Goal: Task Accomplishment & Management: Use online tool/utility

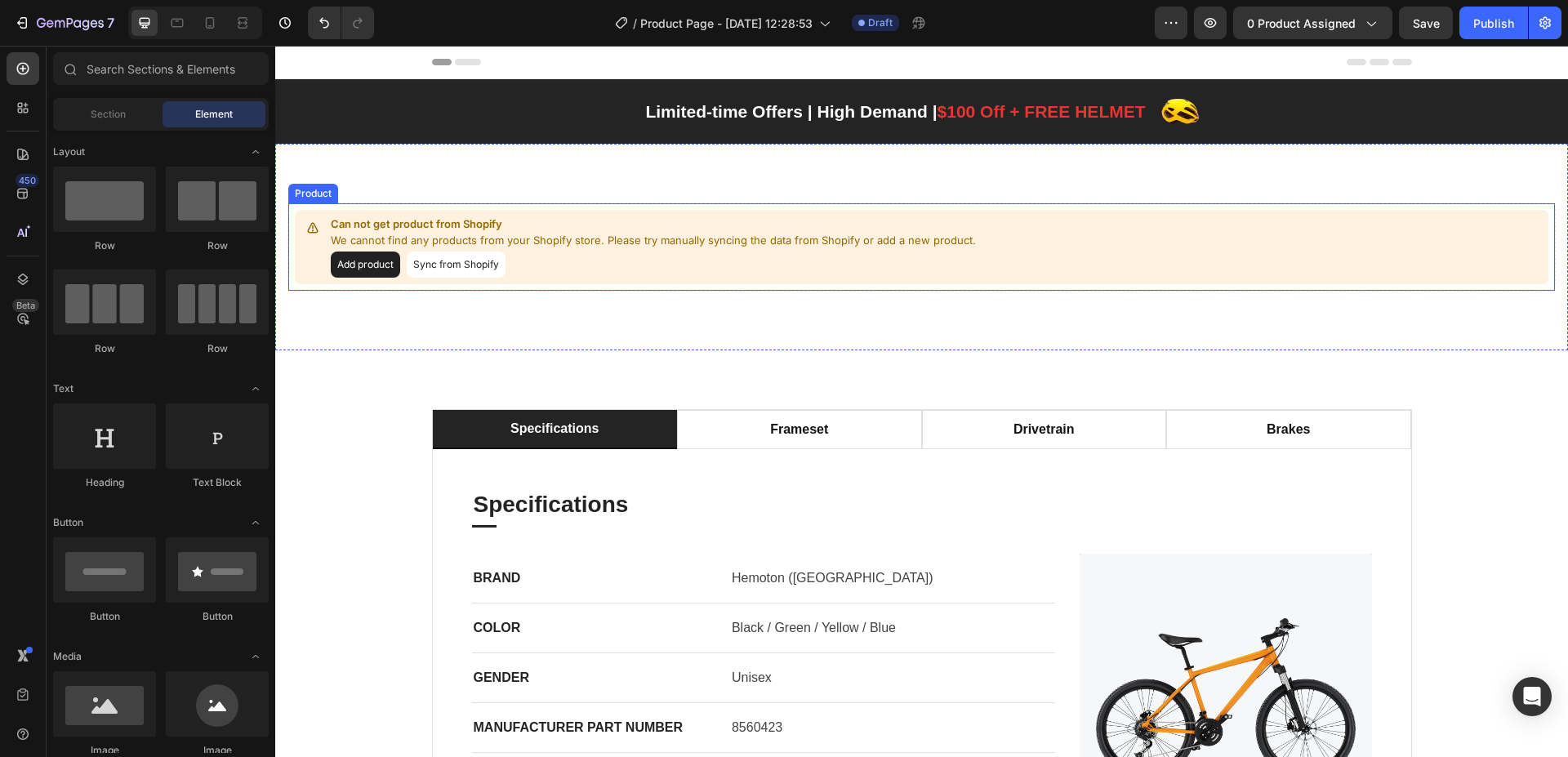
click at [704, 243] on p "We cannot find any products from your Shopify store. Please try manually syncin…" at bounding box center [653, 241] width 645 height 17
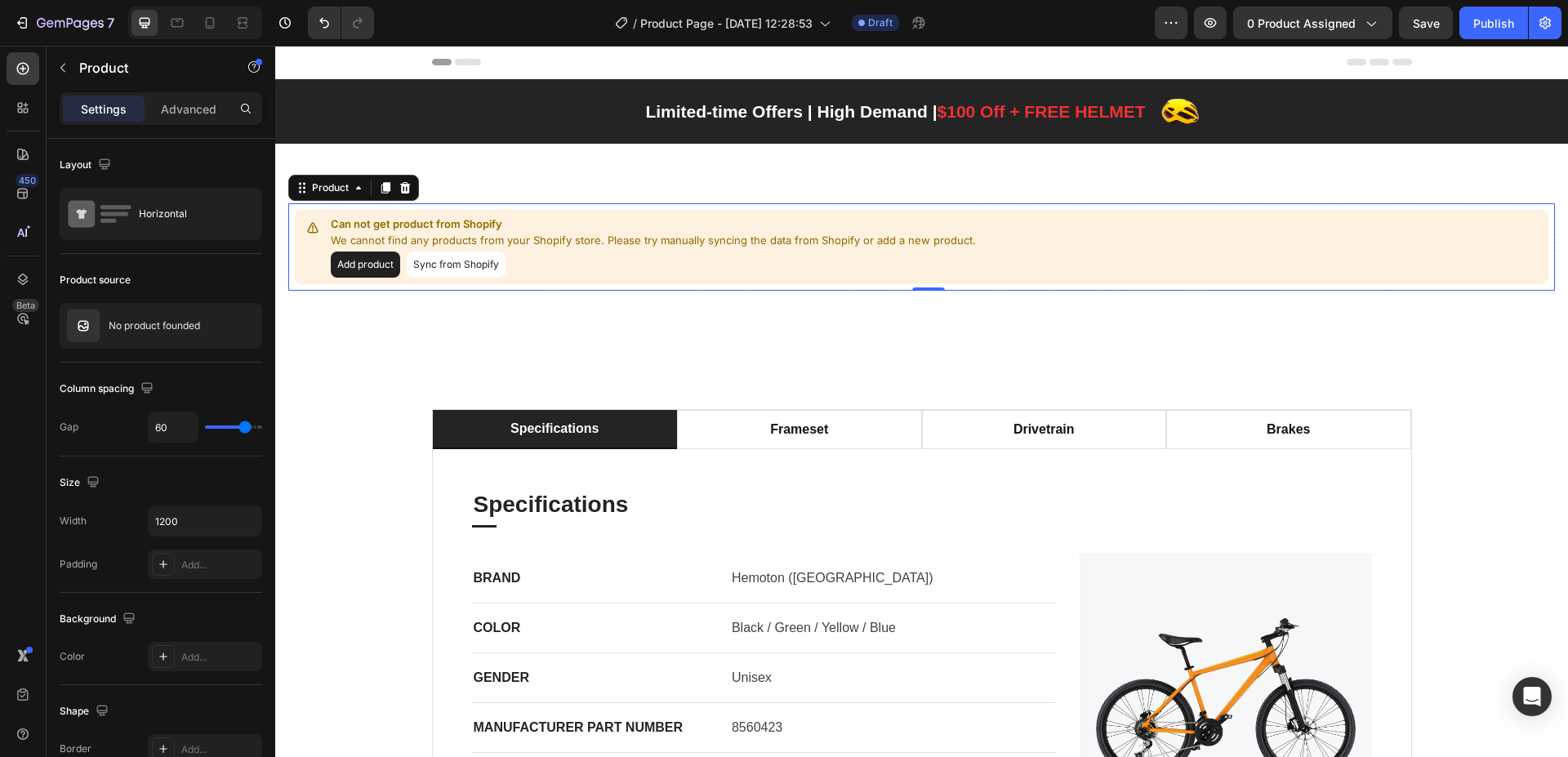
click at [1006, 249] on div "Can not get product from Shopify We cannot find any products from your Shopify …" at bounding box center [922, 247] width 1254 height 74
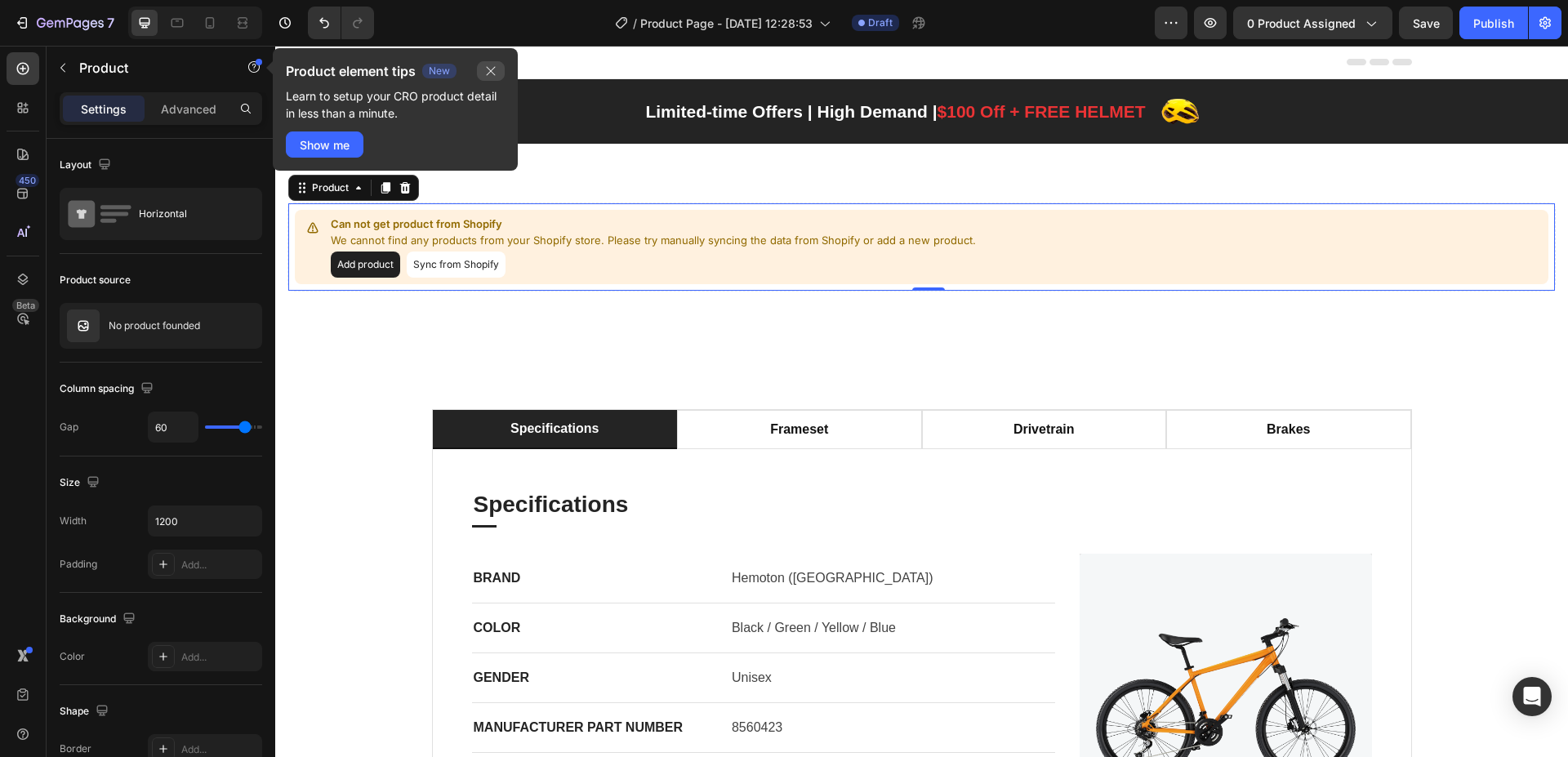
click at [496, 72] on icon "button" at bounding box center [491, 71] width 13 height 13
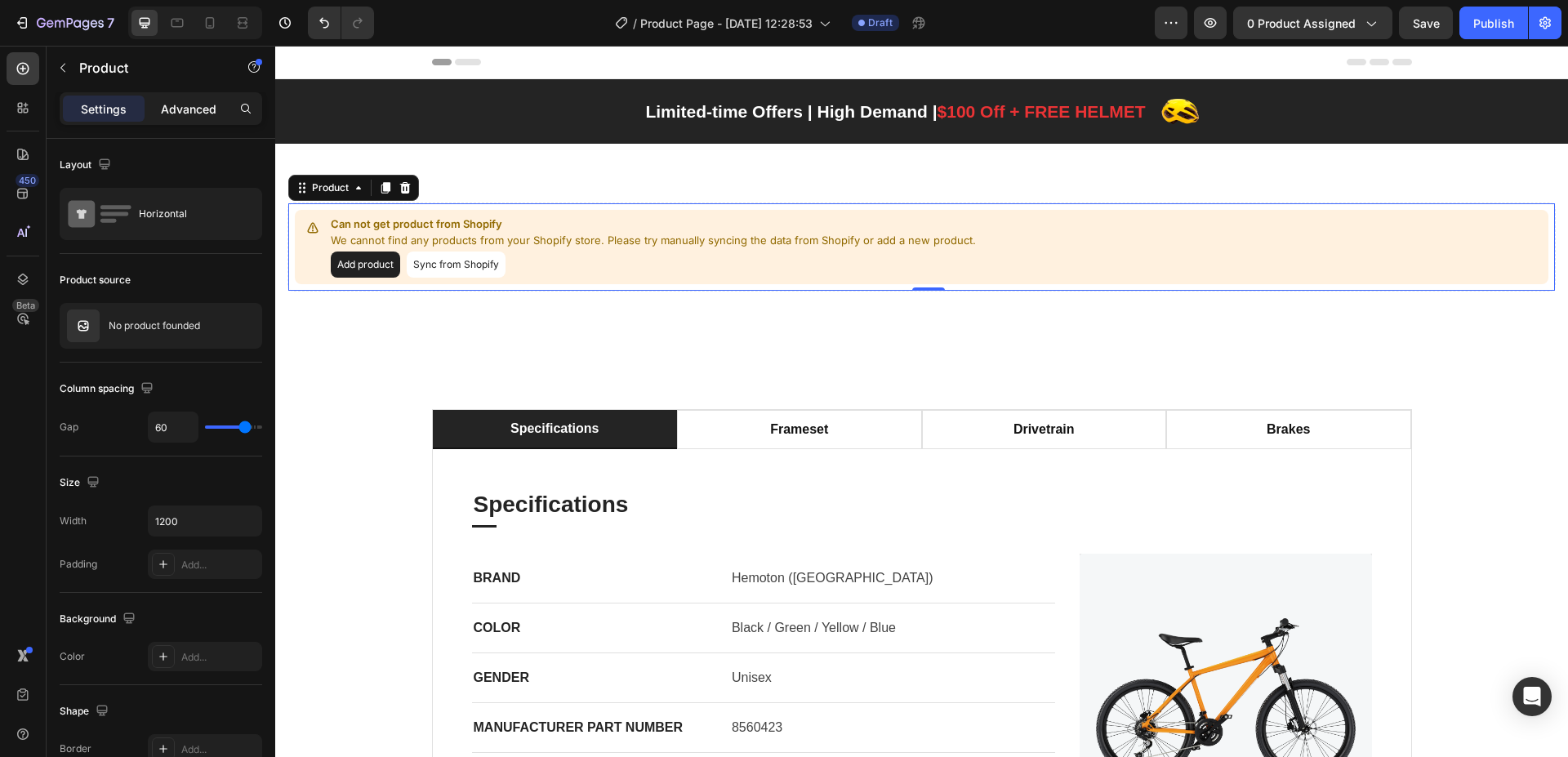
click at [191, 106] on p "Advanced" at bounding box center [188, 108] width 55 height 17
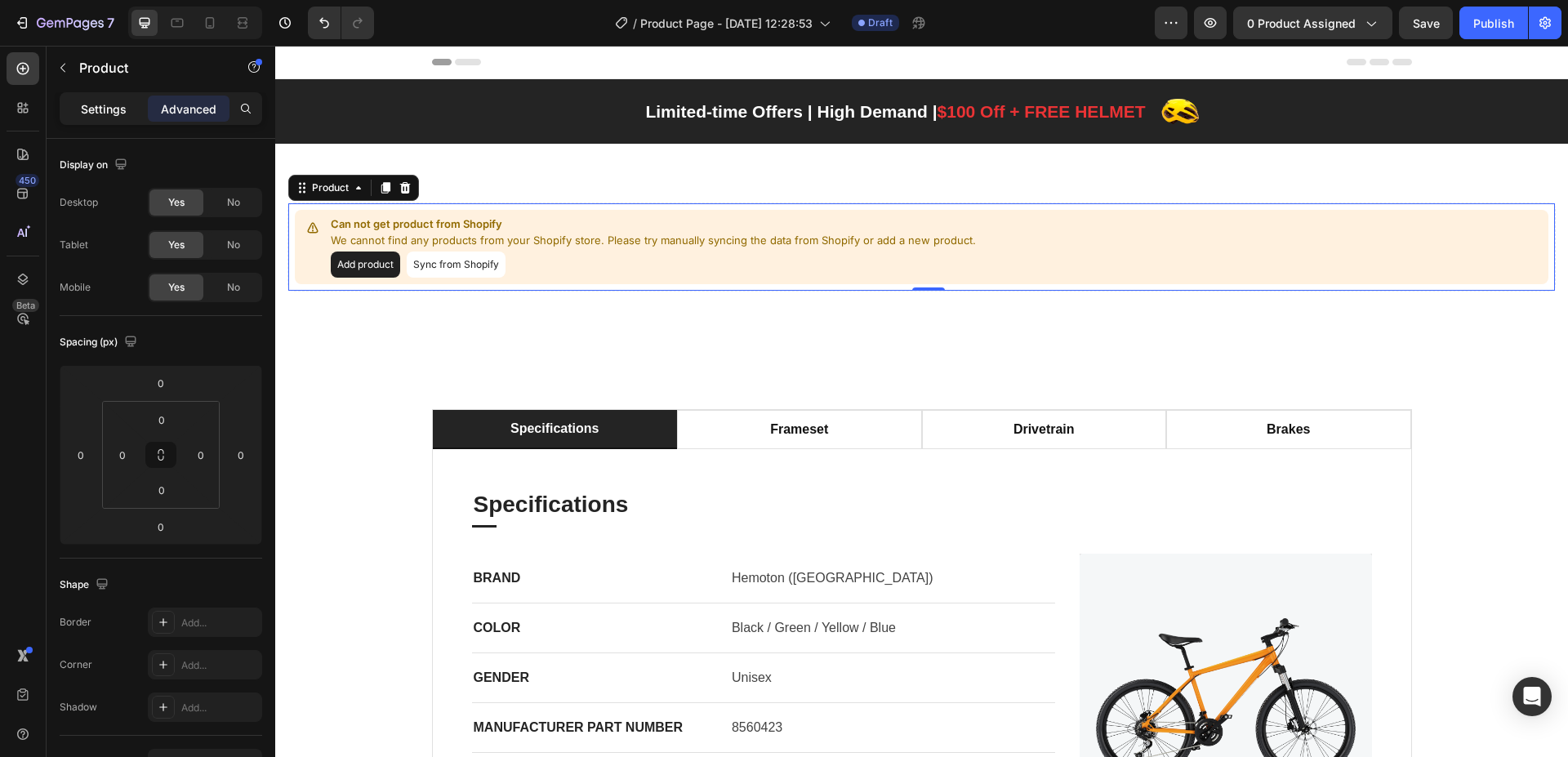
click at [97, 115] on p "Settings" at bounding box center [104, 108] width 46 height 17
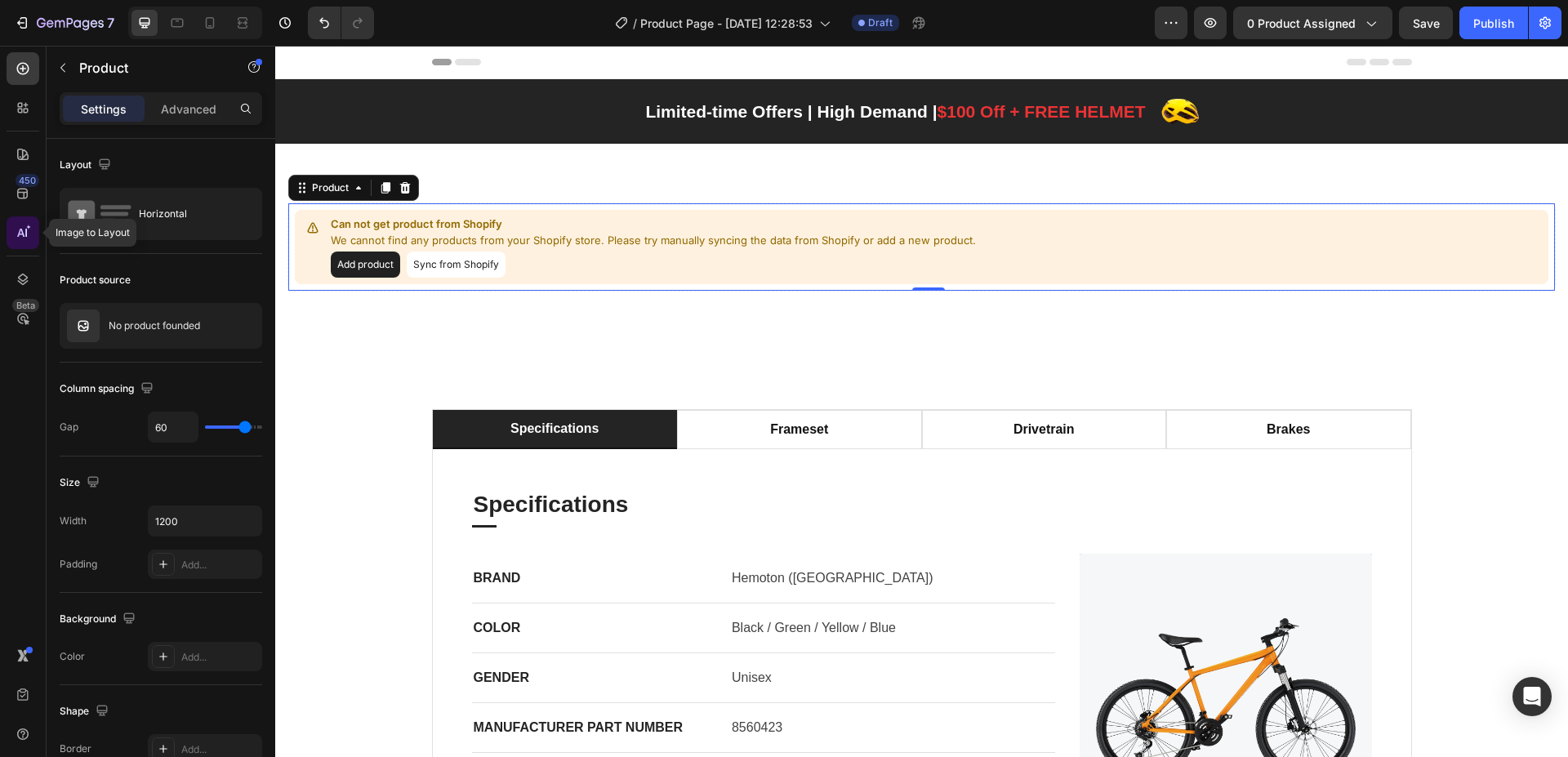
click at [18, 237] on icon at bounding box center [21, 232] width 7 height 8
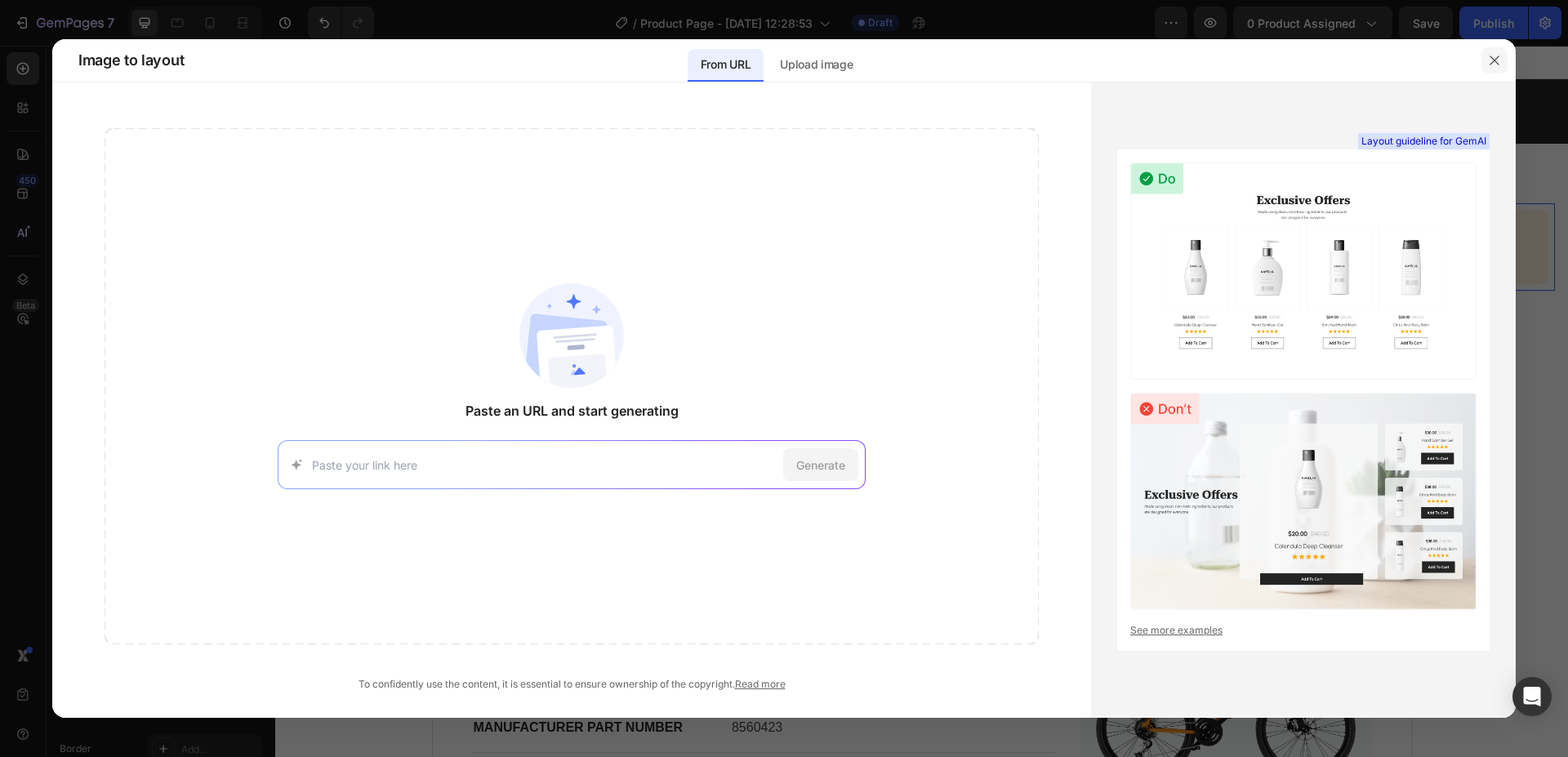
click at [1491, 61] on icon "button" at bounding box center [1495, 61] width 13 height 13
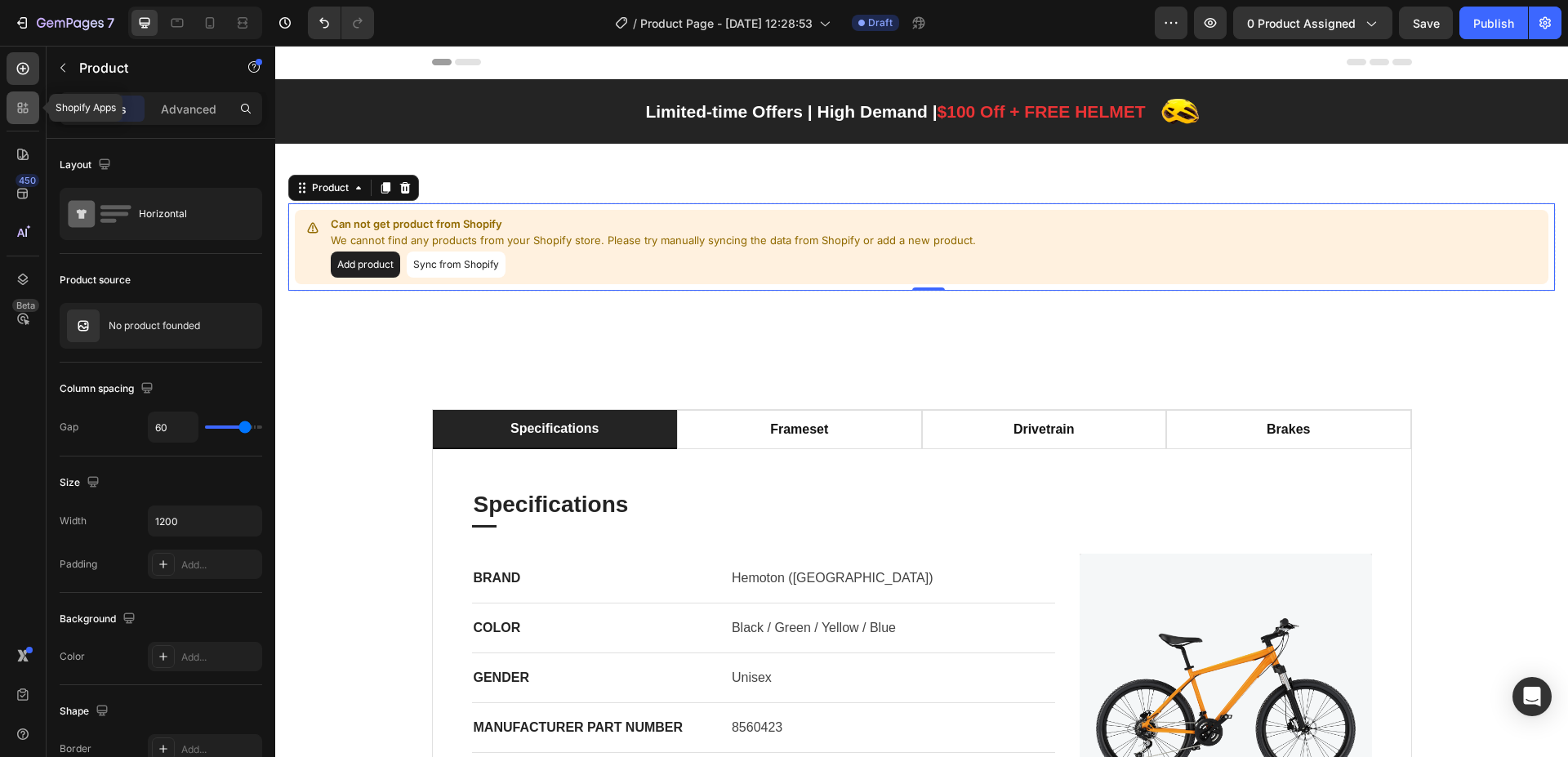
click at [15, 113] on icon at bounding box center [23, 108] width 17 height 17
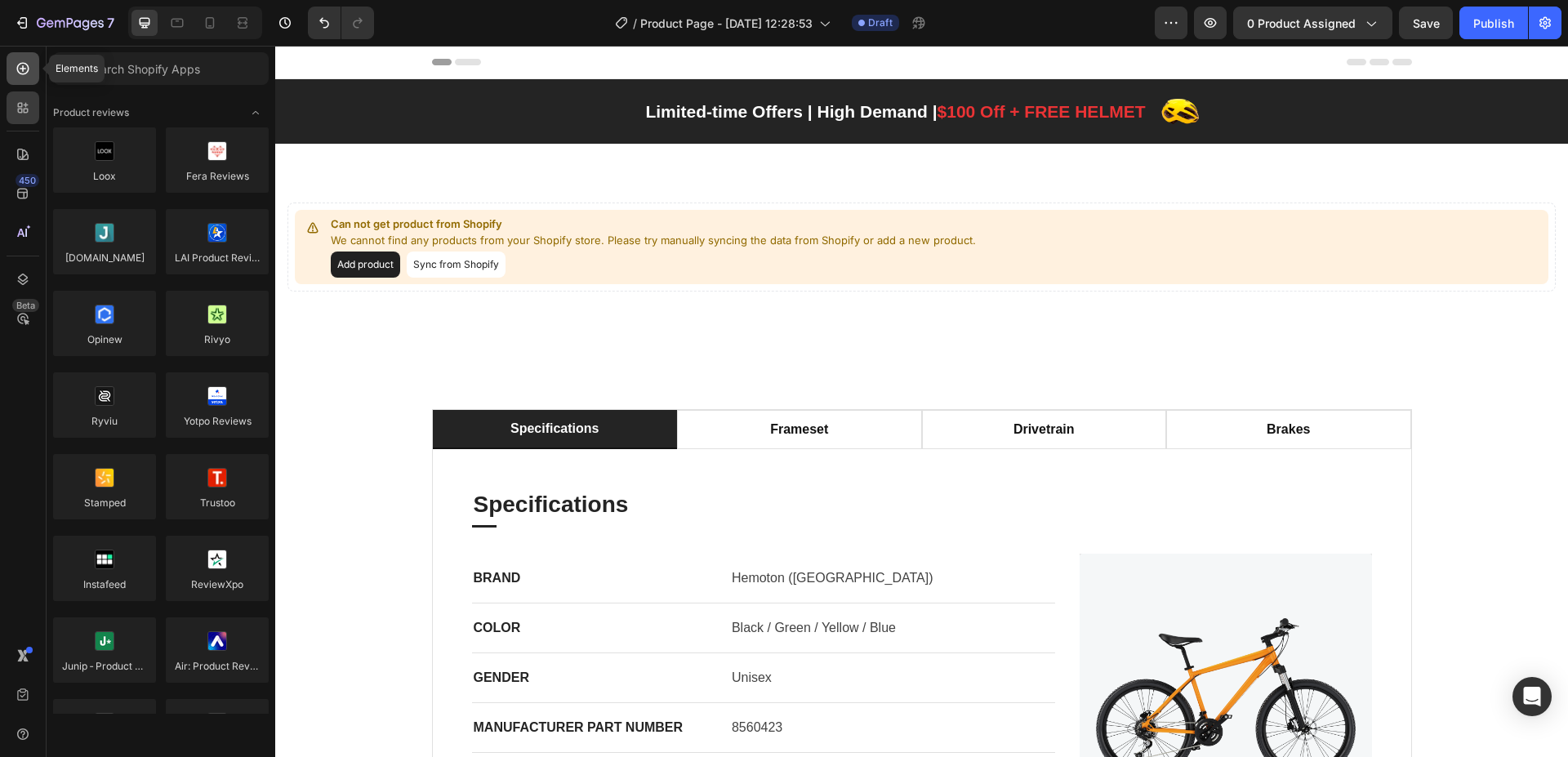
click at [32, 65] on div at bounding box center [23, 69] width 33 height 33
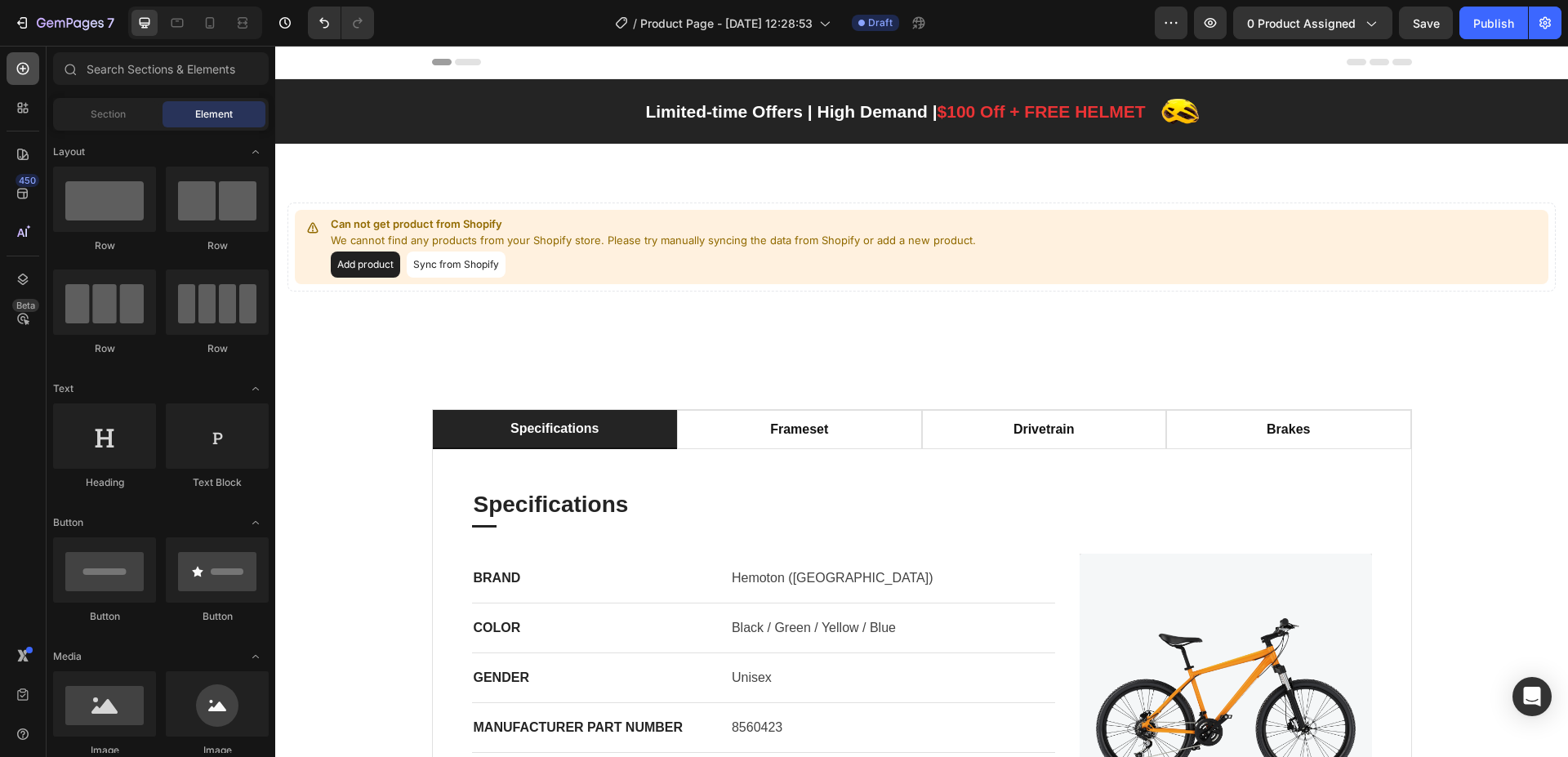
click at [9, 72] on div at bounding box center [23, 69] width 33 height 33
click at [931, 266] on div "Add product Sync from Shopify" at bounding box center [653, 264] width 645 height 26
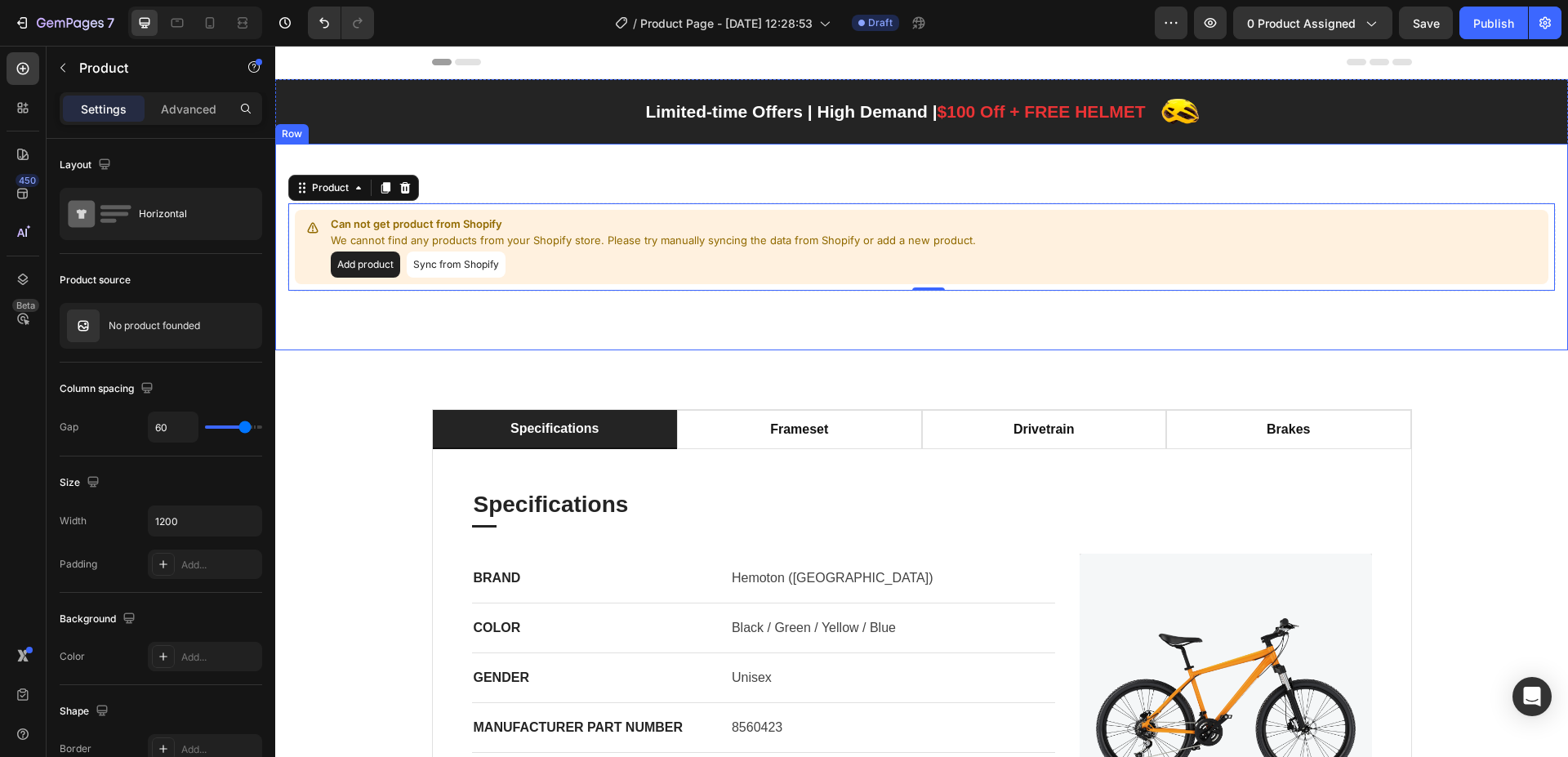
click at [924, 177] on div "Can not get product from Shopify We cannot find any products from your Shopify …" at bounding box center [922, 247] width 1293 height 206
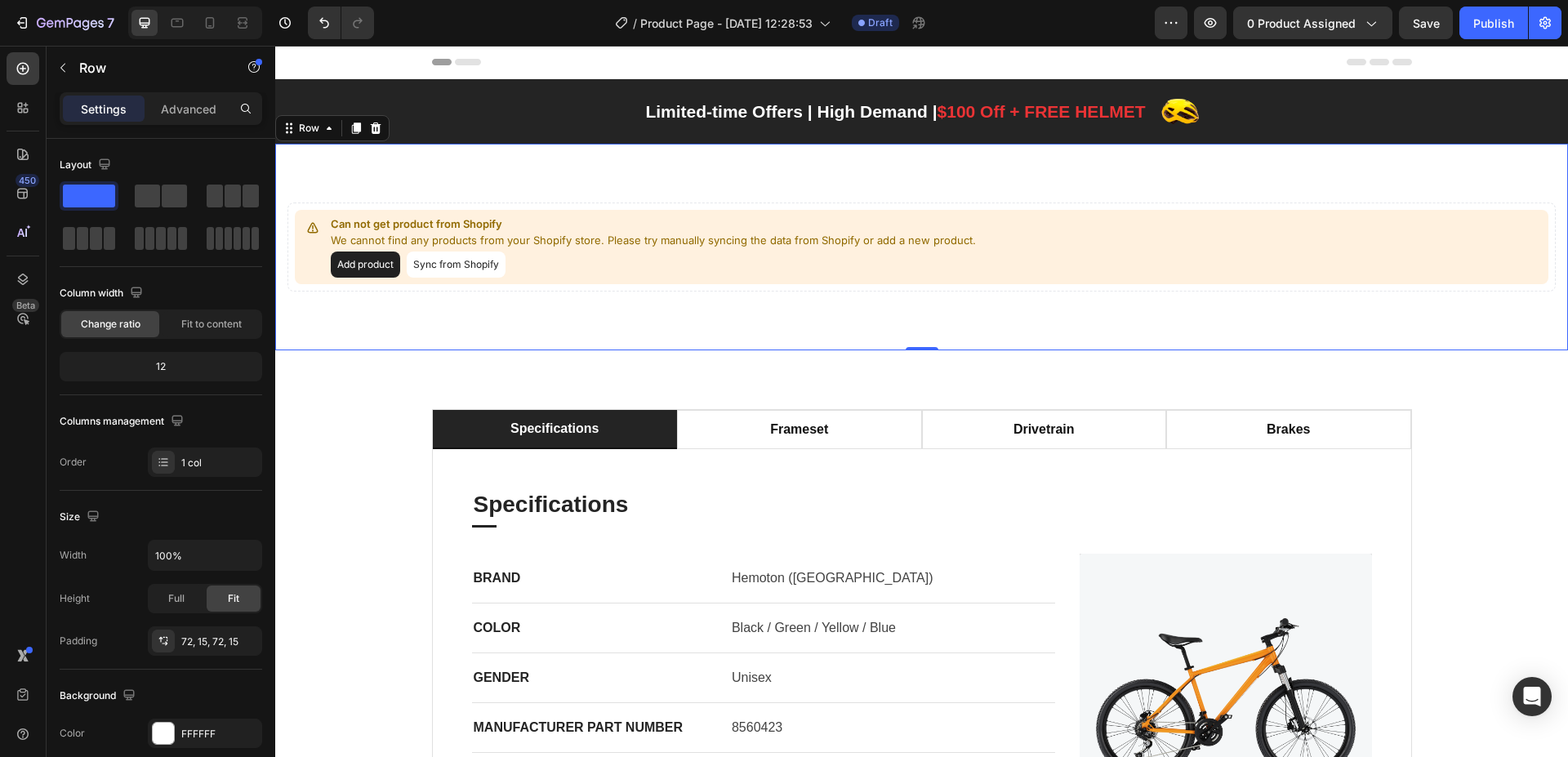
click at [552, 176] on div "Can not get product from Shopify We cannot find any products from your Shopify …" at bounding box center [922, 247] width 1293 height 206
click at [622, 394] on div "specifications frameset drivetrain brakes Specifications Heading Title Line BRA…" at bounding box center [922, 650] width 1293 height 599
click at [618, 322] on div "Can not get product from Shopify We cannot find any products from your Shopify …" at bounding box center [922, 247] width 1293 height 206
click at [571, 172] on div "Can not get product from Shopify We cannot find any products from your Shopify …" at bounding box center [922, 247] width 1293 height 206
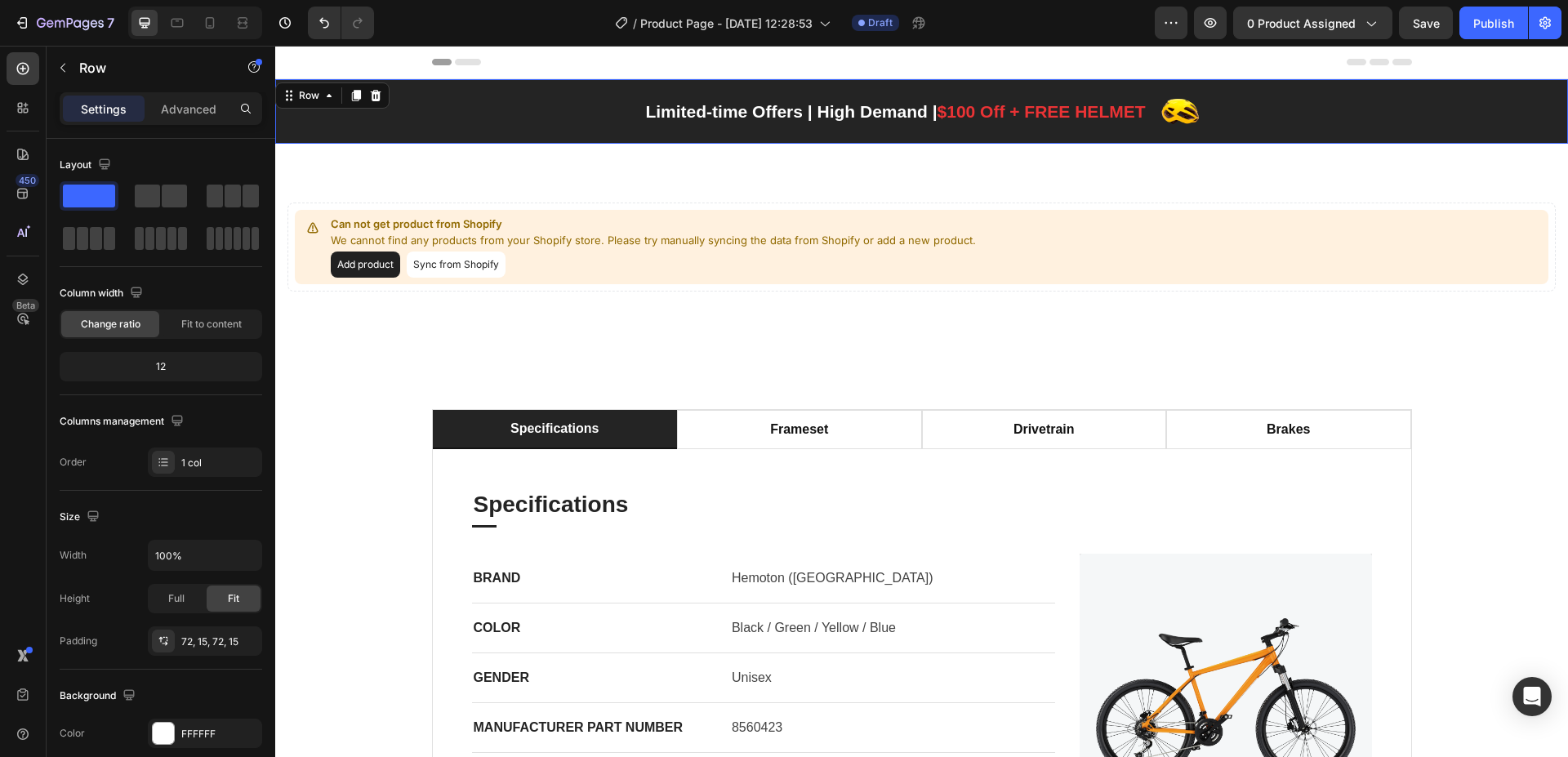
click at [526, 90] on div "Limited-time Offers | High Demand | $100 Off + FREE HELMET Text block Image Row…" at bounding box center [922, 111] width 1293 height 64
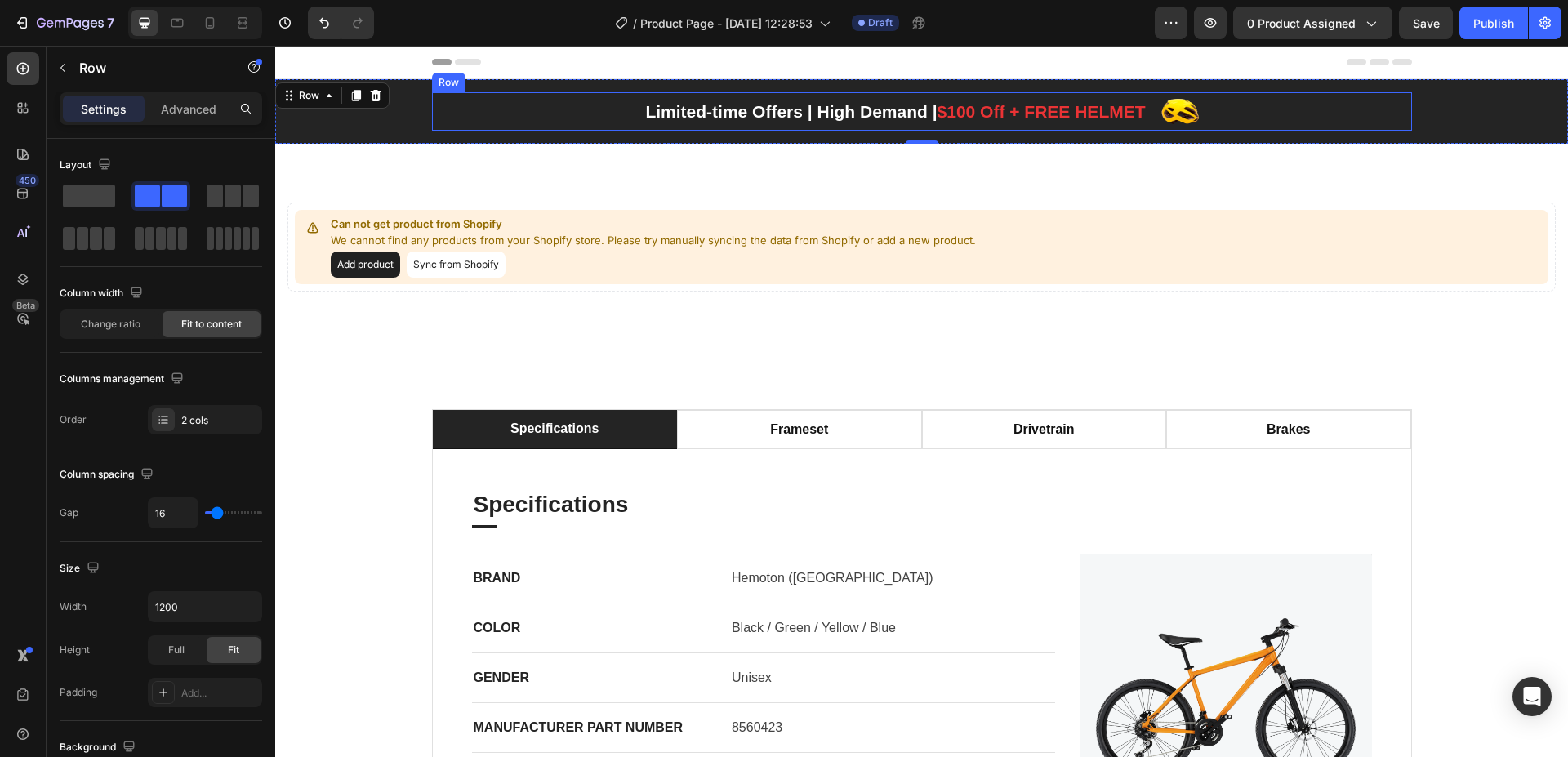
click at [1338, 94] on div "Limited-time Offers | High Demand | $100 Off + FREE HELMET Text block Image Row" at bounding box center [923, 112] width 980 height 39
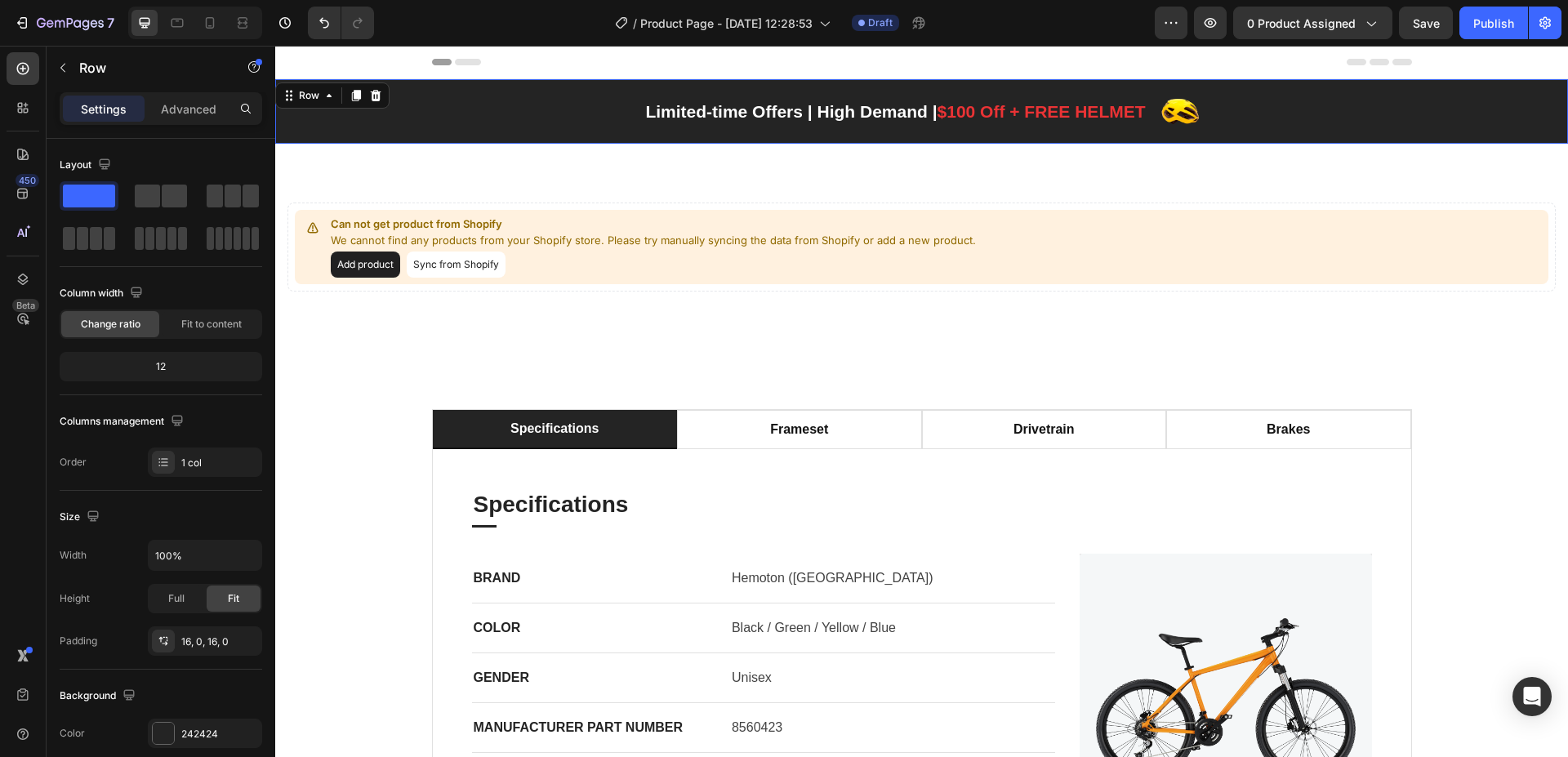
click at [1491, 112] on div "Limited-time Offers | High Demand | $100 Off + FREE HELMET Text block Image Row" at bounding box center [922, 112] width 1293 height 39
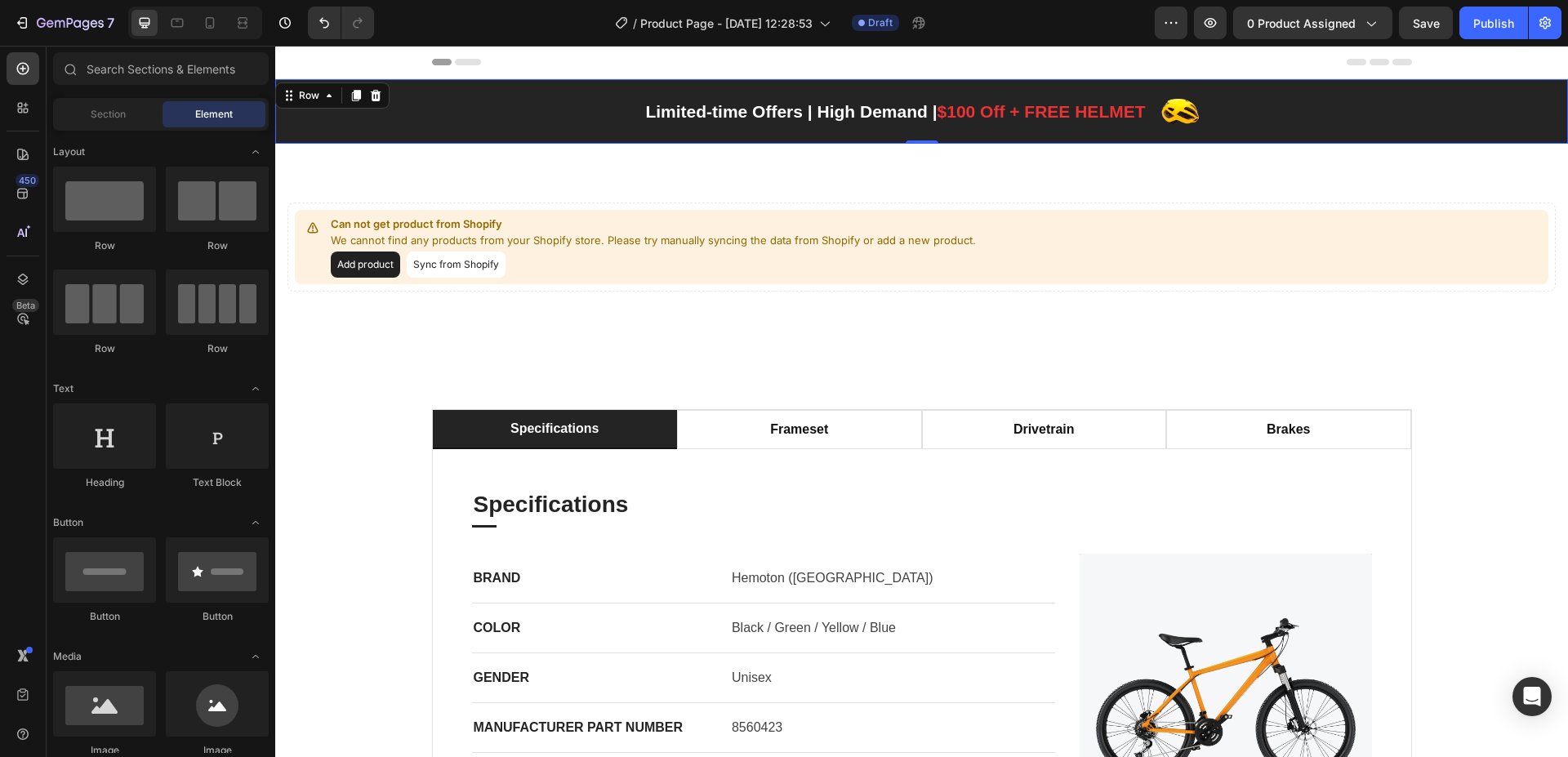
click at [974, 64] on div "Header" at bounding box center [923, 62] width 980 height 33
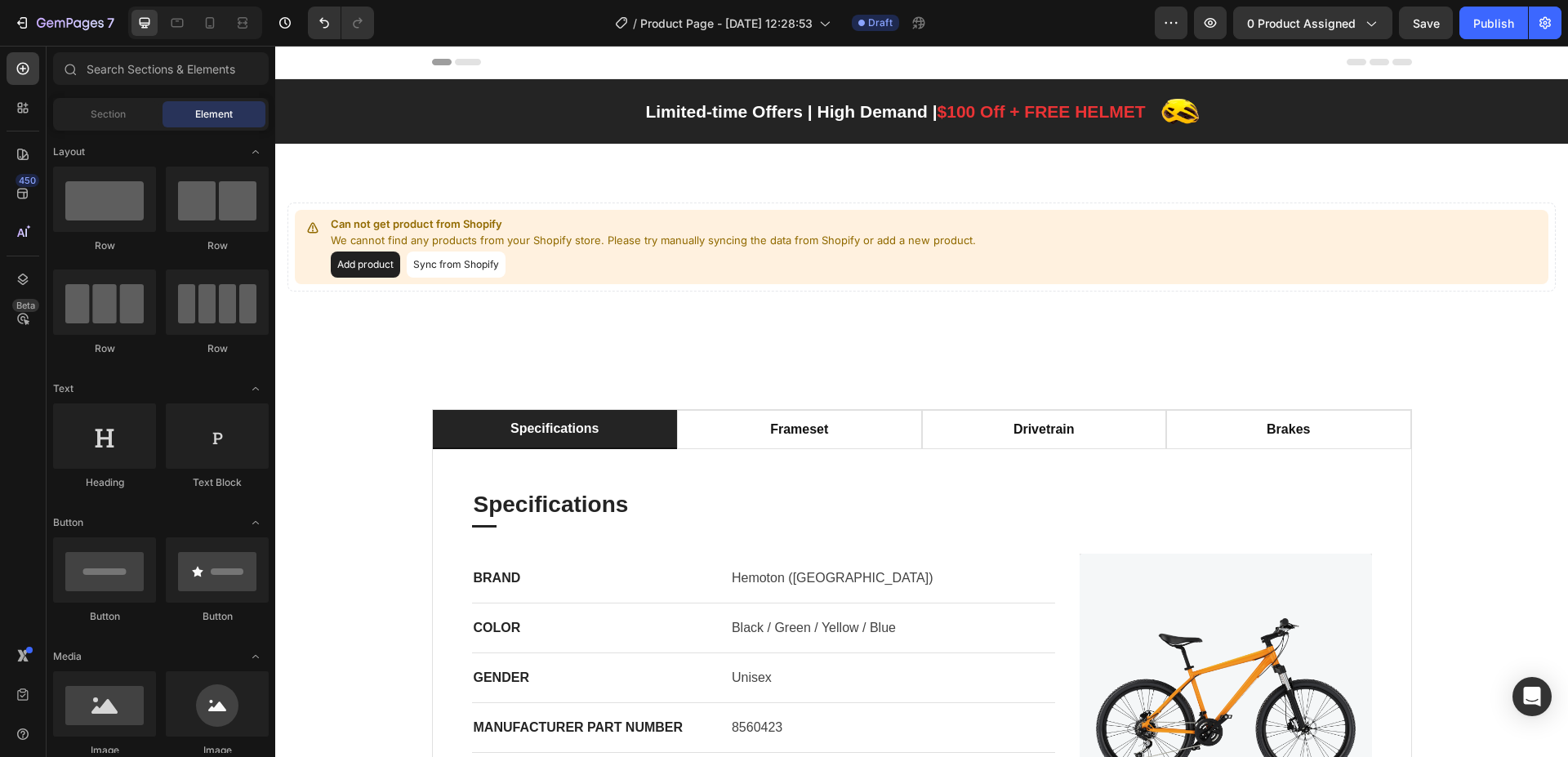
click at [868, 56] on div "Header" at bounding box center [923, 62] width 980 height 33
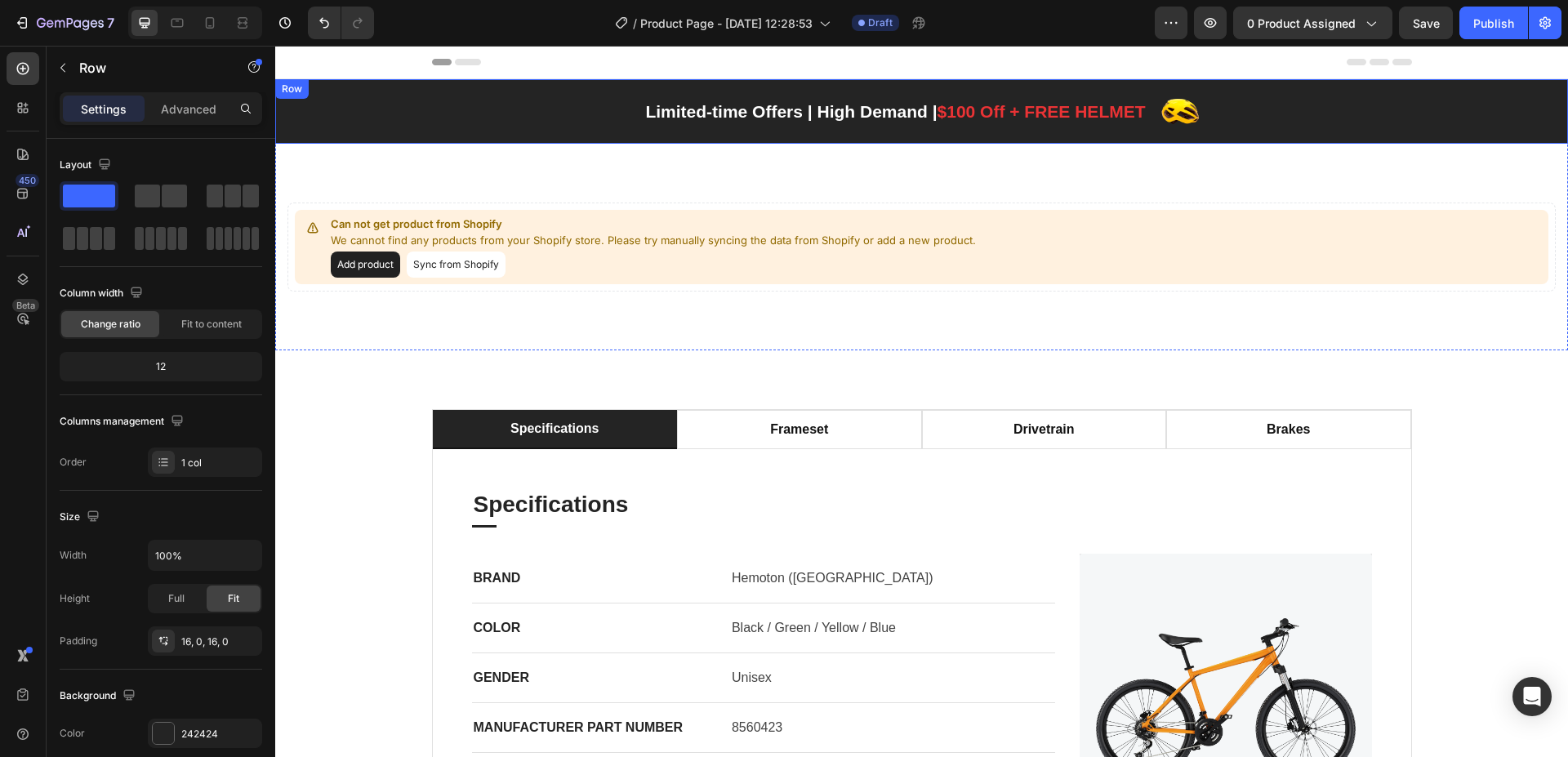
click at [337, 107] on div "Limited-time Offers | High Demand | $100 Off + FREE HELMET Text block Image Row…" at bounding box center [922, 111] width 1293 height 64
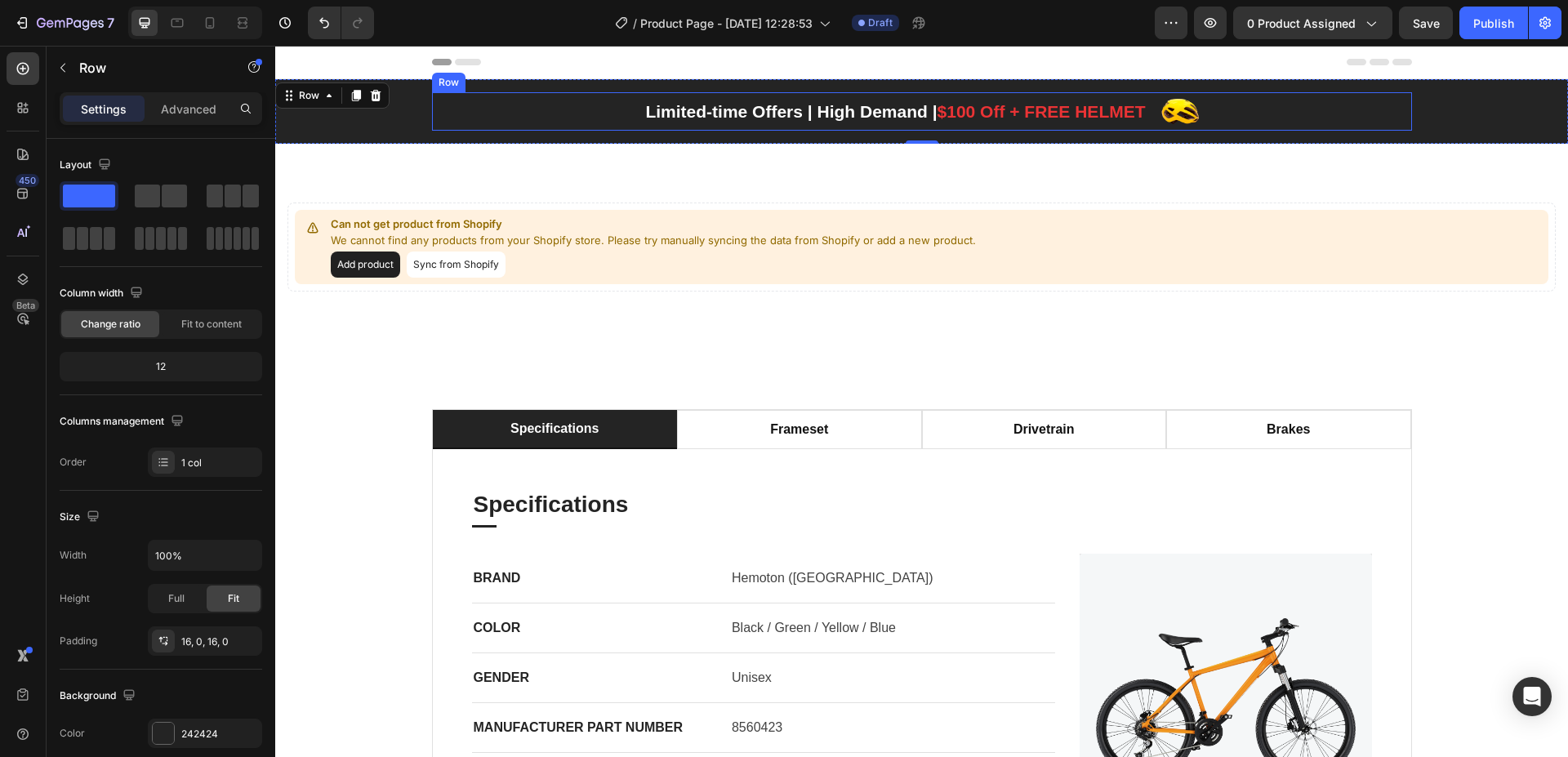
click at [529, 105] on div "Limited-time Offers | High Demand | $100 Off + FREE HELMET Text block Image Row" at bounding box center [923, 112] width 980 height 39
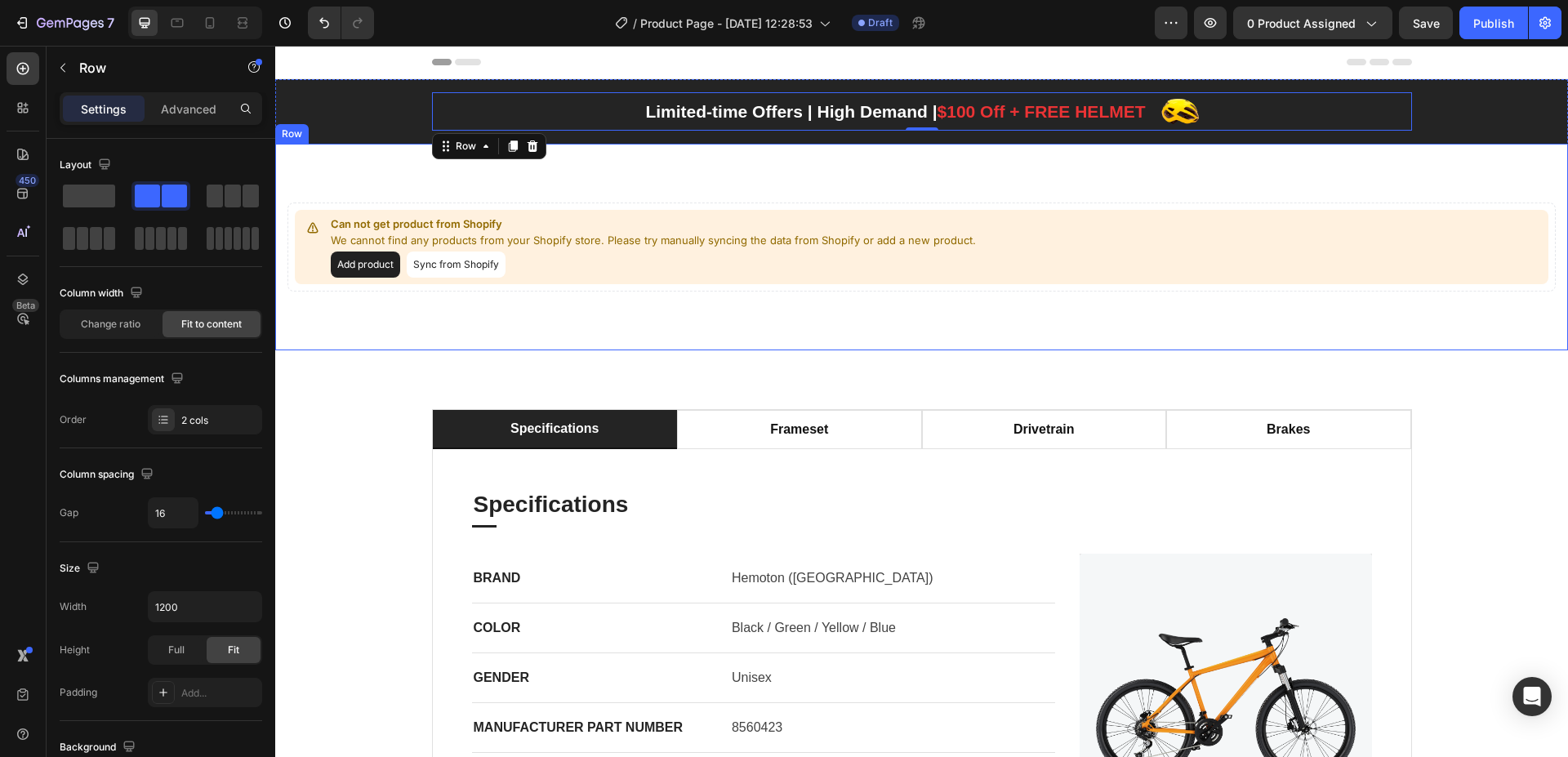
click at [692, 173] on div "Can not get product from Shopify We cannot find any products from your Shopify …" at bounding box center [922, 247] width 1293 height 206
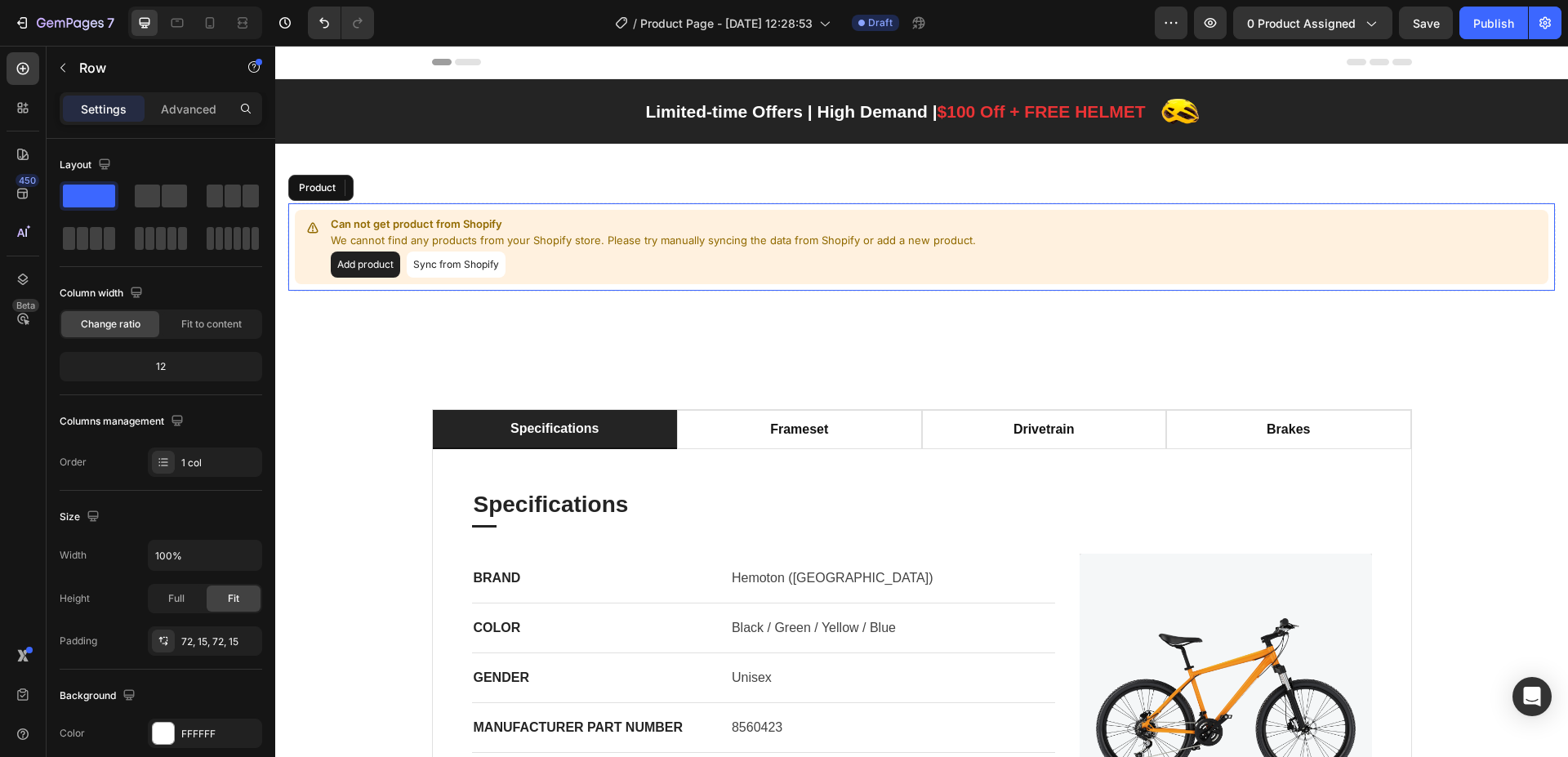
click at [365, 265] on button "Add product" at bounding box center [365, 264] width 70 height 26
click at [526, 173] on div "Can not get product from Shopify We cannot find any products from your Shopify …" at bounding box center [922, 247] width 1293 height 206
click at [597, 266] on div "Add product Sync from Shopify" at bounding box center [653, 264] width 645 height 26
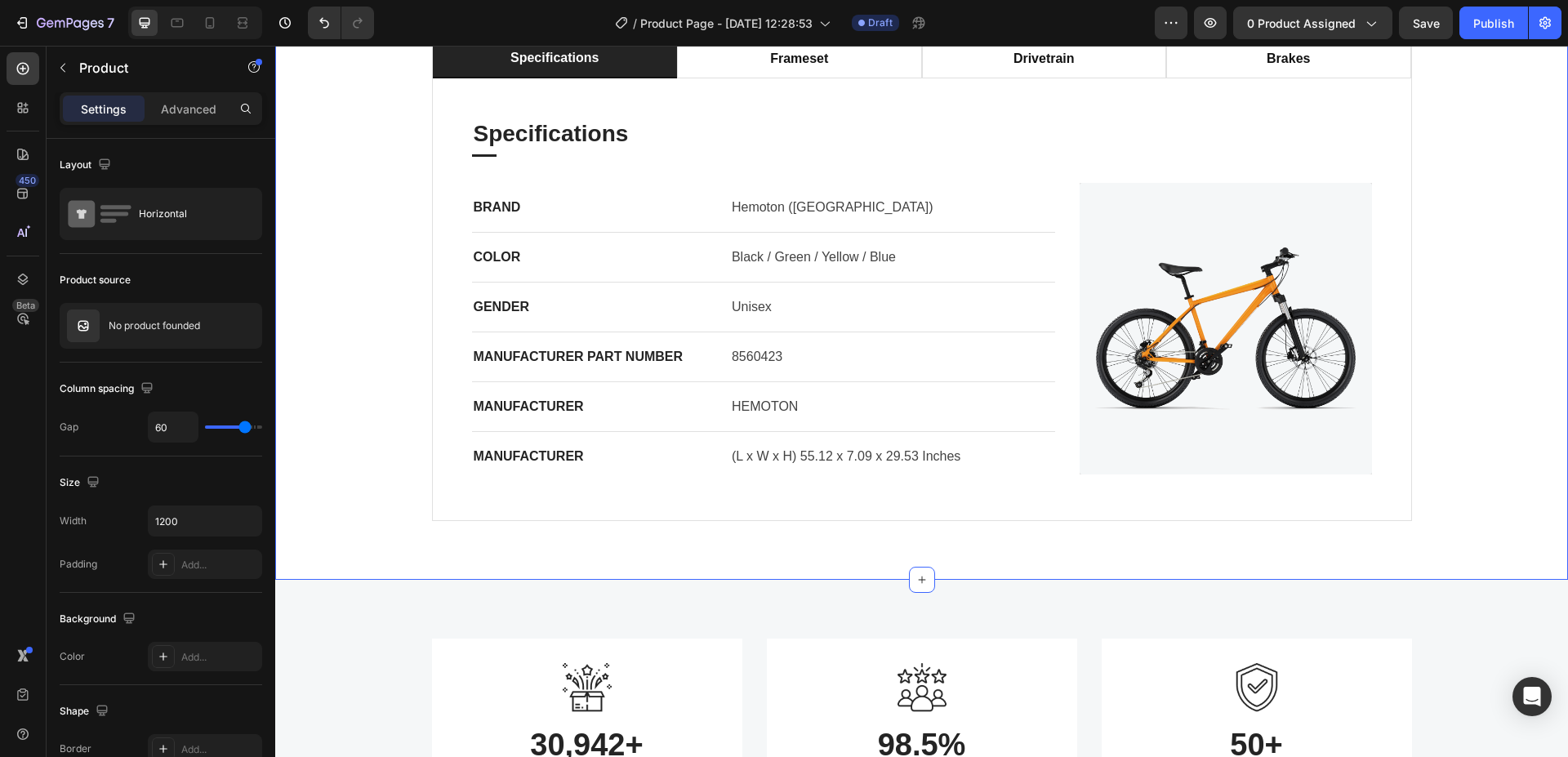
scroll to position [490, 0]
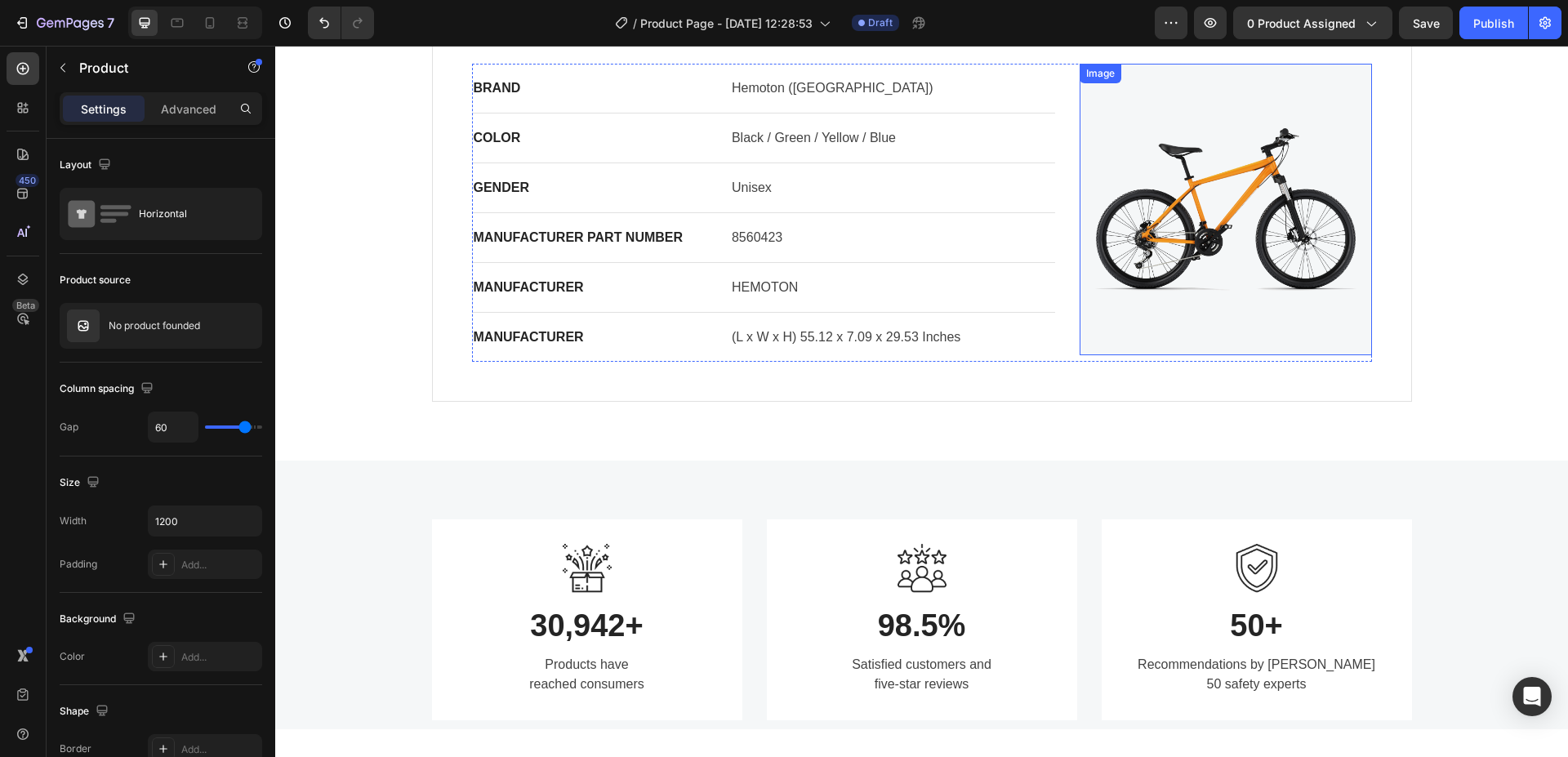
click at [1204, 242] on img at bounding box center [1226, 209] width 292 height 292
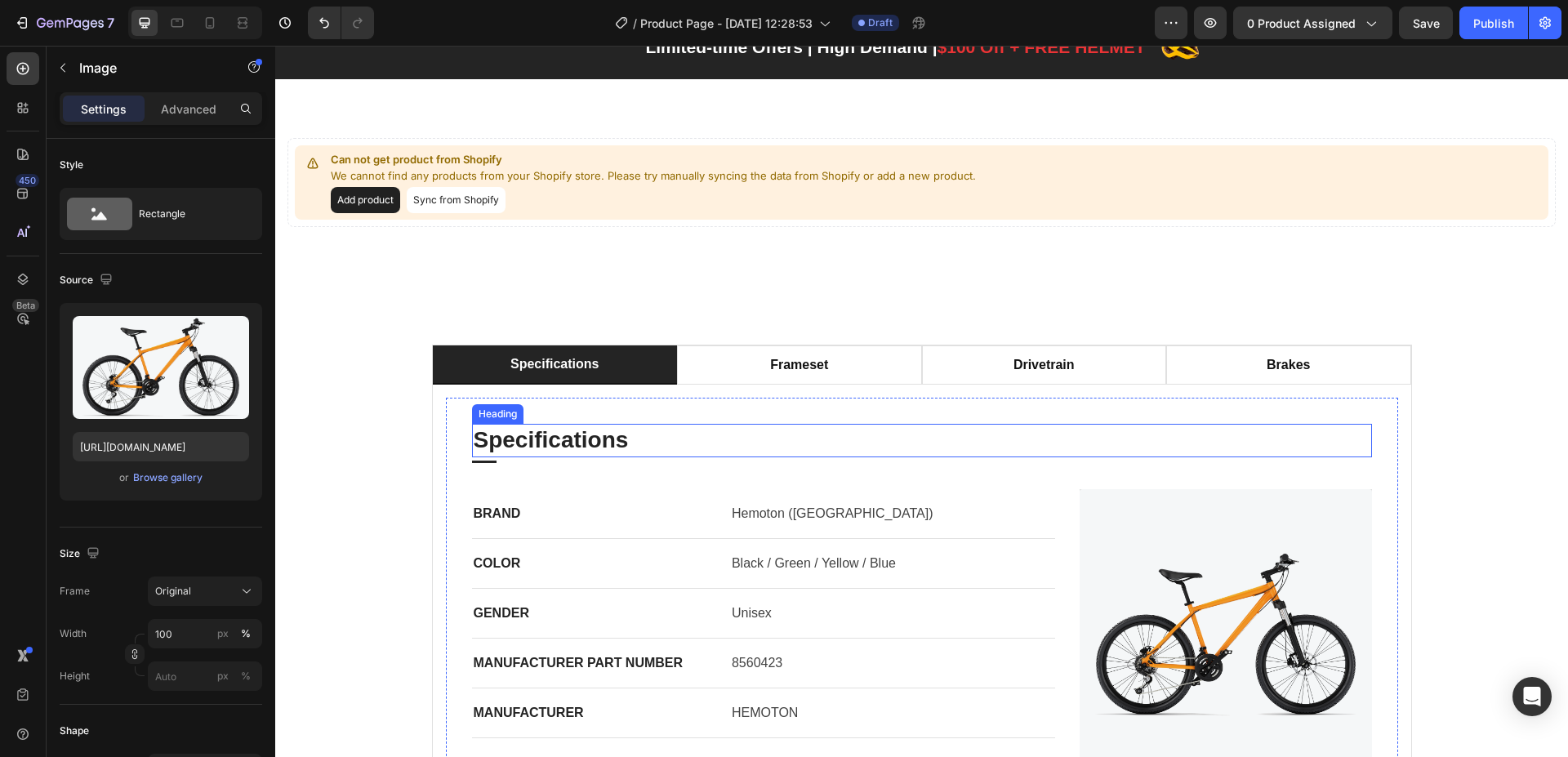
scroll to position [163, 0]
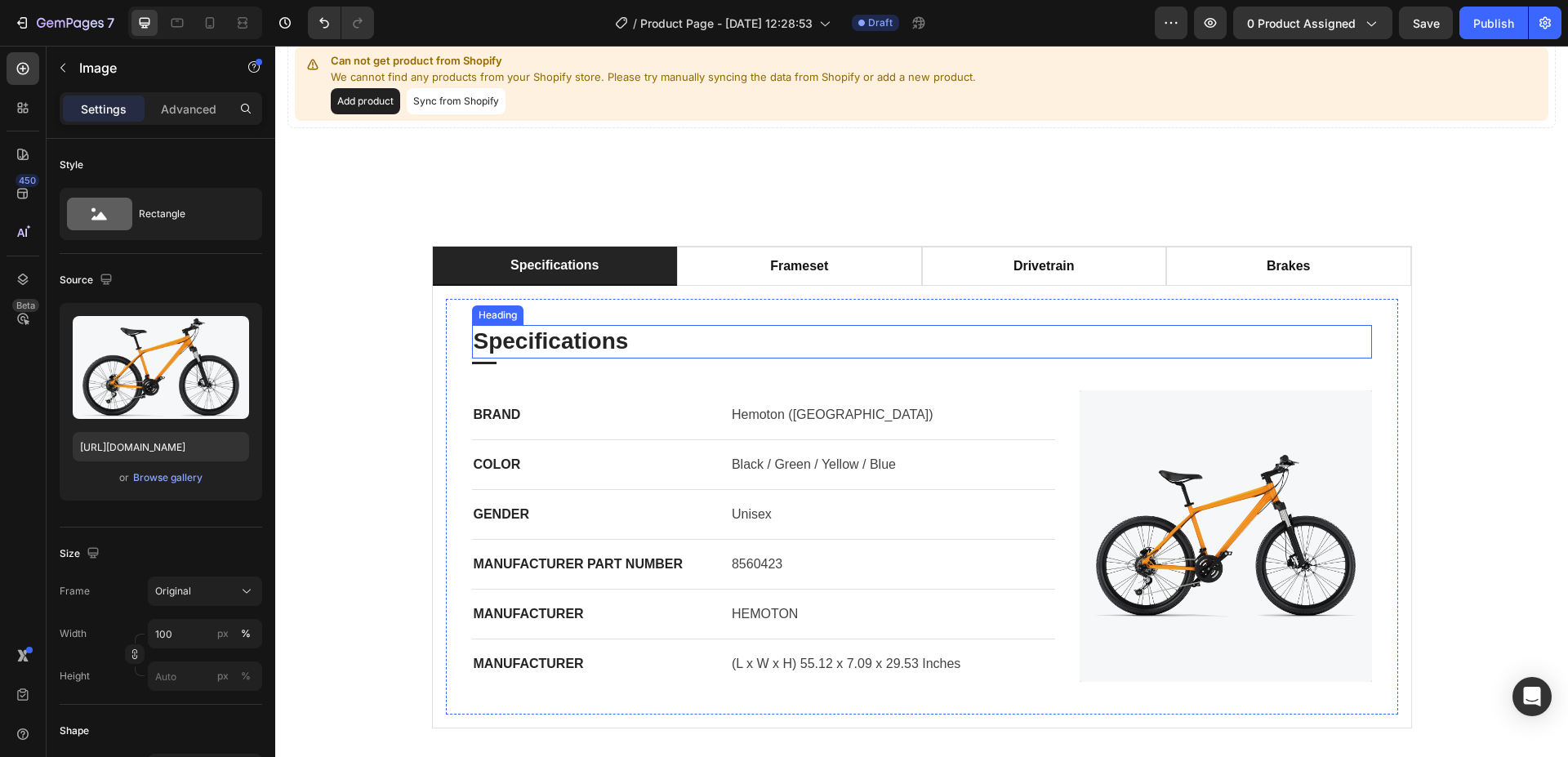
click at [990, 344] on p "Specifications" at bounding box center [922, 341] width 897 height 29
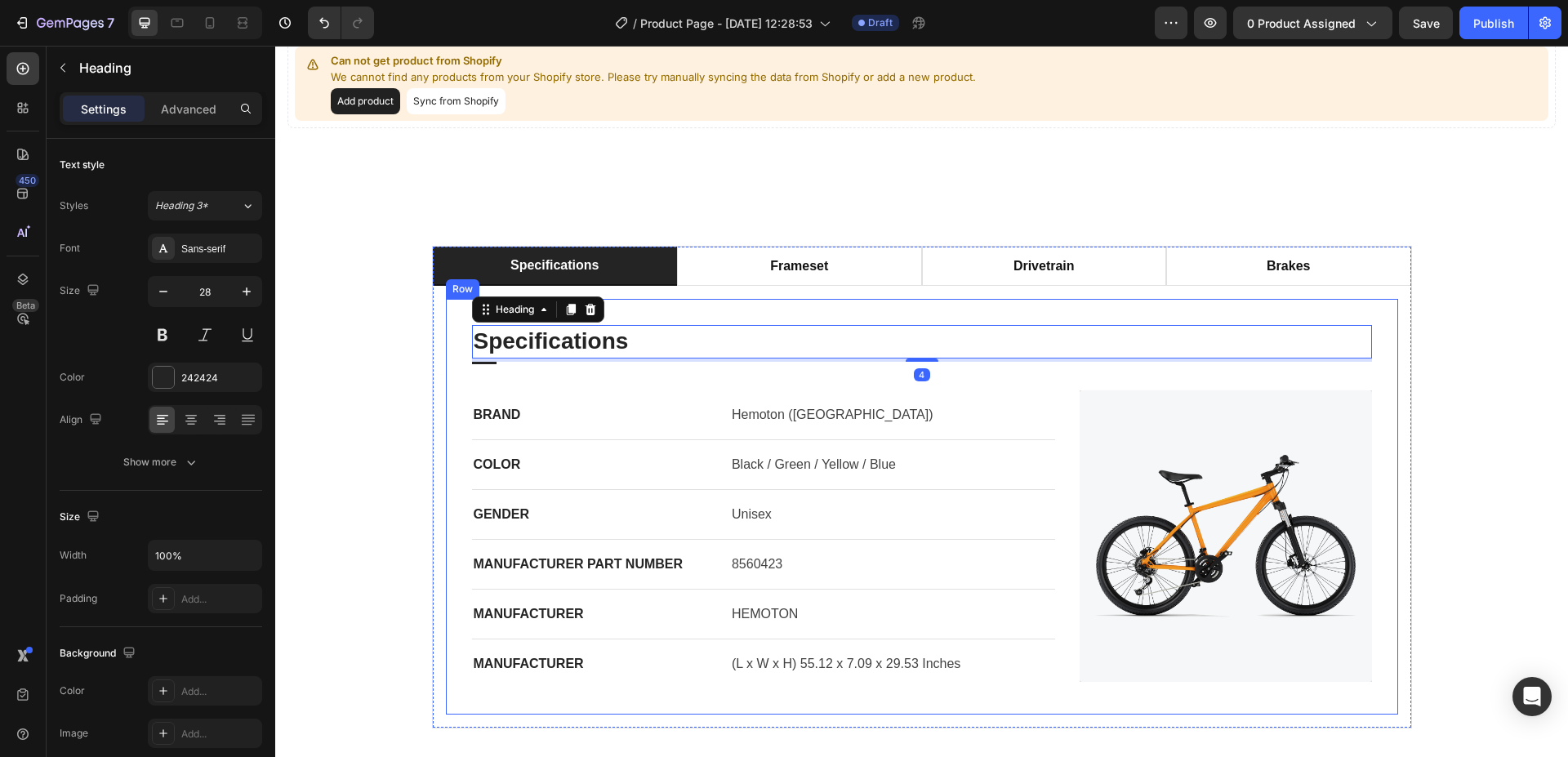
click at [1055, 315] on div "Specifications Heading 4 Title Line BRAND Text block Hemoton ([GEOGRAPHIC_DATA]…" at bounding box center [922, 507] width 952 height 415
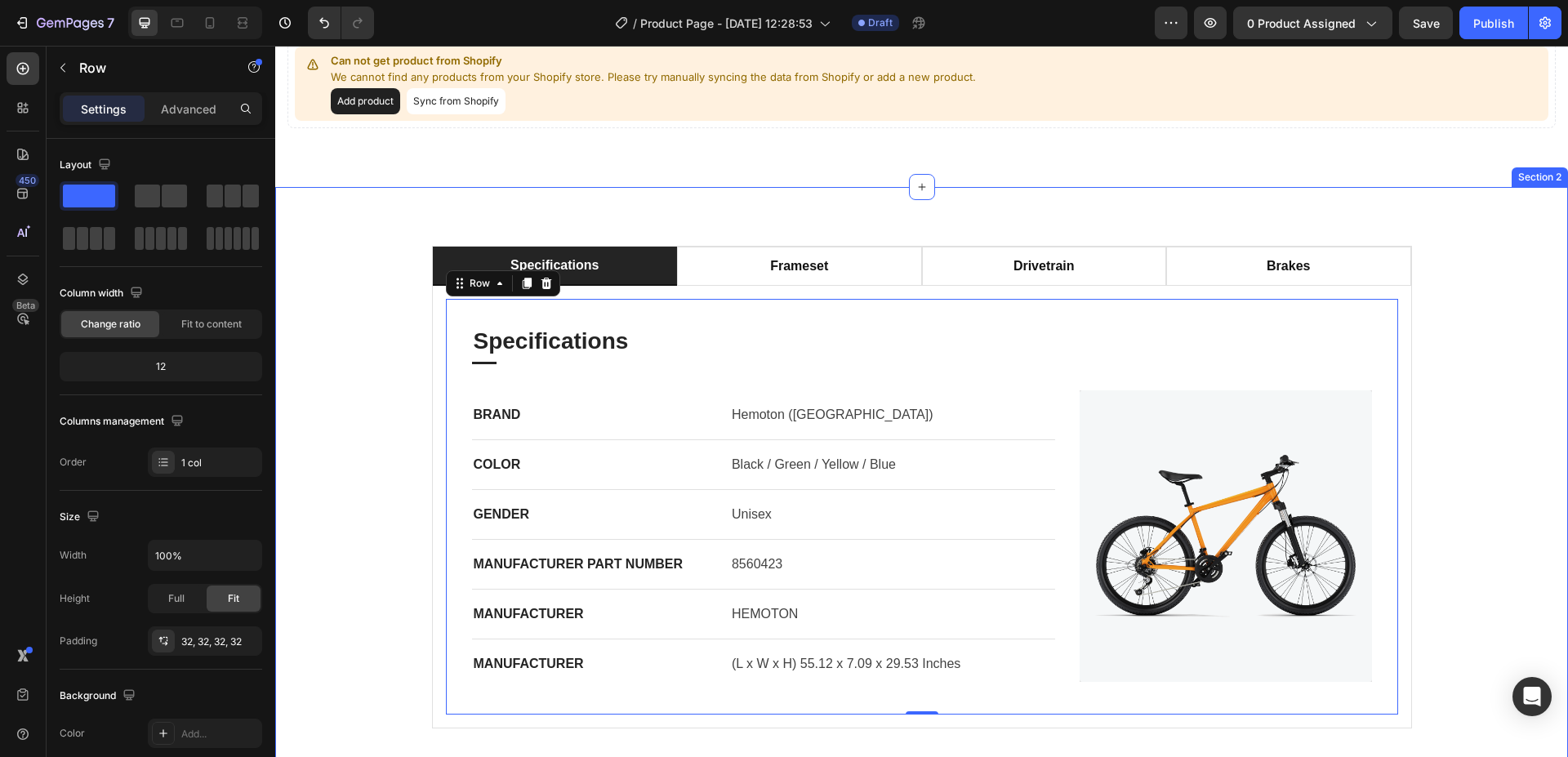
click at [1498, 282] on div "specifications frameset drivetrain brakes Specifications Heading Title Line BRA…" at bounding box center [922, 486] width 1269 height 482
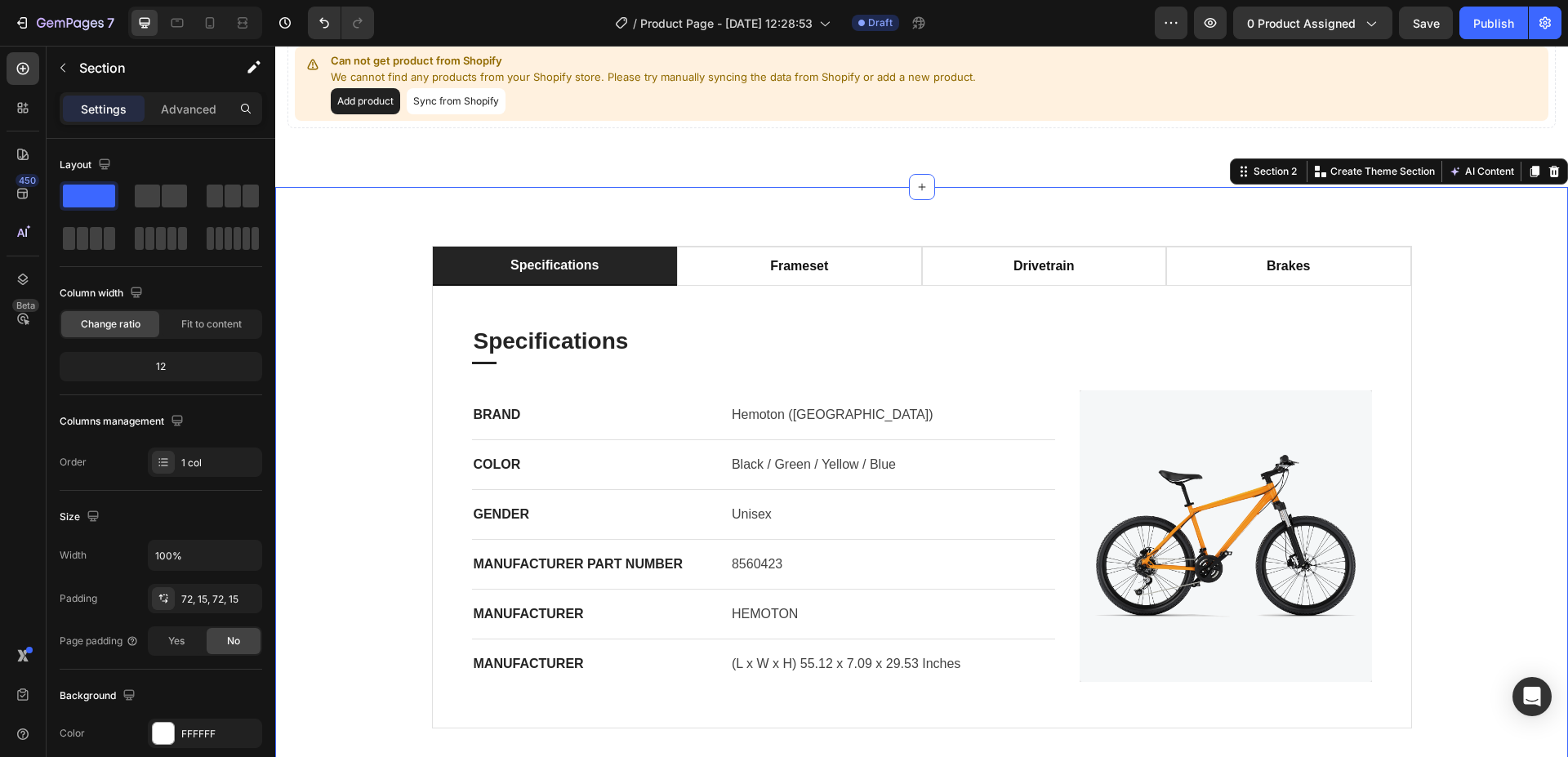
click at [352, 281] on div "specifications frameset drivetrain brakes Specifications Heading Title Line BRA…" at bounding box center [922, 486] width 1269 height 482
click at [316, 253] on div "specifications frameset drivetrain brakes Specifications Heading Title Line BRA…" at bounding box center [922, 486] width 1269 height 482
click at [538, 149] on div "Can not get product from Shopify We cannot find any products from your Shopify …" at bounding box center [922, 83] width 1293 height 206
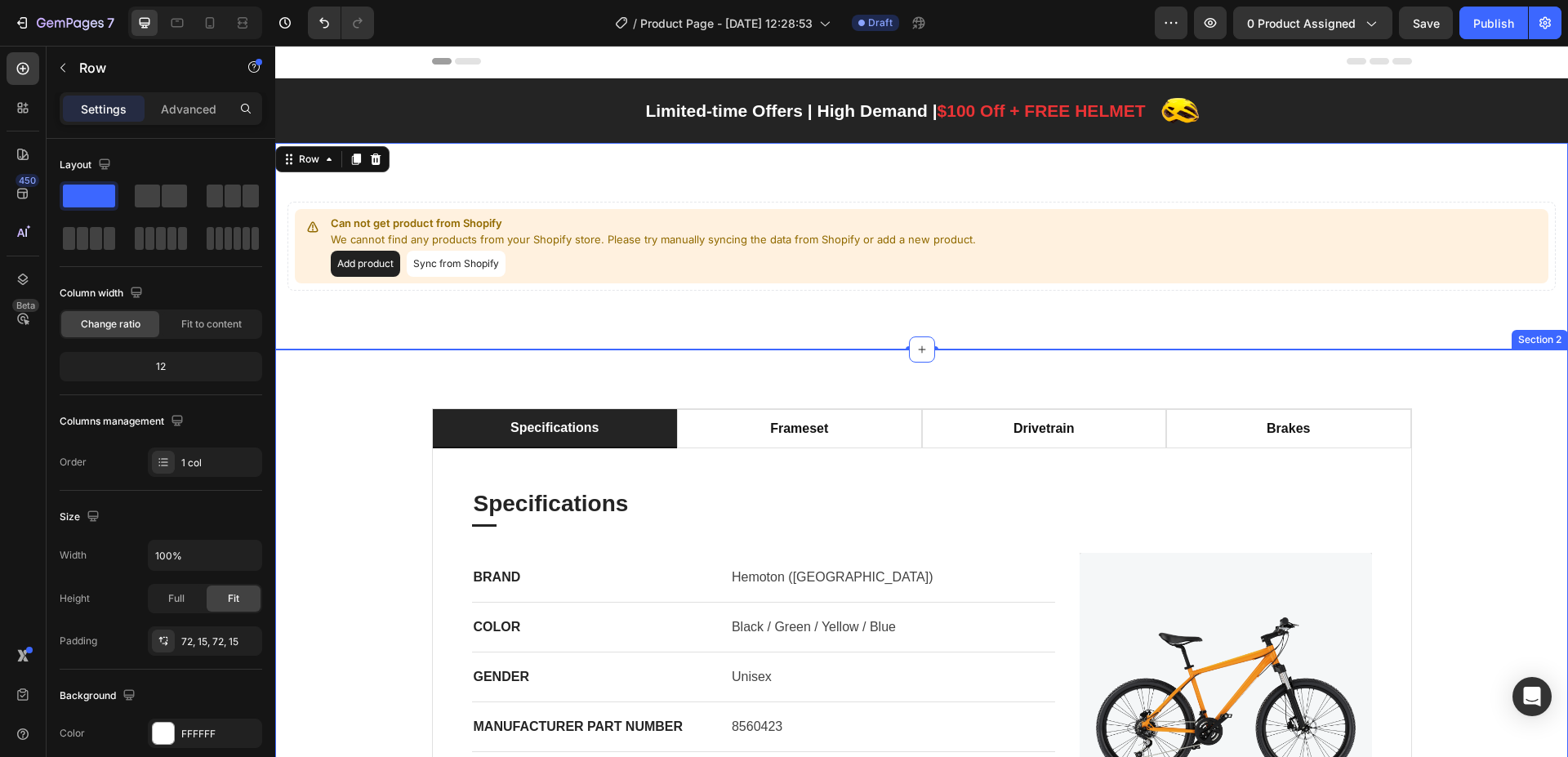
scroll to position [0, 0]
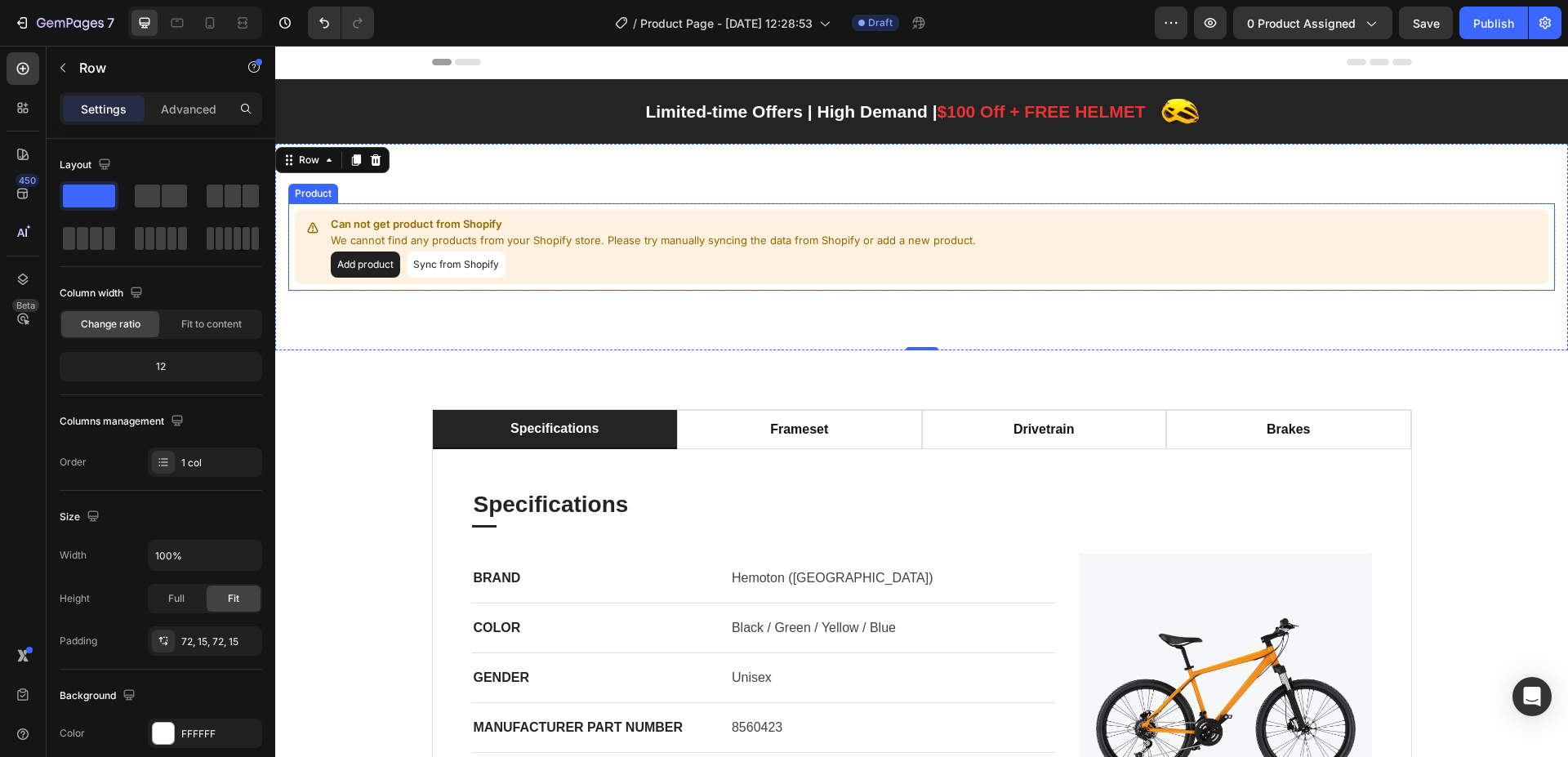
click at [1254, 255] on div "Can not get product from Shopify We cannot find any products from your Shopify …" at bounding box center [922, 247] width 1254 height 74
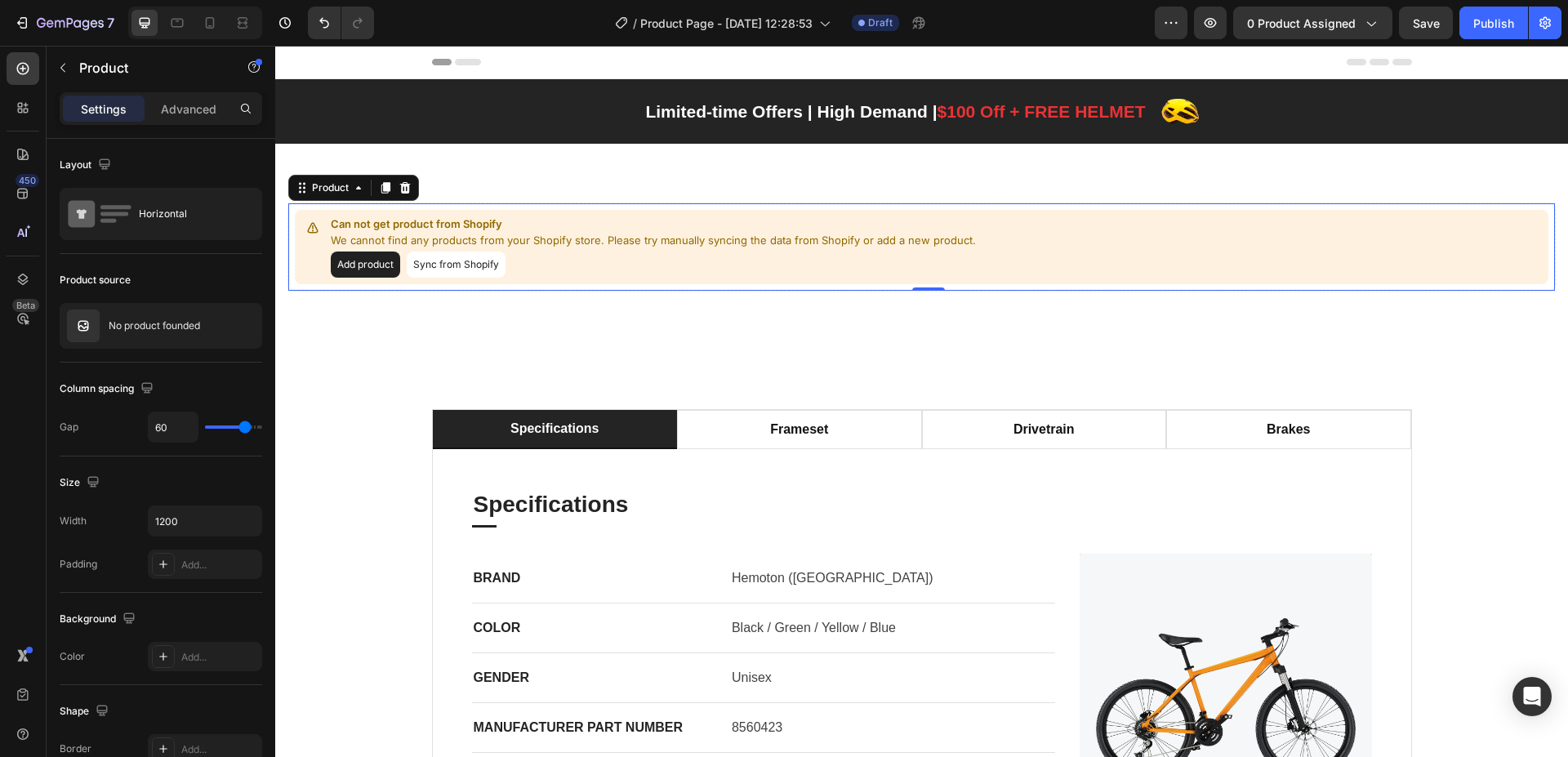
click at [339, 265] on button "Add product" at bounding box center [365, 264] width 70 height 26
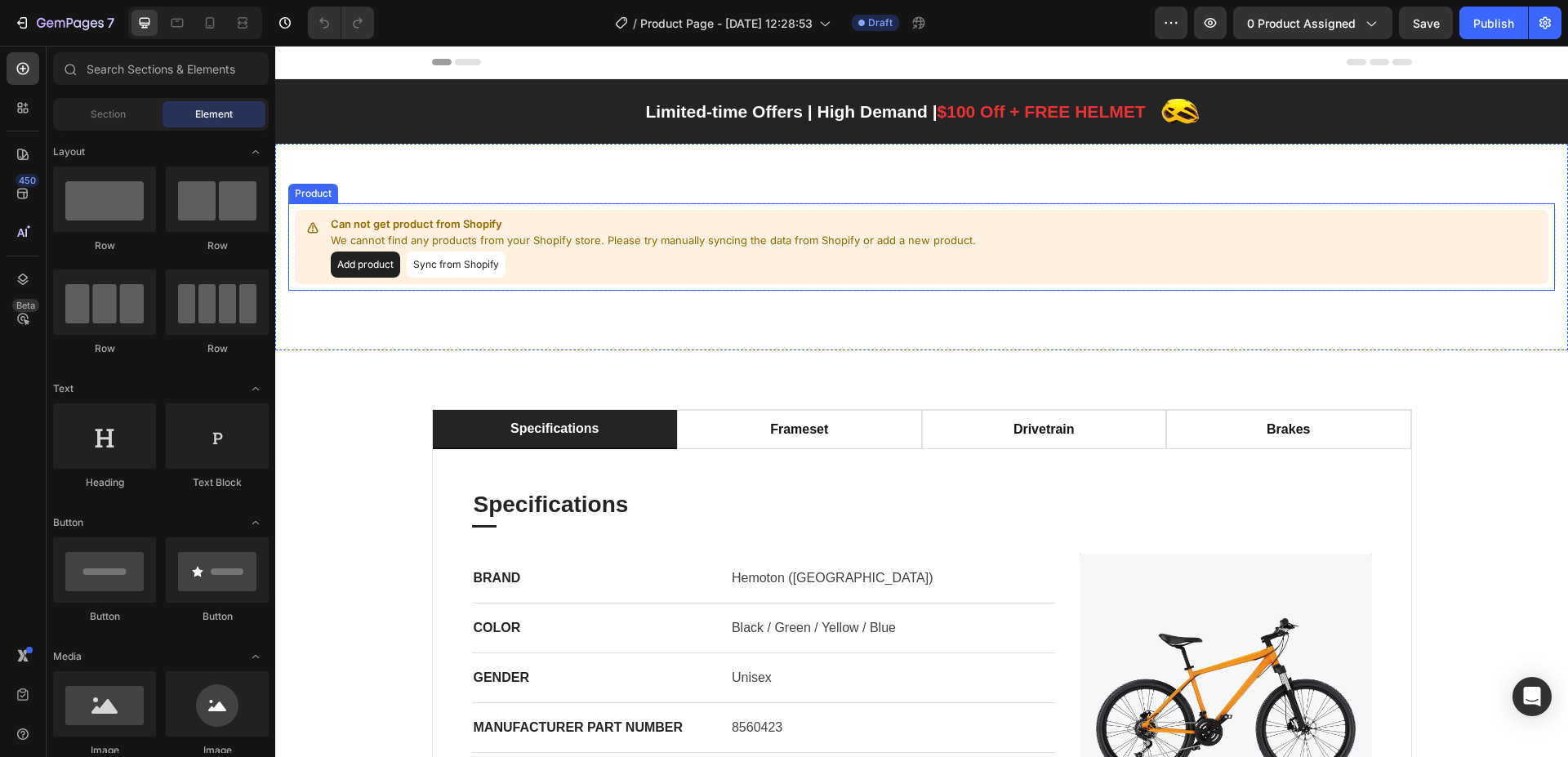
click at [368, 267] on button "Add product" at bounding box center [365, 264] width 70 height 26
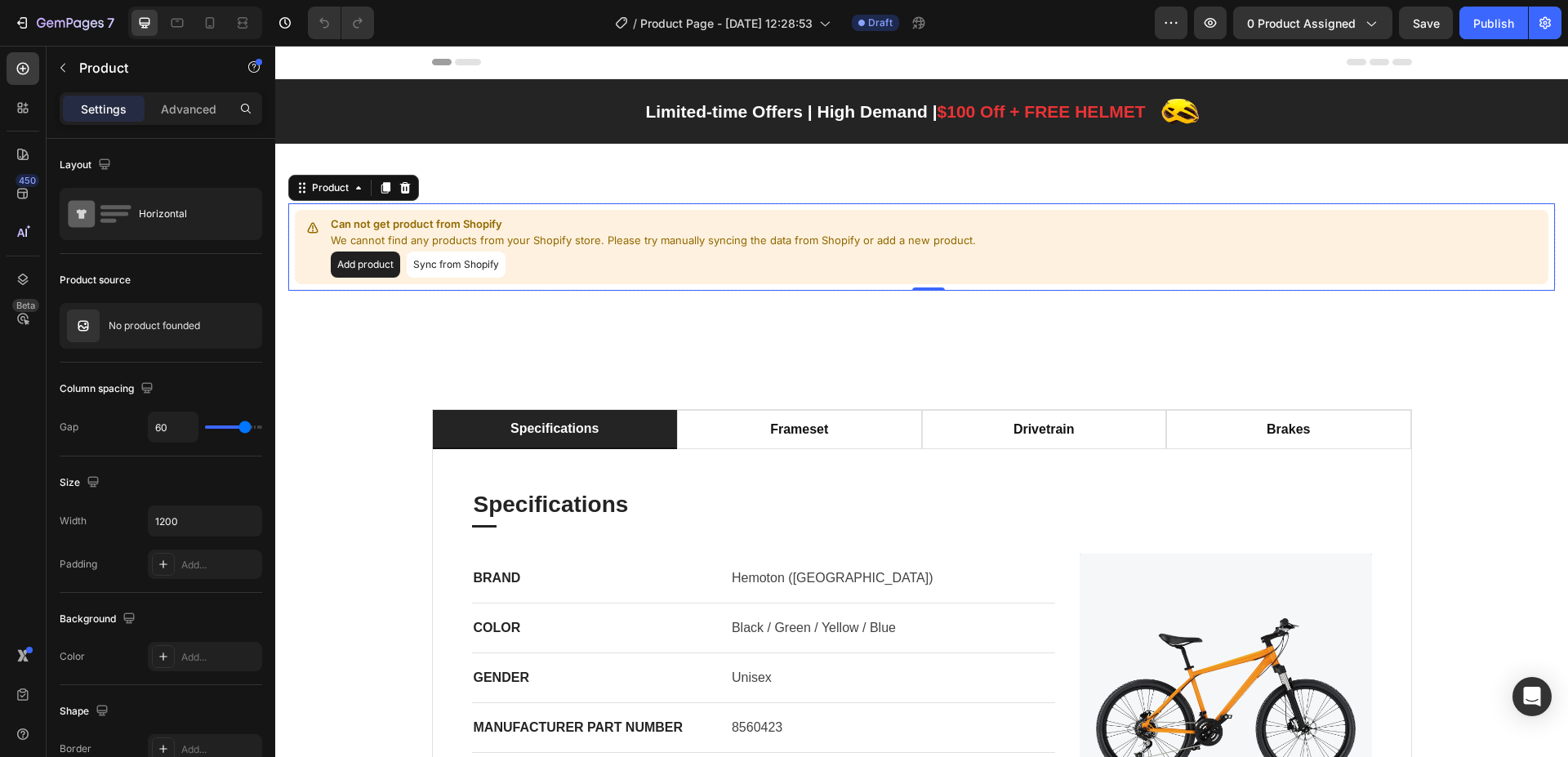
click at [368, 265] on button "Add product" at bounding box center [365, 264] width 70 height 26
click at [455, 262] on button "Sync from Shopify" at bounding box center [456, 264] width 99 height 26
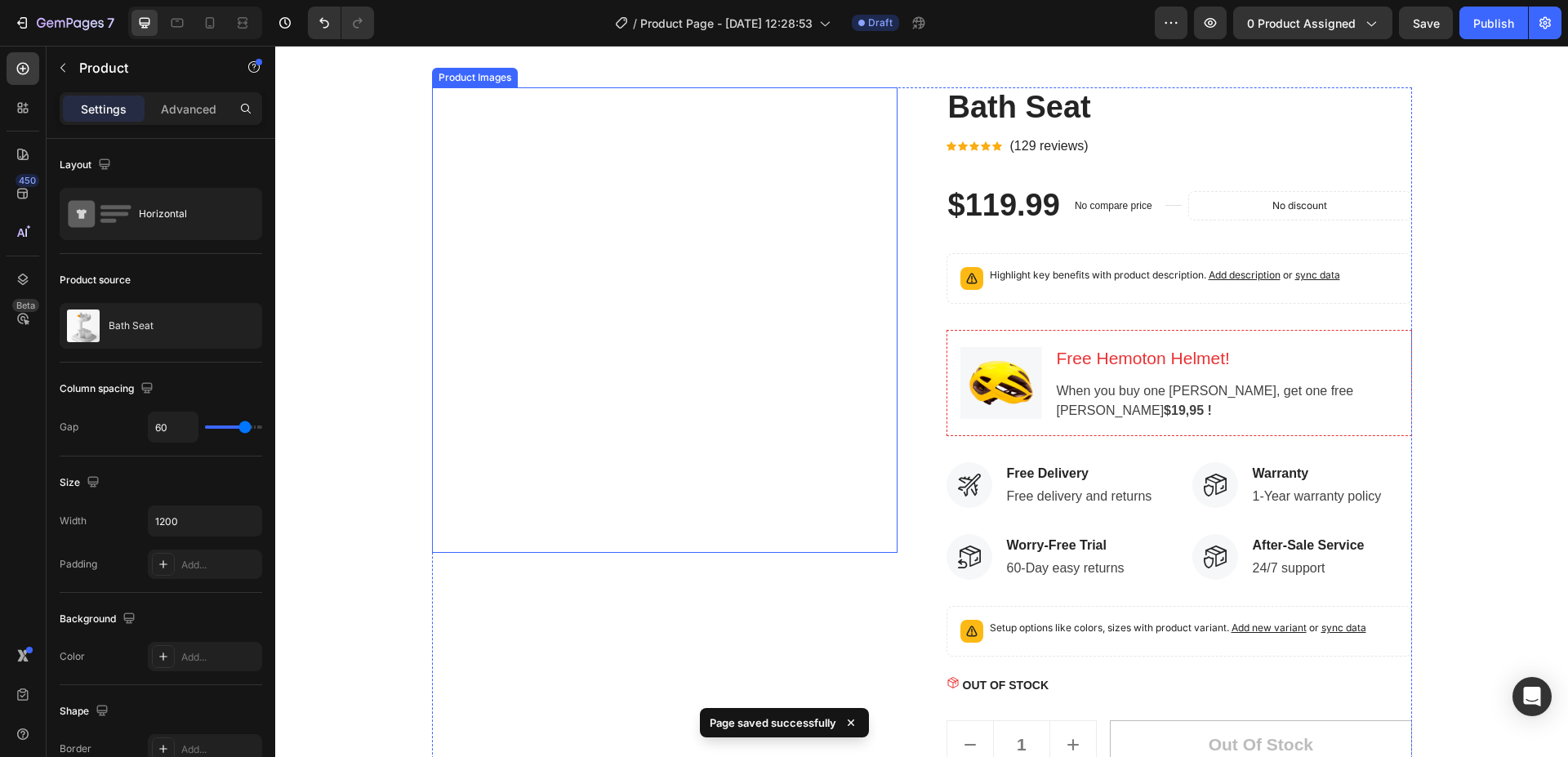
scroll to position [163, 0]
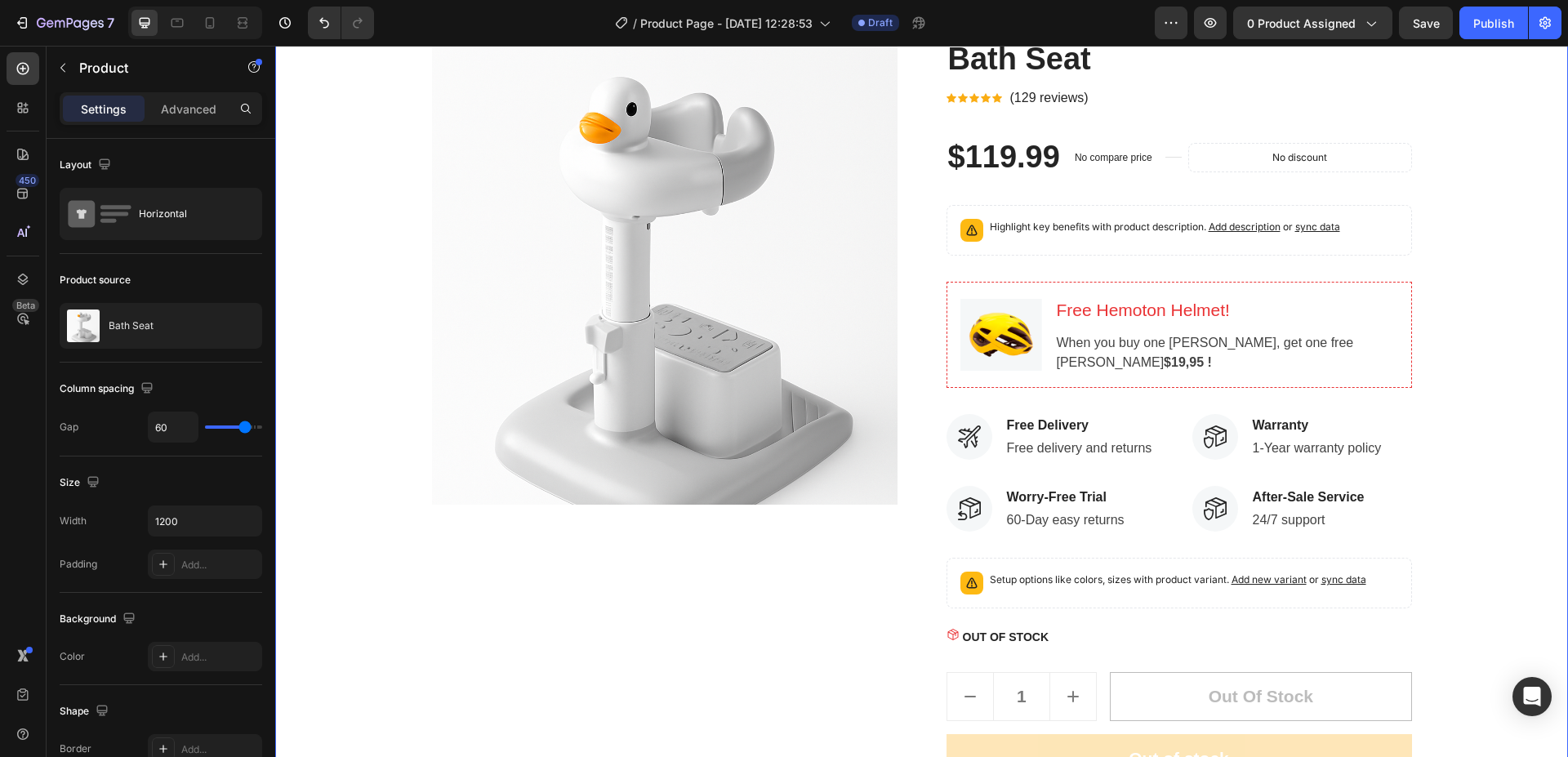
click at [317, 295] on div "Product Images Bath Seat Product Title Icon Icon Icon Icon Icon Icon List Hoz (…" at bounding box center [922, 424] width 1269 height 769
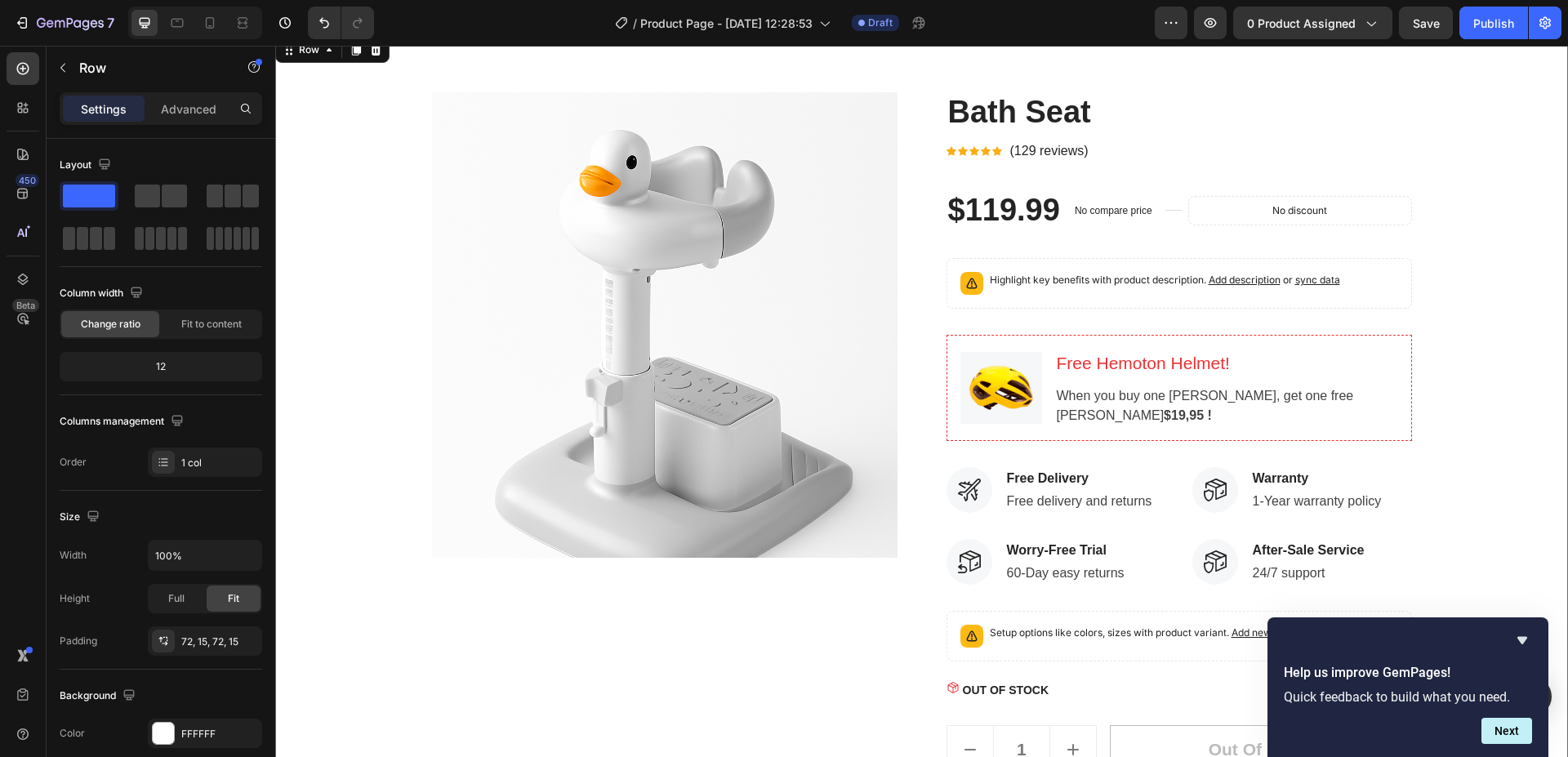
scroll to position [82, 0]
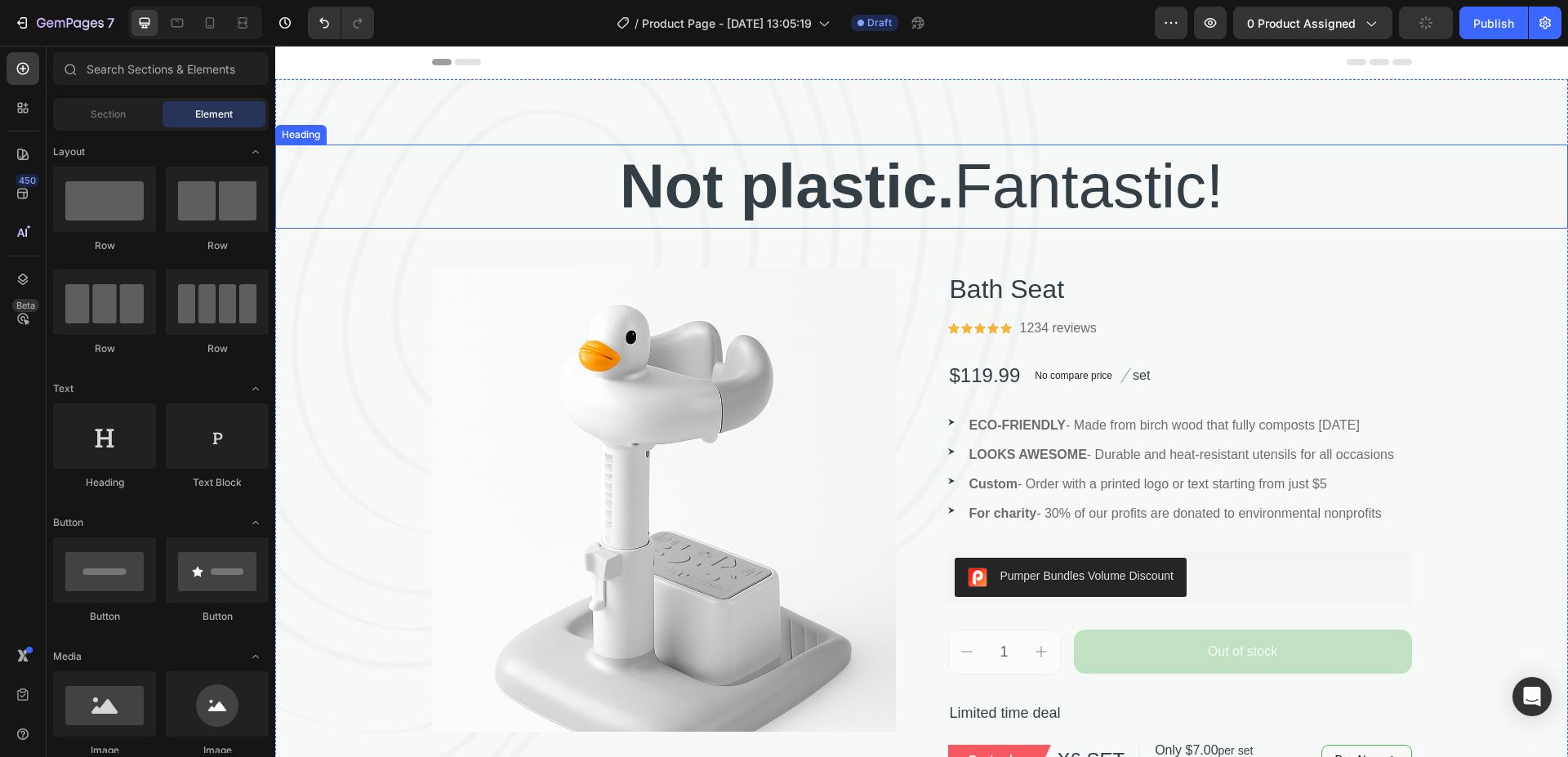
click at [678, 186] on strong "Not plastic." at bounding box center [787, 186] width 335 height 70
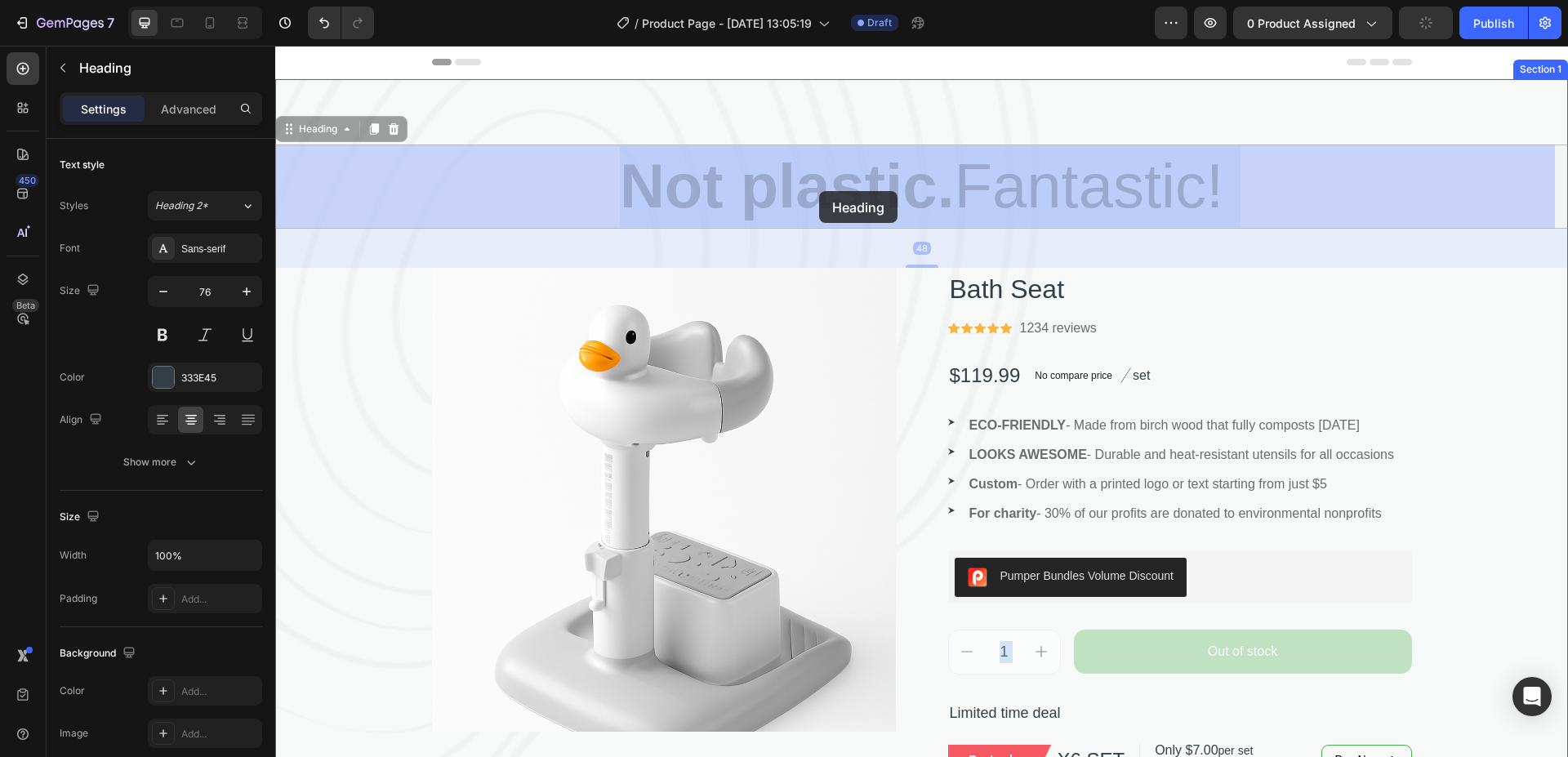
drag, startPoint x: 580, startPoint y: 185, endPoint x: 819, endPoint y: 191, distance: 239.1
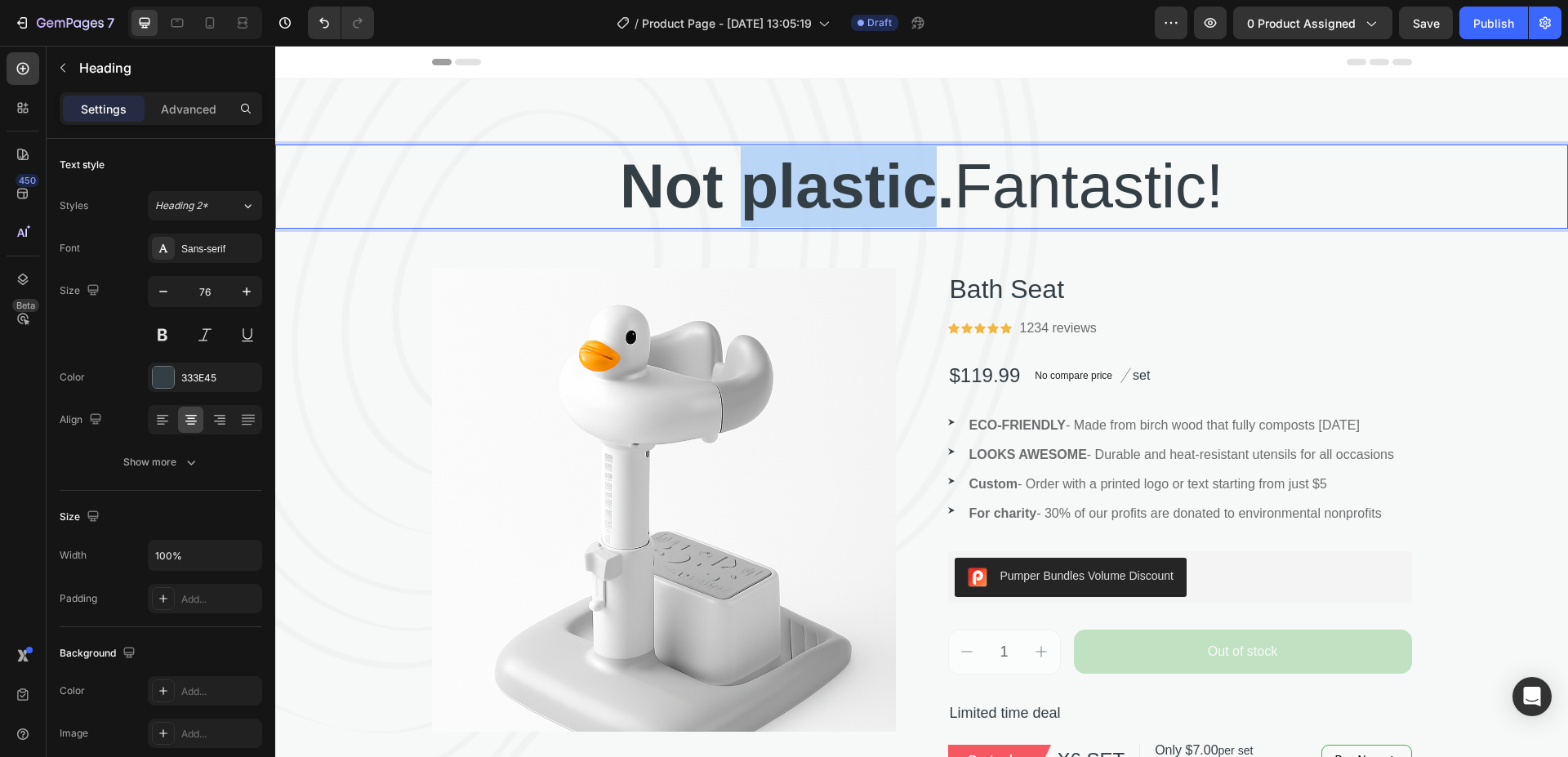
click at [846, 193] on strong "Not plastic." at bounding box center [787, 186] width 335 height 70
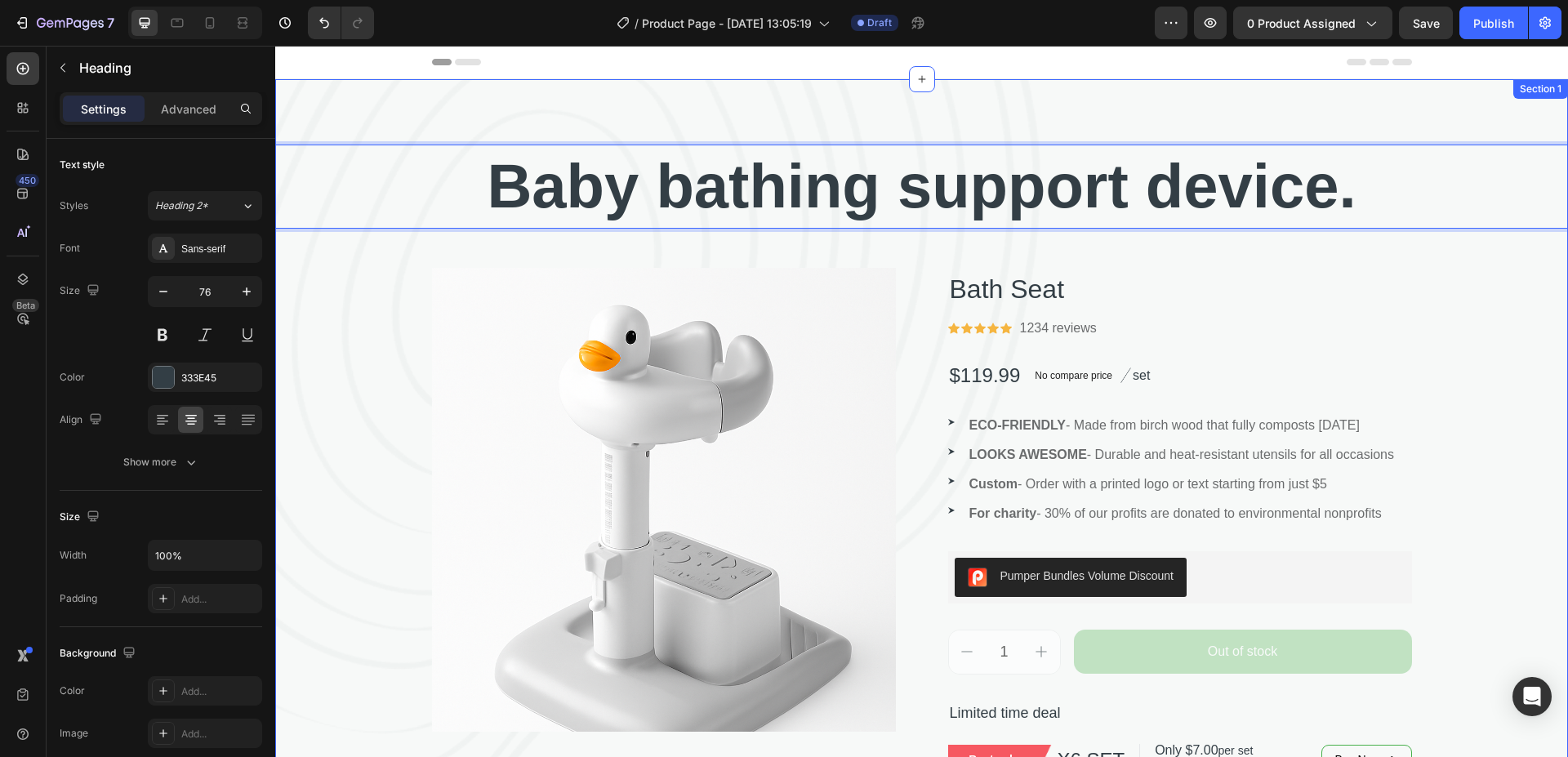
click at [1475, 264] on div "Baby bathing support device. Heading 48 Product Images Bath Seat Product Title …" at bounding box center [922, 490] width 1293 height 692
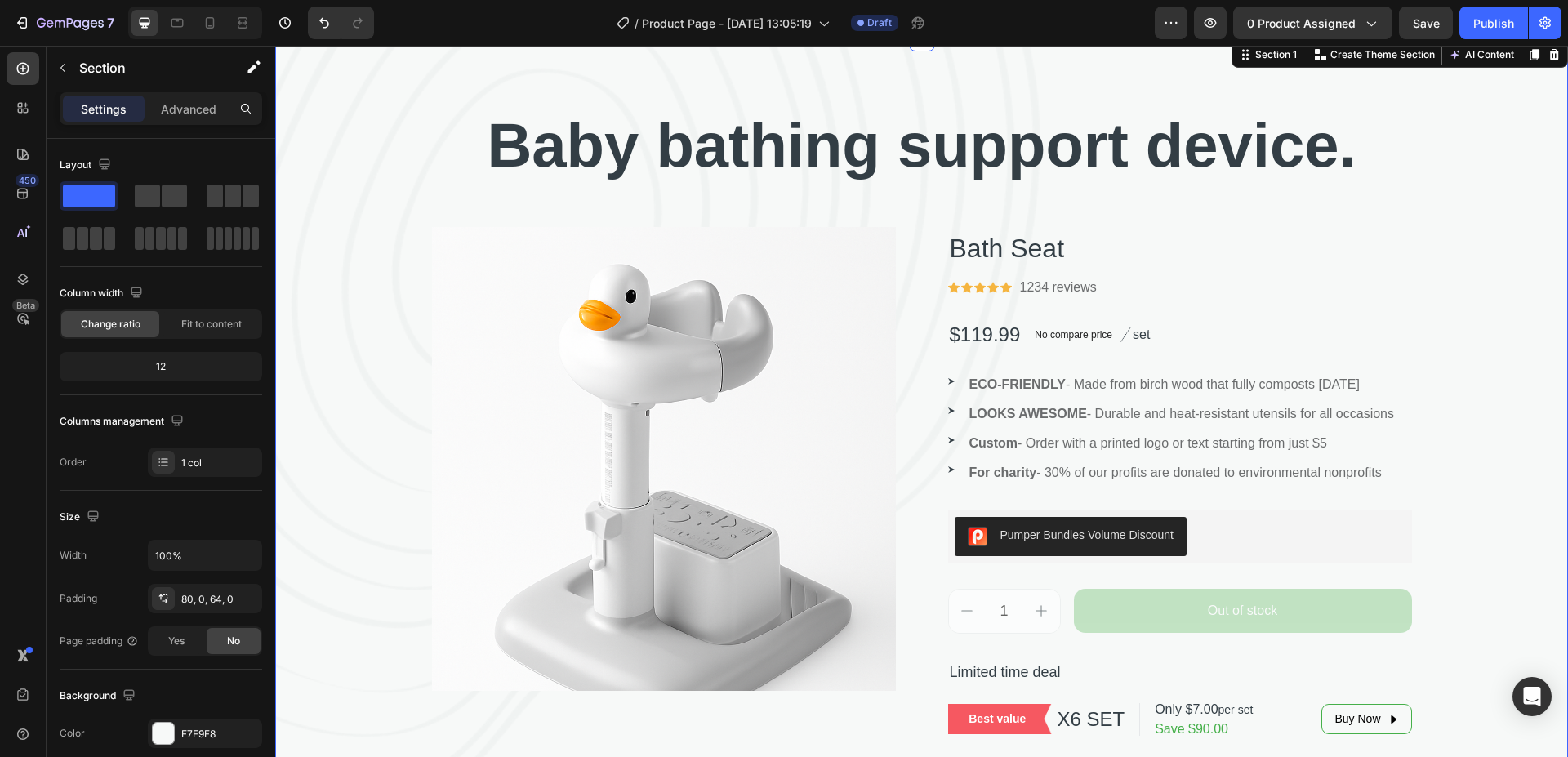
scroll to position [82, 0]
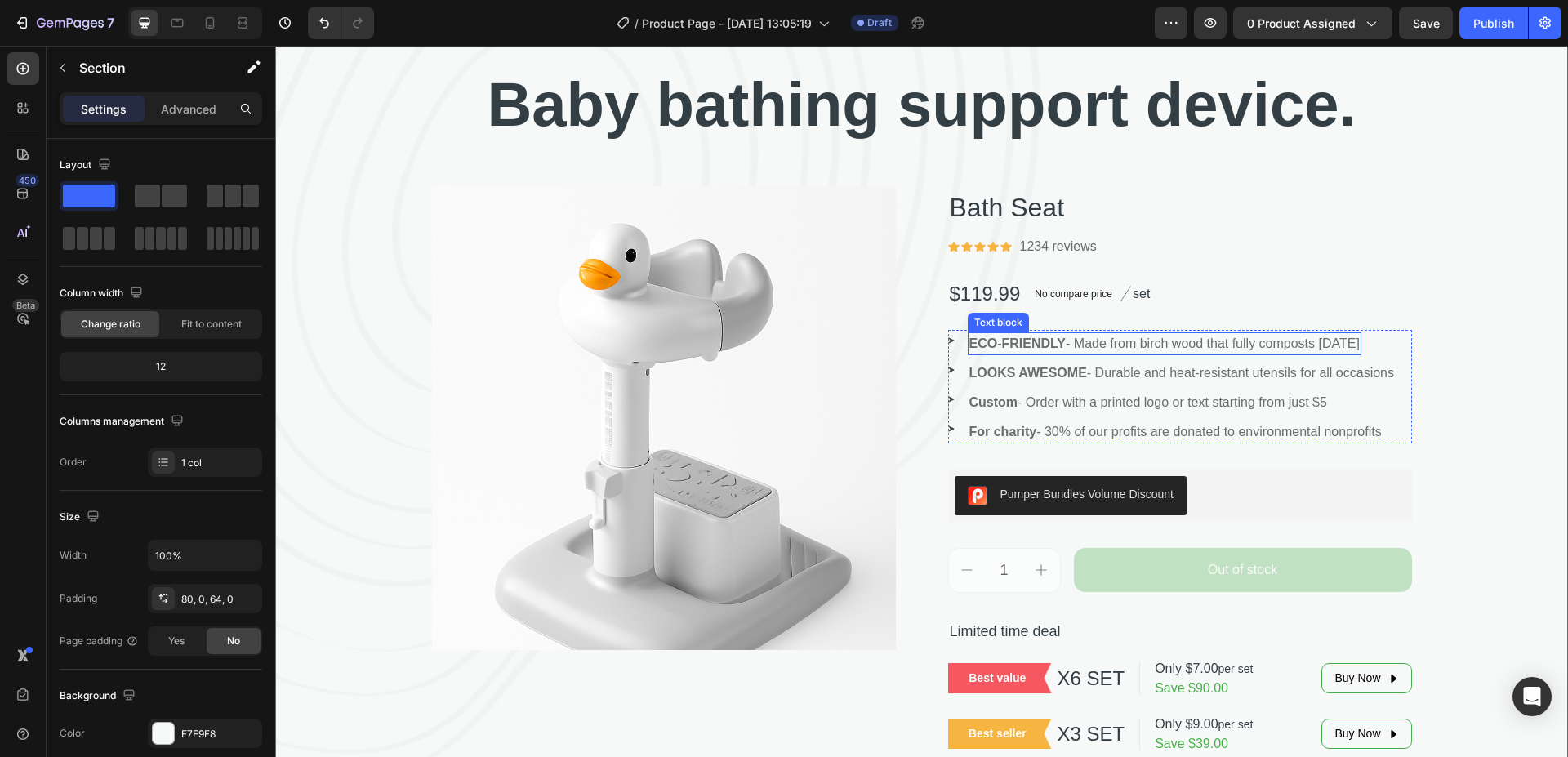
click at [1002, 343] on strong "ECO-FRIENDLY" at bounding box center [1018, 343] width 97 height 14
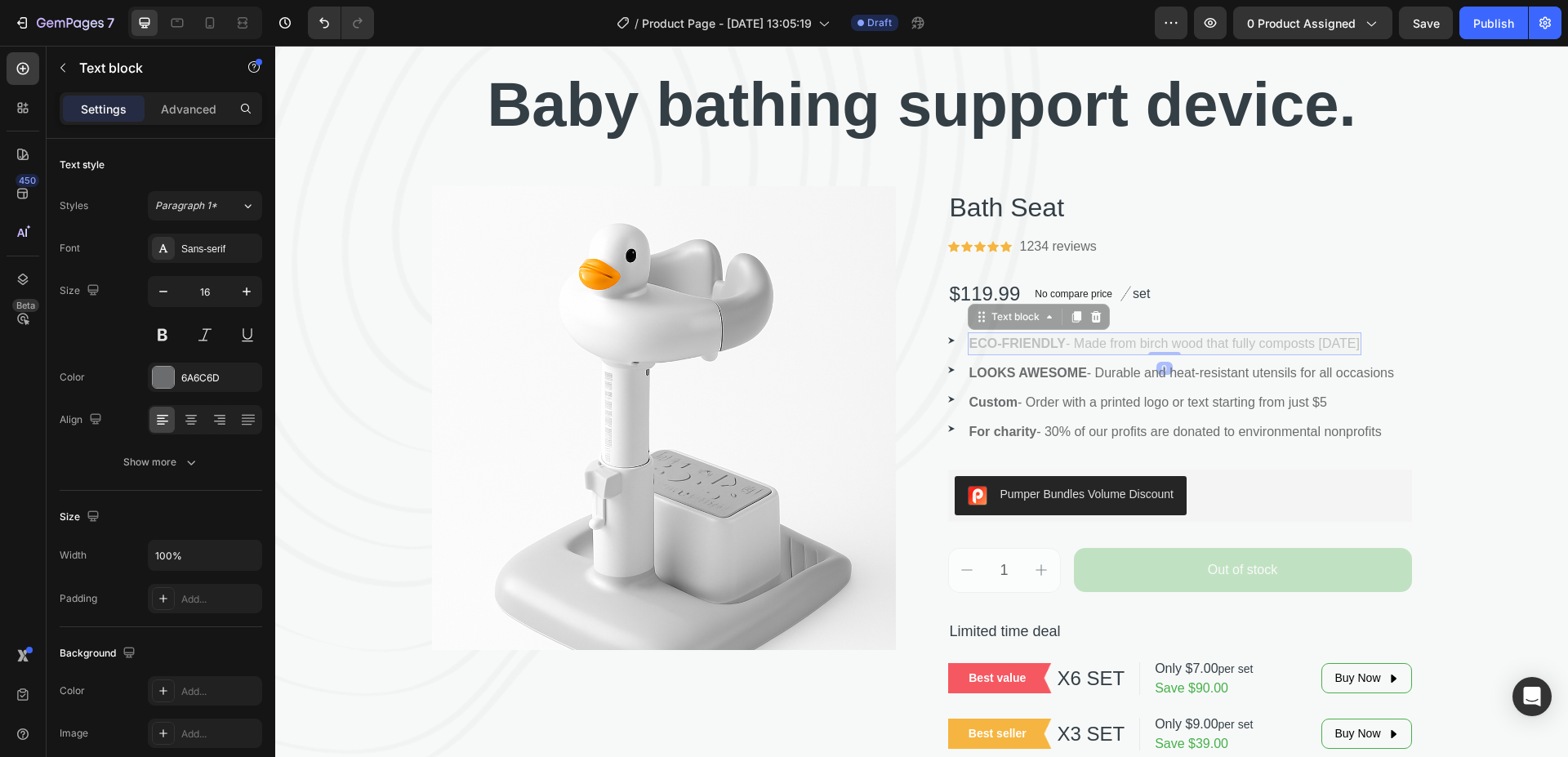
scroll to position [79, 0]
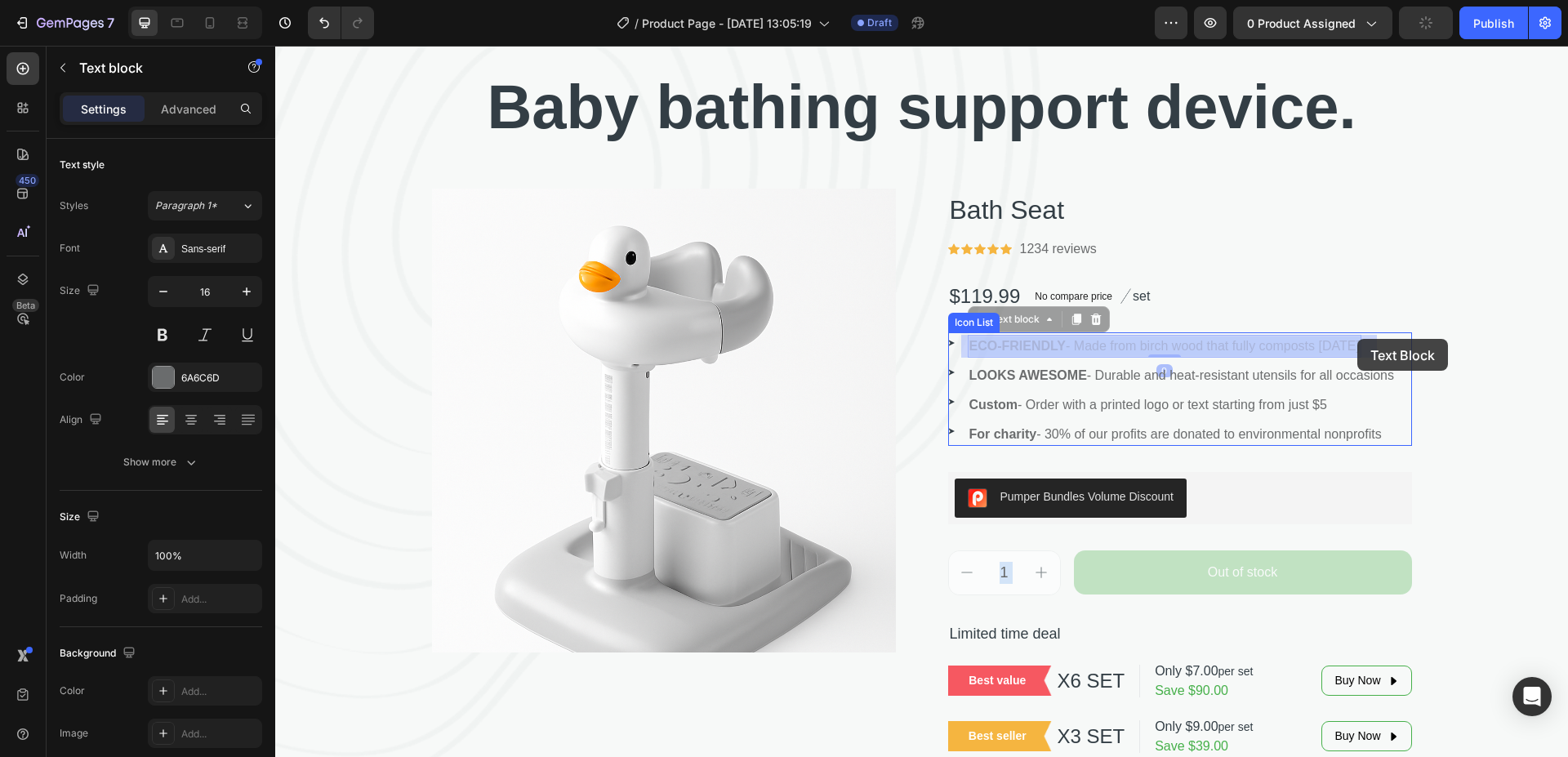
drag, startPoint x: 963, startPoint y: 340, endPoint x: 1358, endPoint y: 339, distance: 395.0
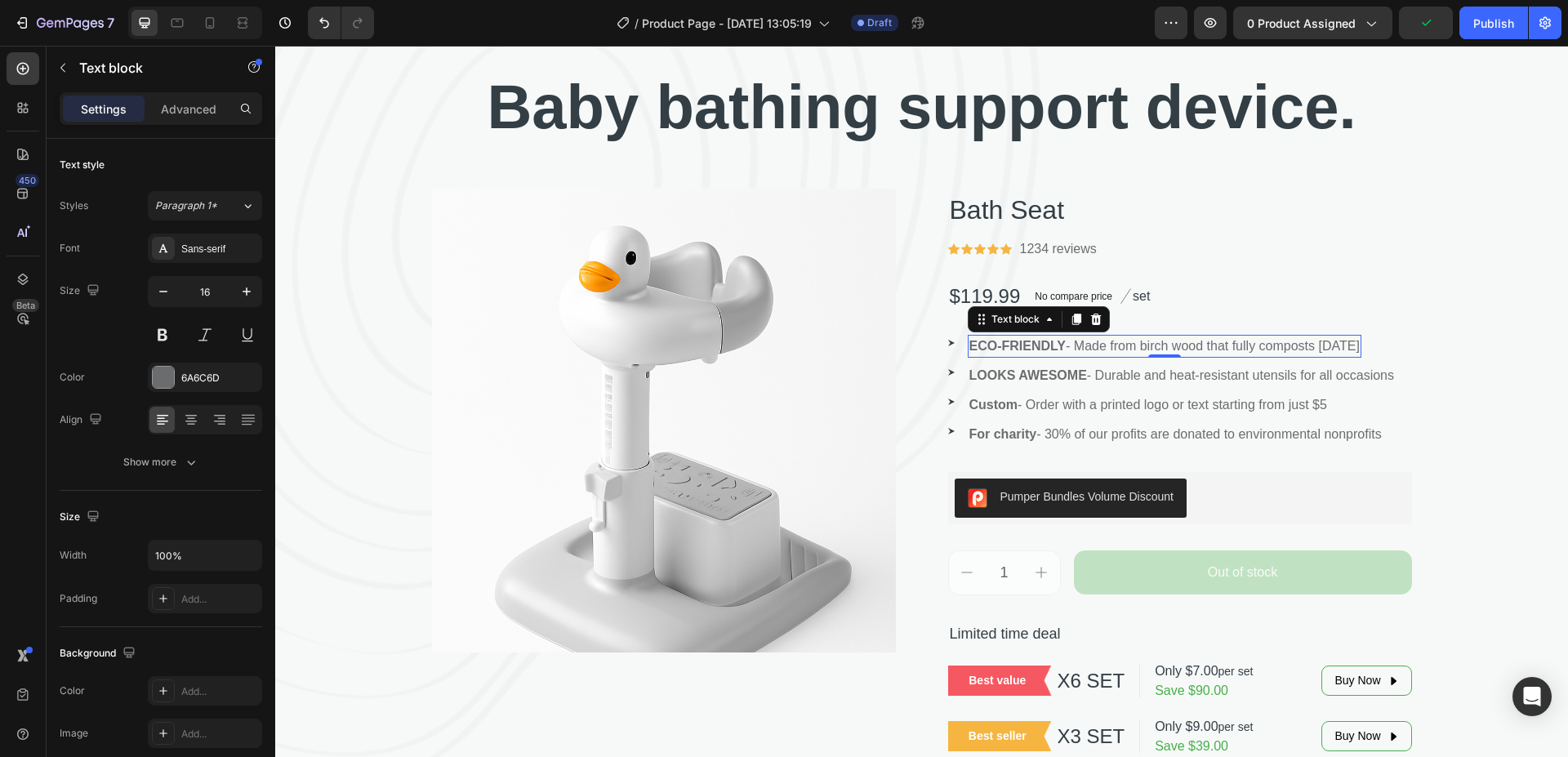
click at [1340, 341] on p "ECO-FRIENDLY - Made from birch wood that fully composts in 45 days" at bounding box center [1164, 346] width 390 height 19
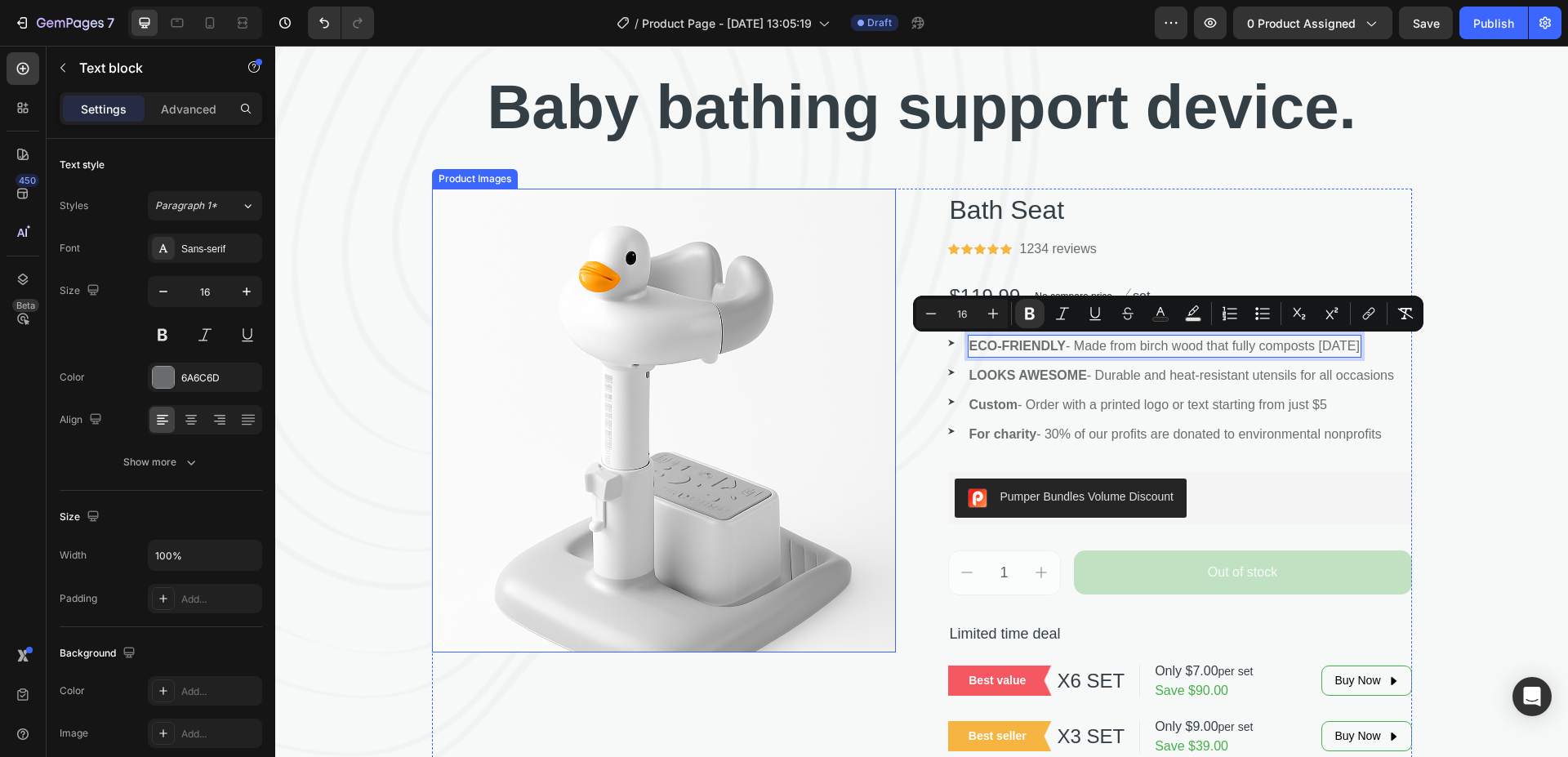
click at [444, 246] on img at bounding box center [664, 420] width 464 height 463
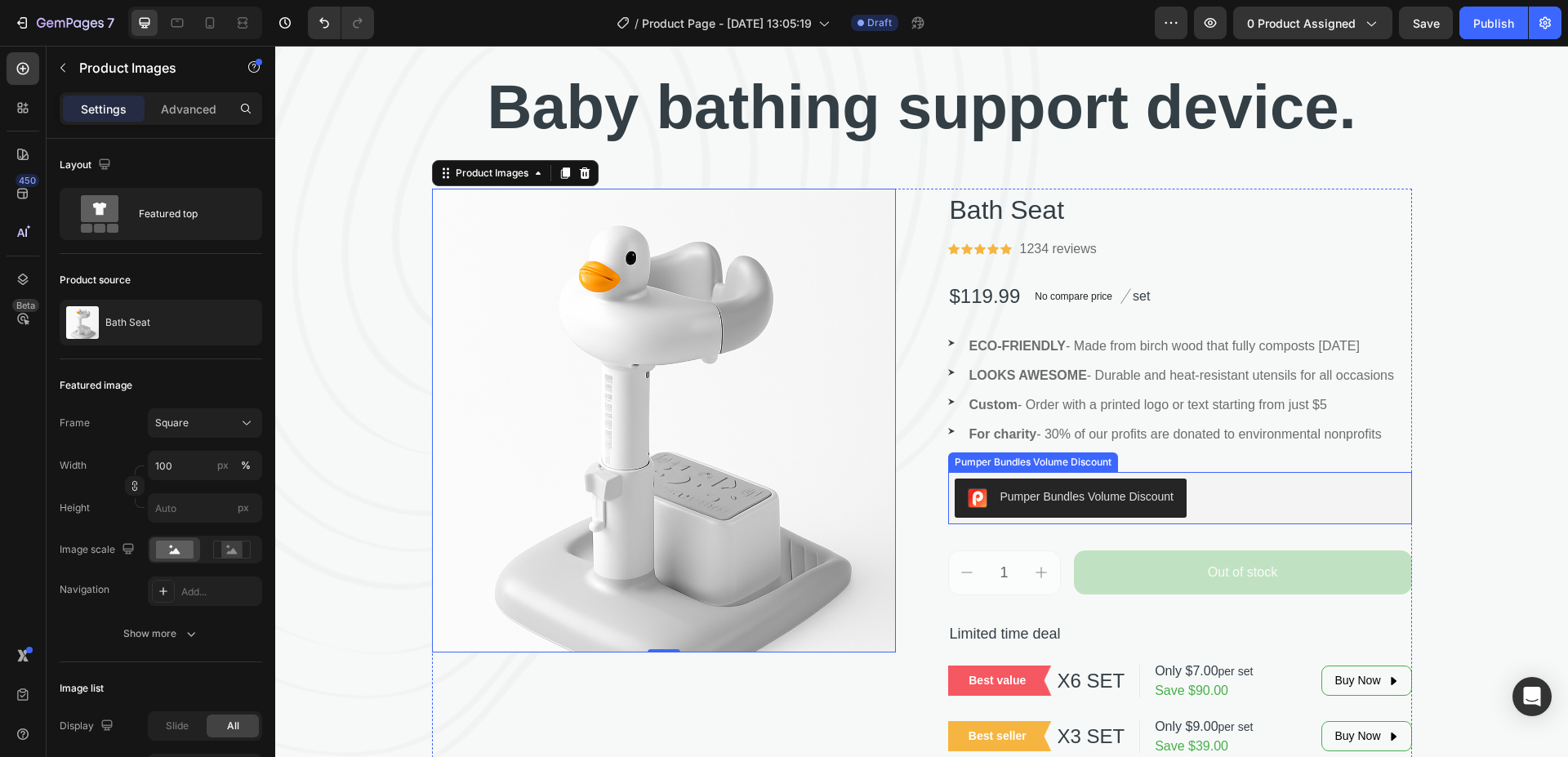
click at [1048, 494] on div "Pumper Bundles Volume Discount" at bounding box center [1087, 496] width 174 height 17
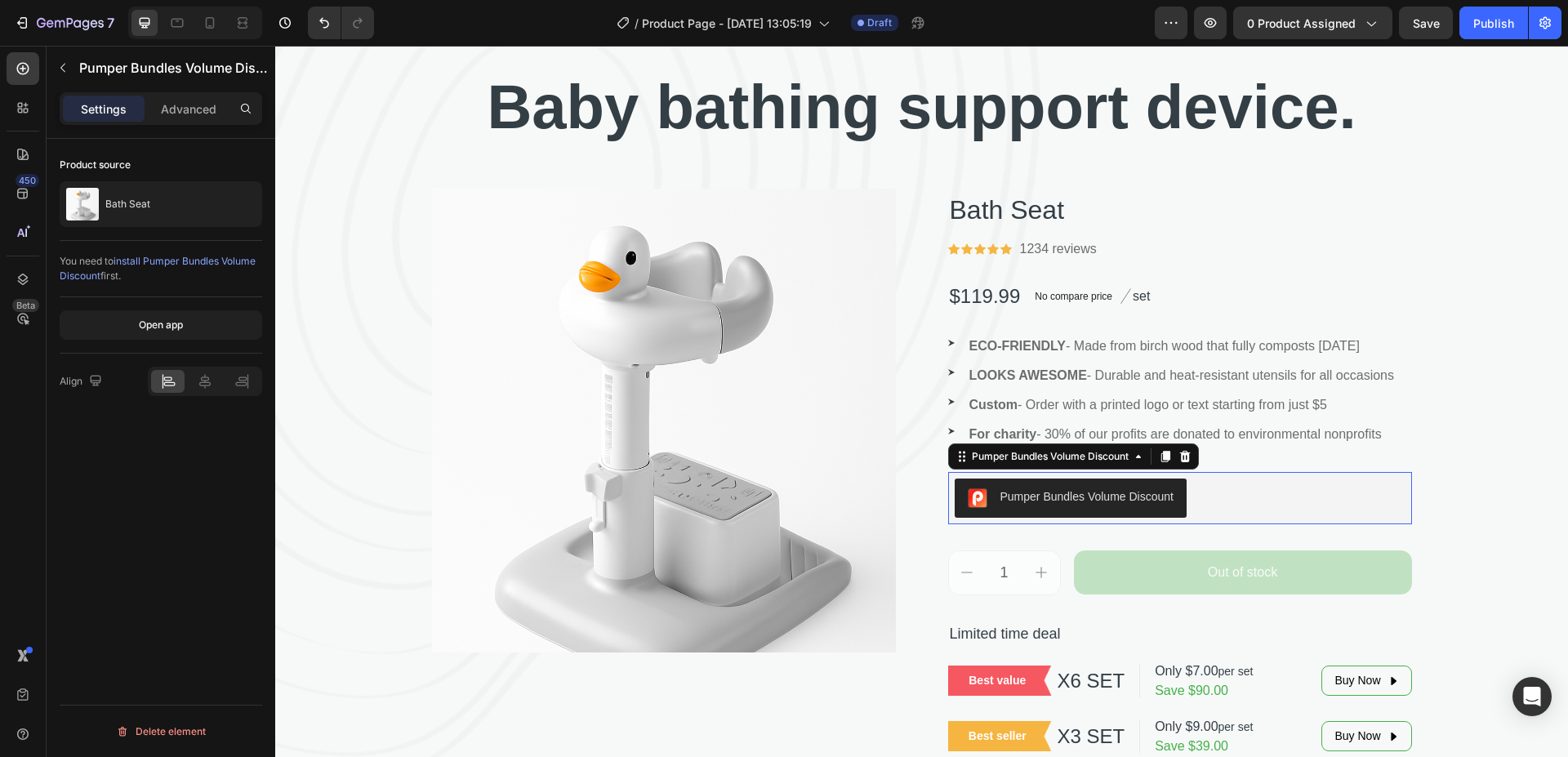
click at [1048, 494] on div "Pumper Bundles Volume Discount" at bounding box center [1087, 496] width 174 height 17
click at [1159, 455] on icon at bounding box center [1165, 456] width 13 height 13
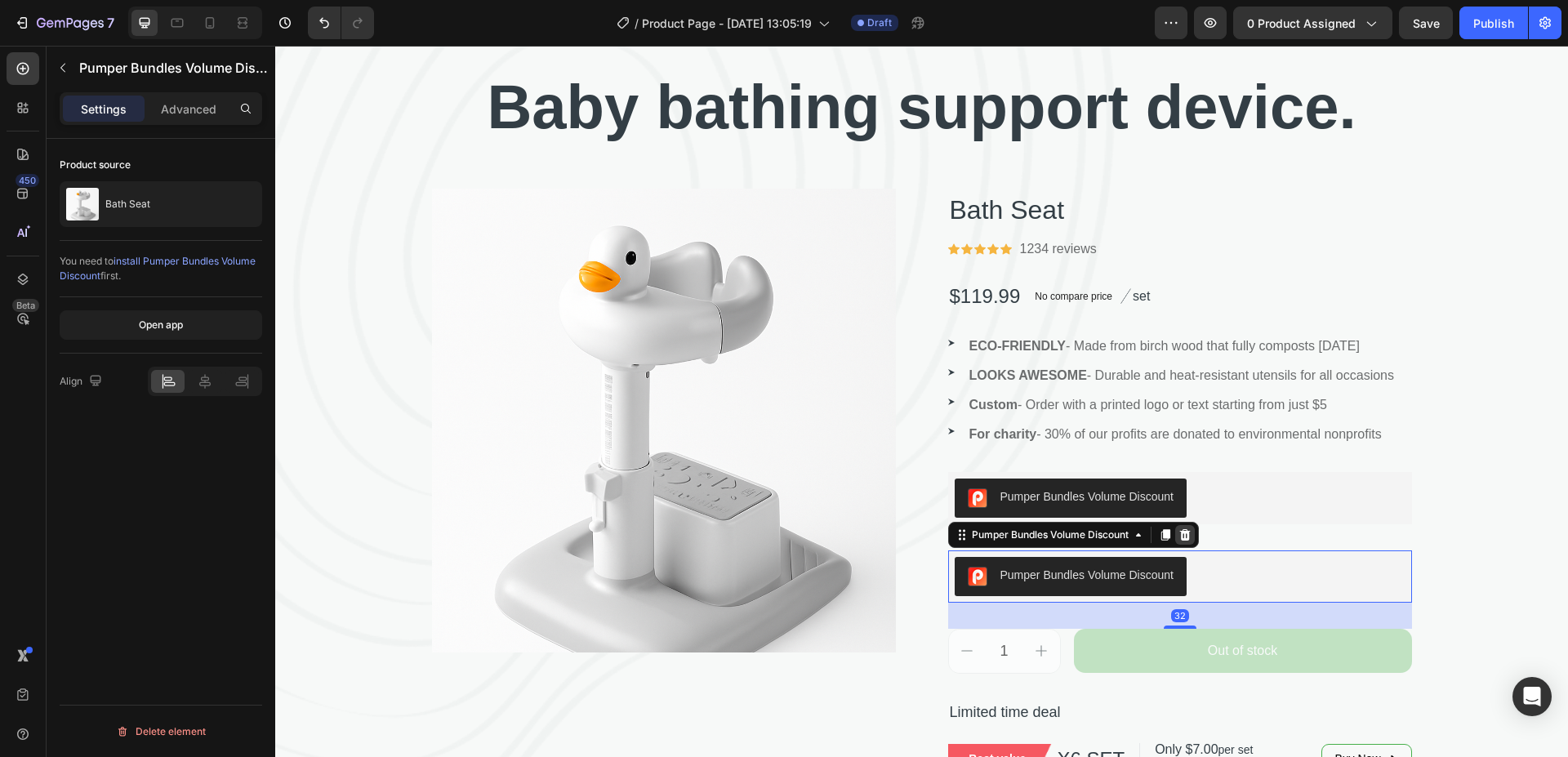
click at [1182, 534] on icon at bounding box center [1185, 535] width 13 height 13
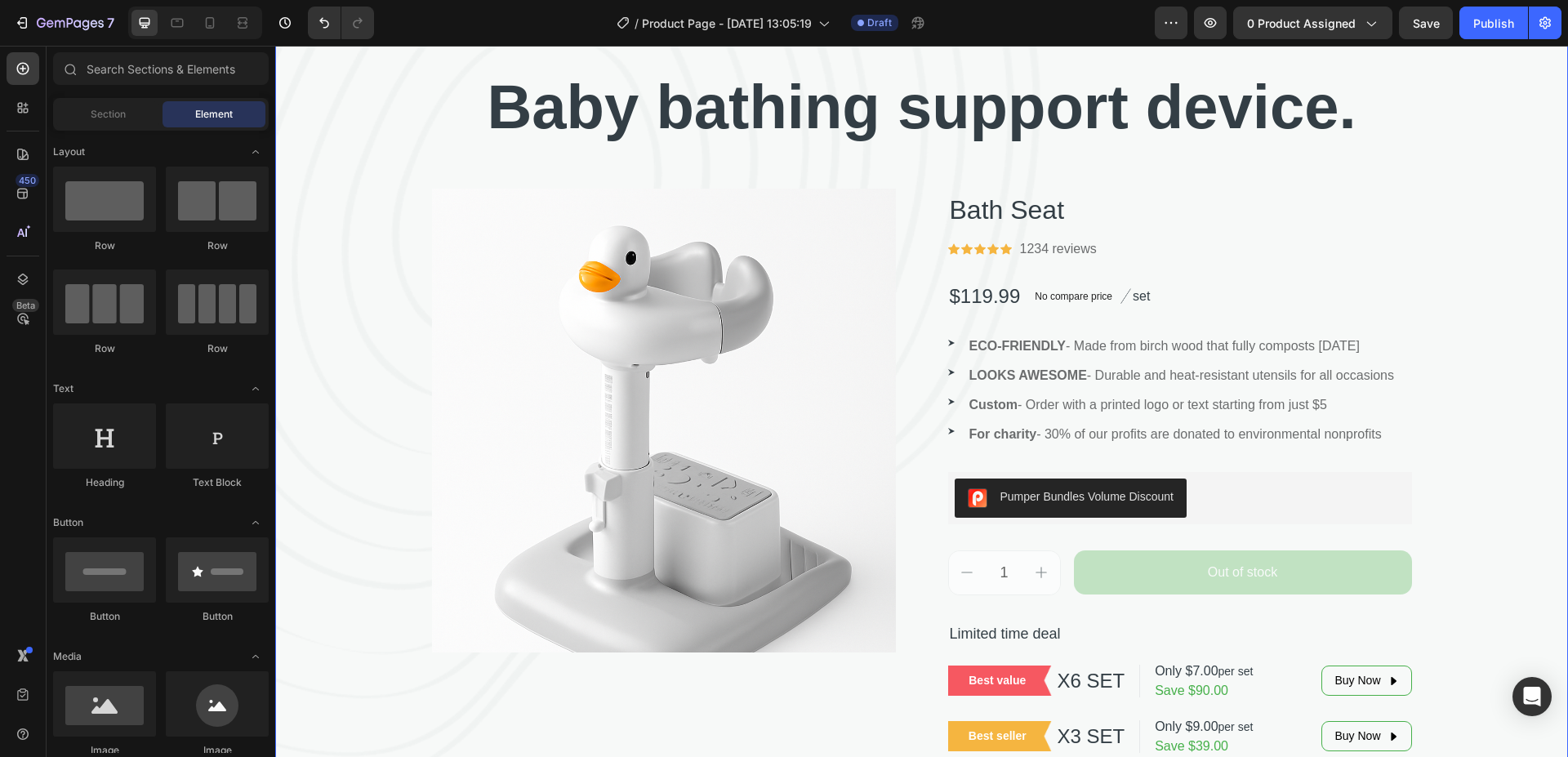
click at [1484, 244] on div "⁠⁠⁠⁠⁠⁠⁠ Baby bathing support device. Heading Product Images Bath Seat Product T…" at bounding box center [922, 411] width 1293 height 692
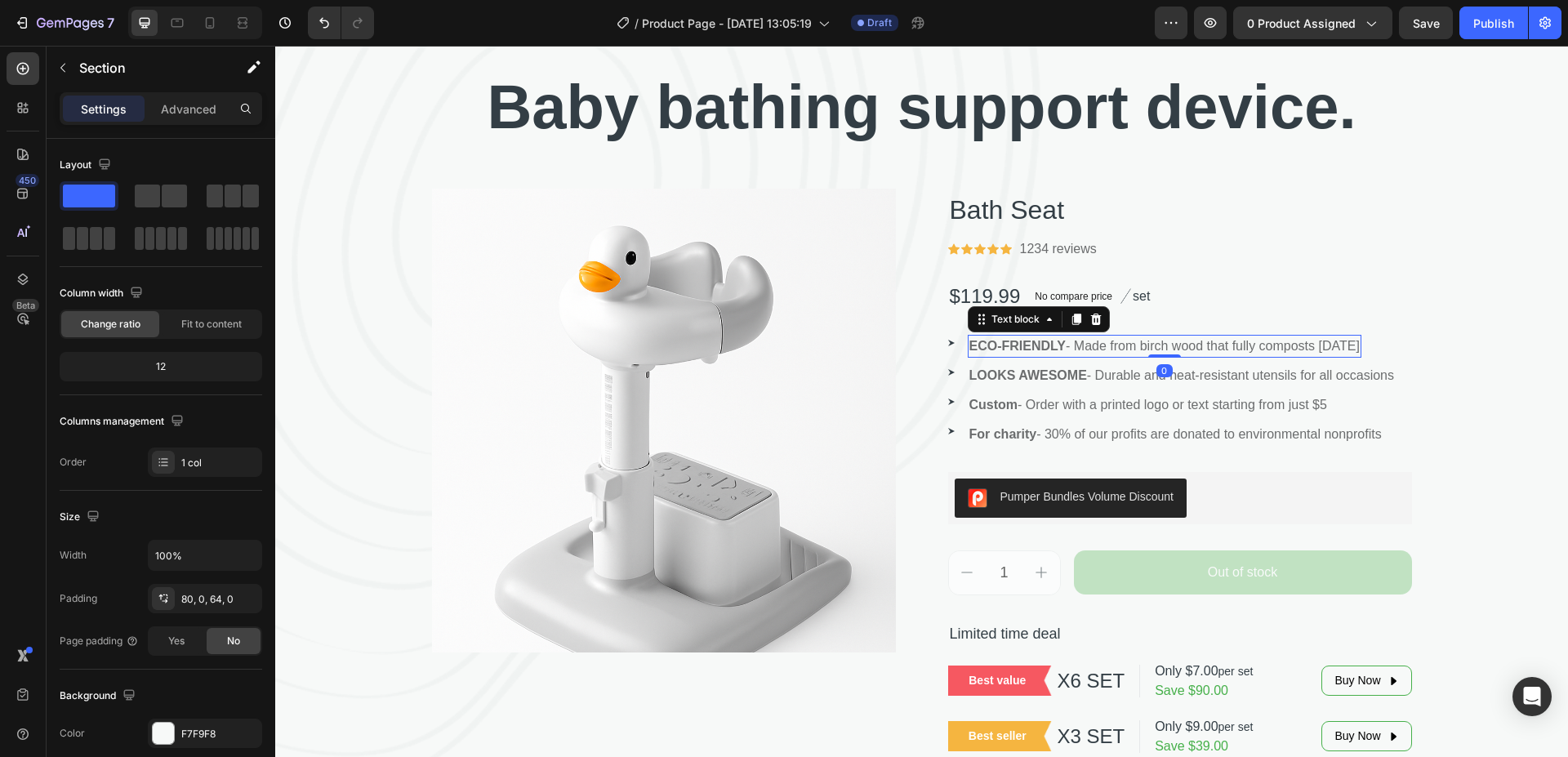
click at [1038, 344] on strong "ECO-FRIENDLY" at bounding box center [1018, 345] width 97 height 14
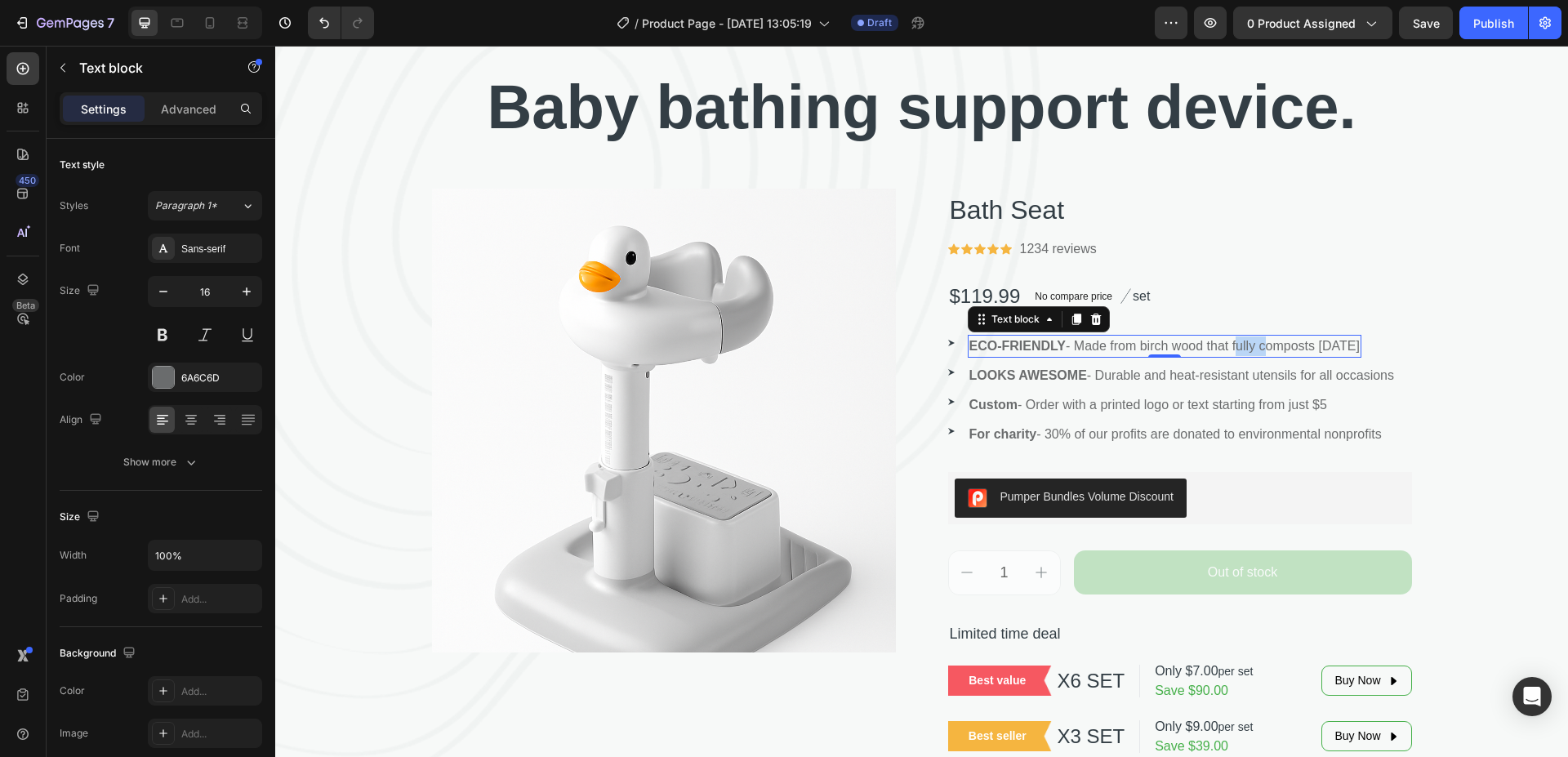
click at [1241, 347] on p "ECO-FRIENDLY - Made from birch wood that fully composts in 45 days" at bounding box center [1164, 346] width 390 height 19
click at [1062, 338] on p "ECO-FRIENDLY - Made from birch wood that fully composts in 45 days" at bounding box center [1164, 346] width 390 height 19
click at [1063, 338] on p "ECO-FRIENDLY - Made from birch wood that fully composts in 45 days" at bounding box center [1164, 346] width 390 height 19
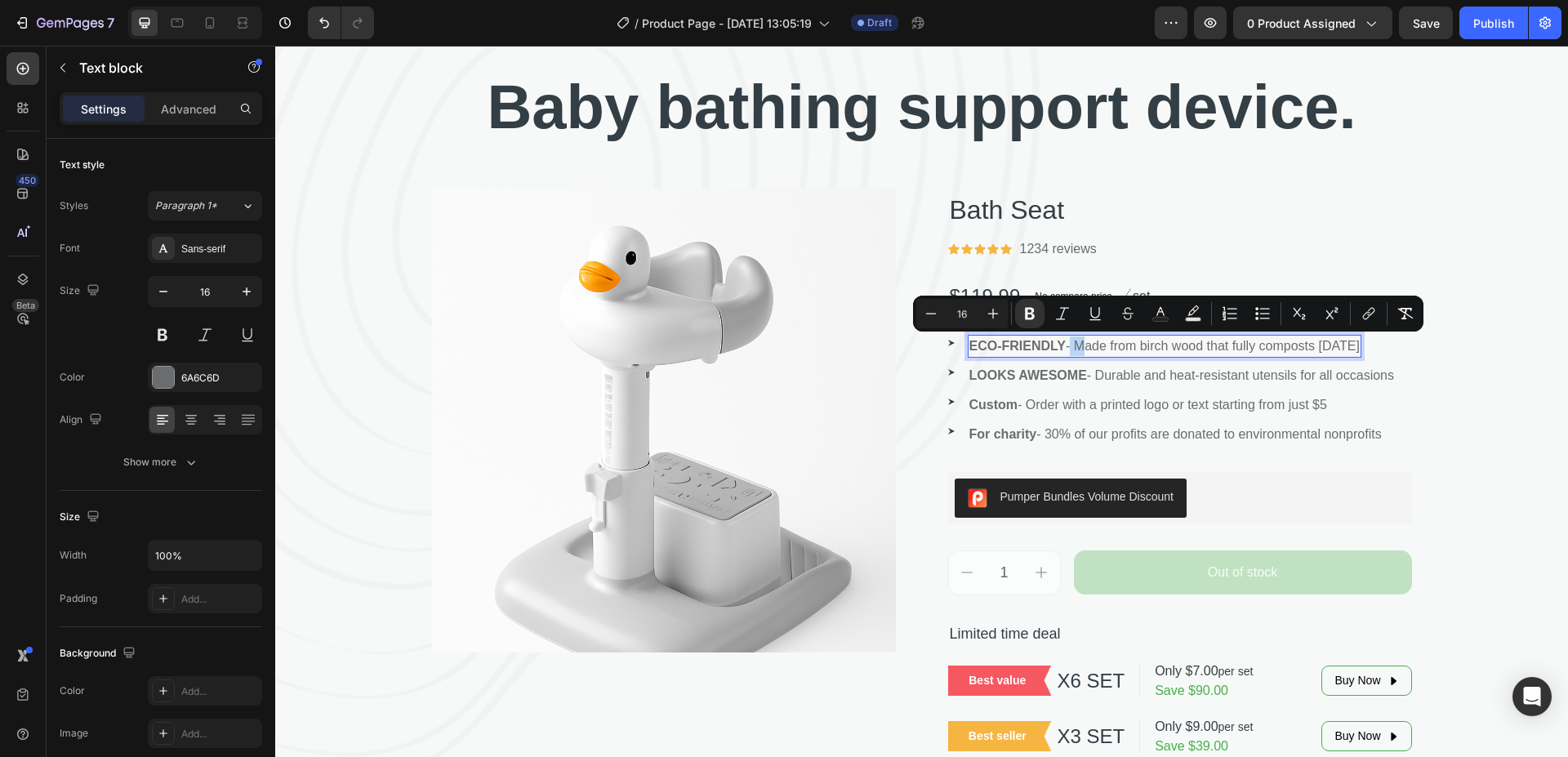
click at [1261, 342] on p "ECO-FRIENDLY - Made from birch wood that fully composts in 45 days" at bounding box center [1164, 346] width 390 height 19
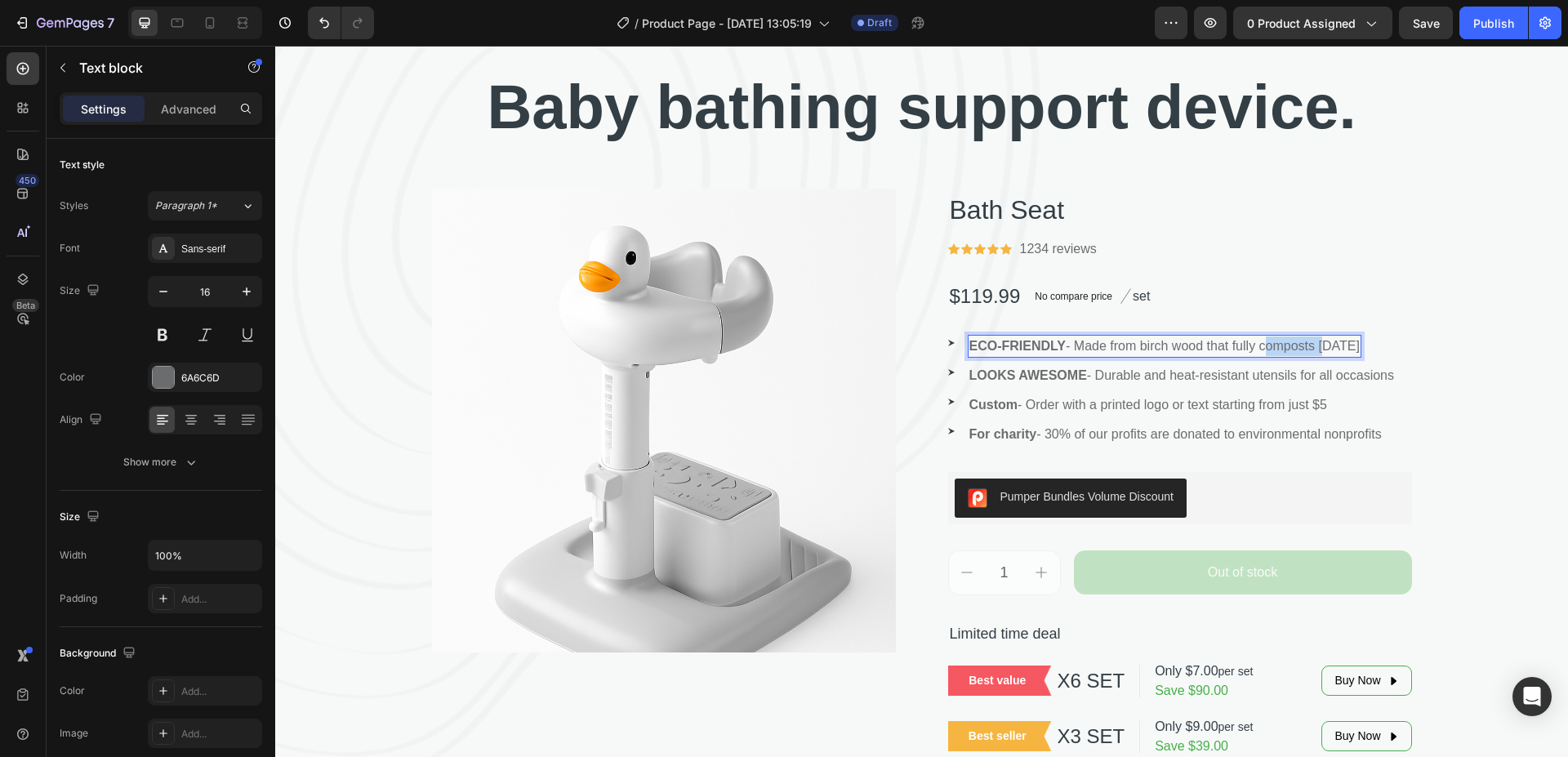
click at [1261, 342] on p "ECO-FRIENDLY - Made from birch wood that fully composts in 45 days" at bounding box center [1164, 346] width 390 height 19
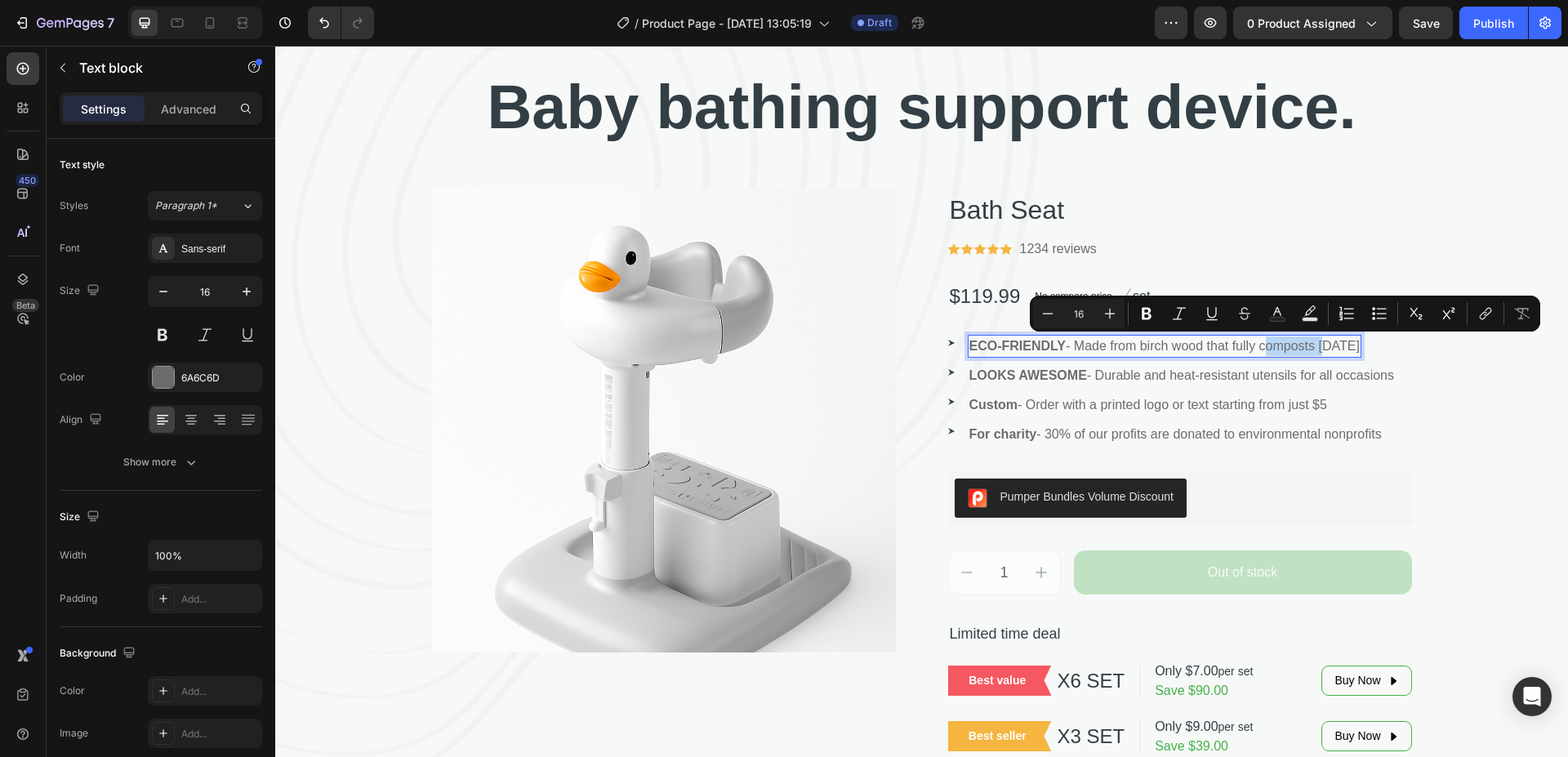
click at [1290, 351] on p "ECO-FRIENDLY - Made from birch wood that fully composts in 45 days" at bounding box center [1164, 346] width 390 height 19
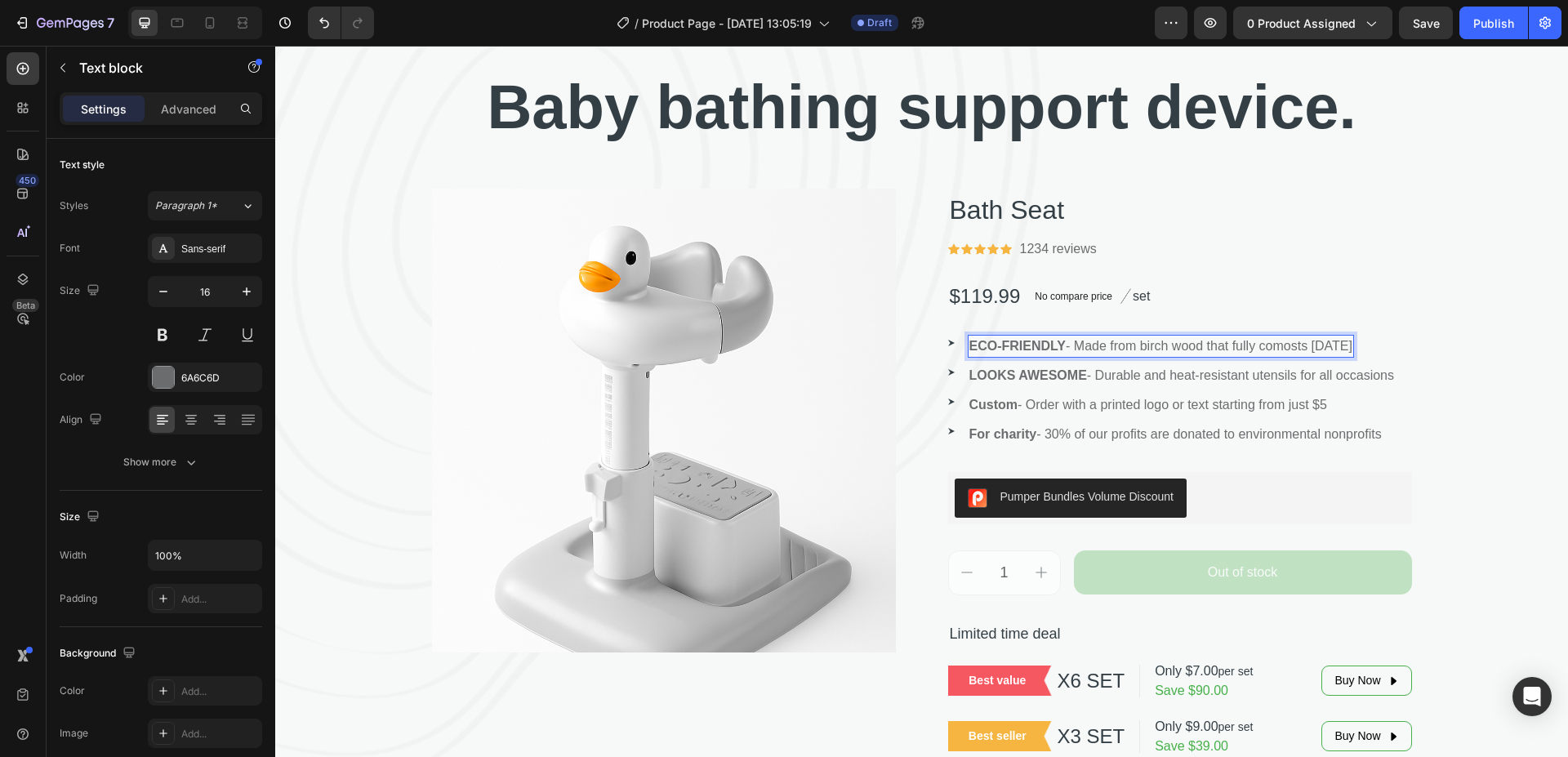
click at [1354, 348] on div "ECO-FRIENDLY - Made from birch wood that fully comosts in 45 days" at bounding box center [1160, 346] width 386 height 23
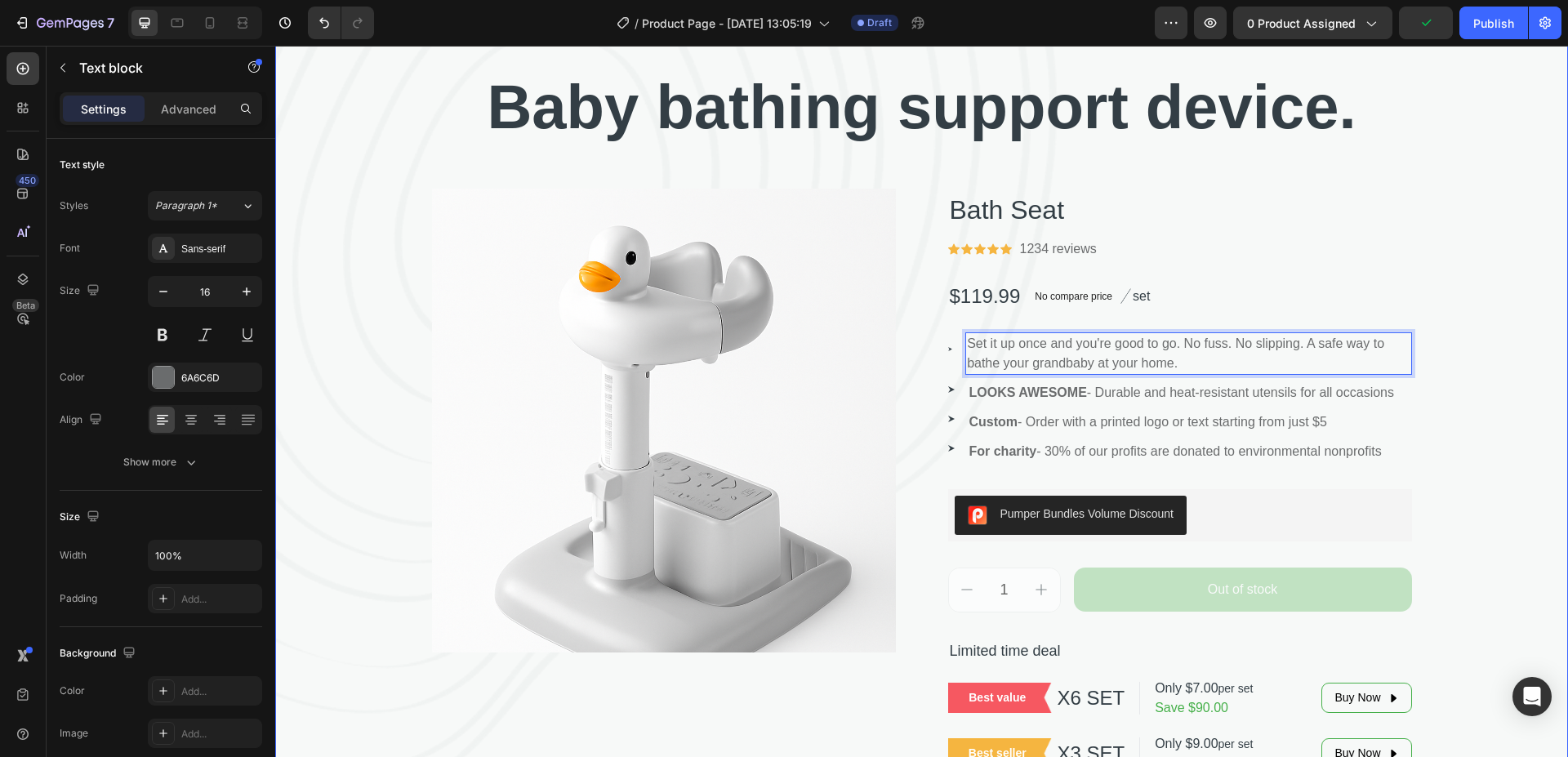
click at [1498, 282] on div "⁠⁠⁠⁠⁠⁠⁠ Baby bathing support device. Heading Product Images Bath Seat Product T…" at bounding box center [922, 419] width 1293 height 709
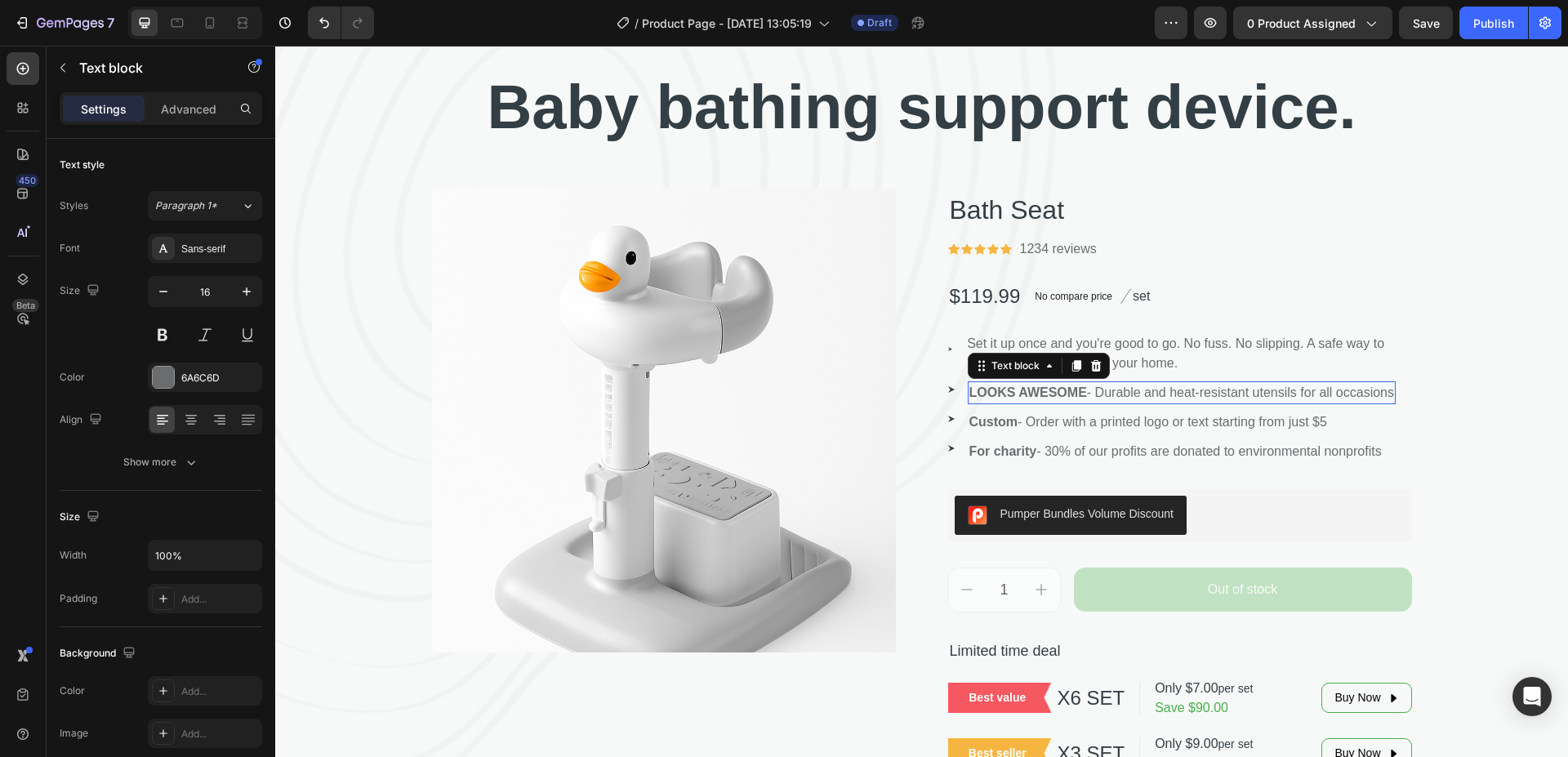
click at [1380, 395] on p "LOOKS AWESOME - Durable and heat-resistant utensils for all occasions" at bounding box center [1182, 392] width 426 height 19
click at [1091, 368] on icon at bounding box center [1096, 365] width 11 height 11
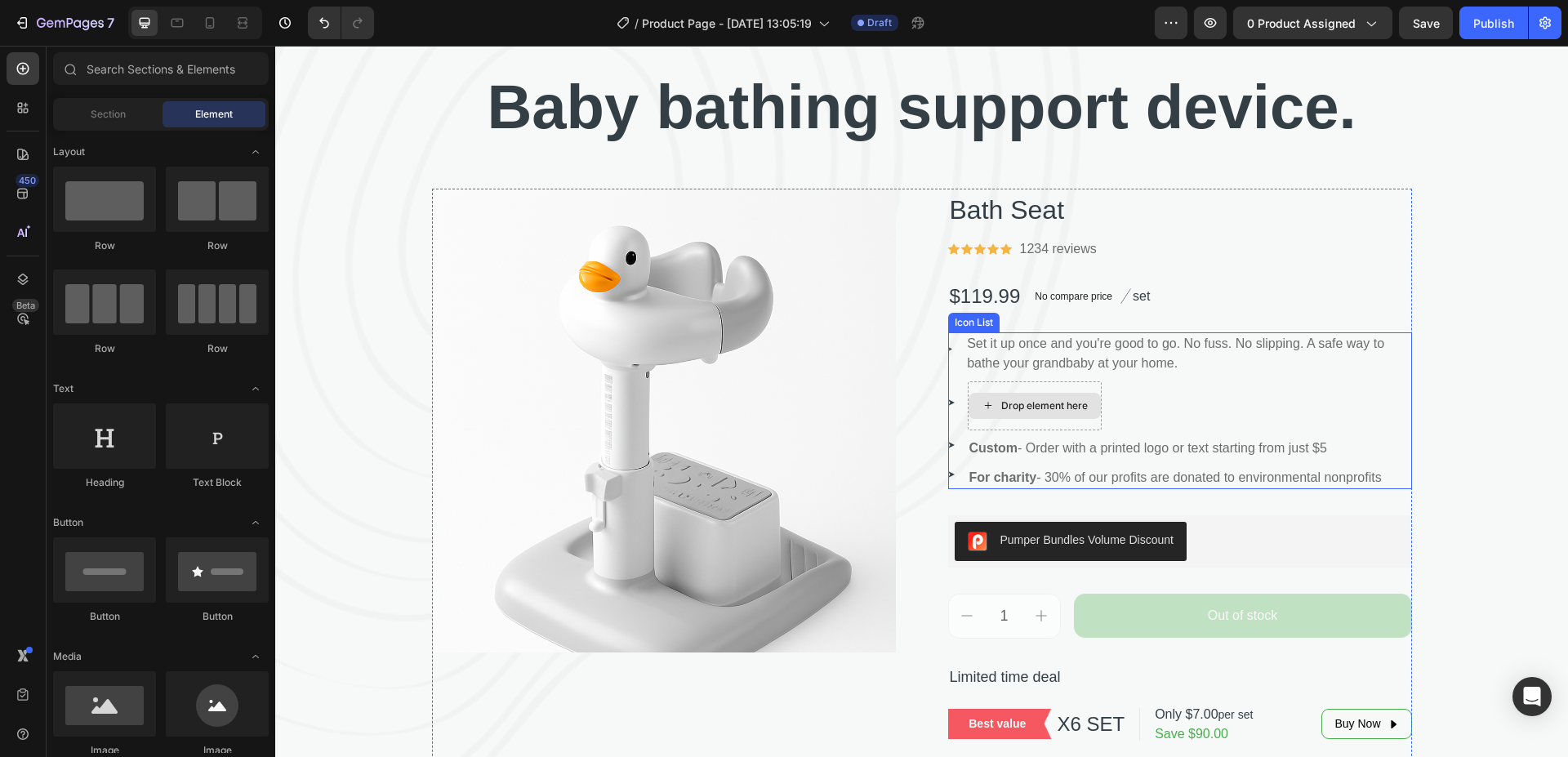
click at [1036, 408] on div "Drop element here" at bounding box center [1045, 406] width 86 height 13
click at [1050, 404] on div "Drop element here" at bounding box center [1045, 406] width 86 height 13
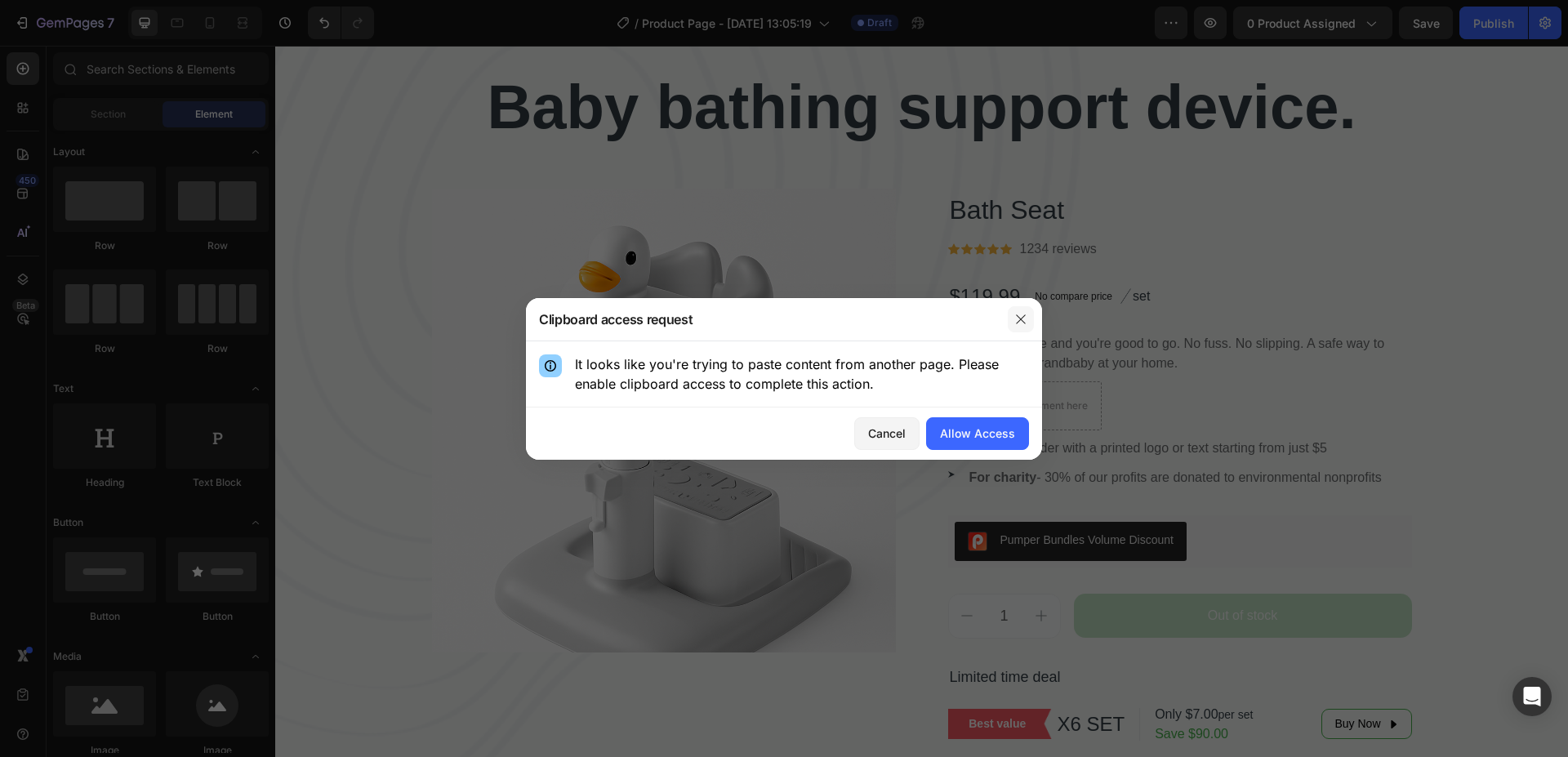
click at [1019, 319] on icon "button" at bounding box center [1021, 319] width 13 height 13
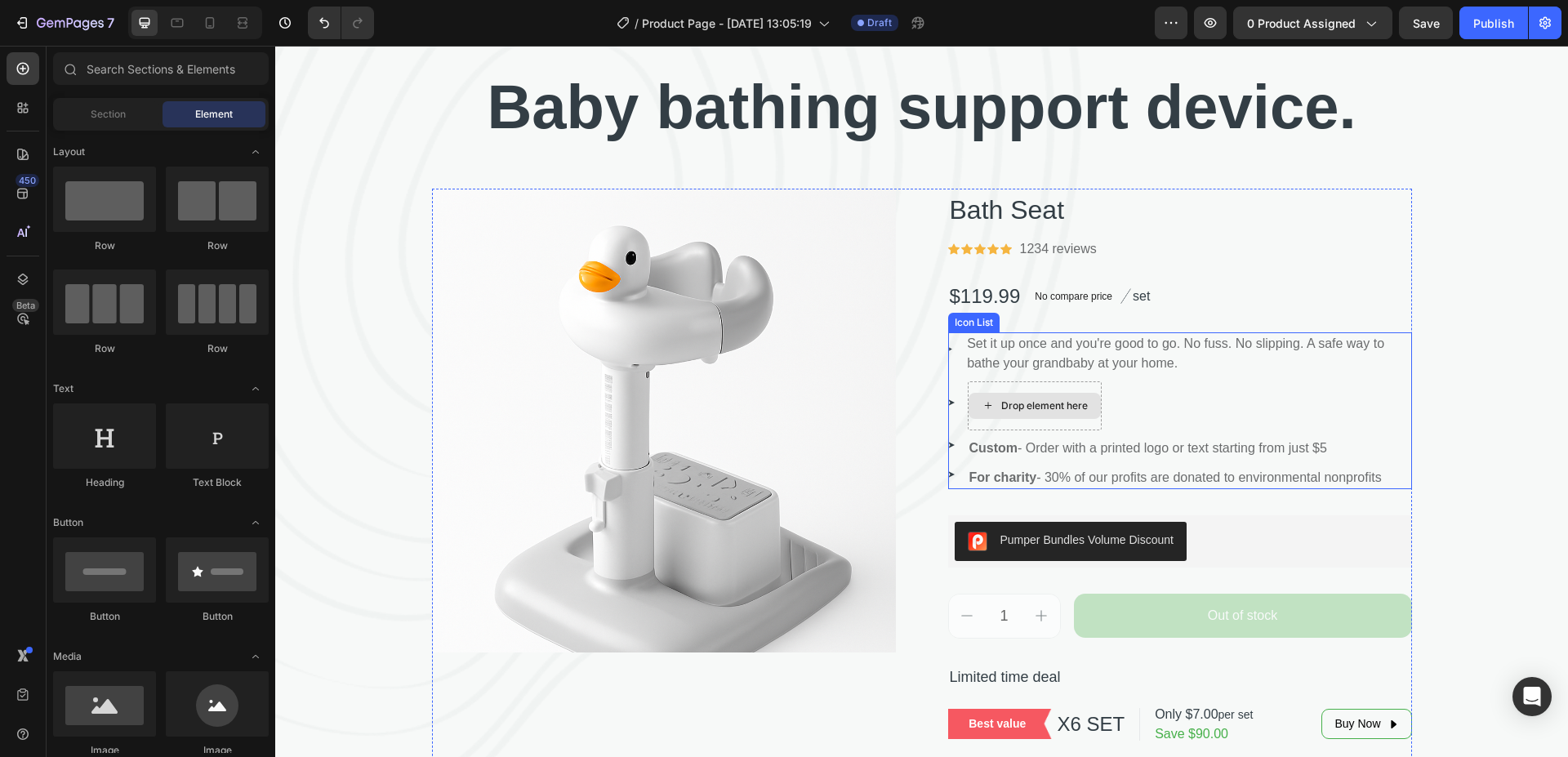
click at [1060, 411] on div "Drop element here" at bounding box center [1045, 406] width 86 height 13
click at [981, 400] on icon at bounding box center [988, 405] width 13 height 14
click at [982, 406] on icon at bounding box center [988, 405] width 13 height 14
click at [969, 405] on div "Drop element here" at bounding box center [1035, 406] width 132 height 26
click at [1122, 403] on li "Image Drop element here" at bounding box center [1180, 405] width 464 height 49
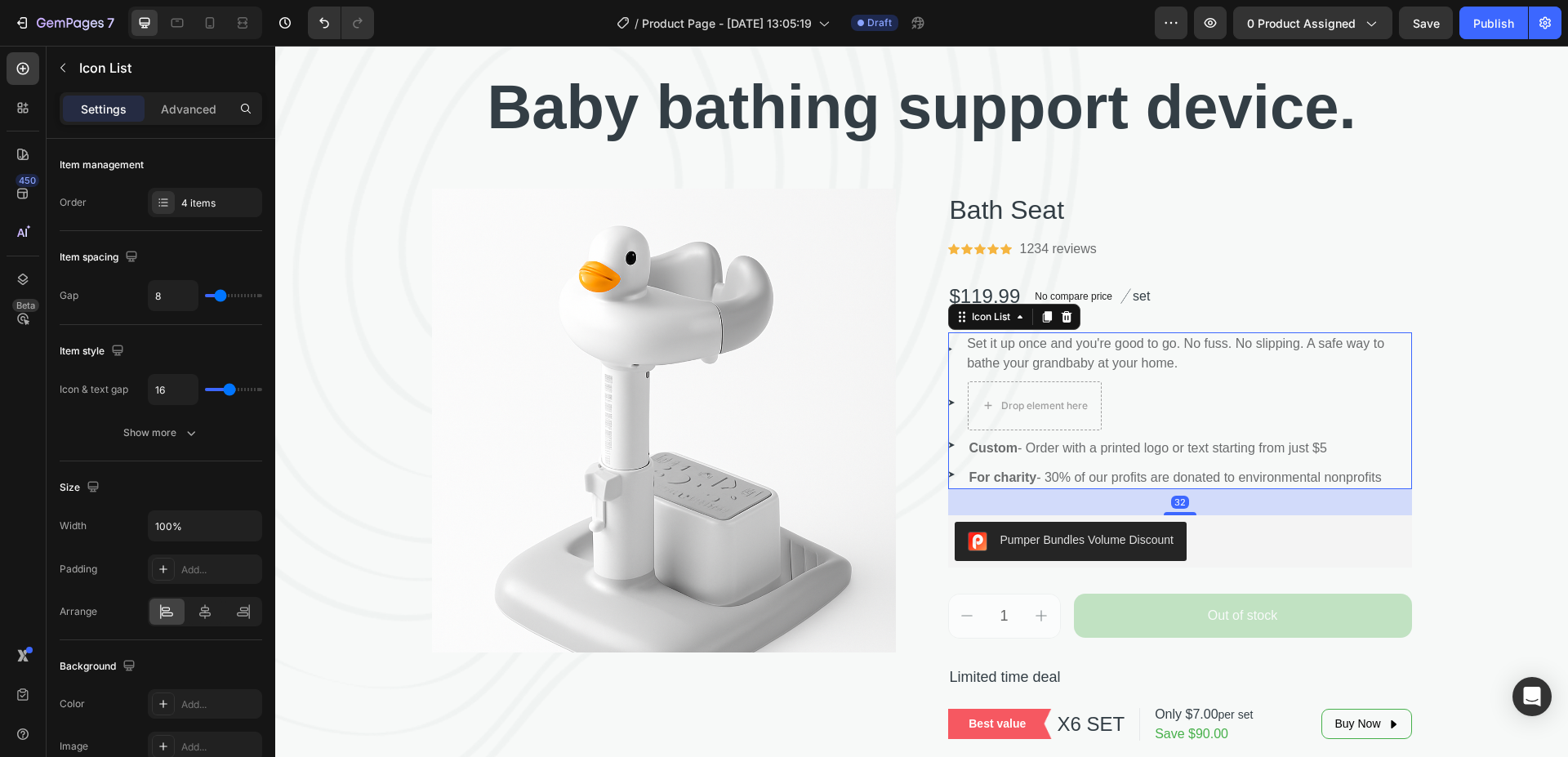
click at [1092, 401] on div "Drop element here" at bounding box center [1035, 406] width 132 height 26
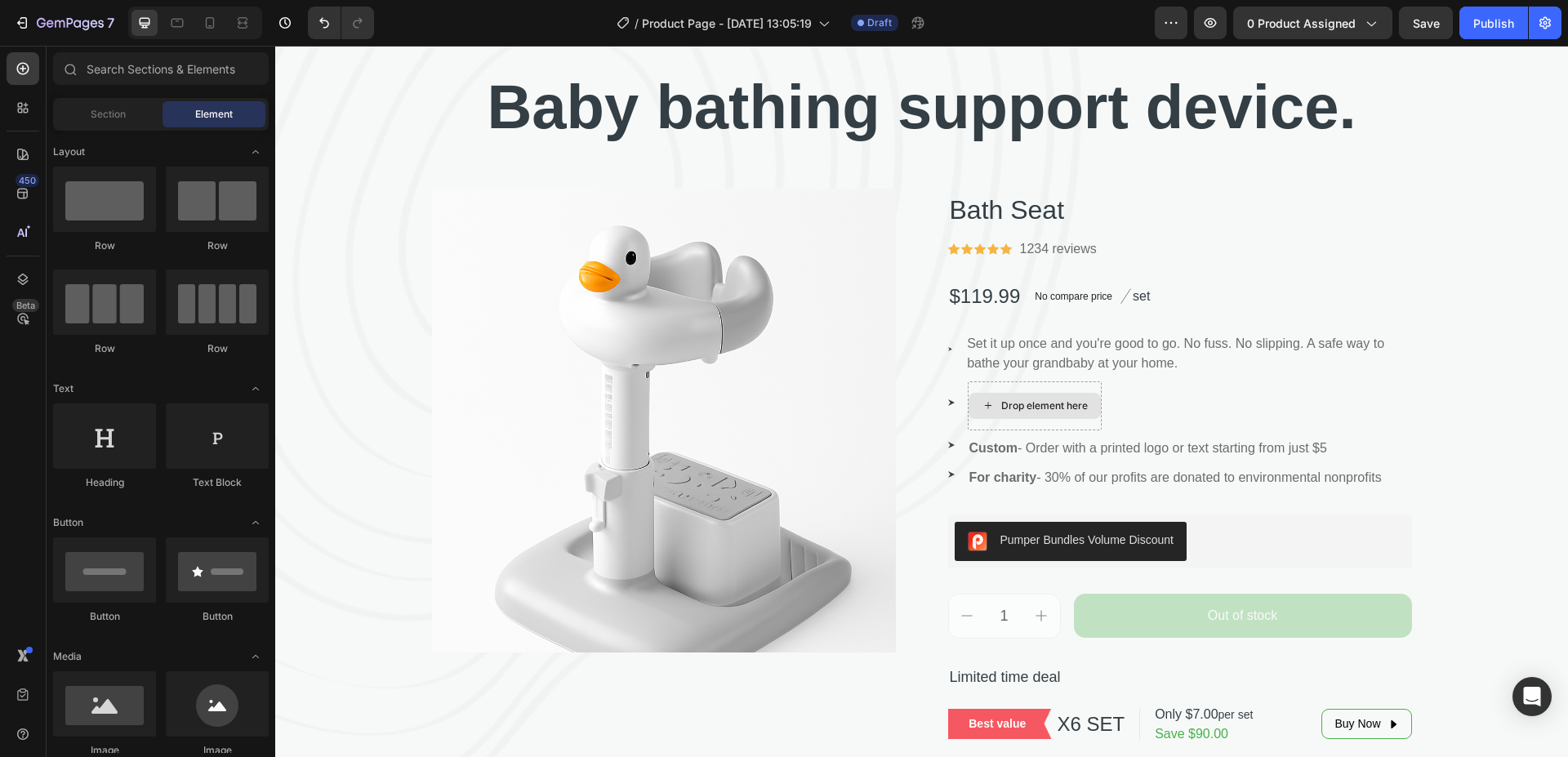
click at [1092, 401] on div "Drop element here" at bounding box center [1035, 406] width 132 height 26
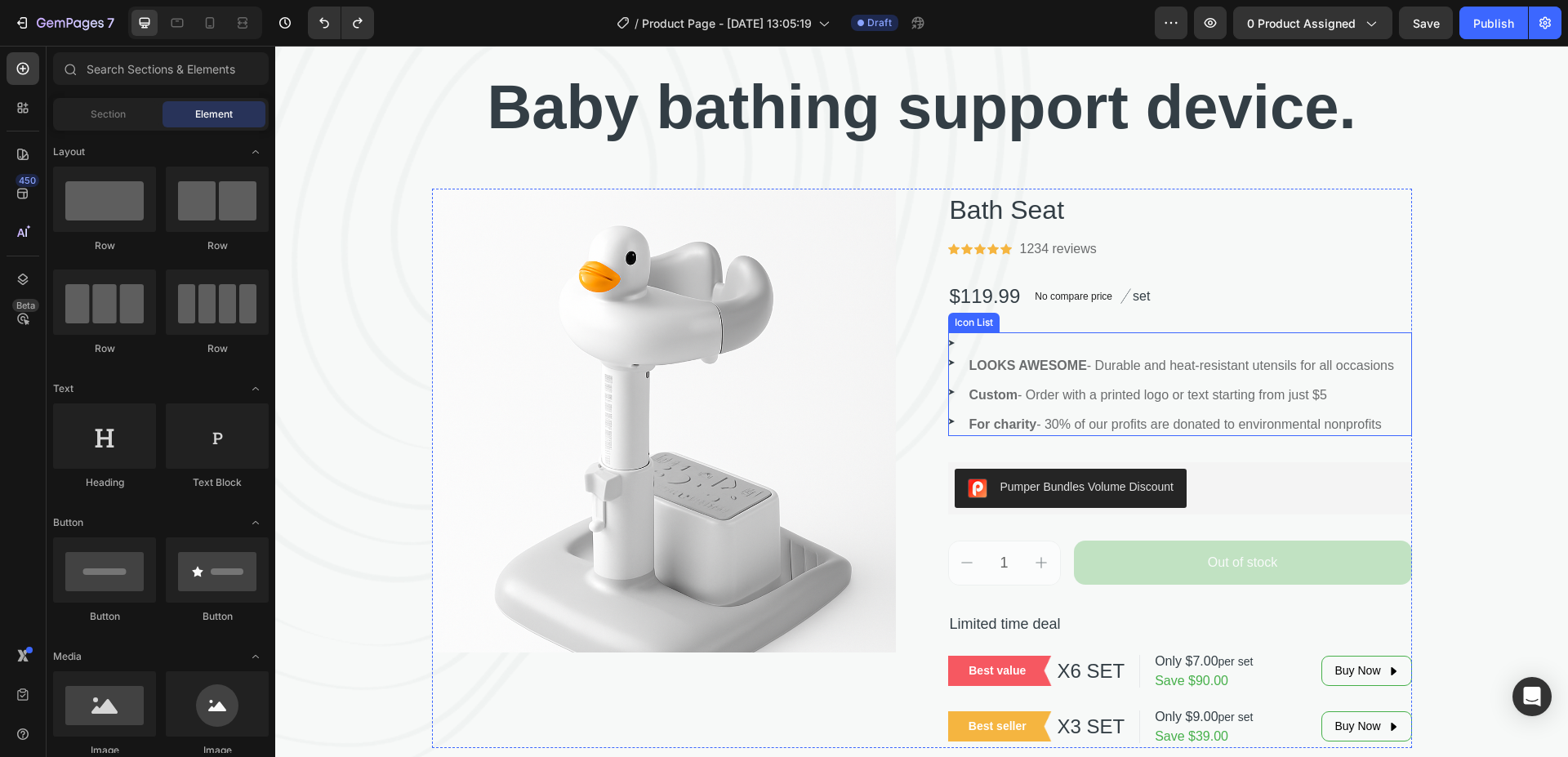
click at [980, 344] on li "Image Text block" at bounding box center [1172, 346] width 448 height 4
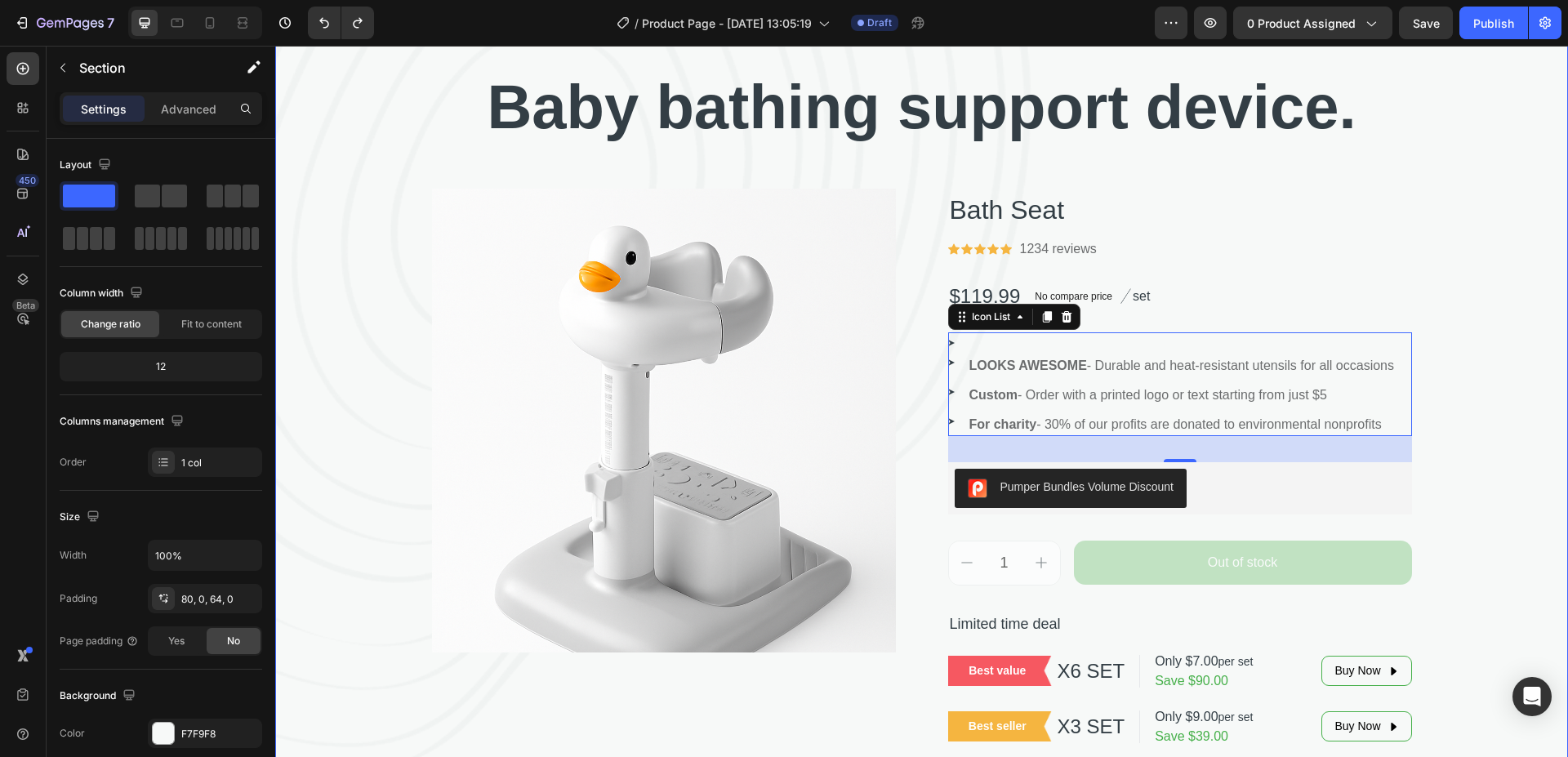
click at [1486, 262] on div "⁠⁠⁠⁠⁠⁠⁠ Baby bathing support device. Heading Product Images Bath Seat Product T…" at bounding box center [922, 406] width 1293 height 683
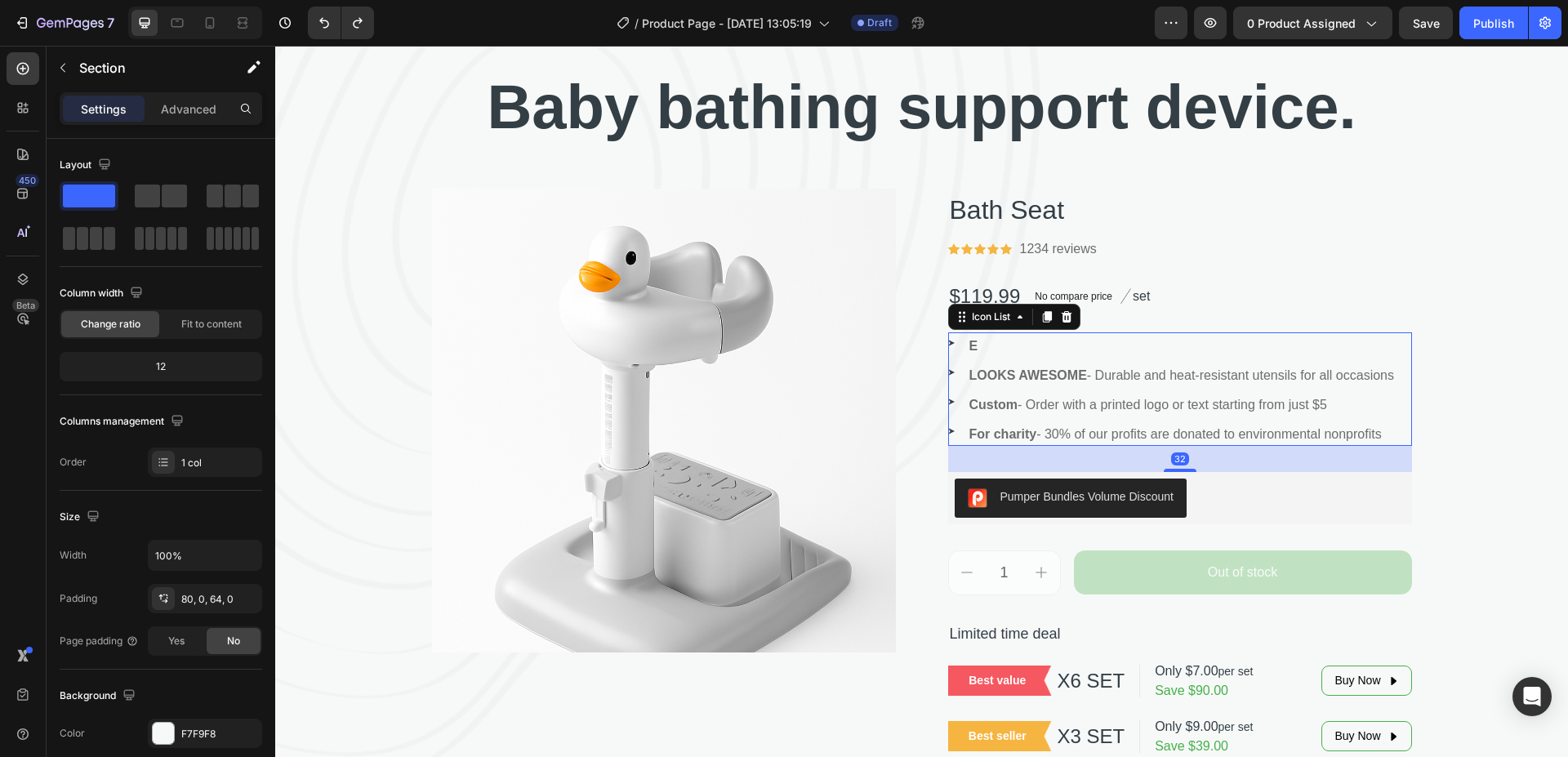
click at [991, 340] on li "Image E Text block" at bounding box center [1172, 346] width 448 height 23
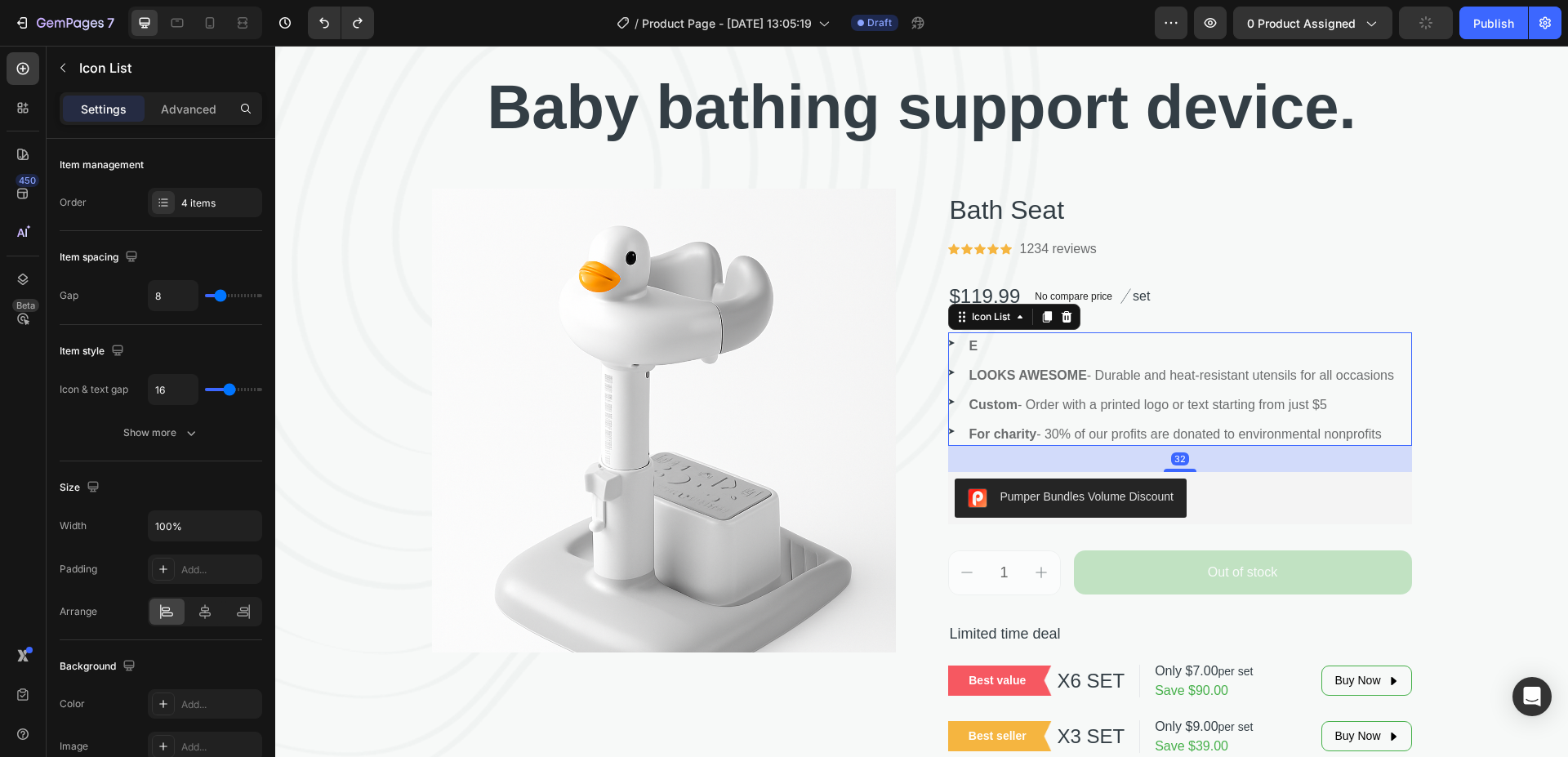
click at [973, 345] on li "Image E Text block" at bounding box center [1172, 346] width 448 height 23
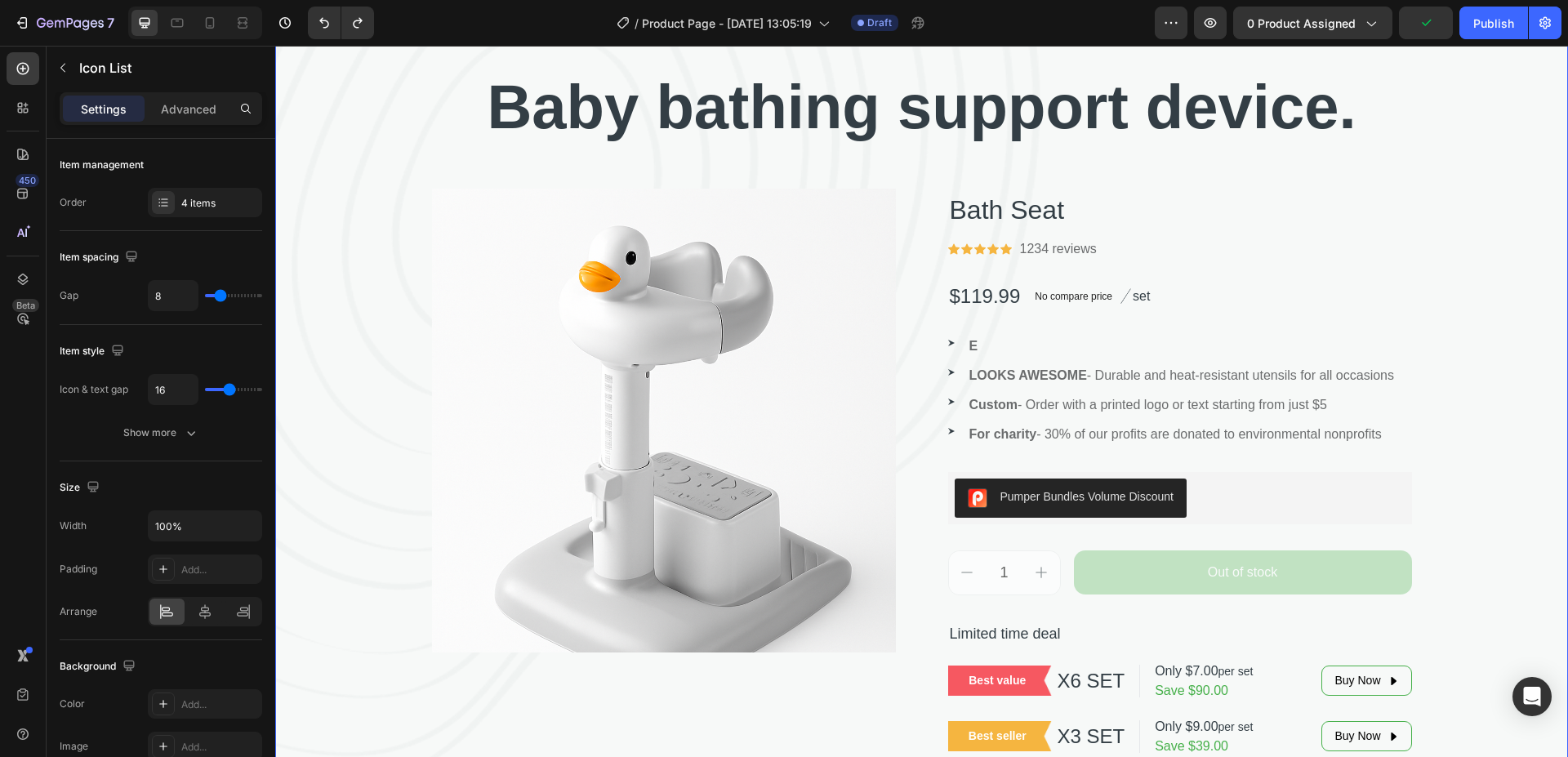
click at [1440, 240] on div "⁠⁠⁠⁠⁠⁠⁠ Baby bathing support device. Heading Product Images Bath Seat Product T…" at bounding box center [922, 411] width 1293 height 692
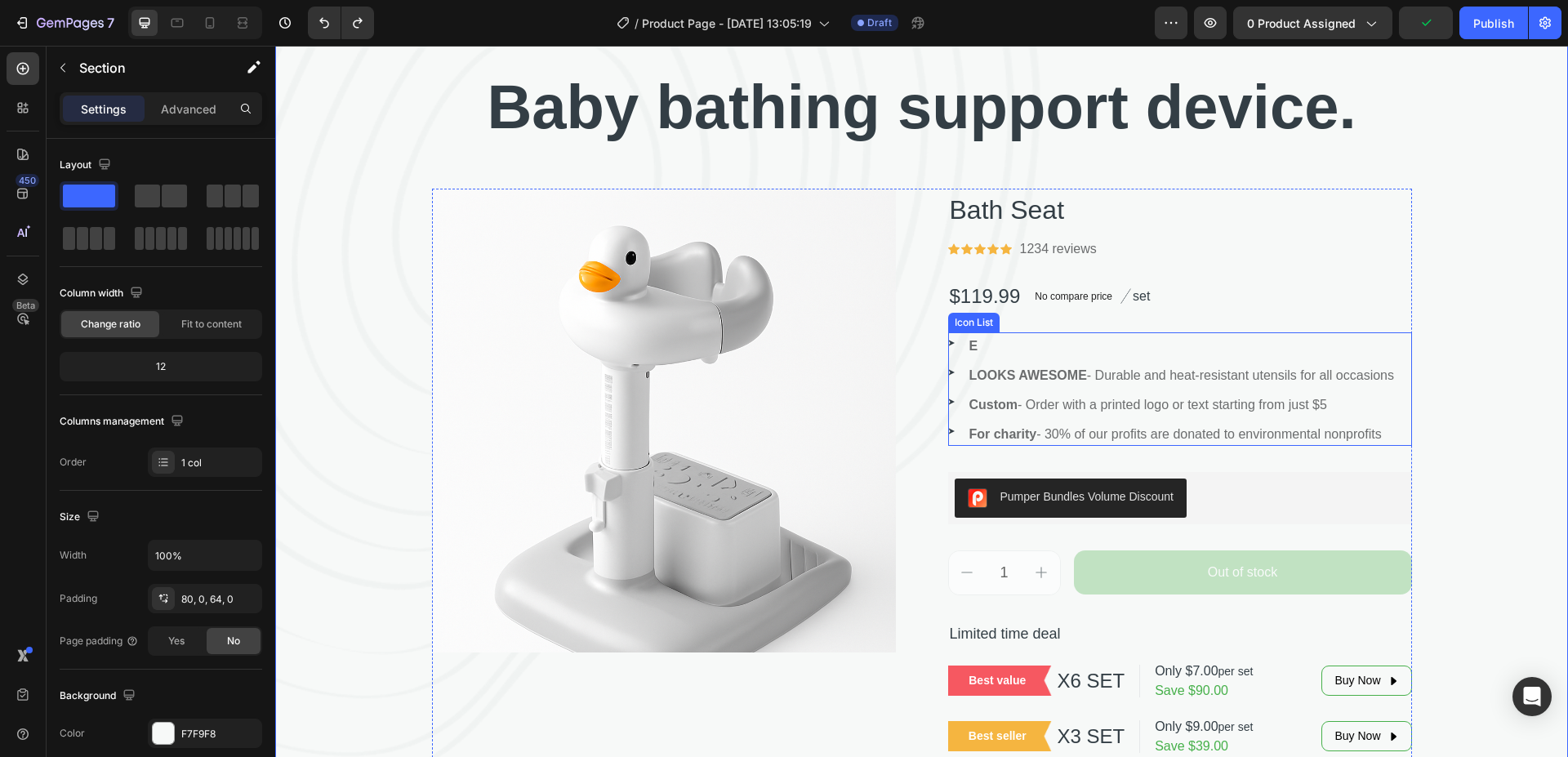
click at [1064, 348] on li "Image E Text block" at bounding box center [1172, 346] width 448 height 23
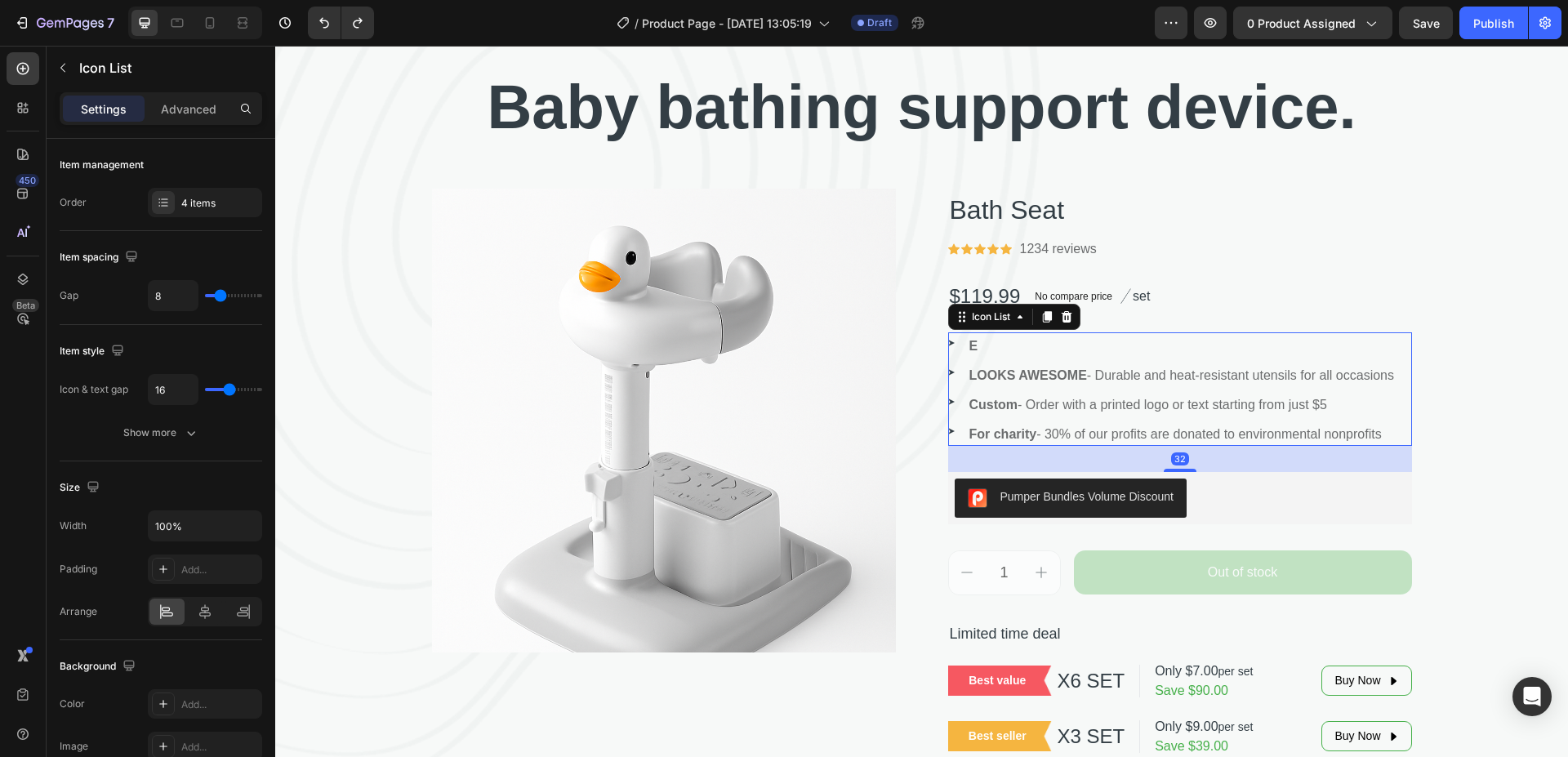
click at [1016, 351] on li "Image E Text block" at bounding box center [1172, 346] width 448 height 23
click at [975, 351] on li "Image E Text block" at bounding box center [1172, 346] width 448 height 23
click at [972, 348] on div "E" at bounding box center [973, 346] width 12 height 23
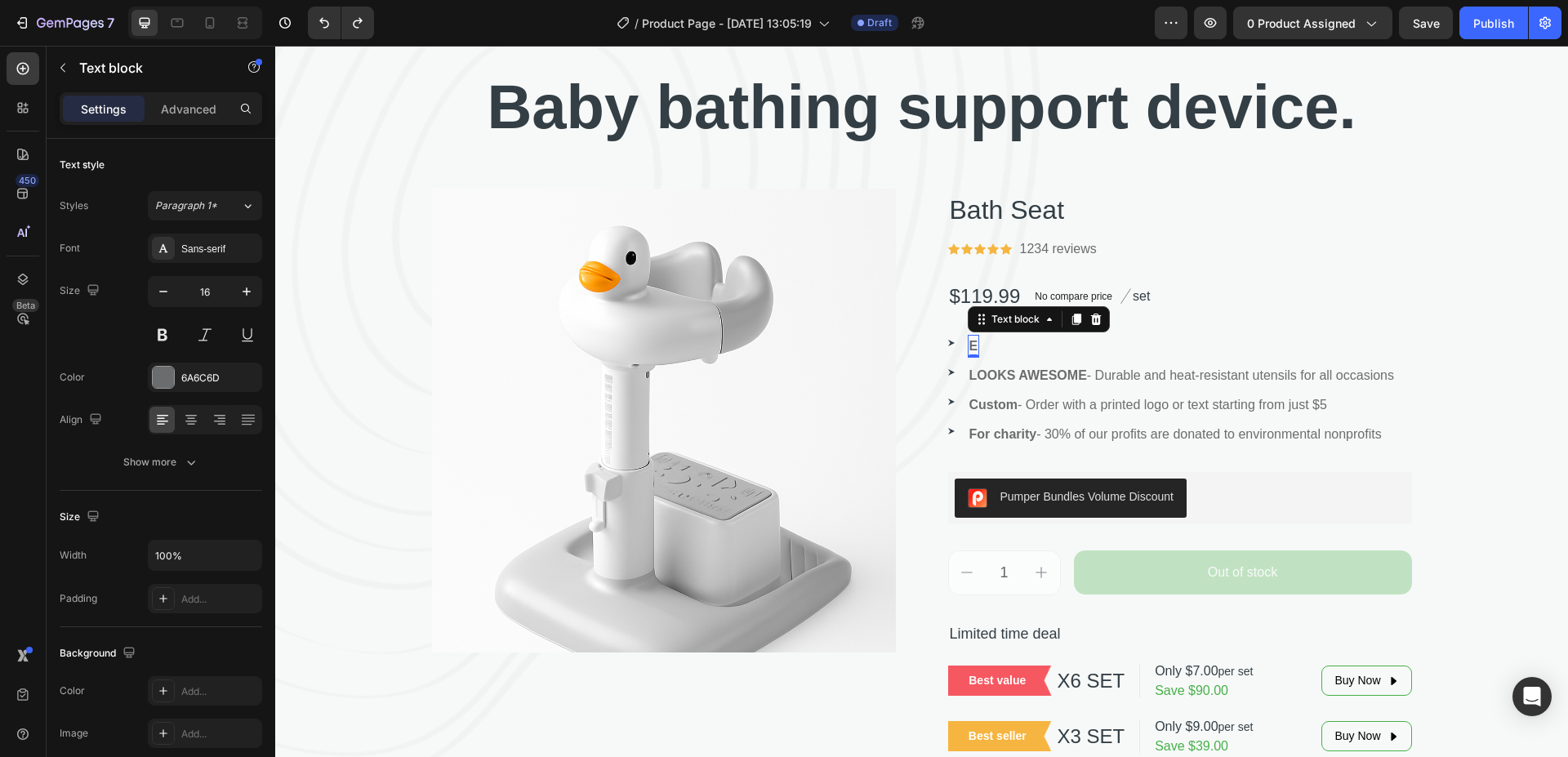
click at [972, 348] on div "E" at bounding box center [973, 346] width 12 height 23
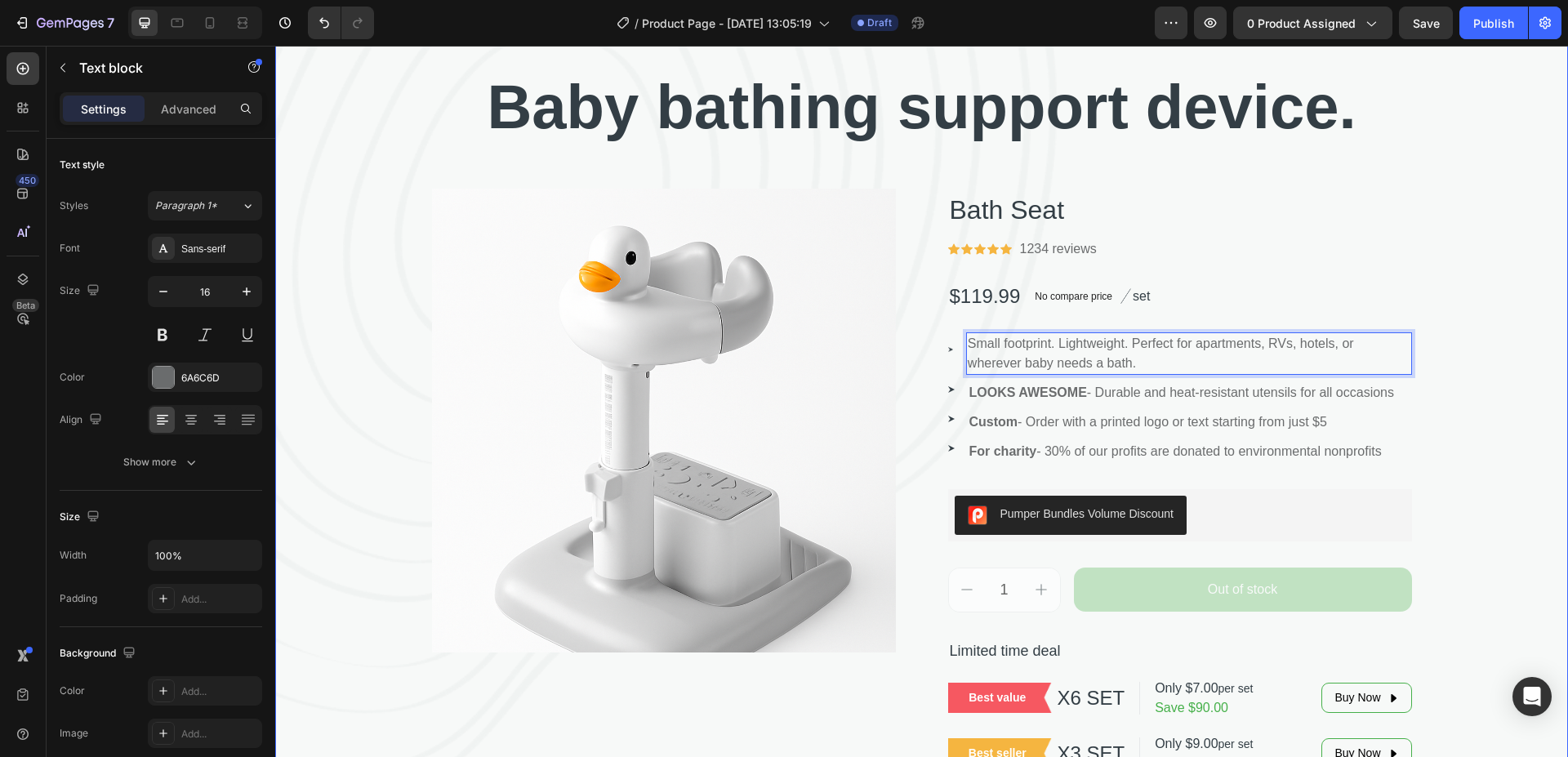
click at [1476, 280] on div "⁠⁠⁠⁠⁠⁠⁠ Baby bathing support device. Heading Product Images Bath Seat Product T…" at bounding box center [922, 419] width 1293 height 709
click at [1001, 350] on p "Small footprint. Lightweight. Perfect for apartments, RVs, hotels, or wherever …" at bounding box center [1189, 353] width 442 height 39
click at [985, 341] on p "Small footprint. Lightweight. Perfect for apartments, RVs, hotels, or wherever …" at bounding box center [1189, 353] width 442 height 39
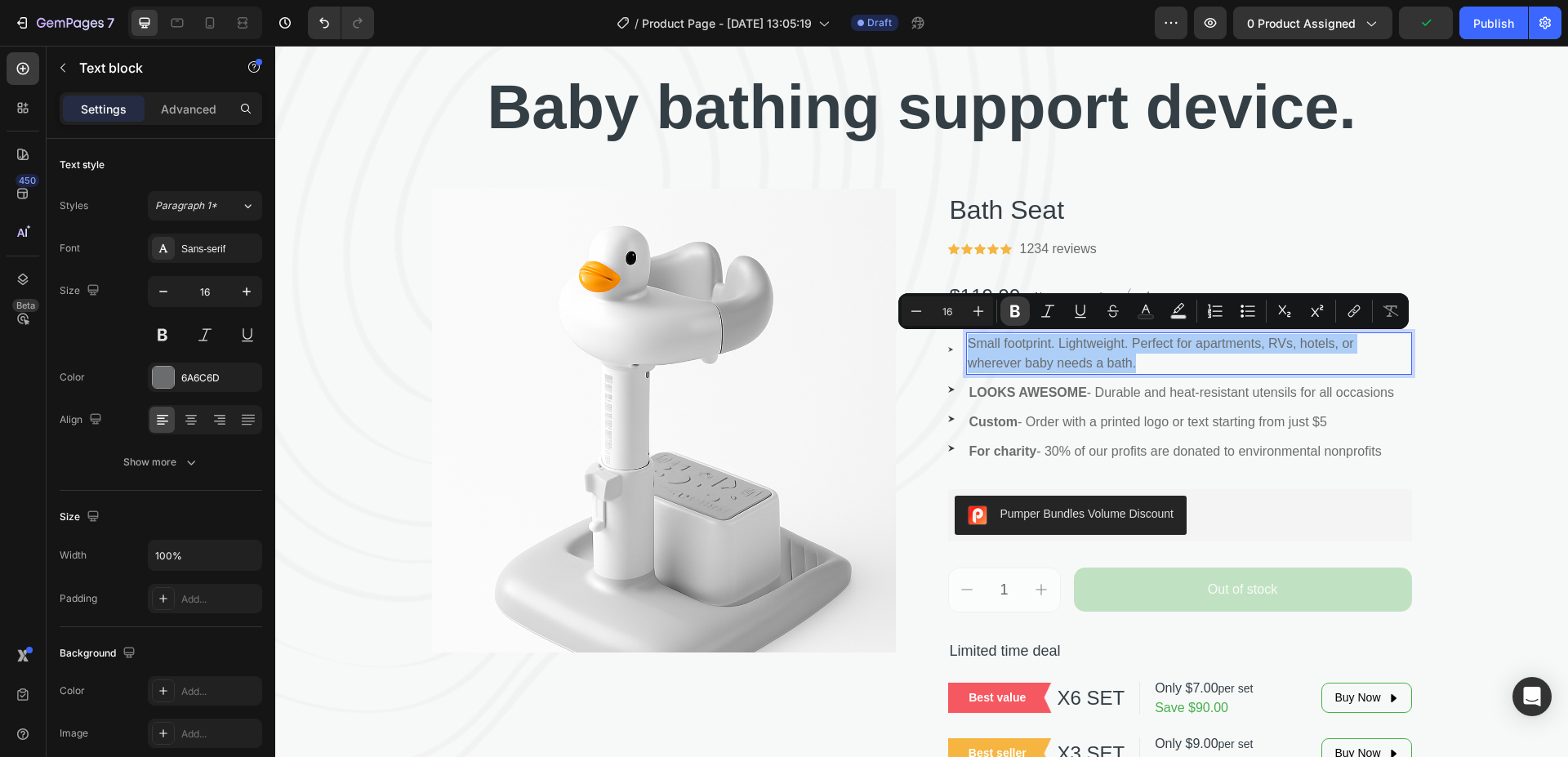
click at [1016, 309] on icon "Editor contextual toolbar" at bounding box center [1015, 311] width 17 height 17
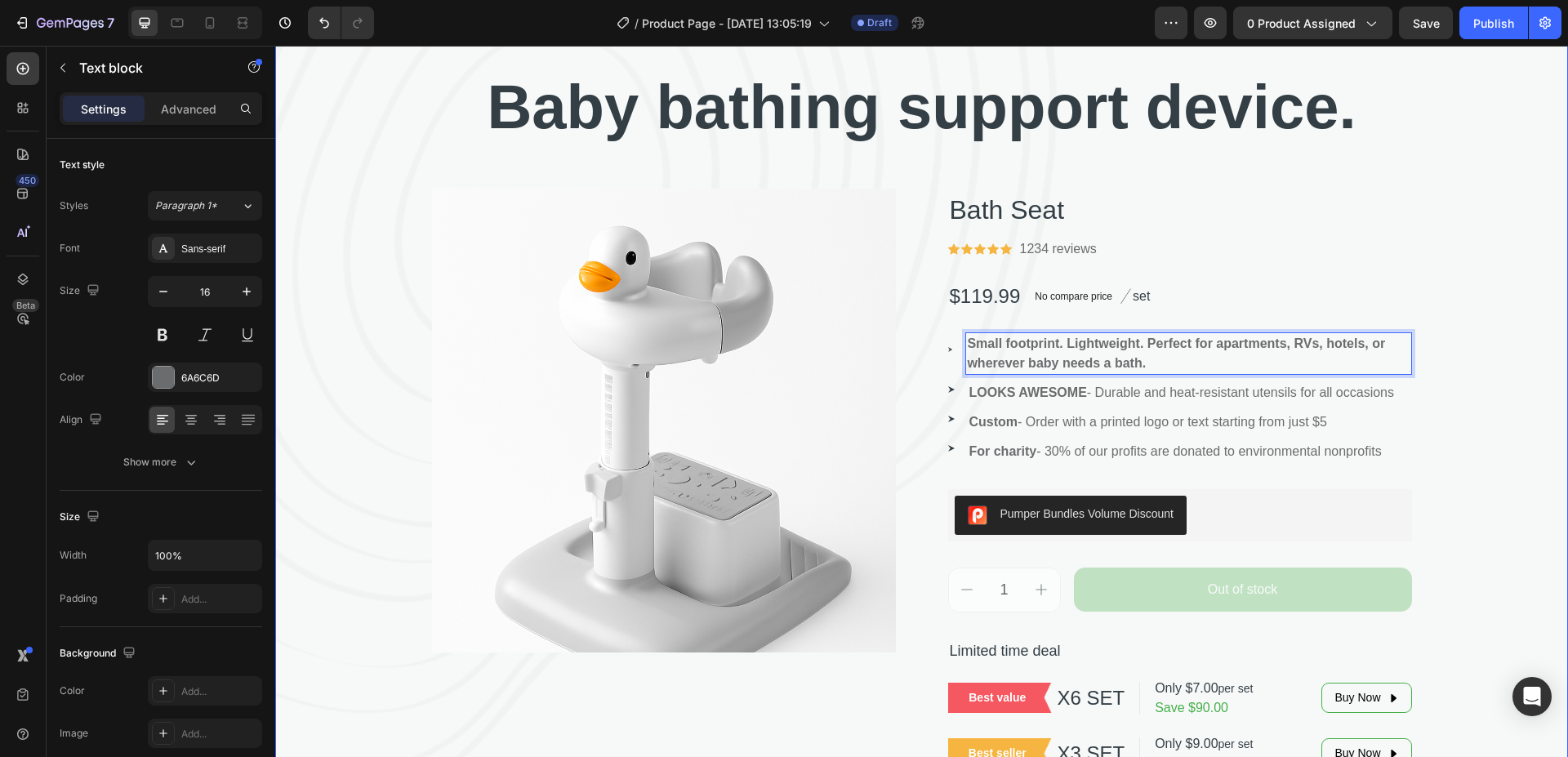
click at [1471, 233] on div "⁠⁠⁠⁠⁠⁠⁠ Baby bathing support device. Heading Product Images Bath Seat Product T…" at bounding box center [922, 419] width 1293 height 709
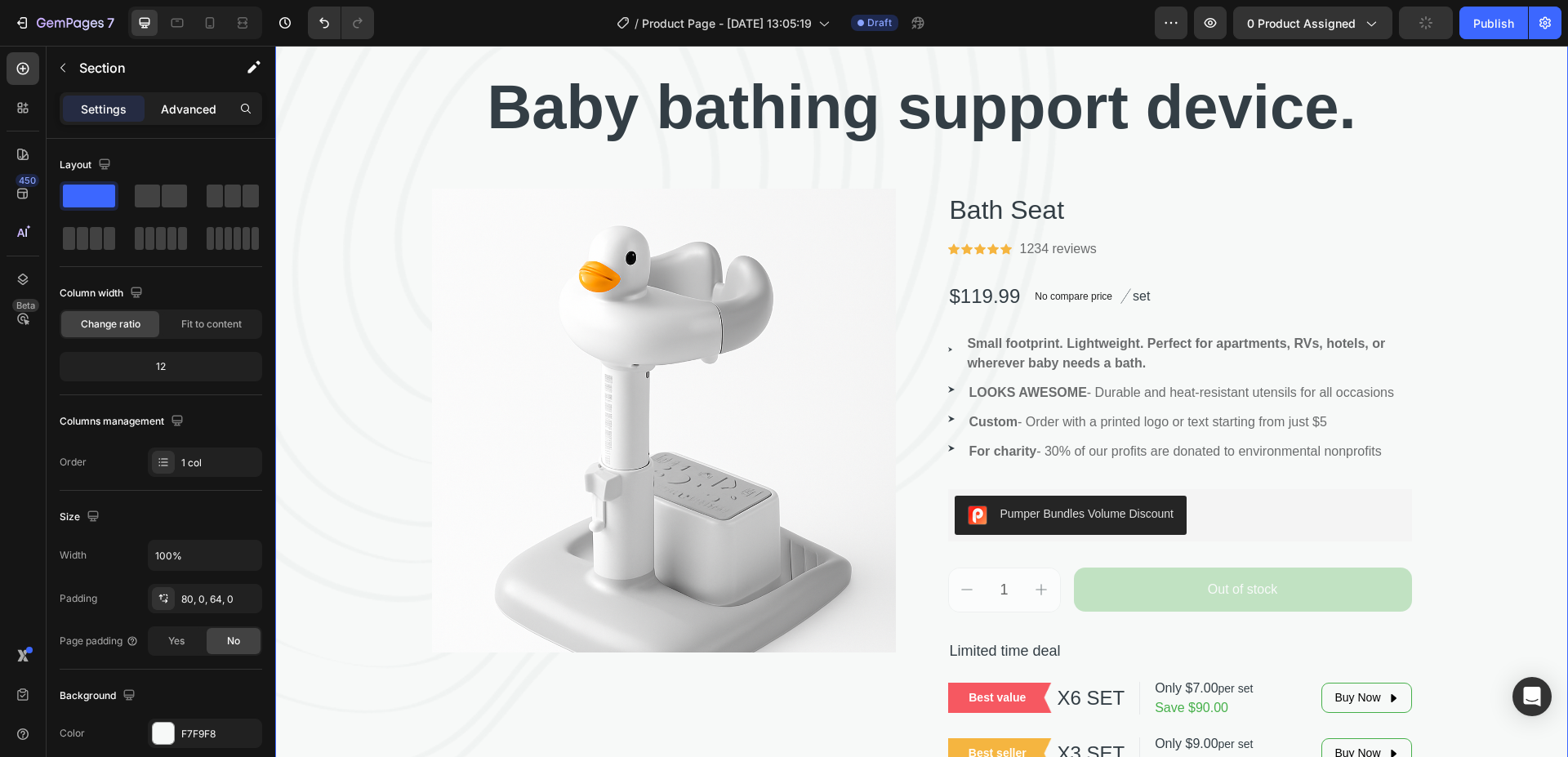
click at [182, 111] on p "Advanced" at bounding box center [188, 108] width 55 height 17
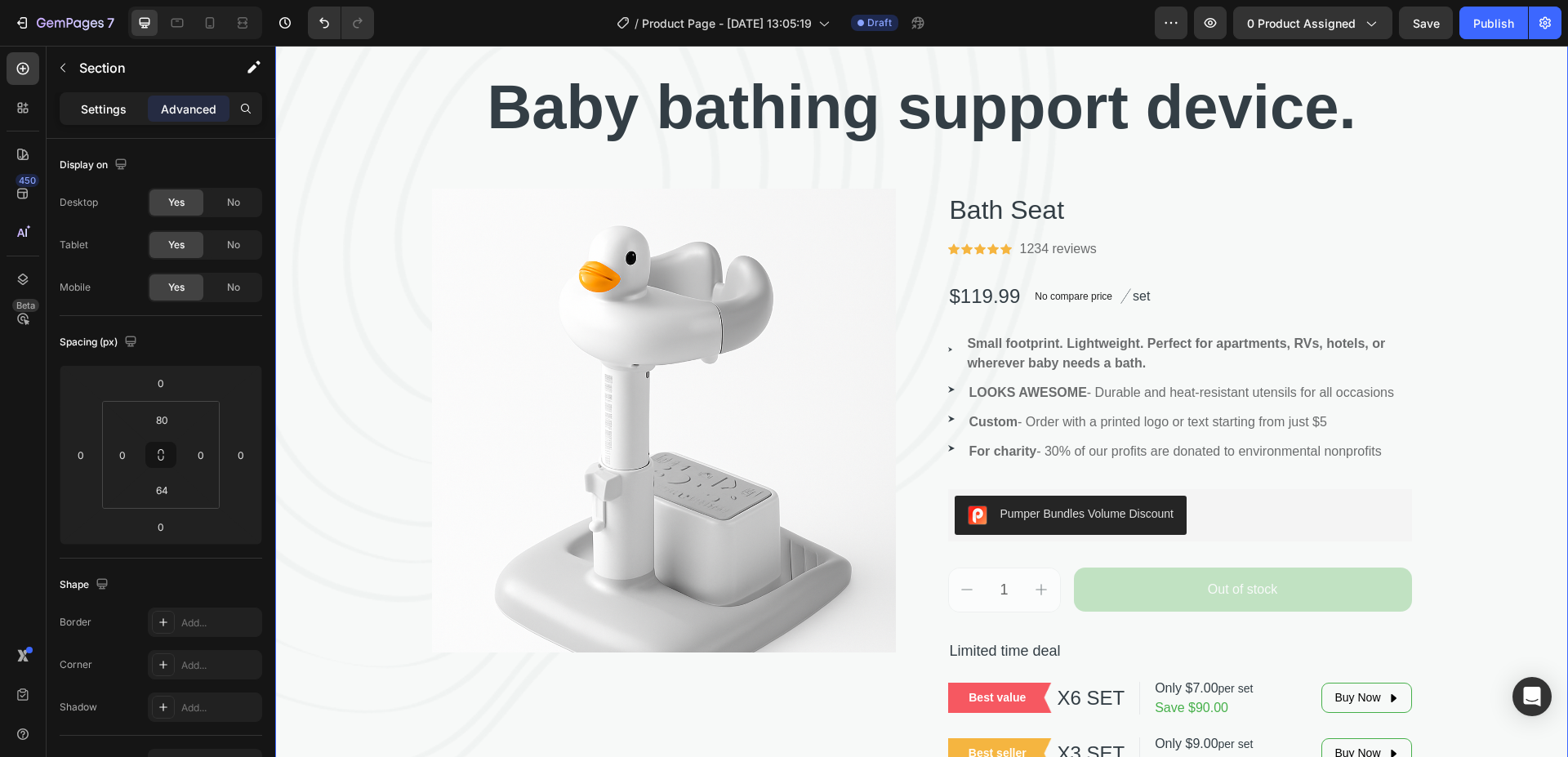
click at [96, 104] on p "Settings" at bounding box center [104, 108] width 46 height 17
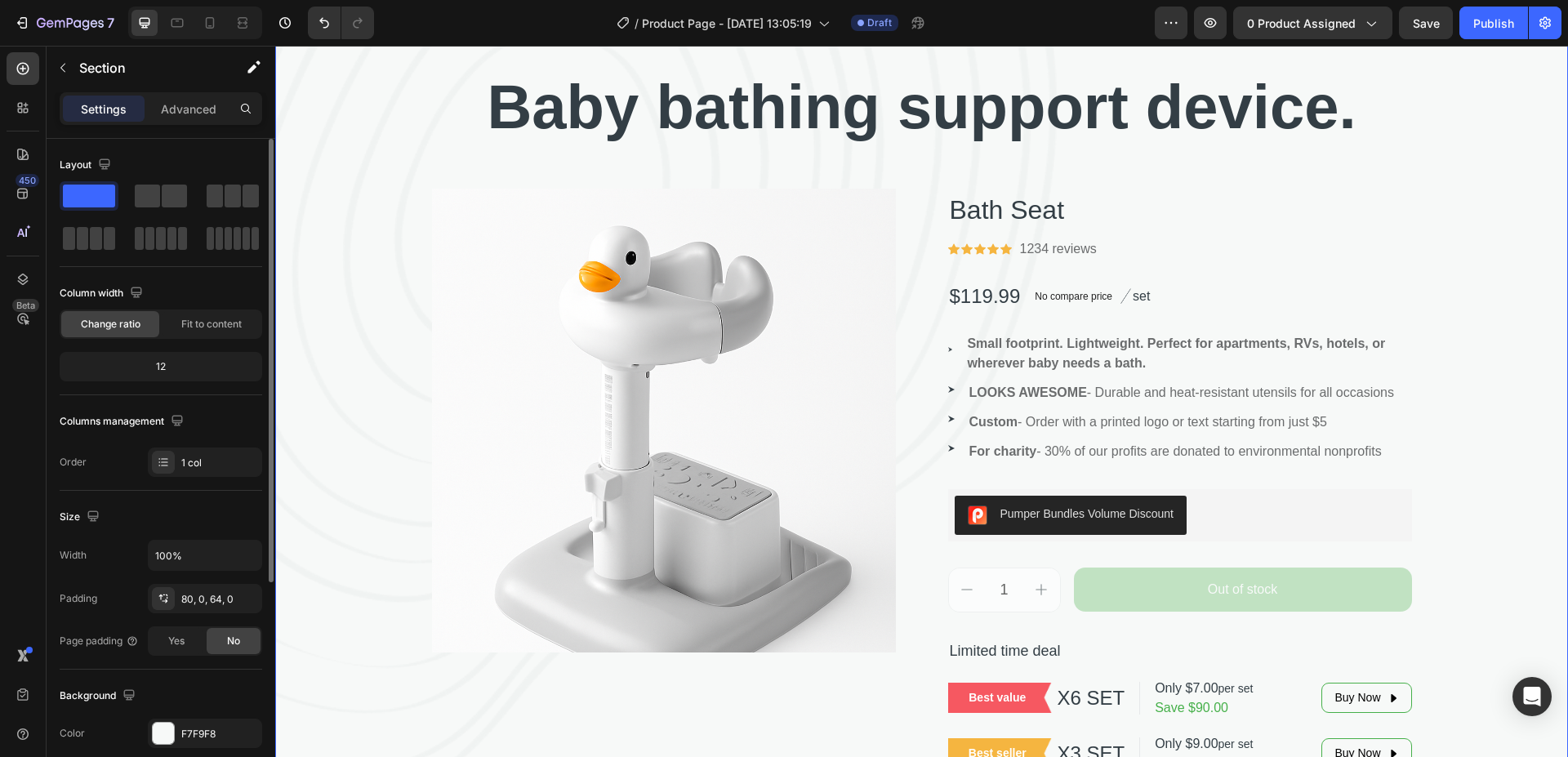
click at [192, 370] on div "12" at bounding box center [162, 366] width 196 height 23
click at [1057, 342] on strong "Small footprint. Lightweight. Perfect for apartments, RVs, hotels, or wherever …" at bounding box center [1175, 353] width 418 height 33
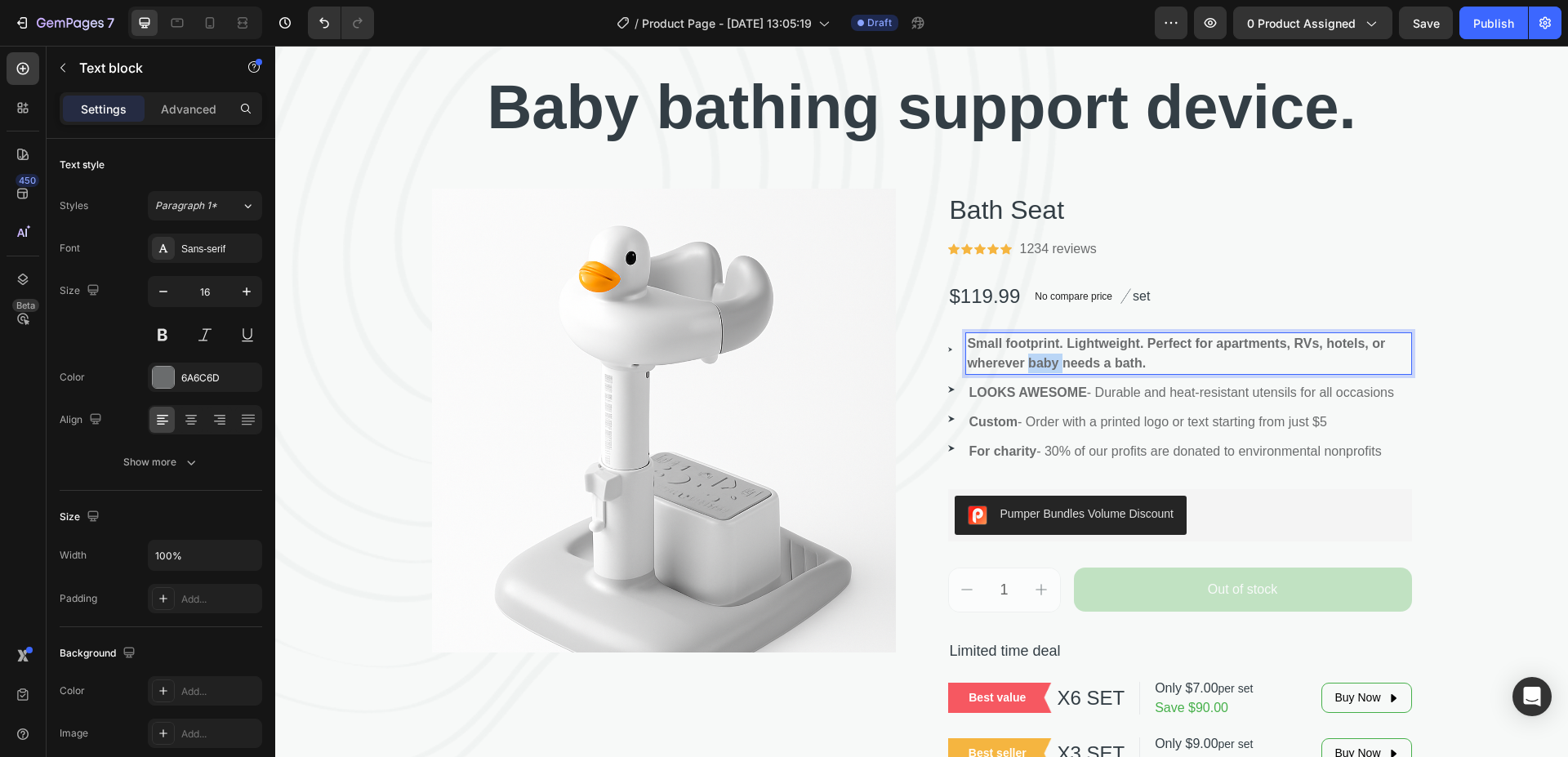
click at [1045, 353] on p "Small footprint. Lightweight. Perfect for apartments, RVs, hotels, or wherever …" at bounding box center [1188, 353] width 442 height 39
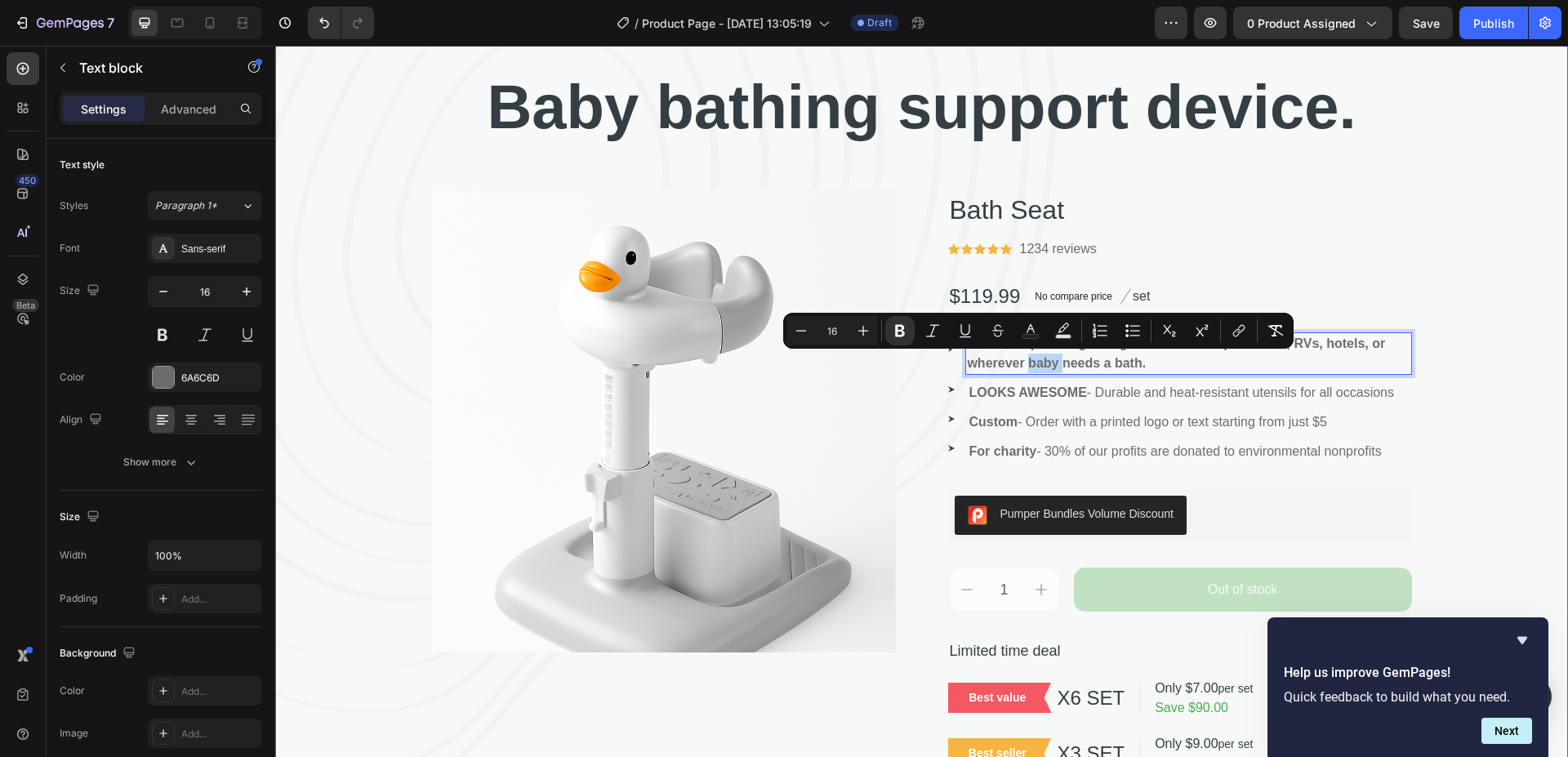
click at [1498, 250] on div "⁠⁠⁠⁠⁠⁠⁠ Baby bathing support device. Heading Product Images Bath Seat Product T…" at bounding box center [922, 419] width 1293 height 709
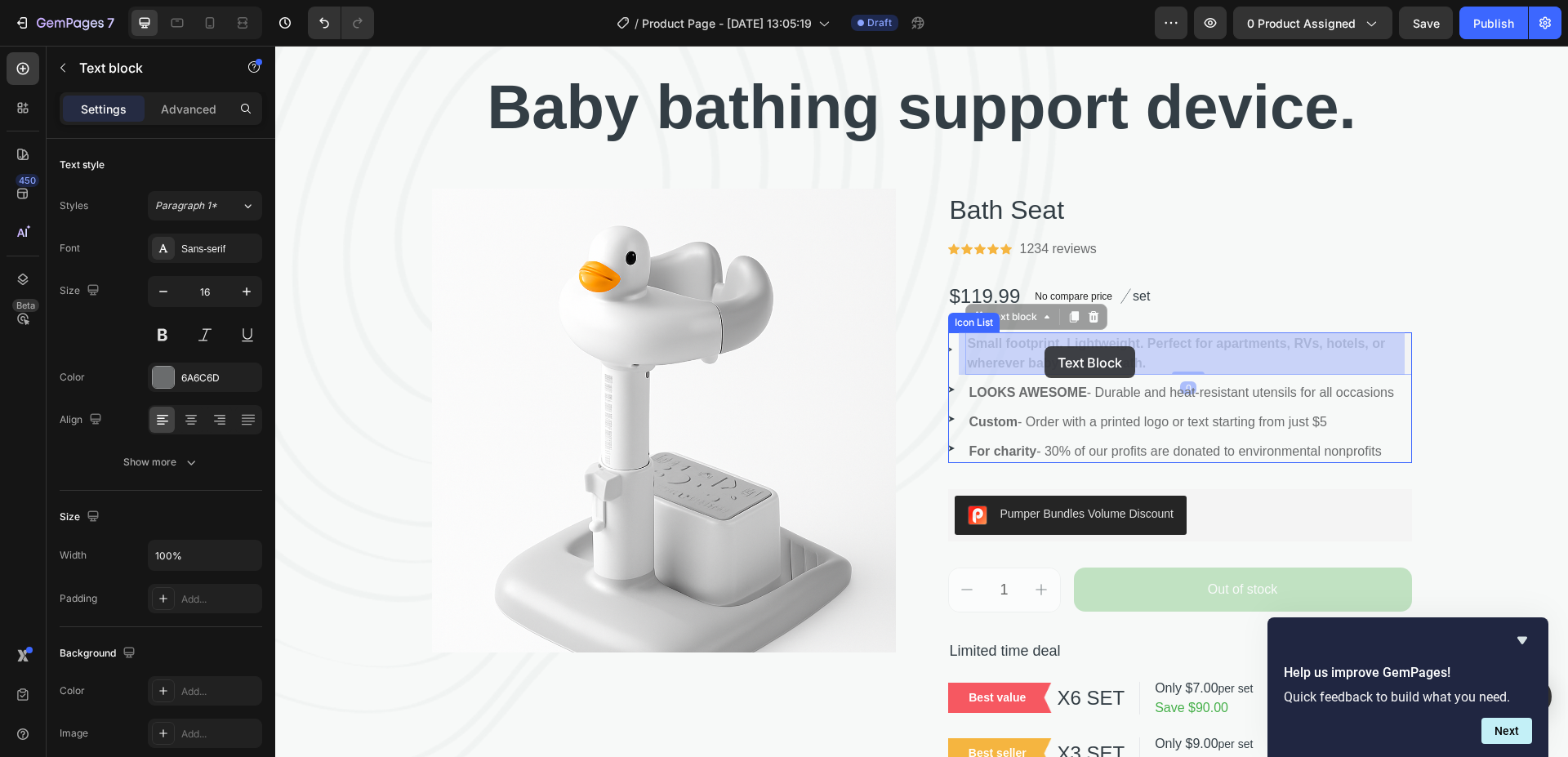
drag, startPoint x: 962, startPoint y: 341, endPoint x: 997, endPoint y: 342, distance: 35.0
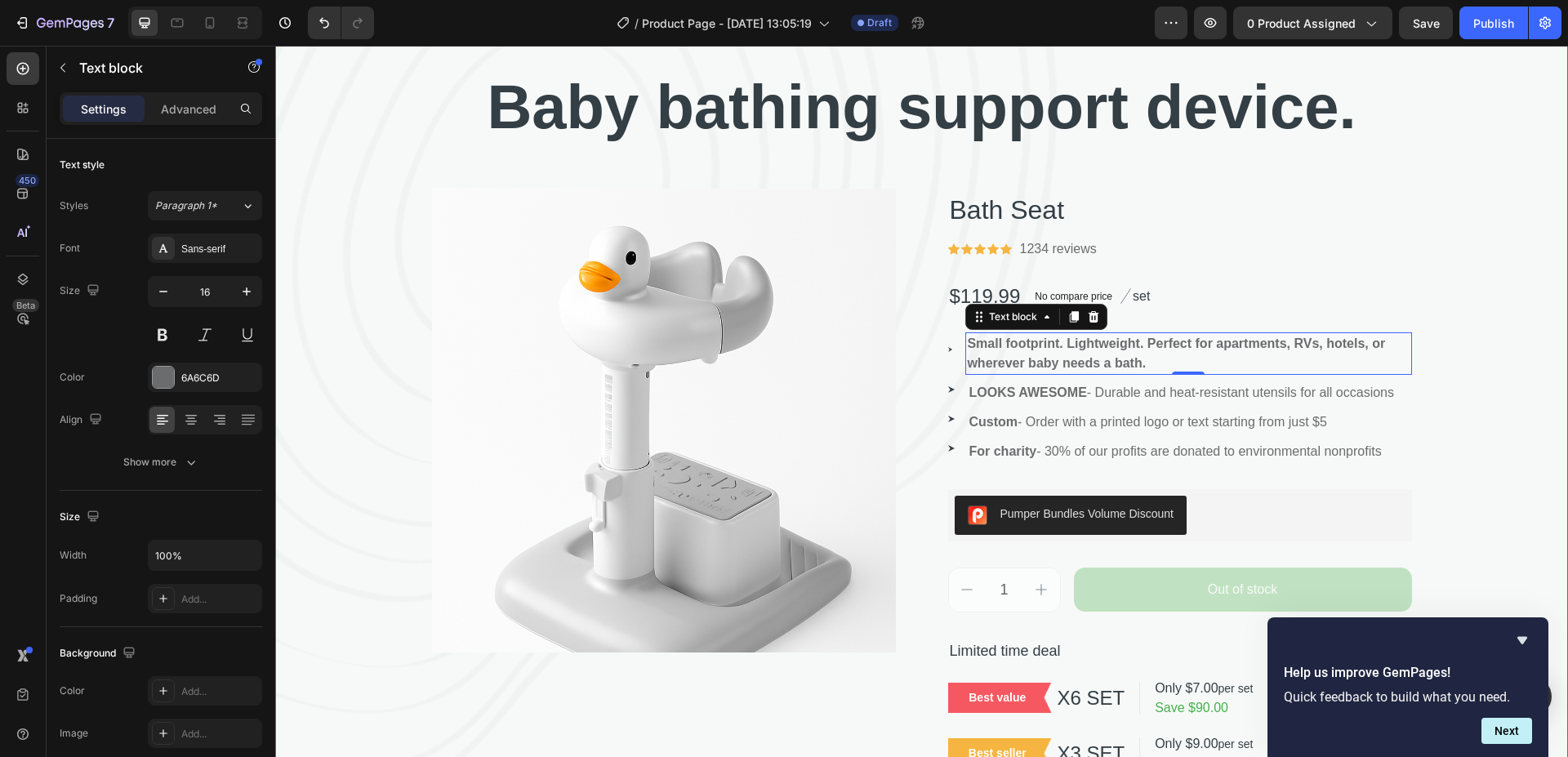
click at [1476, 236] on div "⁠⁠⁠⁠⁠⁠⁠ Baby bathing support device. Heading Product Images Bath Seat Product T…" at bounding box center [922, 419] width 1293 height 709
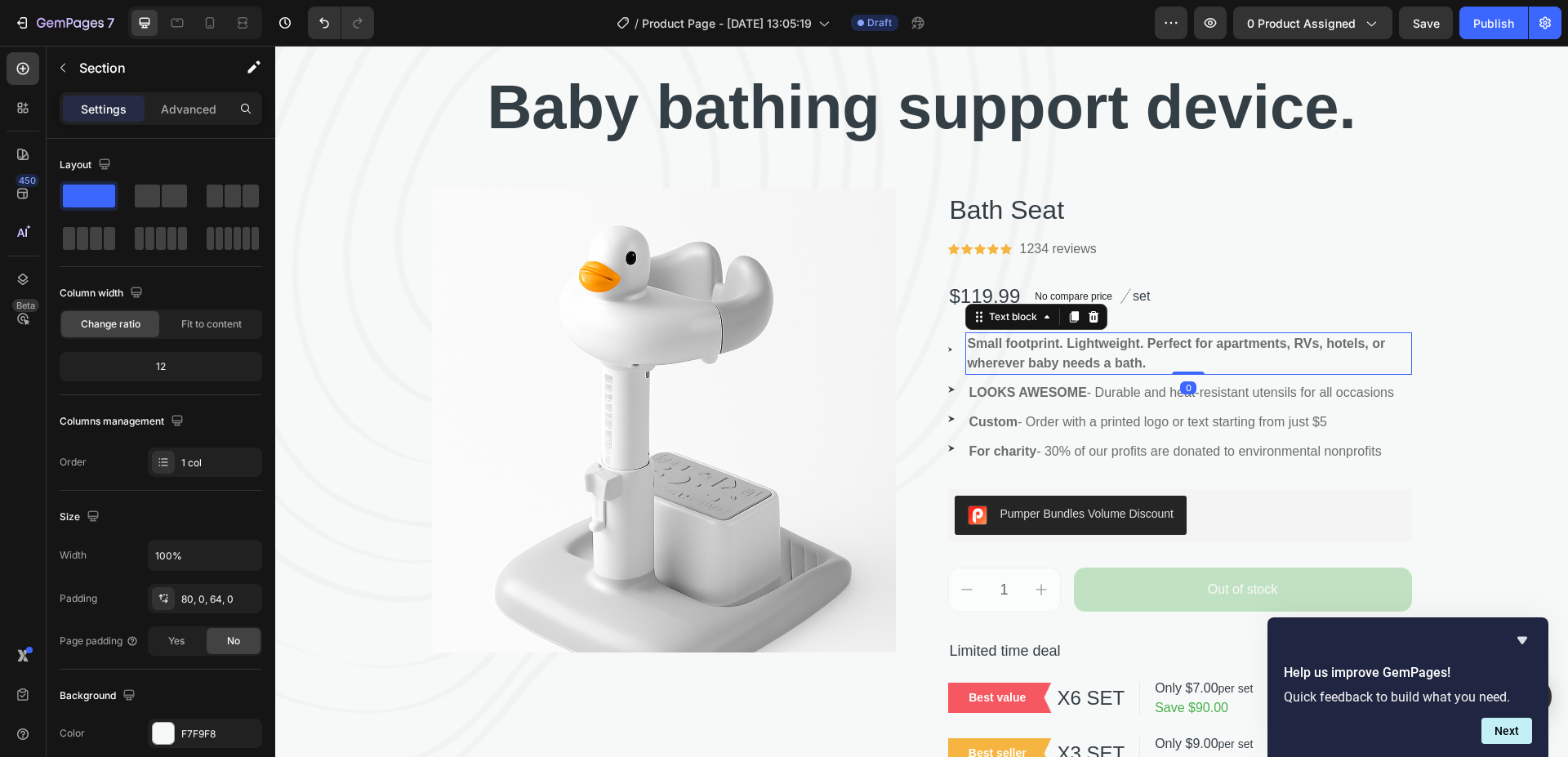
click at [1109, 361] on strong "Small footprint. Lightweight. Perfect for apartments, RVs, hotels, or wherever …" at bounding box center [1175, 353] width 418 height 33
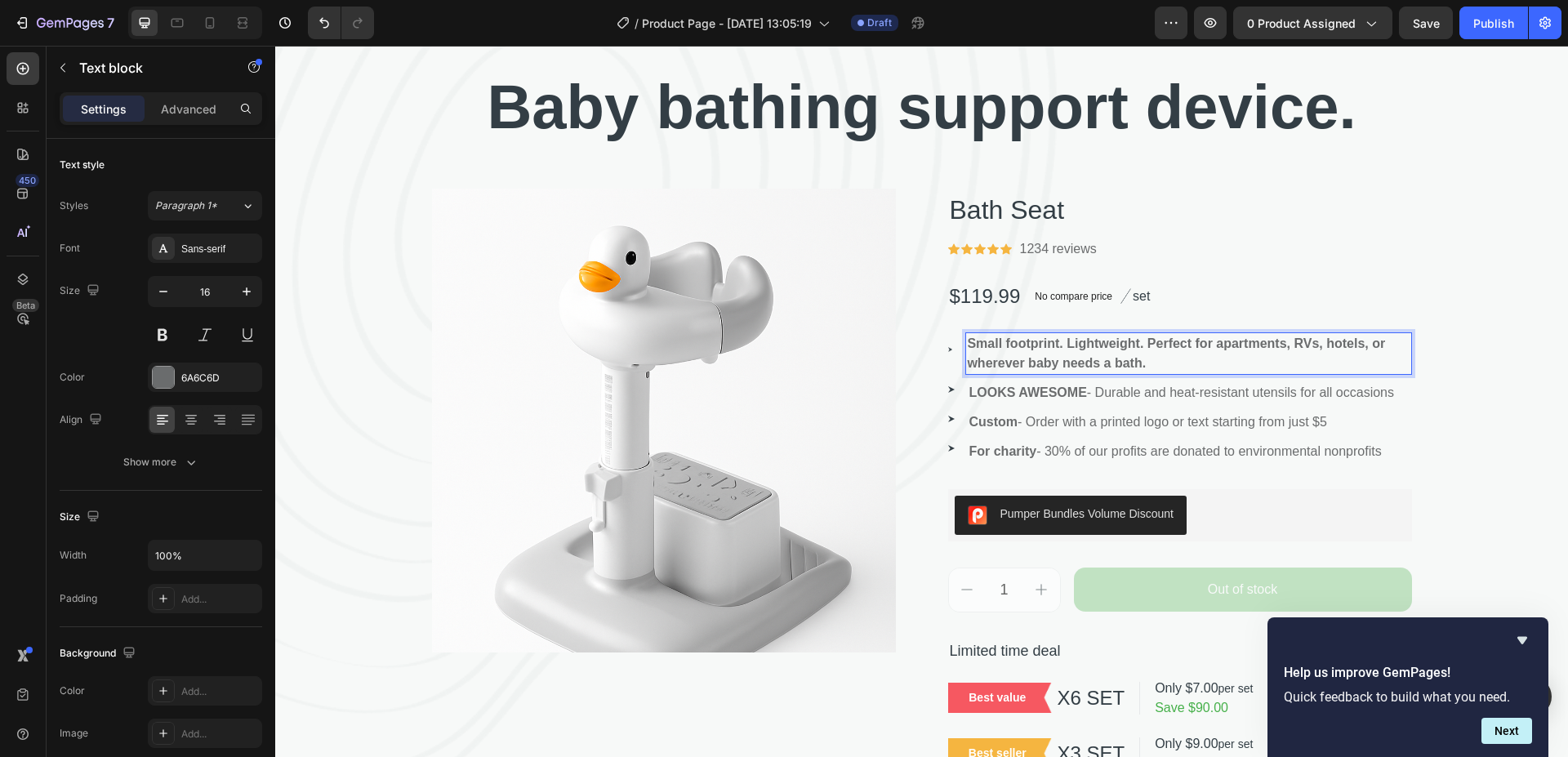
click at [1123, 358] on strong "Small footprint. Lightweight. Perfect for apartments, RVs, hotels, or wherever …" at bounding box center [1175, 353] width 418 height 33
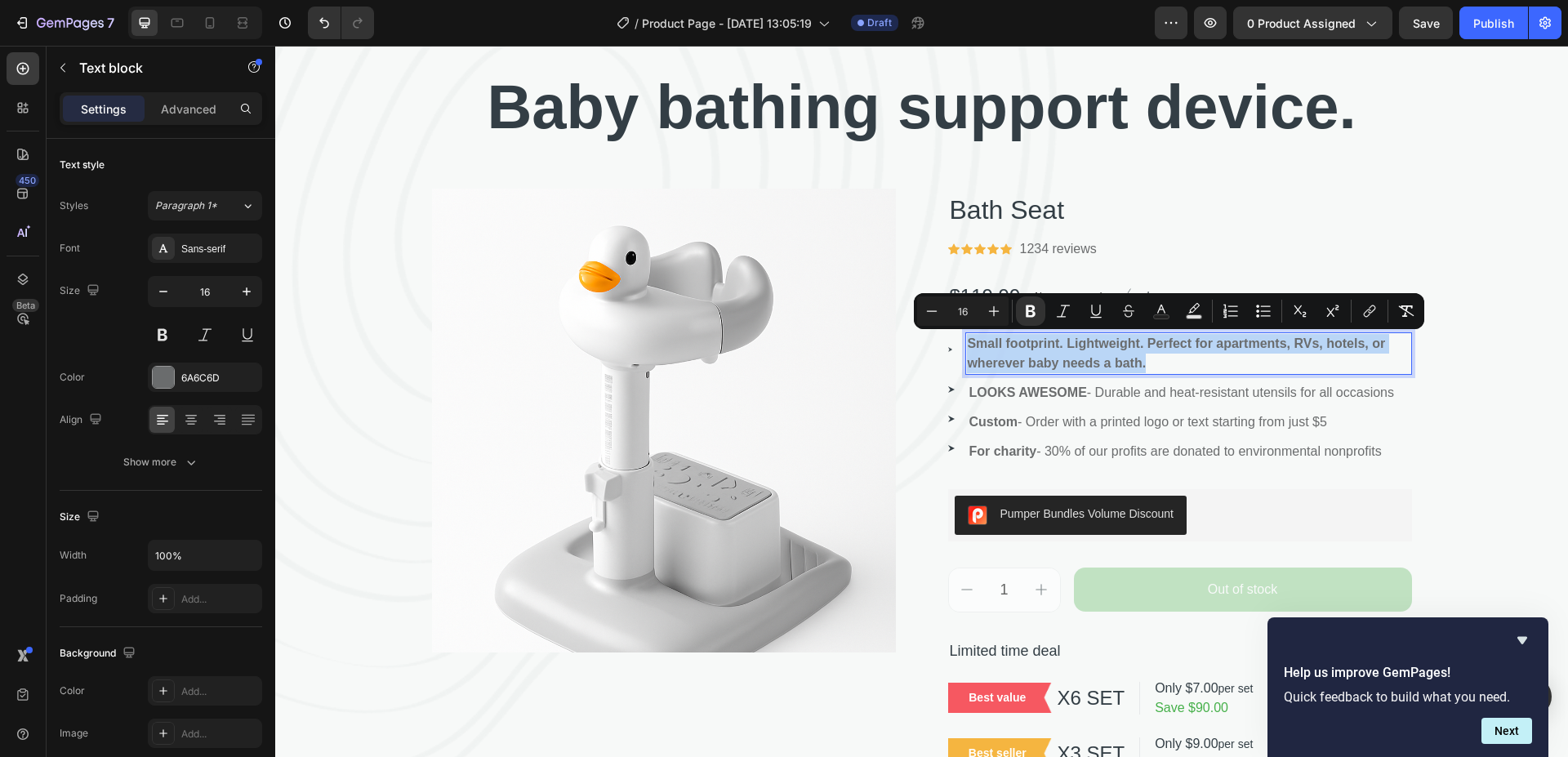
drag, startPoint x: 1137, startPoint y: 359, endPoint x: 961, endPoint y: 351, distance: 176.2
click at [967, 351] on p "Small footprint. Lightweight. Perfect for apartments, RVs, hotels, or wherever …" at bounding box center [1188, 353] width 442 height 39
click at [988, 312] on icon "Editor contextual toolbar" at bounding box center [994, 311] width 17 height 17
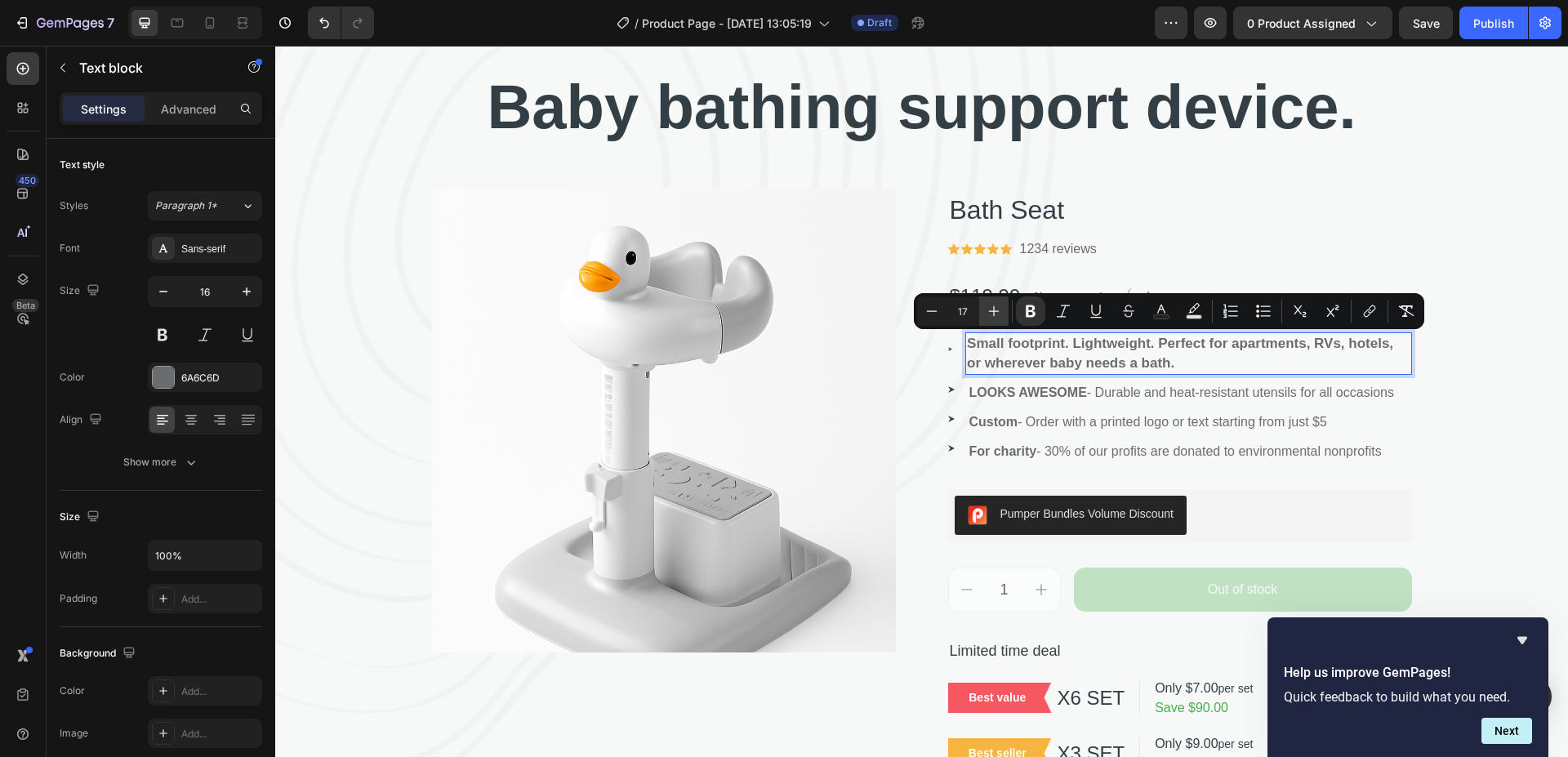
click at [988, 312] on icon "Editor contextual toolbar" at bounding box center [994, 311] width 17 height 17
type input "18"
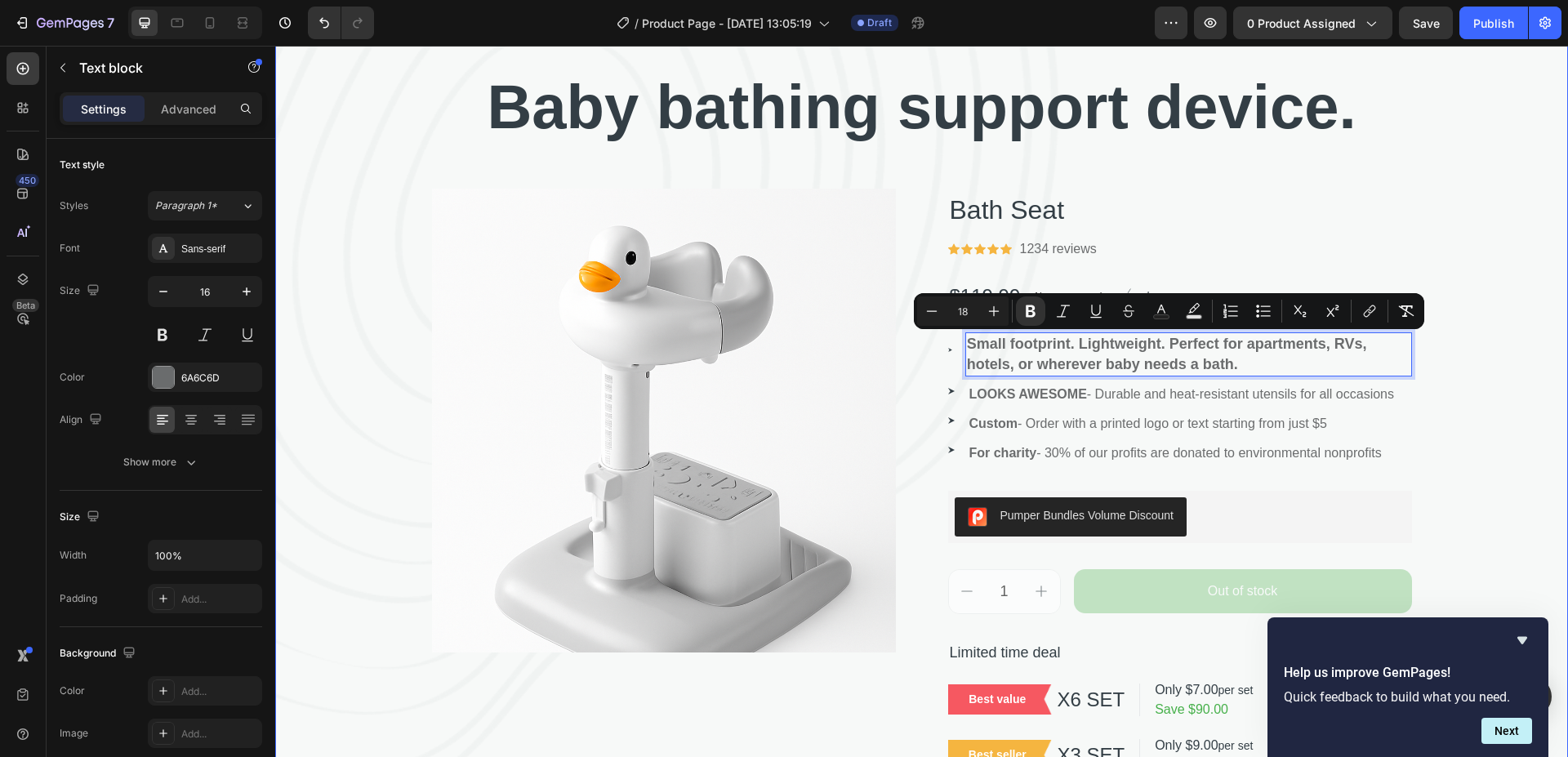
click at [1480, 216] on div "⁠⁠⁠⁠⁠⁠⁠ Baby bathing support device. Heading Product Images Bath Seat Product T…" at bounding box center [922, 420] width 1293 height 711
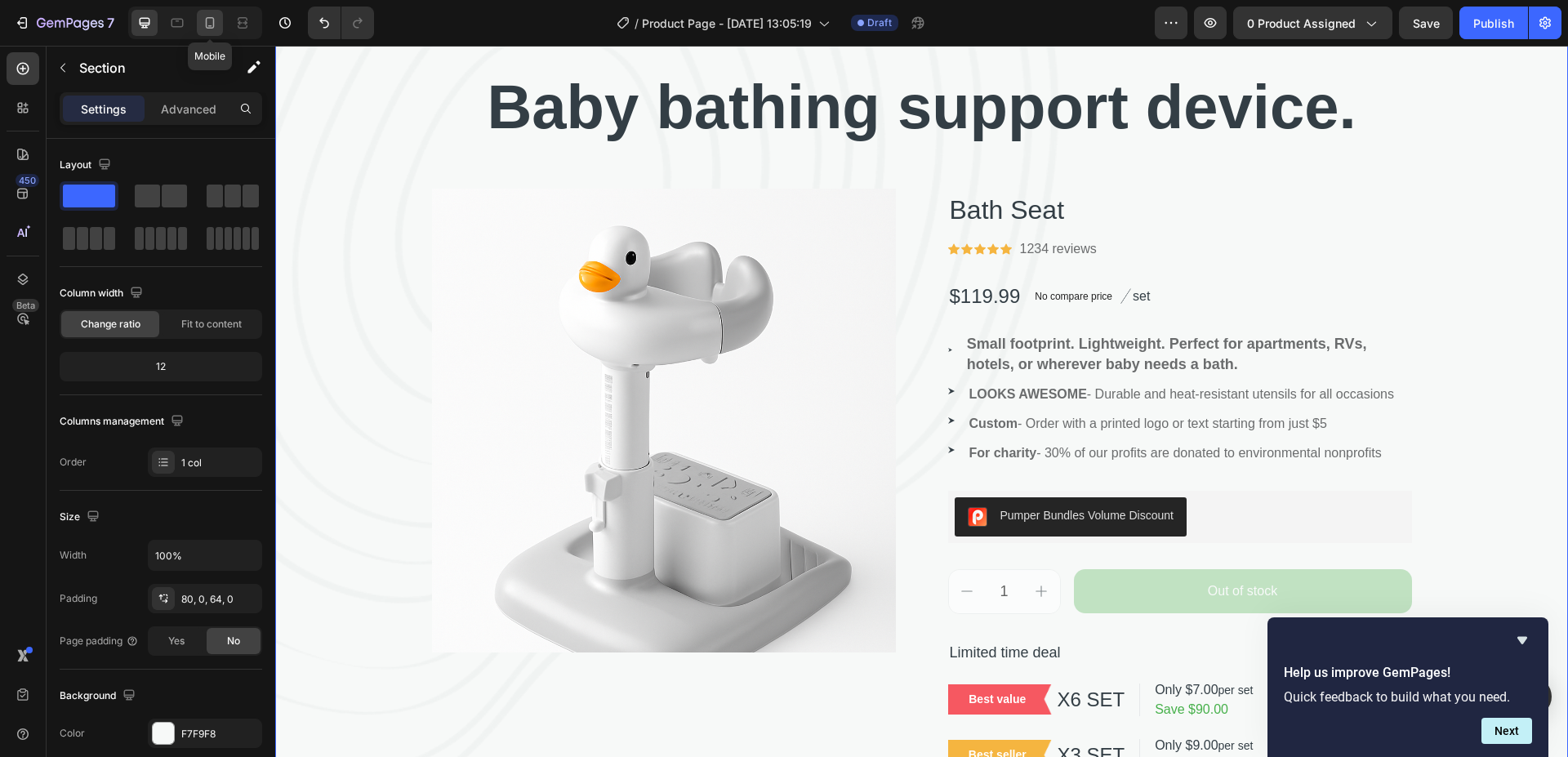
click at [209, 24] on icon at bounding box center [210, 23] width 17 height 17
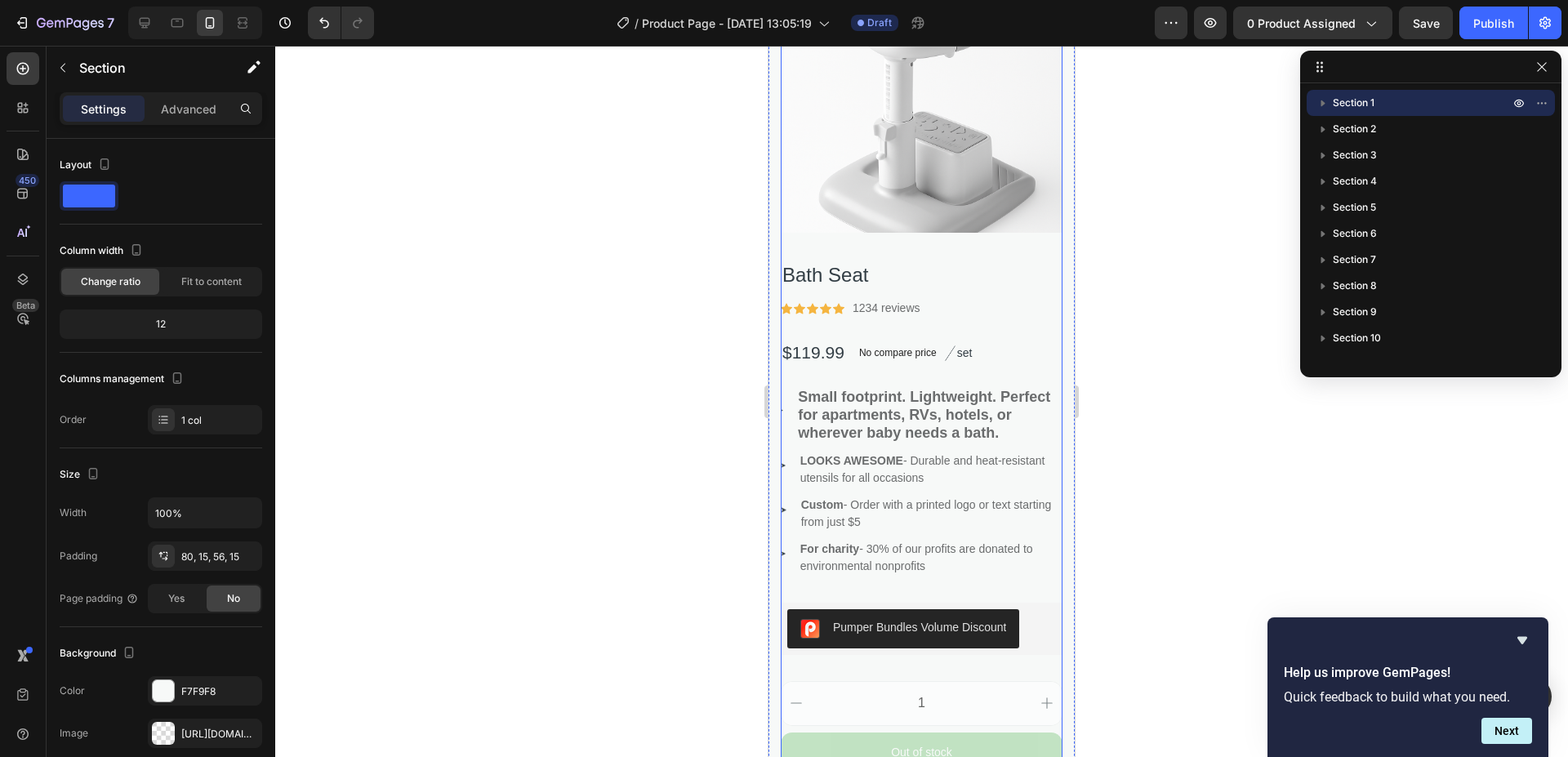
scroll to position [408, 0]
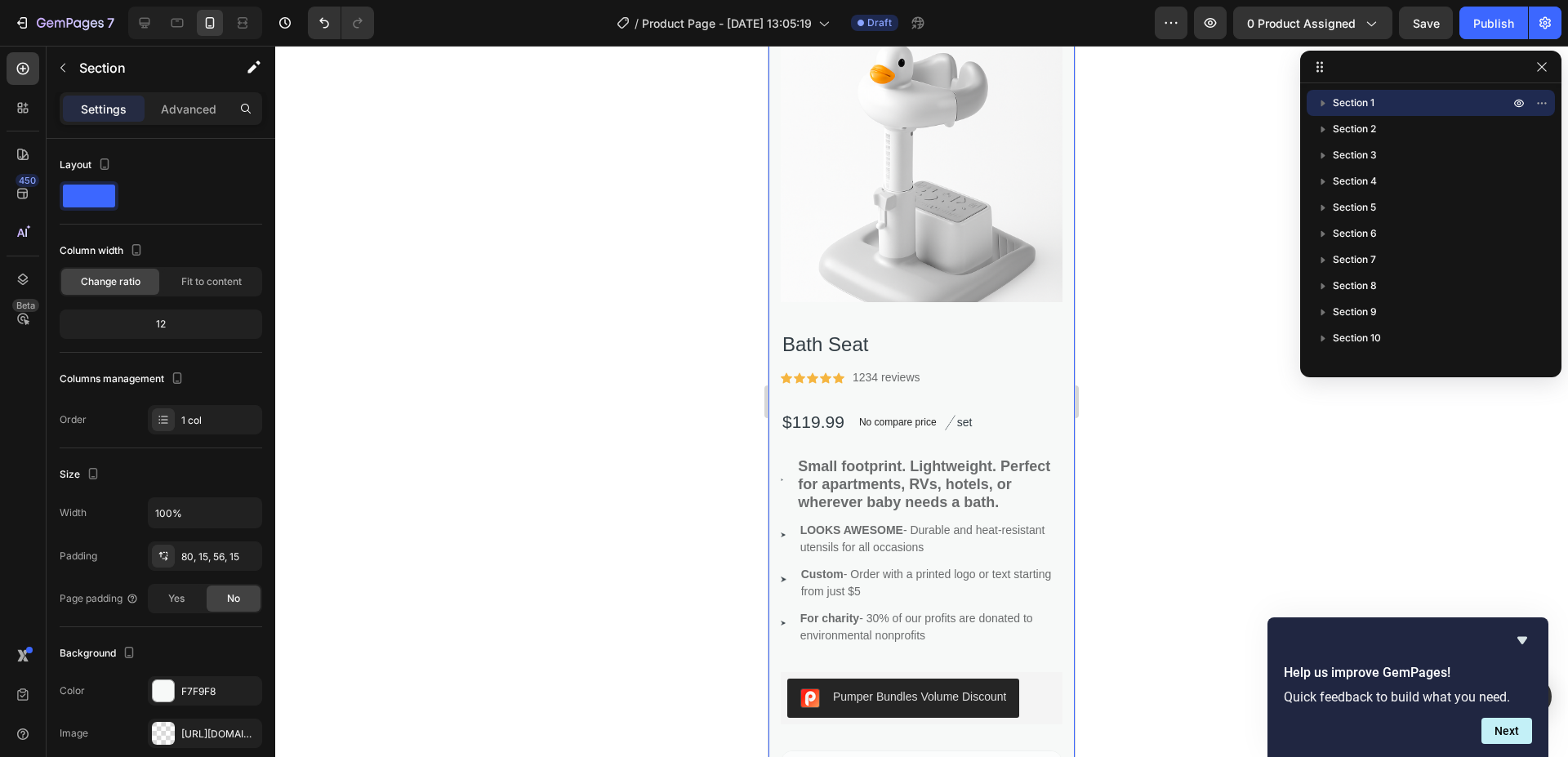
click at [1541, 71] on icon "button" at bounding box center [1542, 67] width 13 height 13
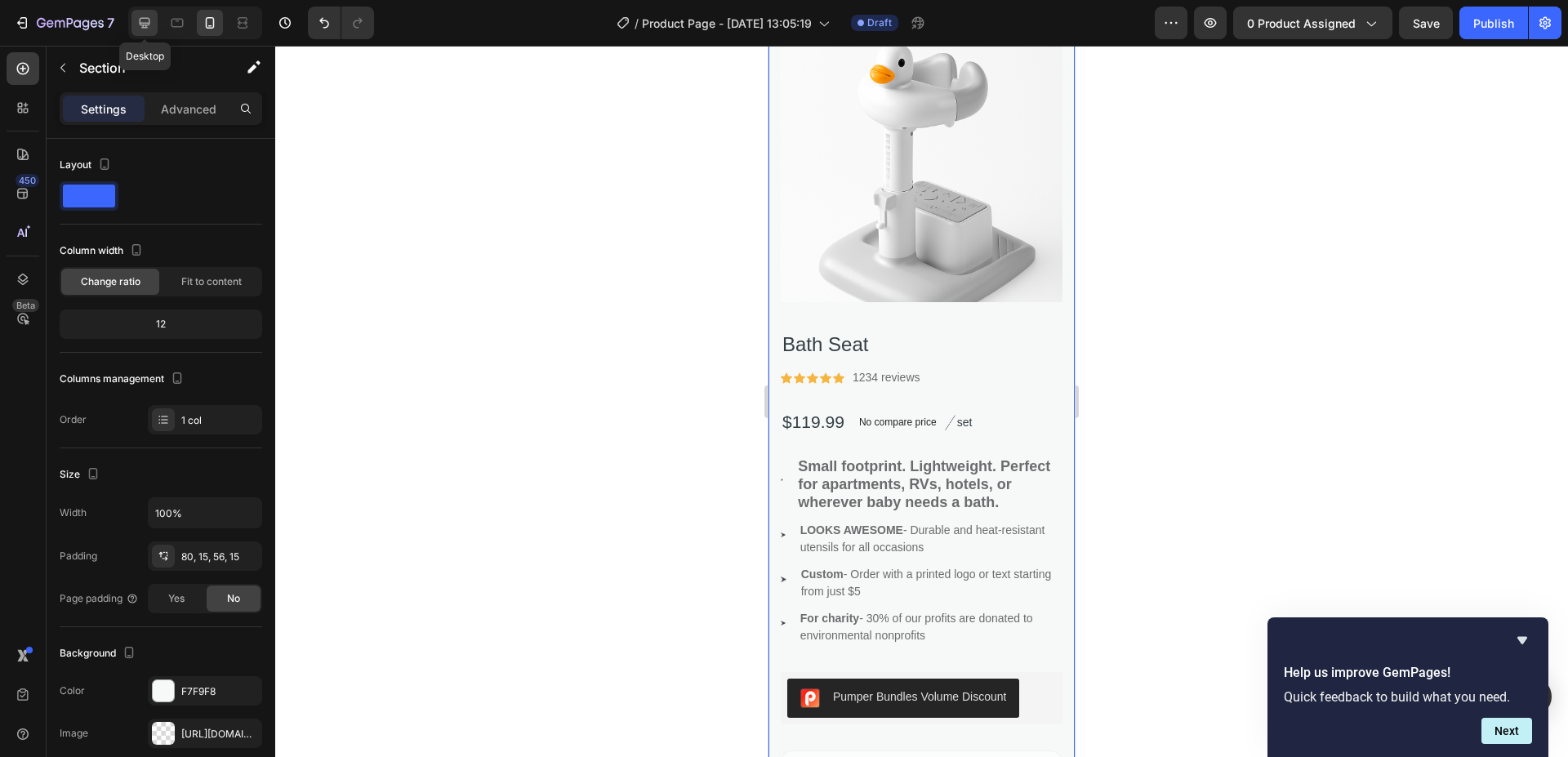
click at [138, 25] on icon at bounding box center [145, 23] width 17 height 17
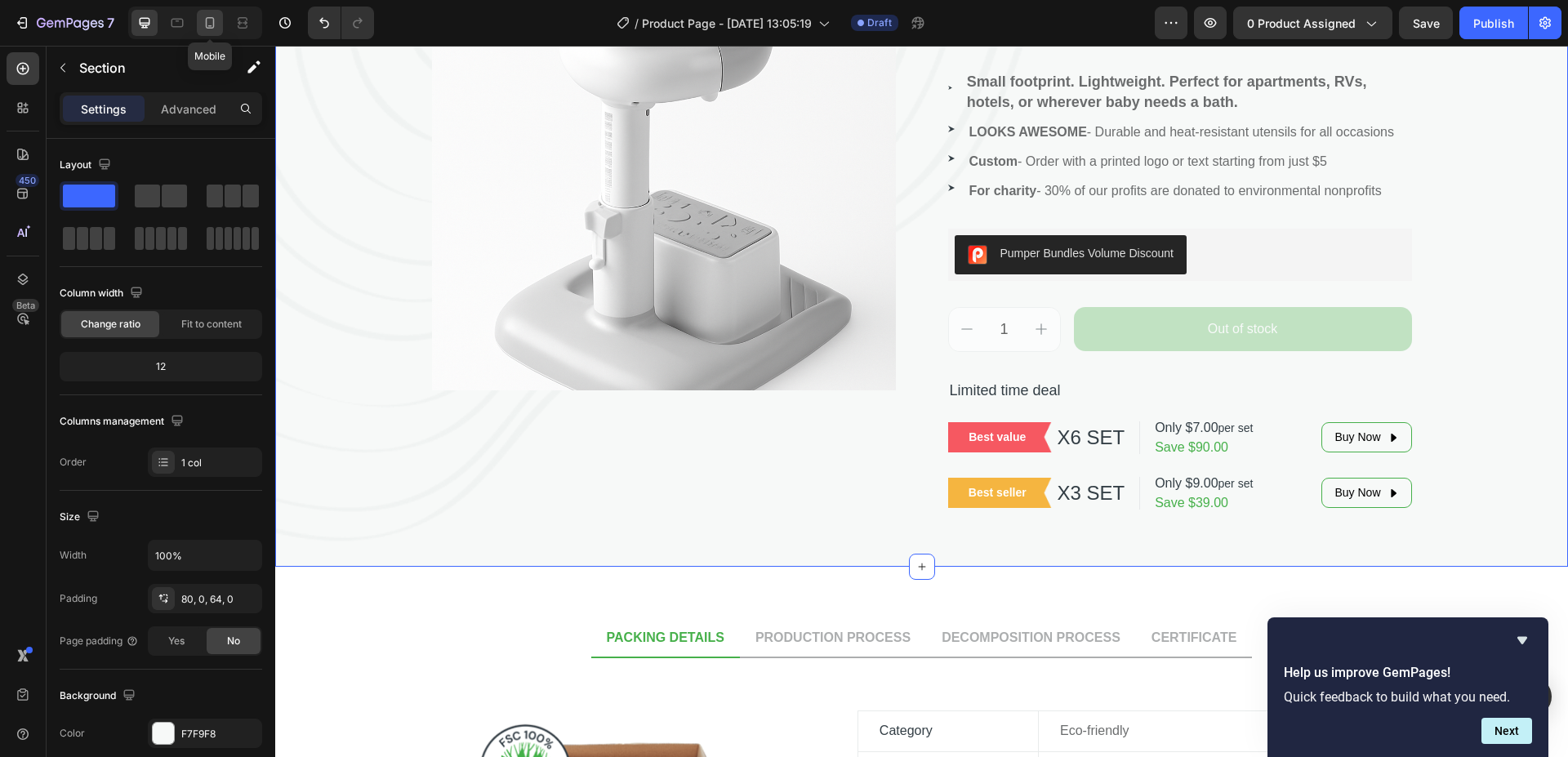
scroll to position [183, 0]
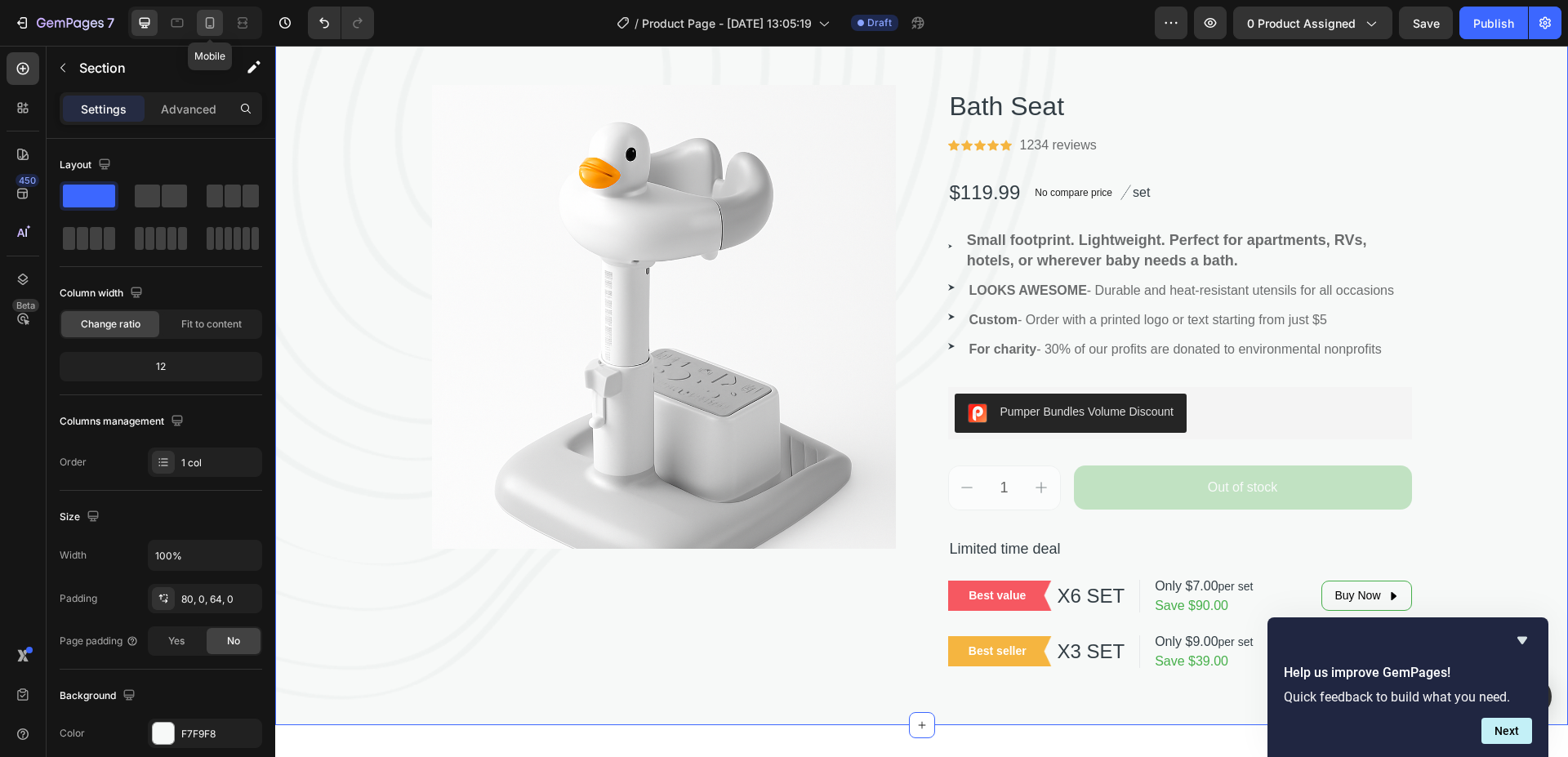
click at [208, 26] on icon at bounding box center [210, 23] width 17 height 17
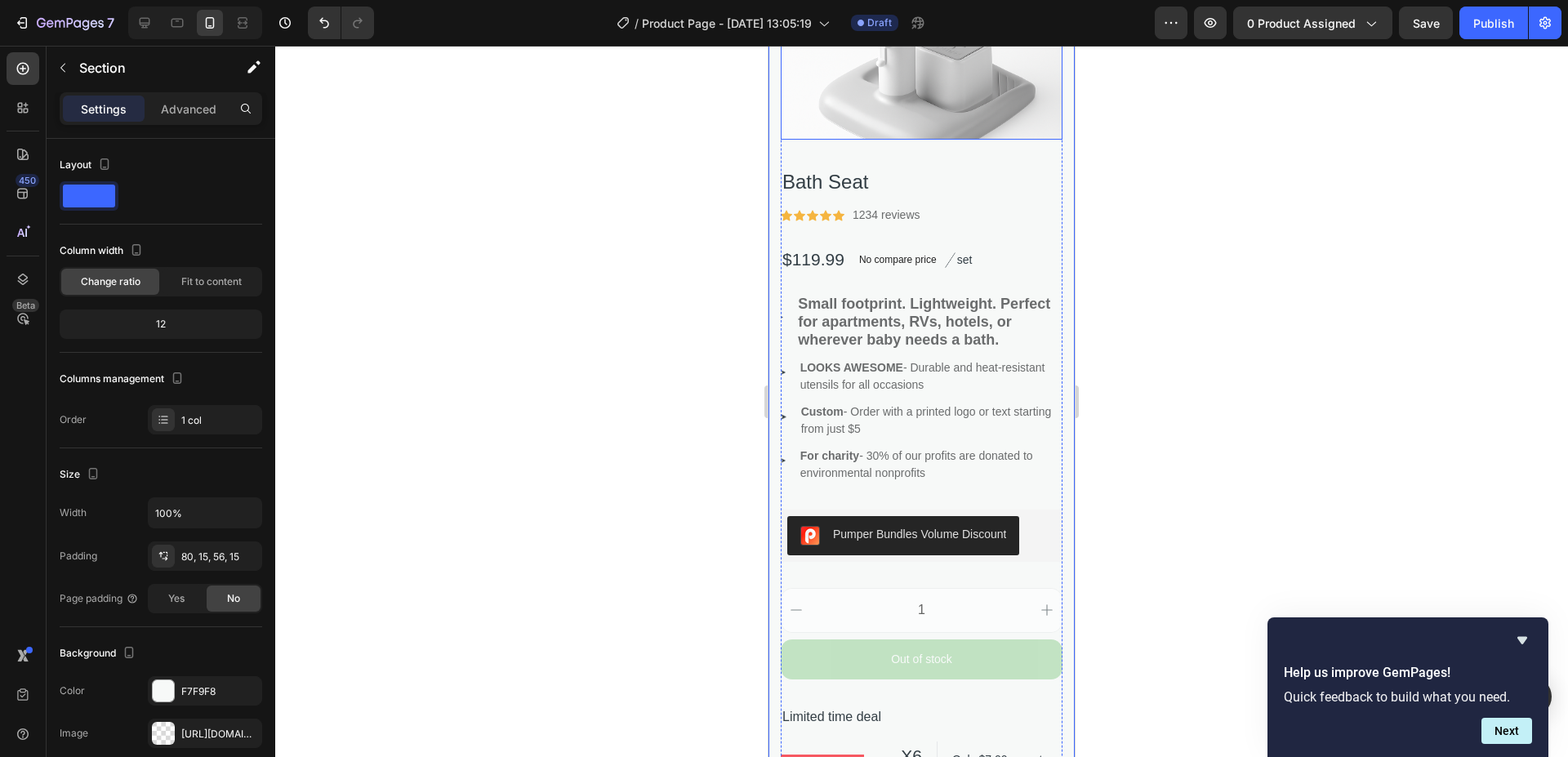
scroll to position [572, 0]
click at [142, 21] on icon at bounding box center [145, 23] width 17 height 17
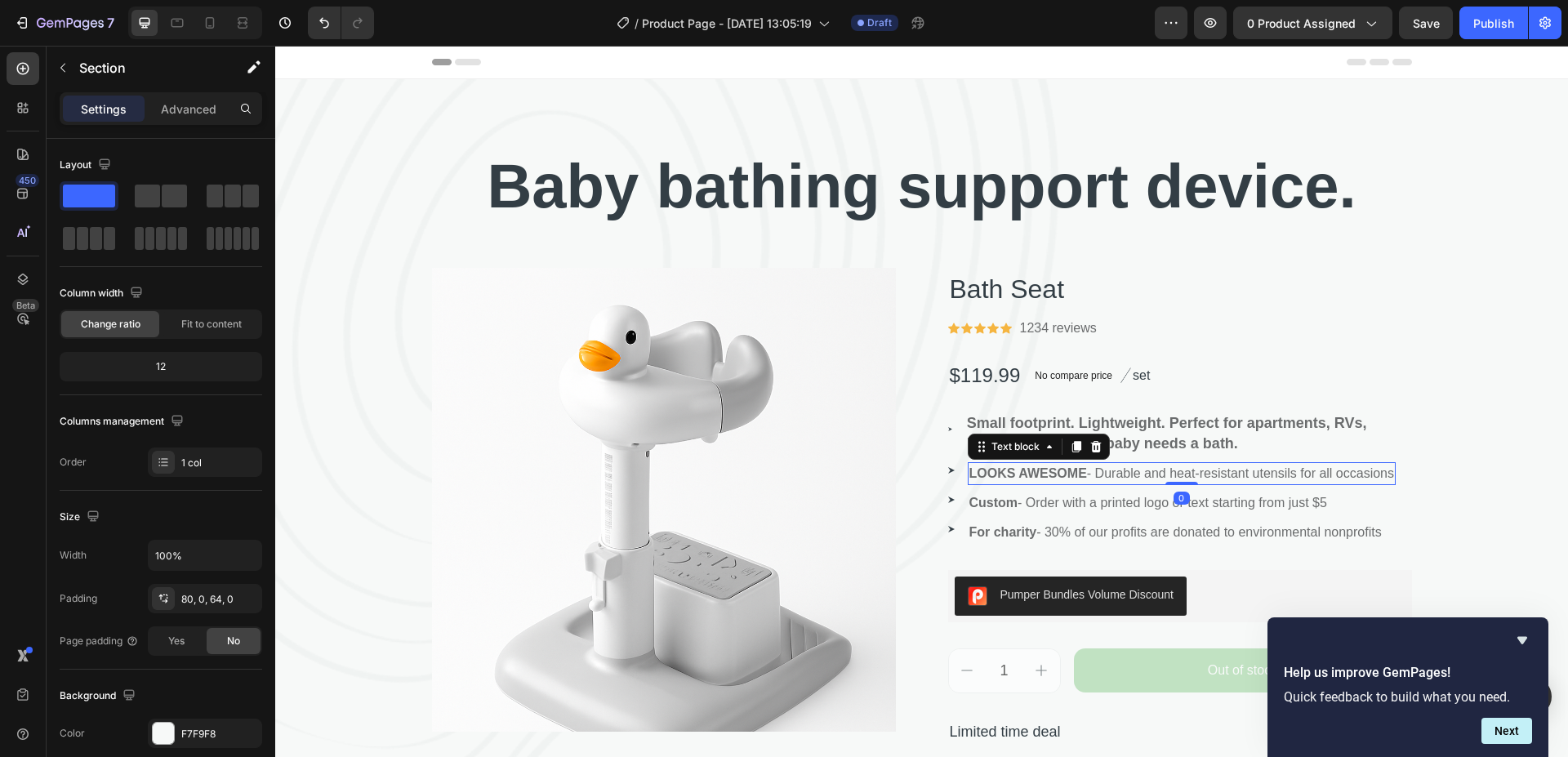
click at [1031, 470] on strong "LOOKS AWESOME" at bounding box center [1028, 473] width 118 height 14
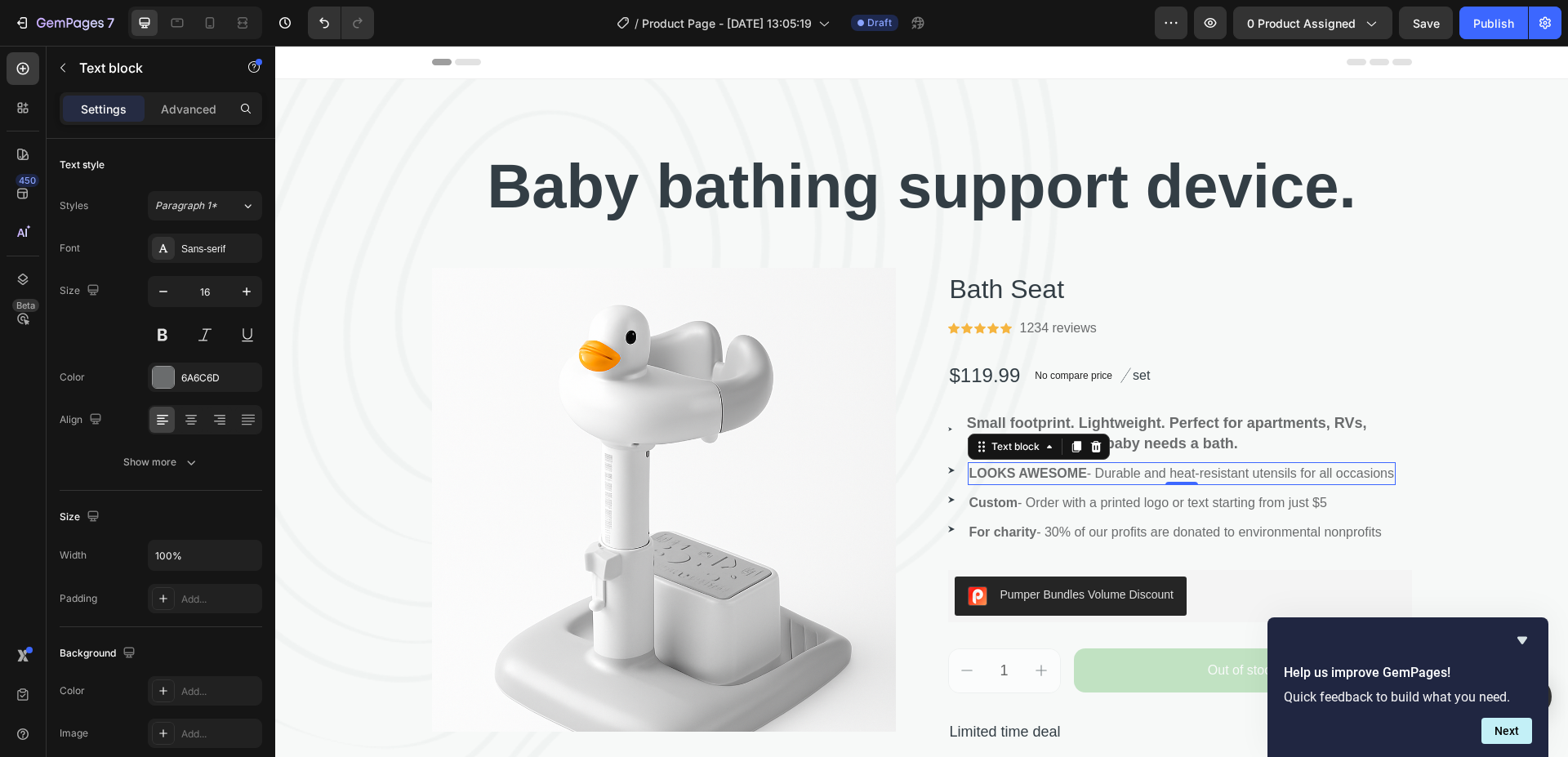
click at [1380, 473] on p "LOOKS AWESOME - Durable and heat-resistant utensils for all occasions" at bounding box center [1182, 473] width 426 height 19
click at [1390, 473] on p "LOOKS AWESOME - Durable and heat-resistant utensils for all occasions" at bounding box center [1182, 473] width 426 height 19
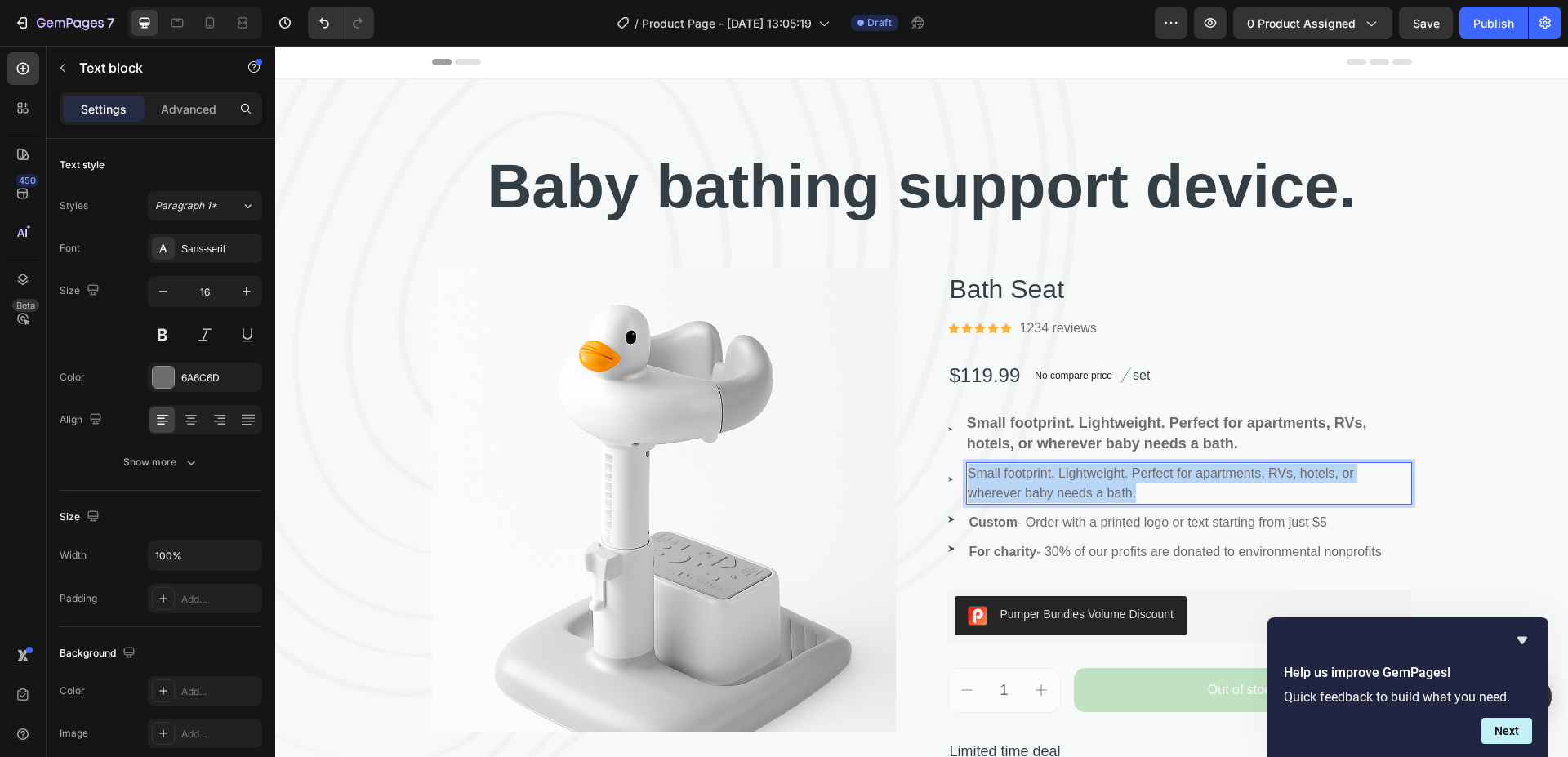
drag, startPoint x: 1139, startPoint y: 487, endPoint x: 962, endPoint y: 467, distance: 178.1
click at [968, 467] on p "Small footprint. Lightweight. Perfect for apartments, RVs, hotels, or wherever …" at bounding box center [1189, 483] width 442 height 39
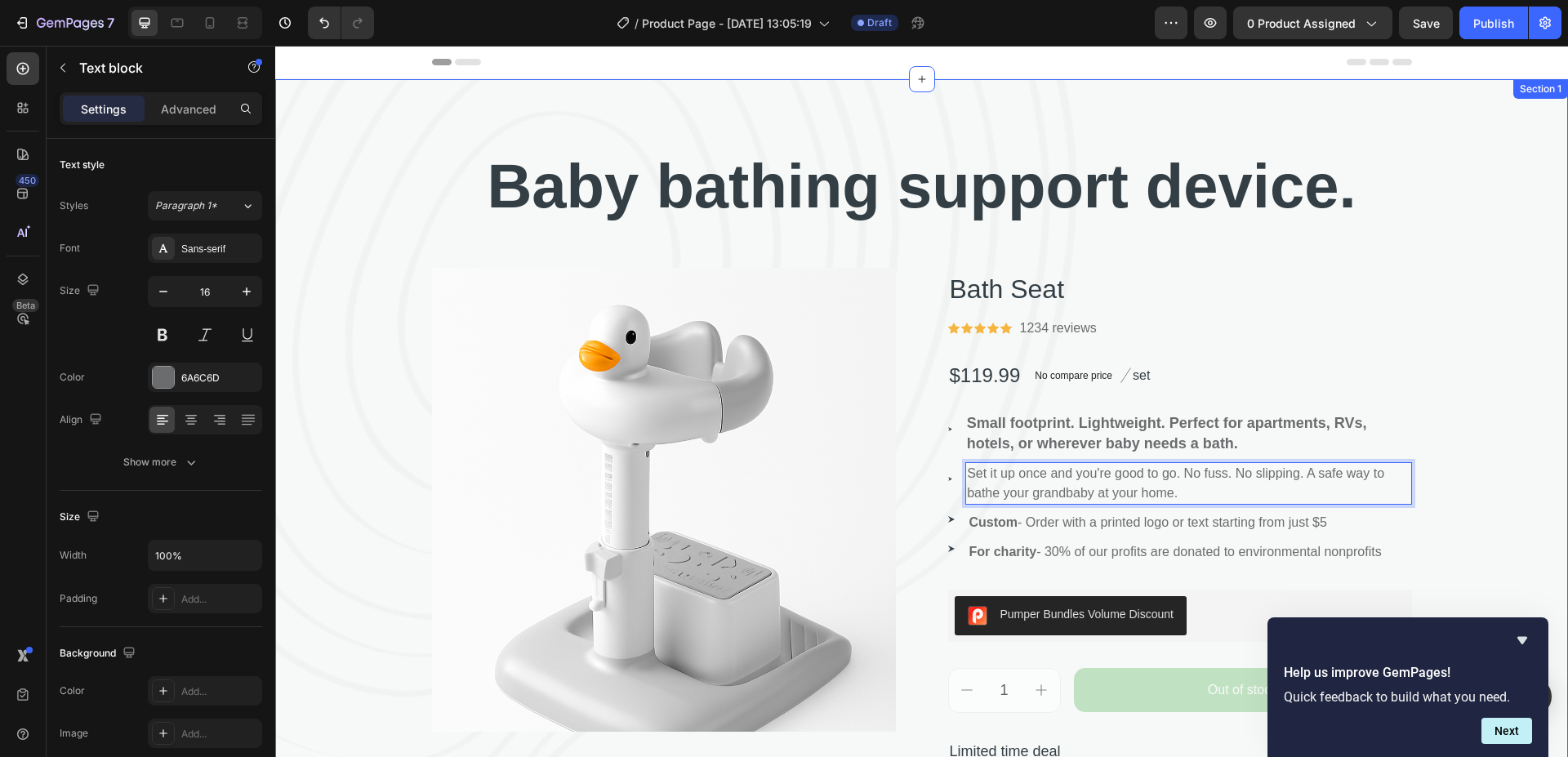
click at [1473, 346] on div "⁠⁠⁠⁠⁠⁠⁠ Baby bathing support device. Heading Product Images Bath Seat Product T…" at bounding box center [922, 509] width 1293 height 730
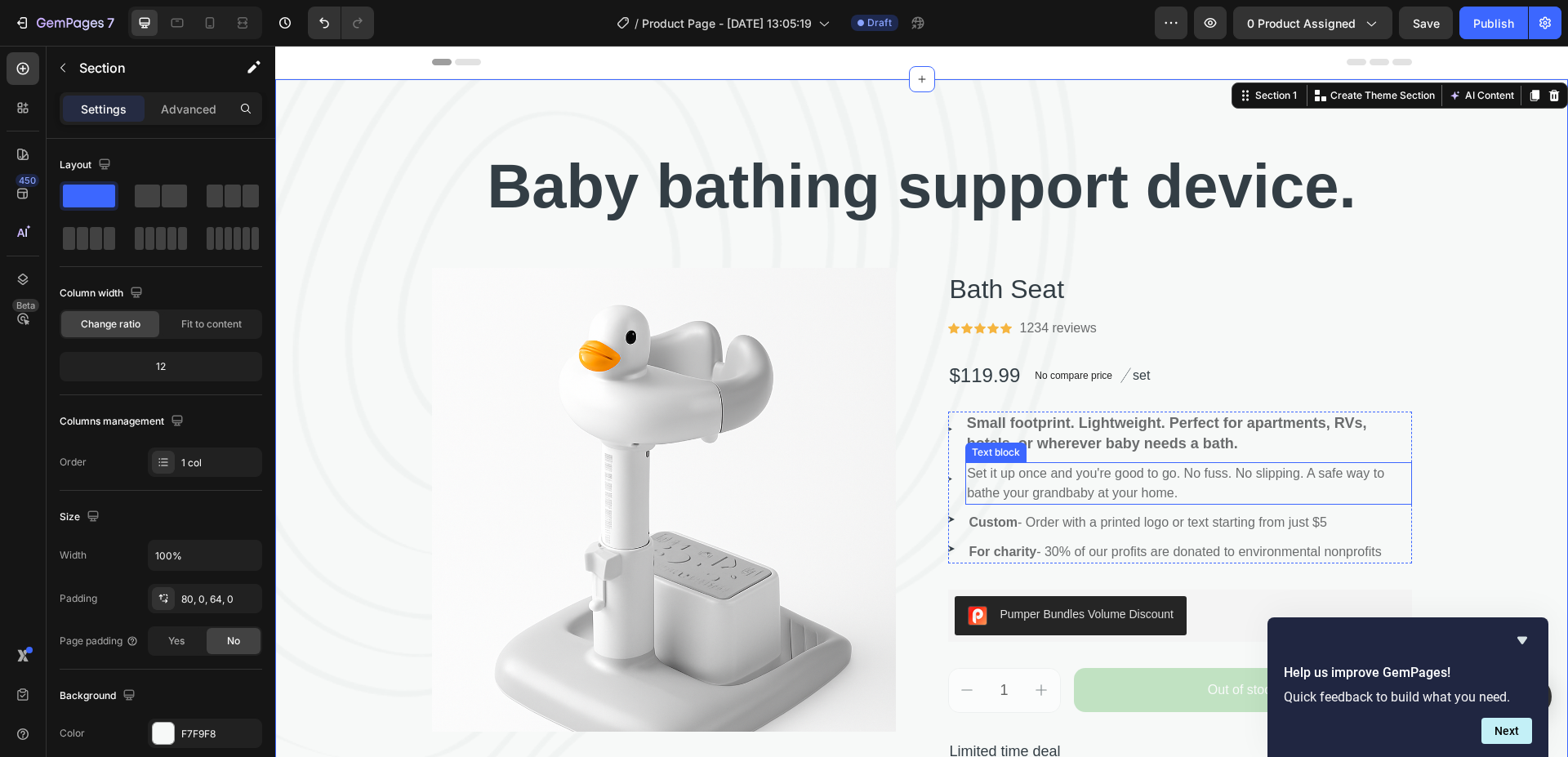
click at [1173, 491] on p "Set it up once and you're good to go. No fuss. No slipping. A safe way to bathe…" at bounding box center [1188, 483] width 442 height 39
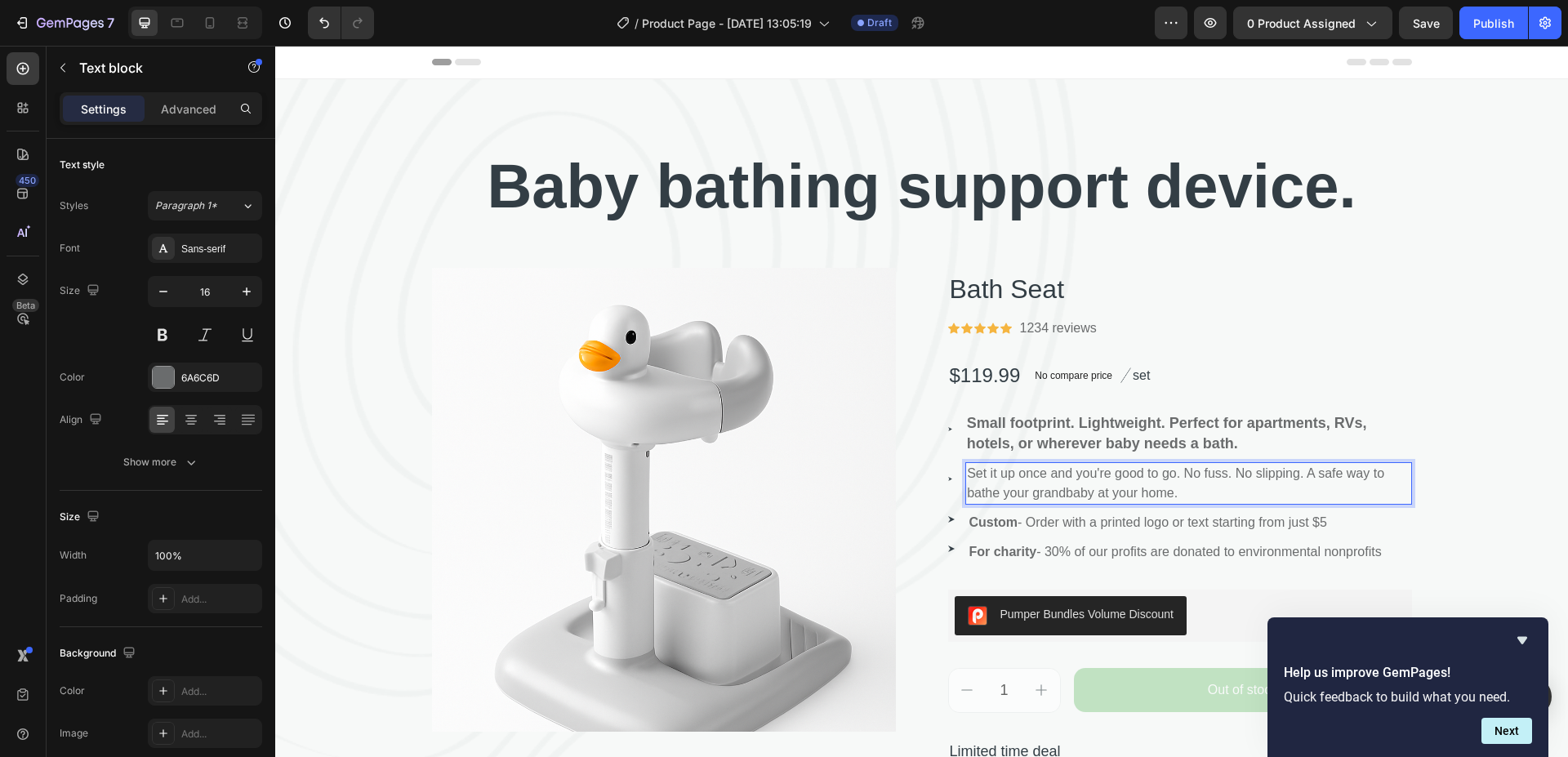
click at [1154, 492] on p "Set it up once and you're good to go. No fuss. No slipping. A safe way to bathe…" at bounding box center [1188, 483] width 442 height 39
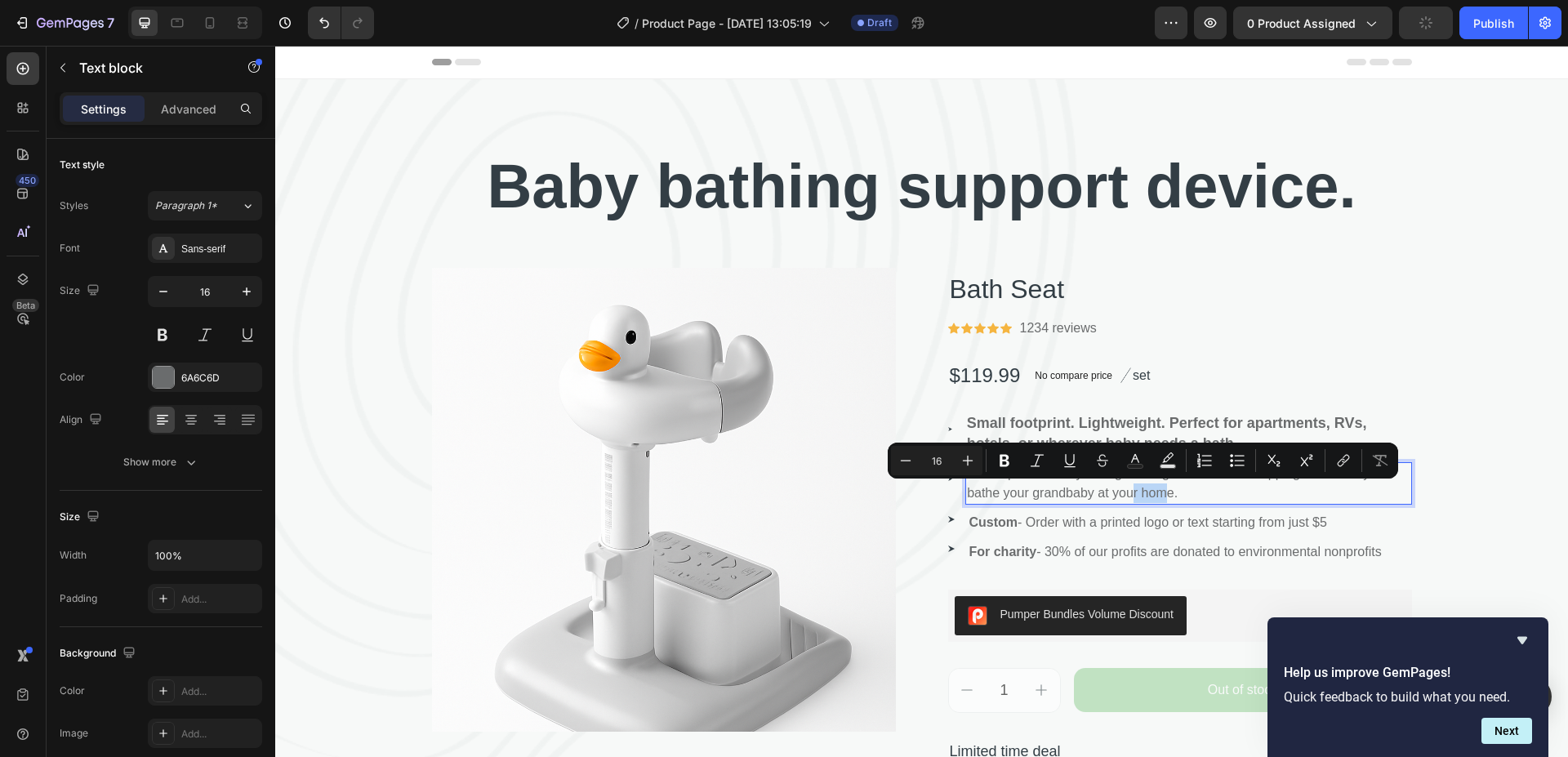
drag, startPoint x: 1163, startPoint y: 489, endPoint x: 1143, endPoint y: 495, distance: 20.9
click at [1128, 492] on p "Set it up once and you're good to go. No fuss. No slipping. A safe way to bathe…" at bounding box center [1188, 483] width 442 height 39
click at [1159, 491] on p "Set it up once and you're good to go. No fuss. No slipping. A safe way to bathe…" at bounding box center [1188, 483] width 442 height 39
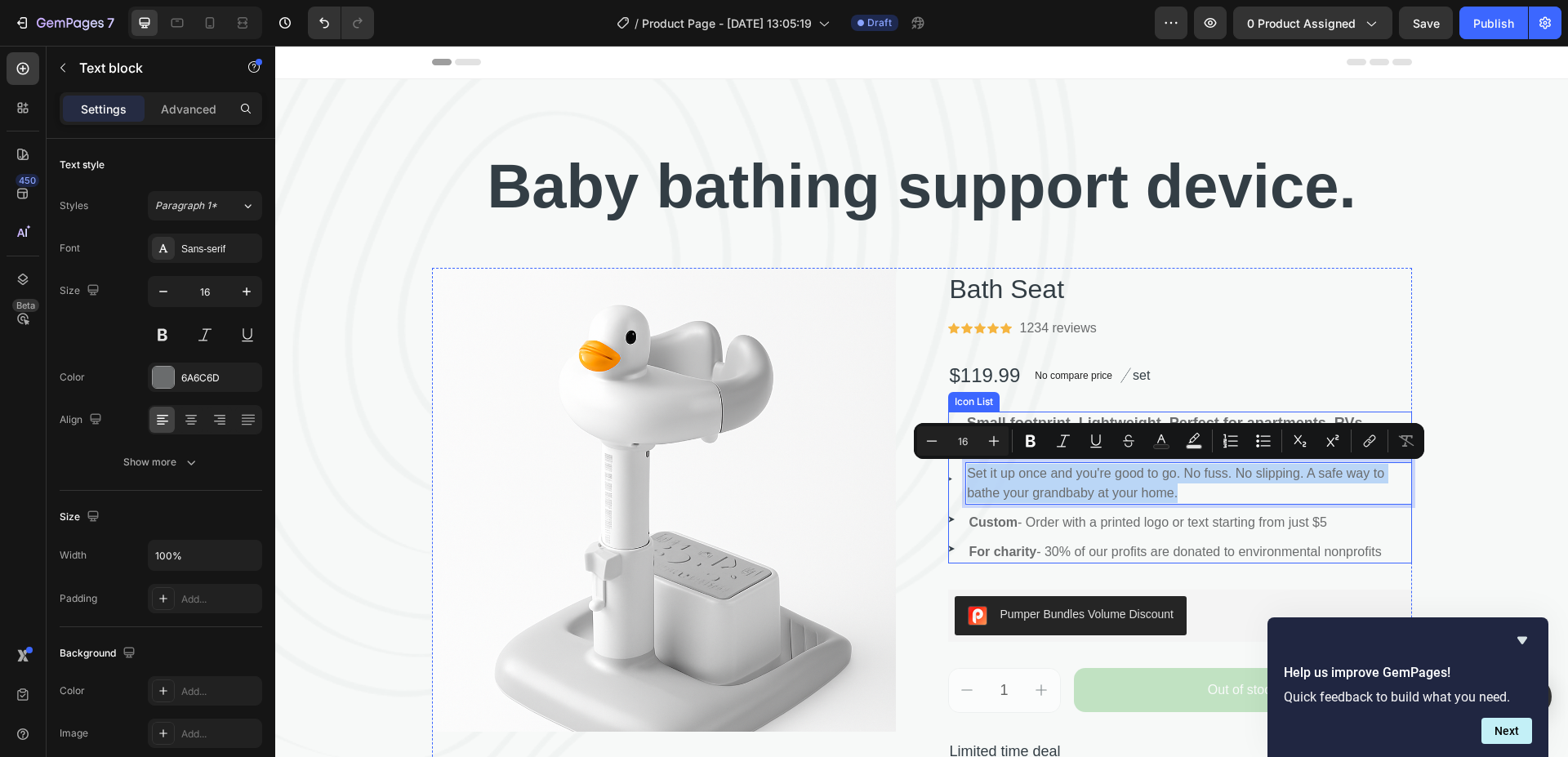
drag, startPoint x: 1170, startPoint y: 493, endPoint x: 958, endPoint y: 470, distance: 213.2
click at [958, 470] on li "Image Set it up once and you're good to go. No fuss. No slipping. A safe way to…" at bounding box center [1180, 484] width 464 height 42
click at [991, 440] on icon "Editor contextual toolbar" at bounding box center [994, 441] width 17 height 17
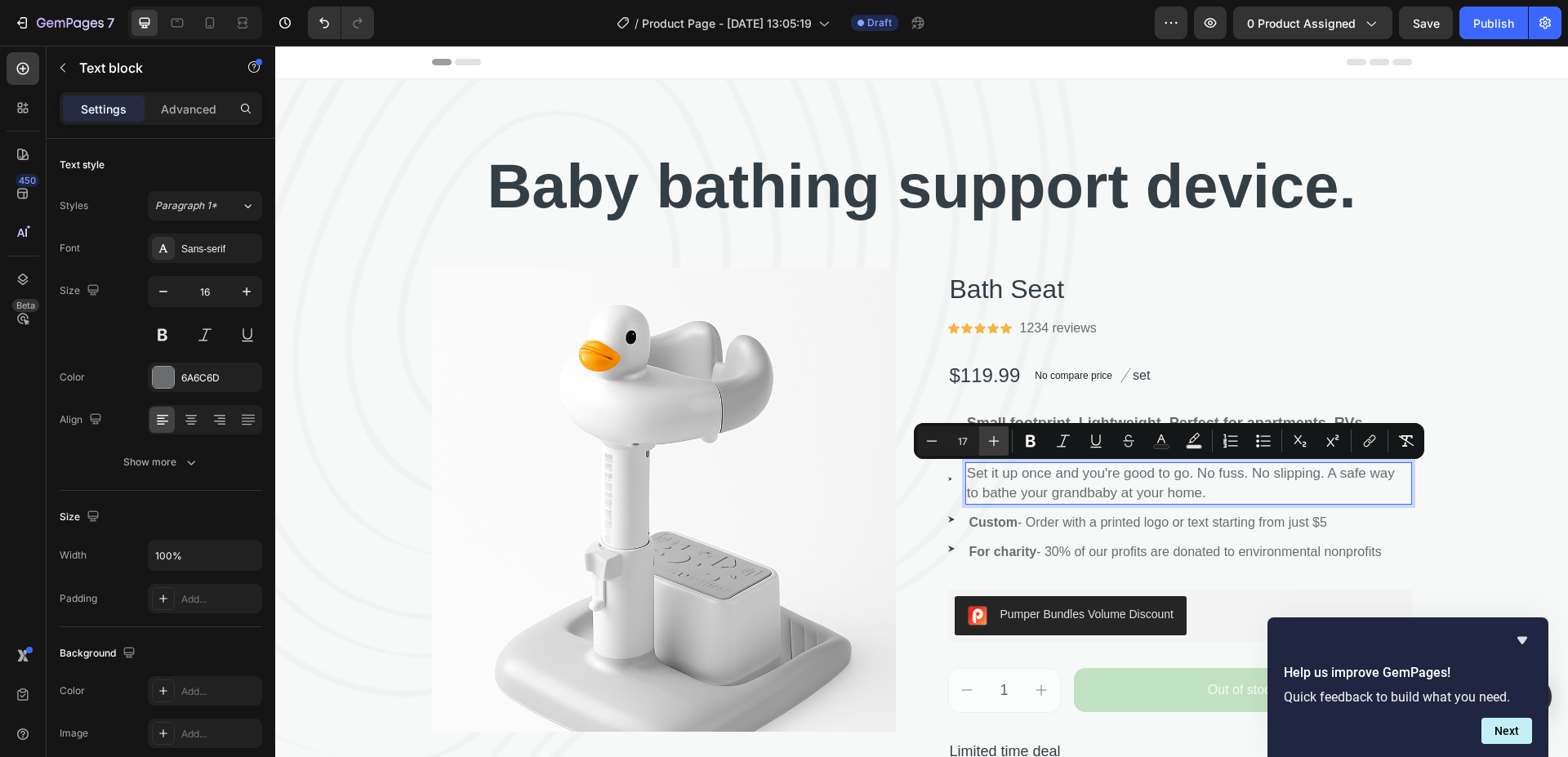
click at [991, 440] on icon "Editor contextual toolbar" at bounding box center [994, 441] width 17 height 17
type input "18"
click at [1021, 438] on button "Bold" at bounding box center [1031, 440] width 29 height 29
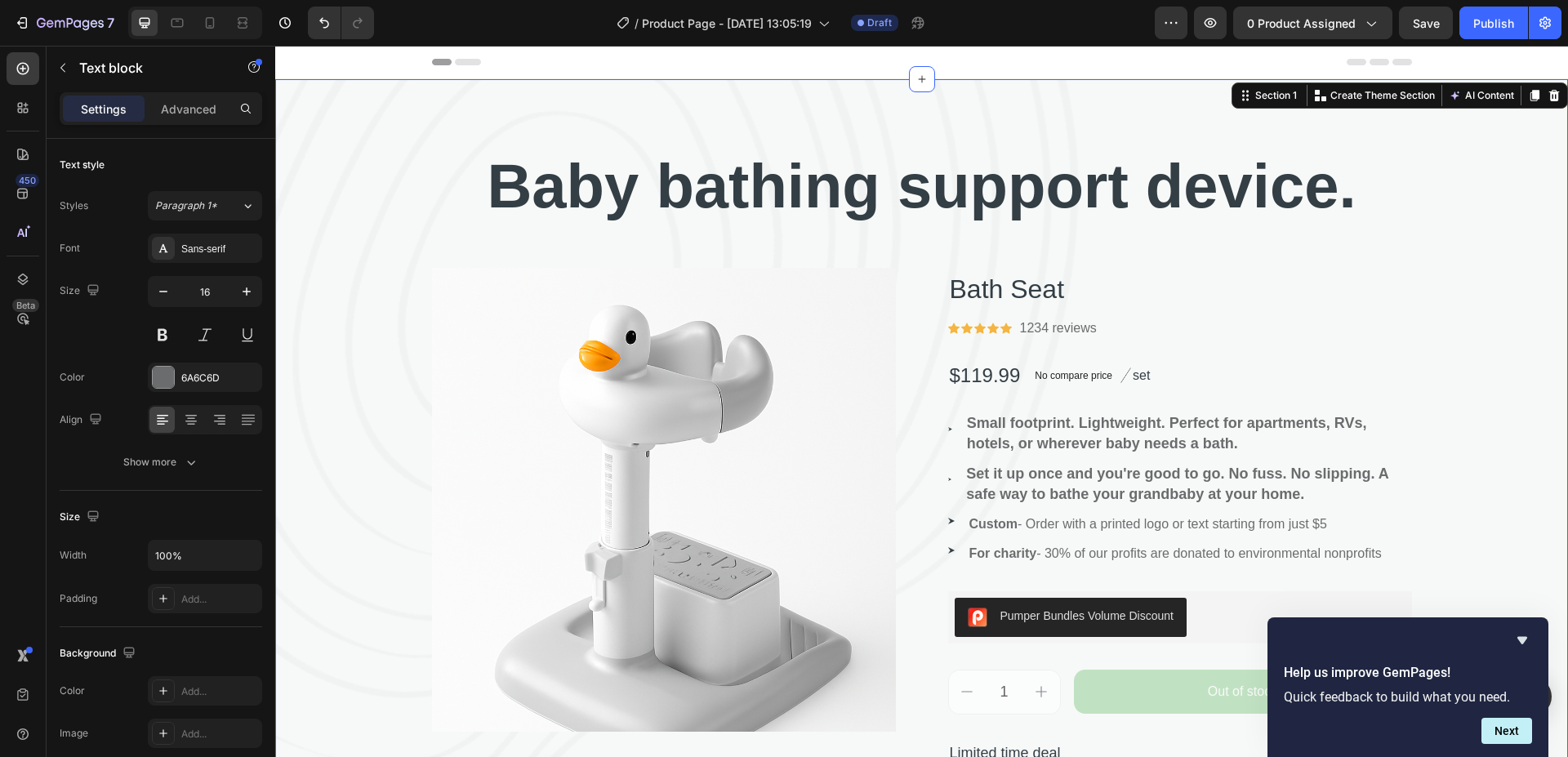
click at [1480, 329] on div "⁠⁠⁠⁠⁠⁠⁠ Baby bathing support device. Heading Product Images Bath Seat Product T…" at bounding box center [922, 510] width 1293 height 732
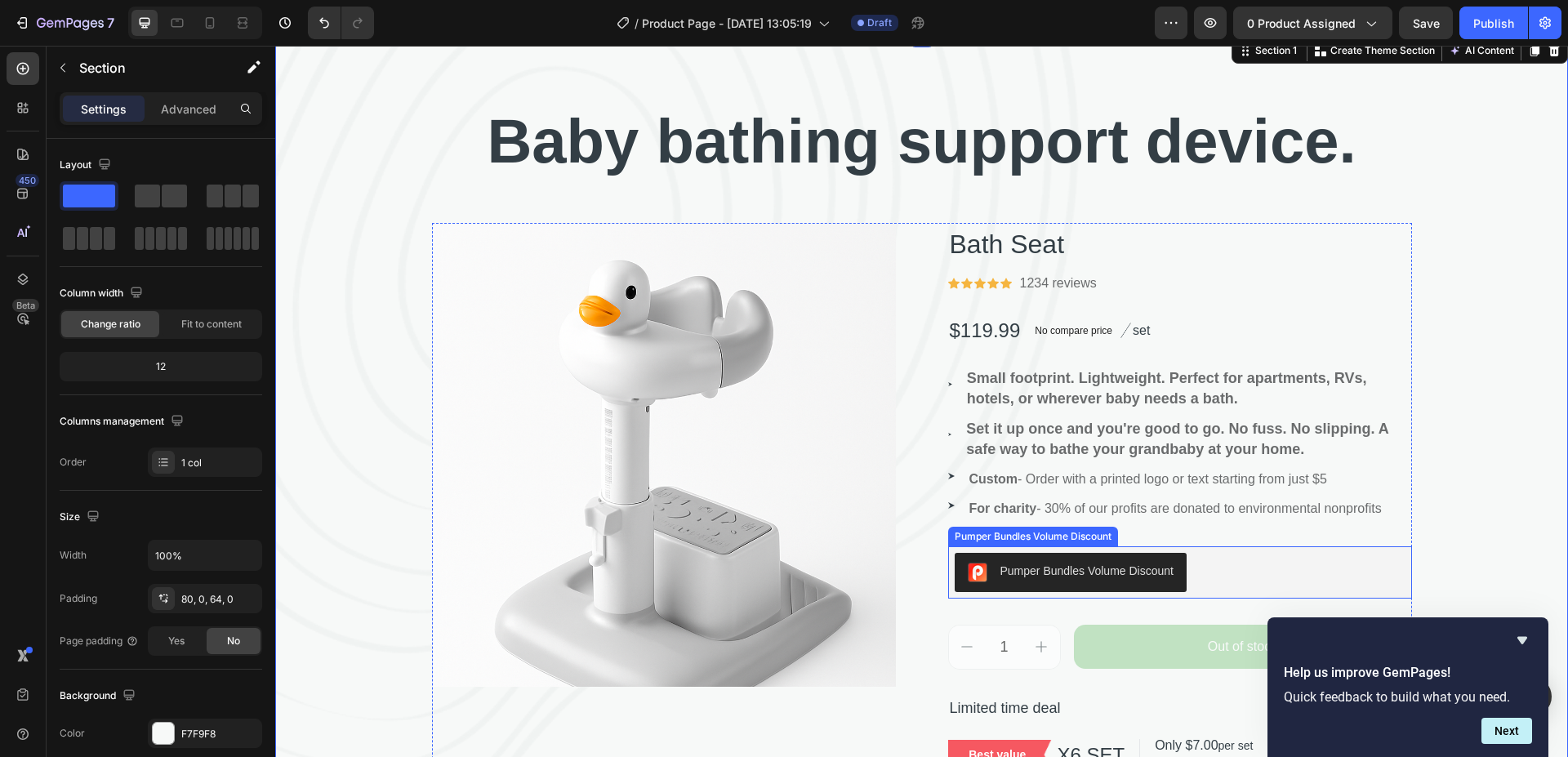
scroll to position [82, 0]
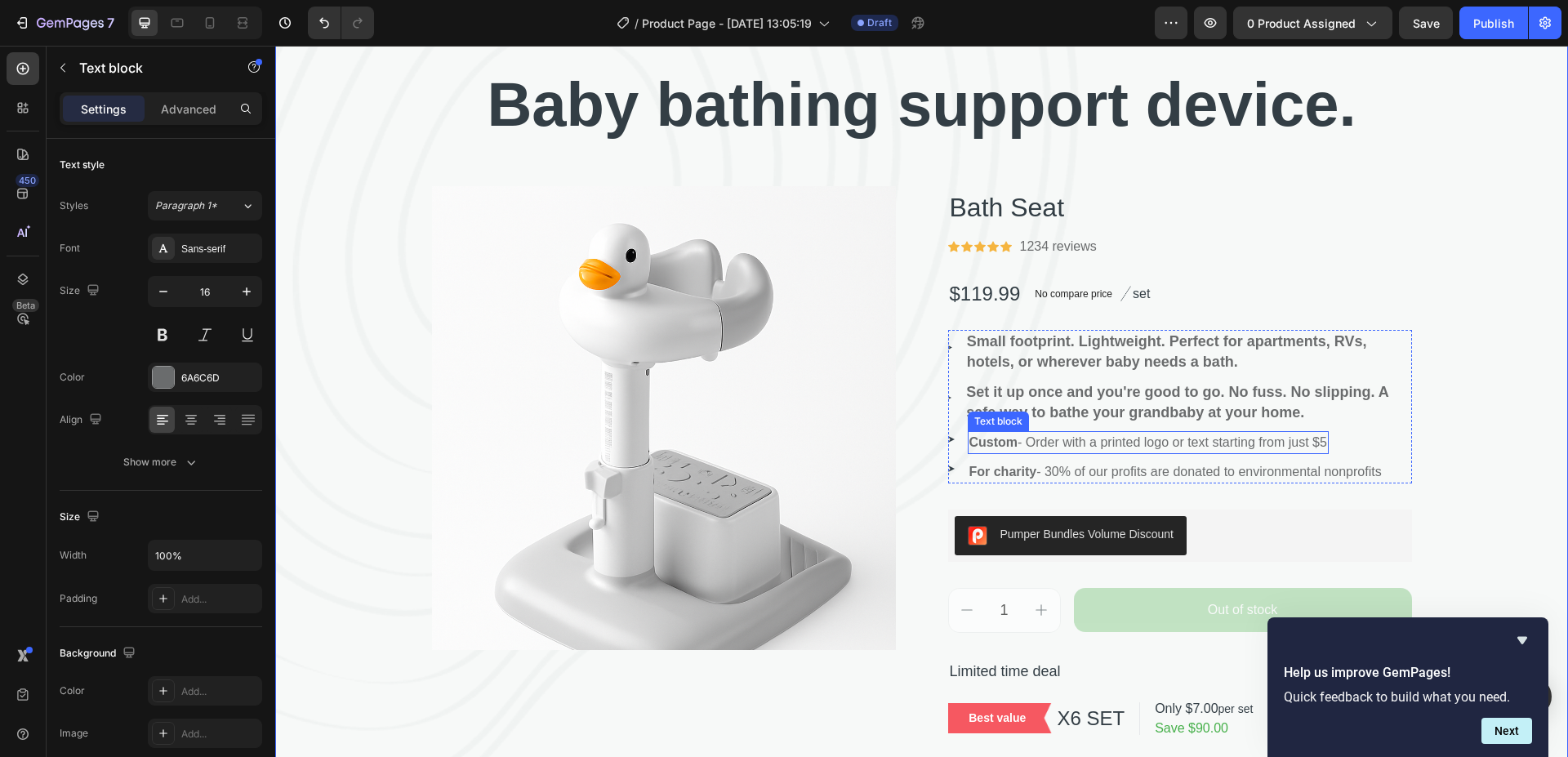
click at [1004, 441] on strong "Custom" at bounding box center [993, 441] width 49 height 14
click at [1315, 437] on p "Custom - Order with a printed logo or text starting from just $5" at bounding box center [1148, 442] width 358 height 19
click at [1326, 443] on div "Custom - Order with a printed logo or text starting from just $5" at bounding box center [1148, 442] width 361 height 23
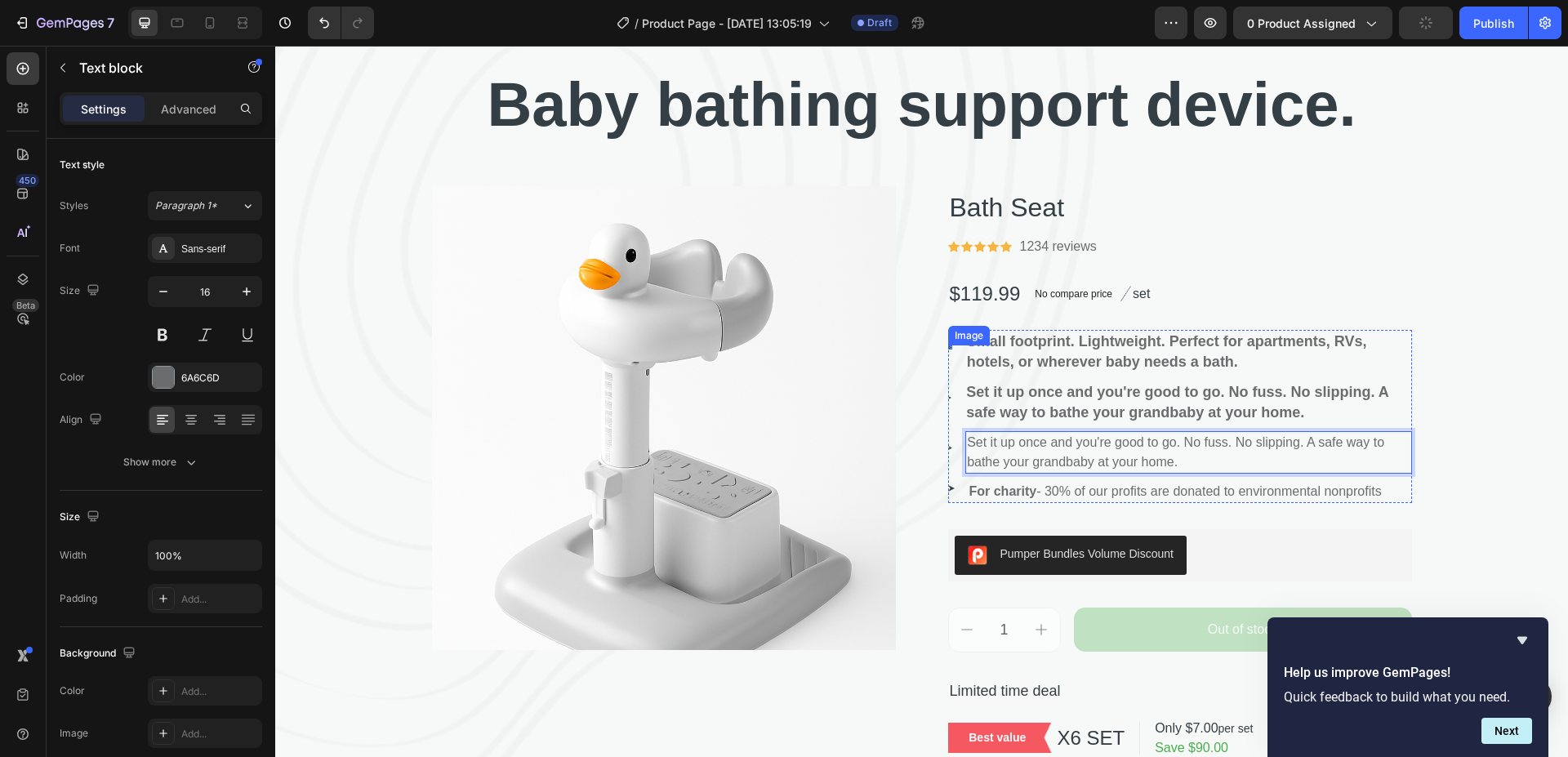
click at [948, 346] on img at bounding box center [950, 347] width 4 height 4
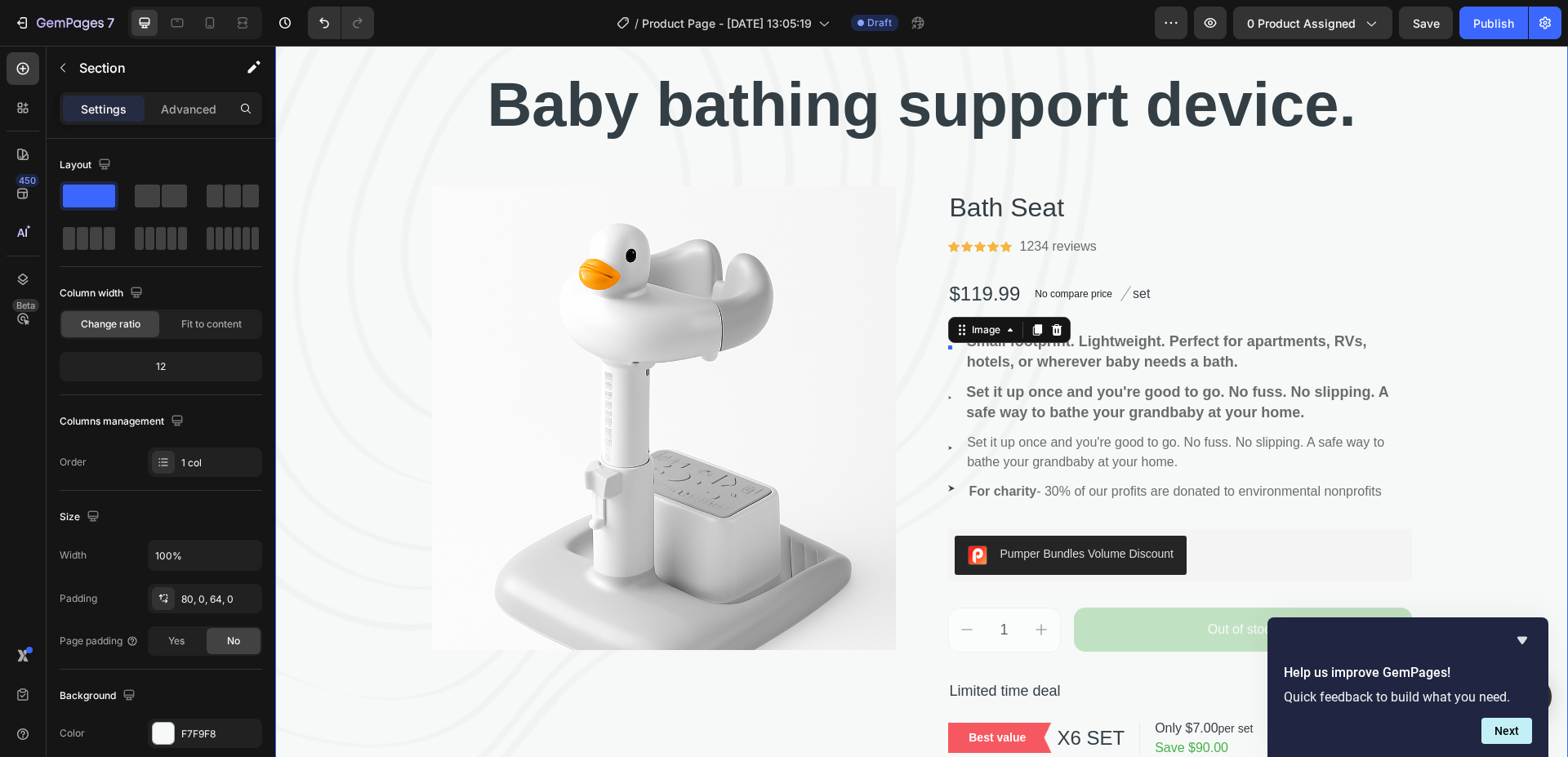
click at [1481, 299] on div "⁠⁠⁠⁠⁠⁠⁠ Baby bathing support device. Heading Product Images Bath Seat Product T…" at bounding box center [922, 439] width 1293 height 751
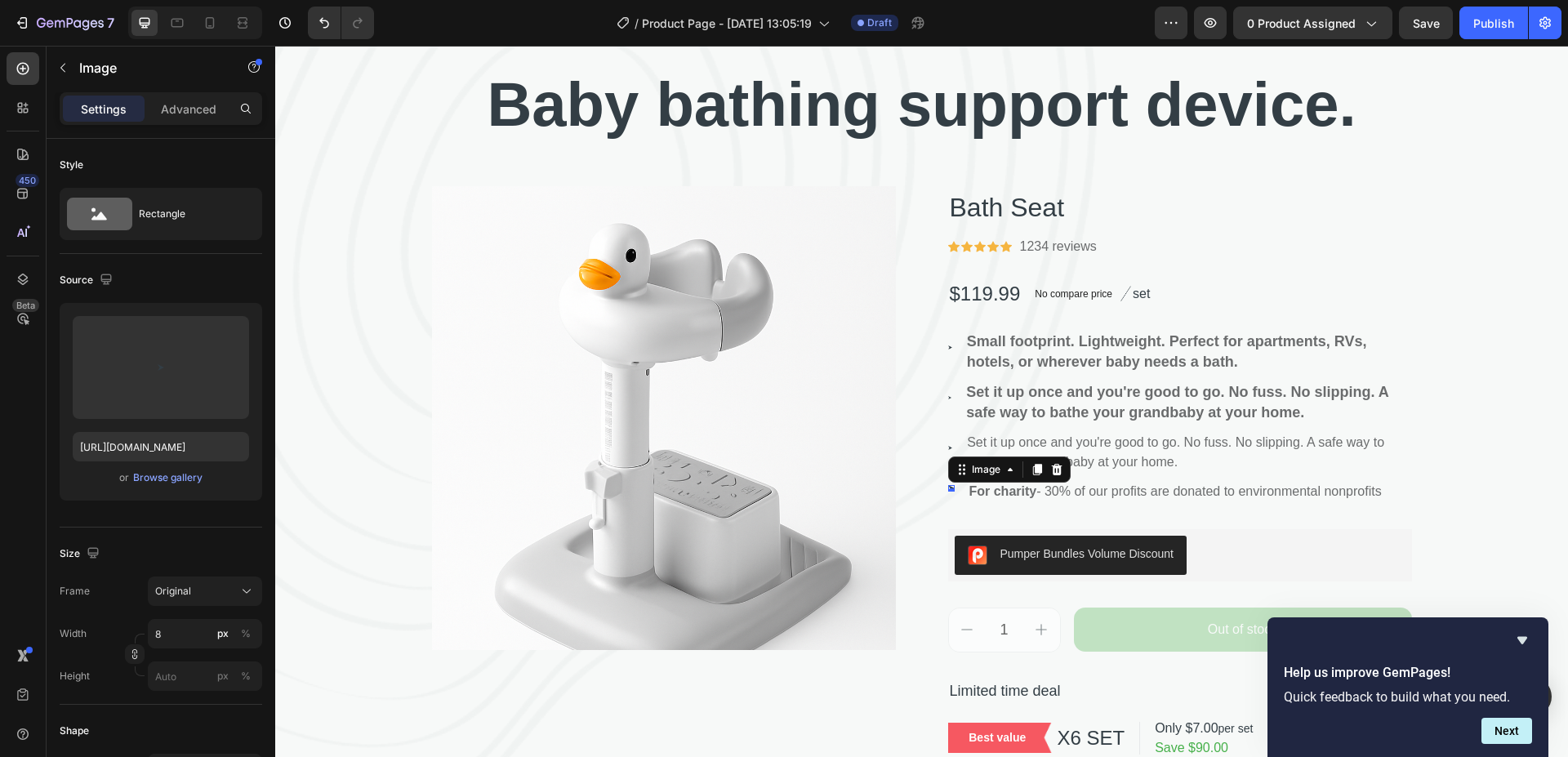
click at [948, 487] on div "Image 0" at bounding box center [951, 487] width 6 height 6
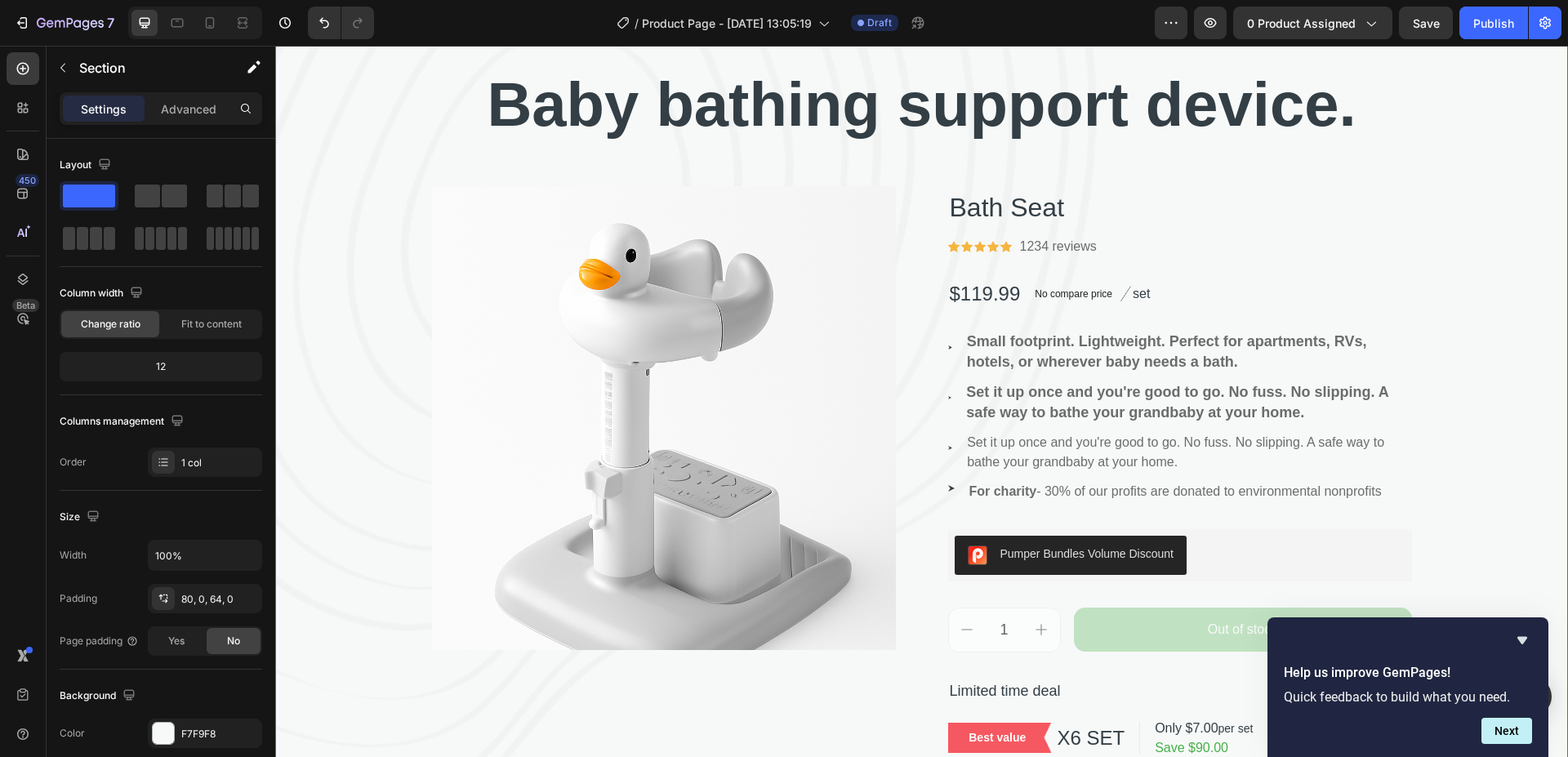
click at [1462, 307] on div "⁠⁠⁠⁠⁠⁠⁠ Baby bathing support device. Heading Product Images Bath Seat Product T…" at bounding box center [922, 439] width 1293 height 751
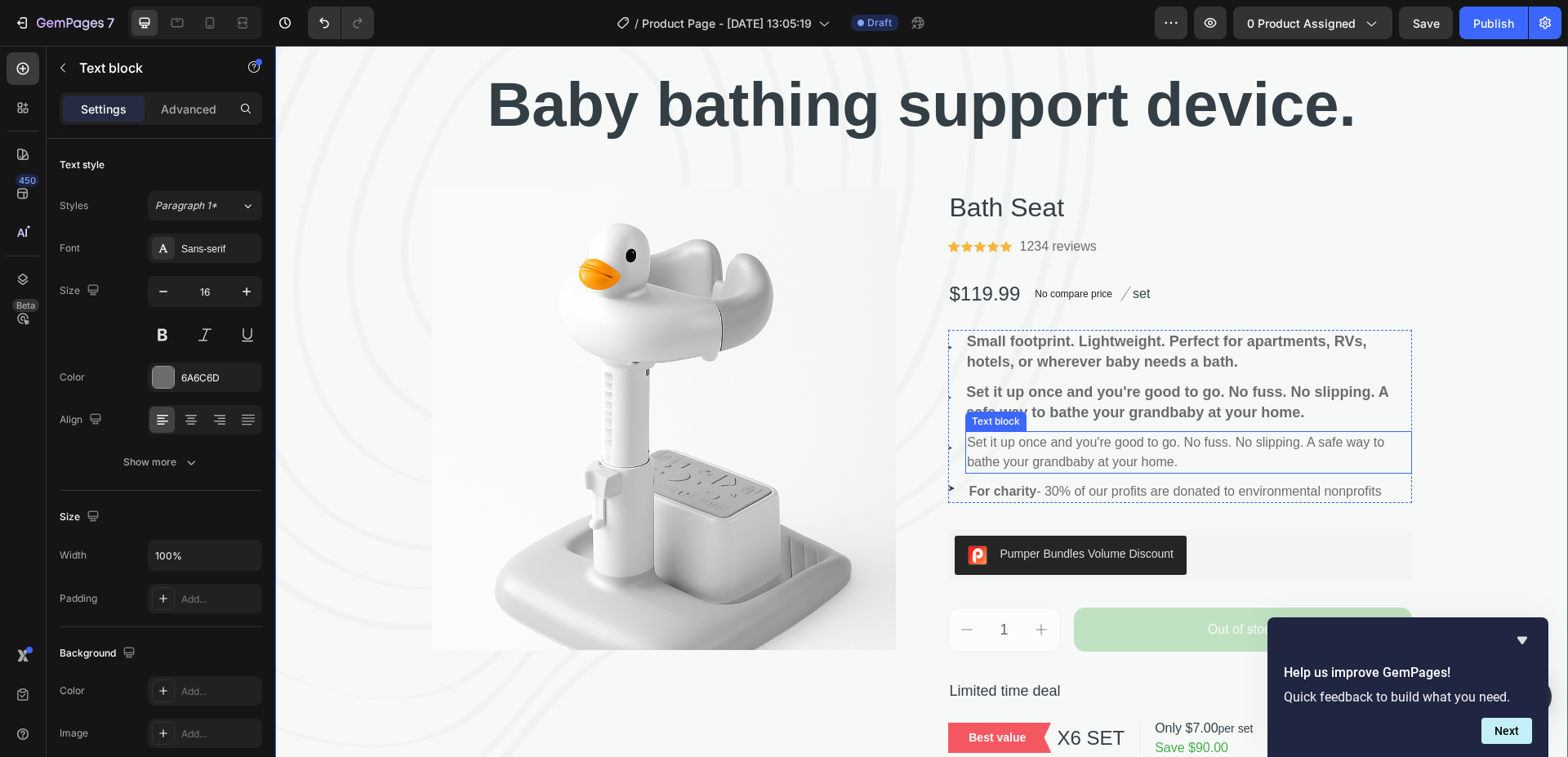
click at [1173, 459] on p "Set it up once and you're good to go. No fuss. No slipping. A safe way to bathe…" at bounding box center [1188, 452] width 442 height 39
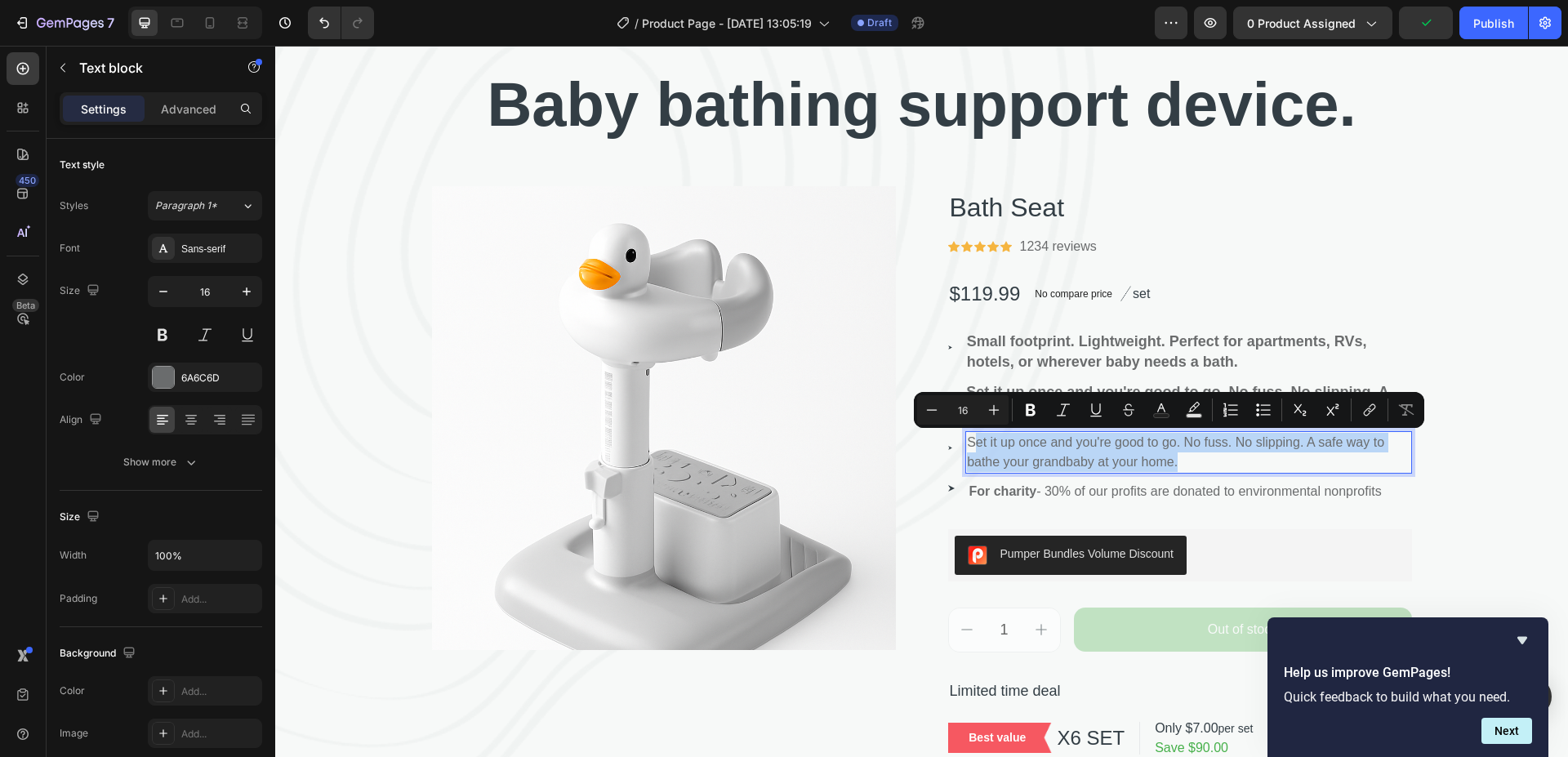
drag, startPoint x: 1170, startPoint y: 460, endPoint x: 971, endPoint y: 440, distance: 200.0
click at [971, 440] on p "Set it up once and you're good to go. No fuss. No slipping. A safe way to bathe…" at bounding box center [1188, 452] width 442 height 39
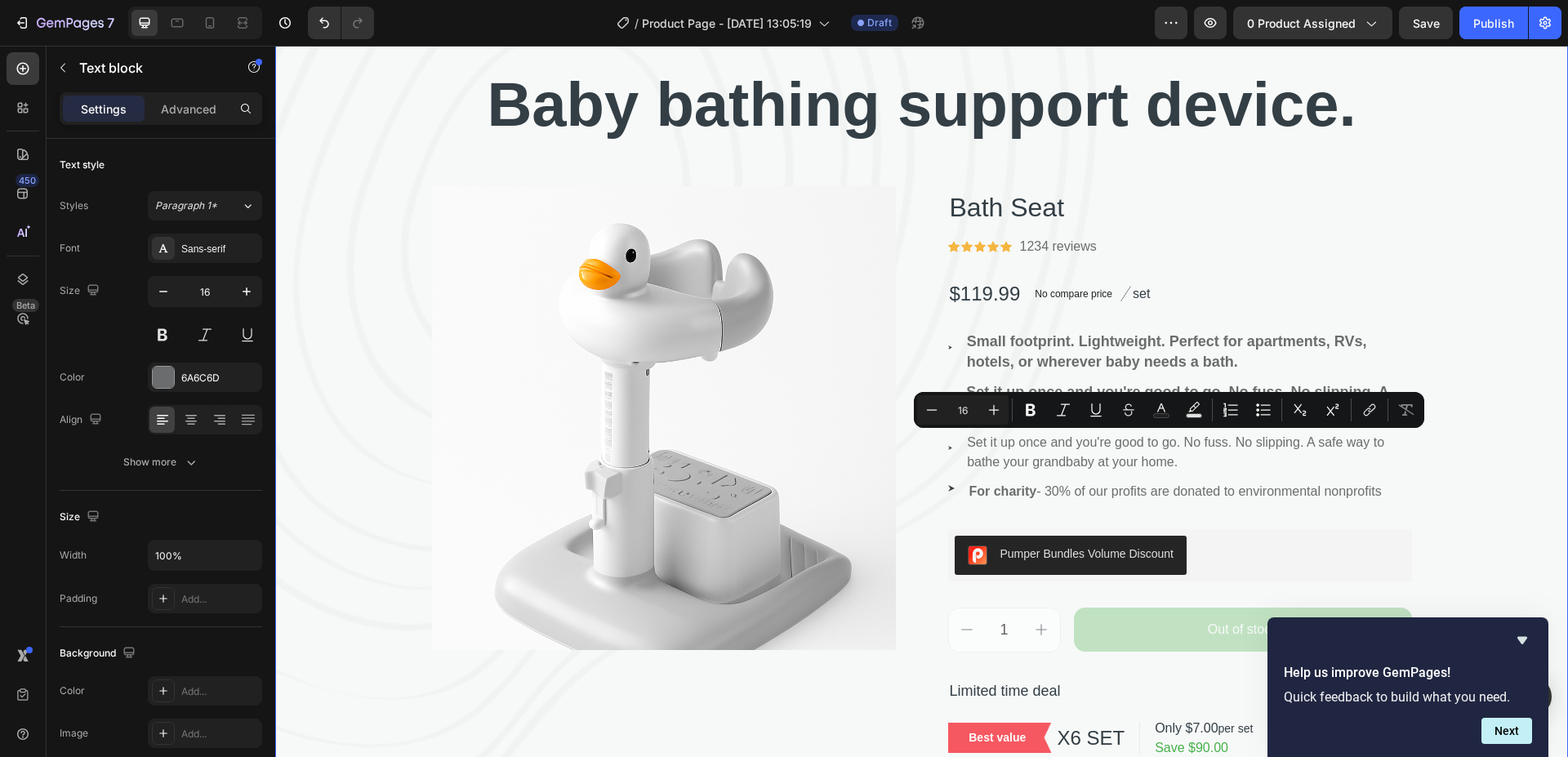
click at [1474, 277] on div "⁠⁠⁠⁠⁠⁠⁠ Baby bathing support device. Heading Product Images Bath Seat Product T…" at bounding box center [922, 439] width 1293 height 751
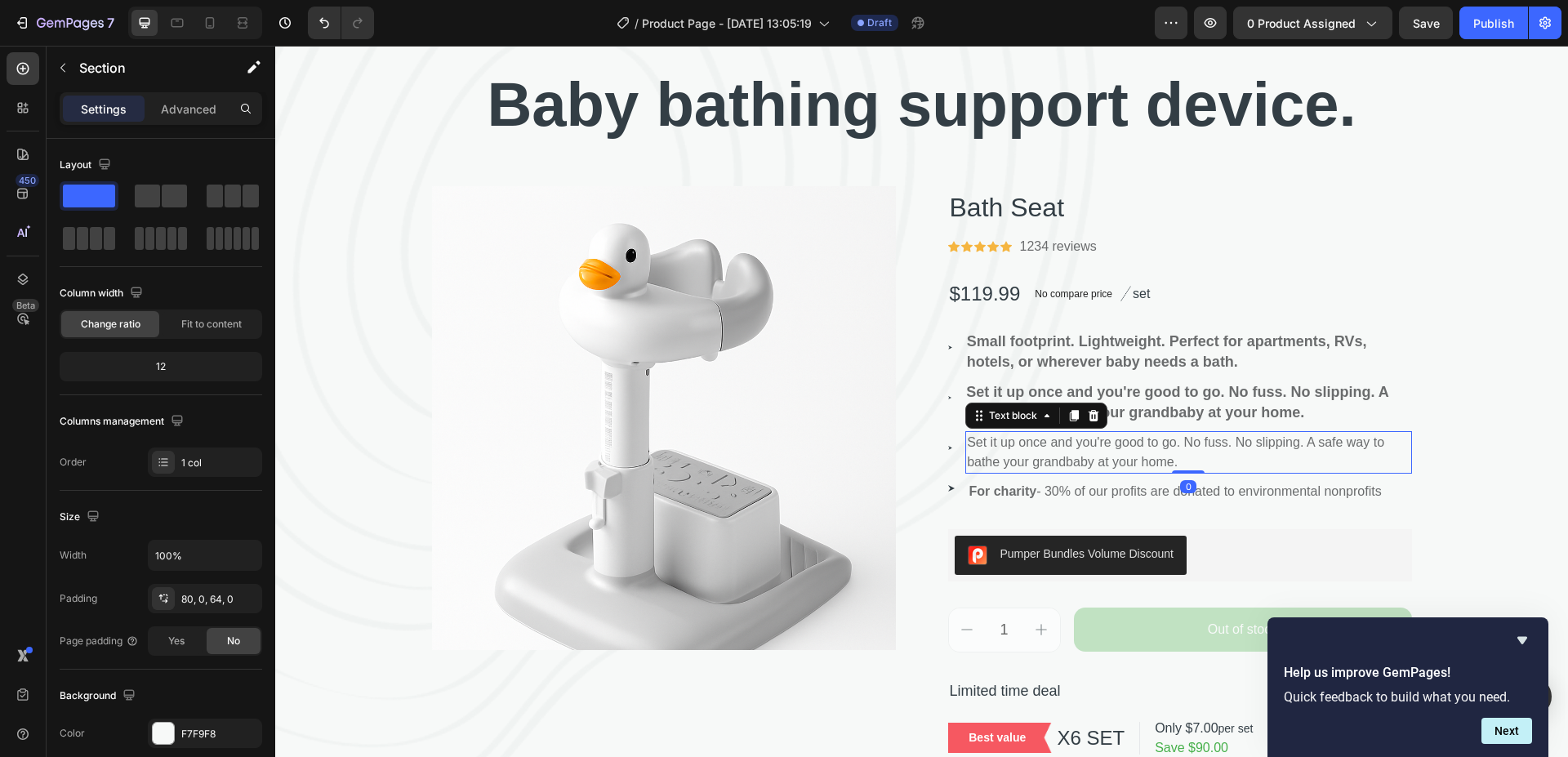
click at [973, 442] on p "Set it up once and you're good to go. No fuss. No slipping. A safe way to bathe…" at bounding box center [1188, 452] width 442 height 39
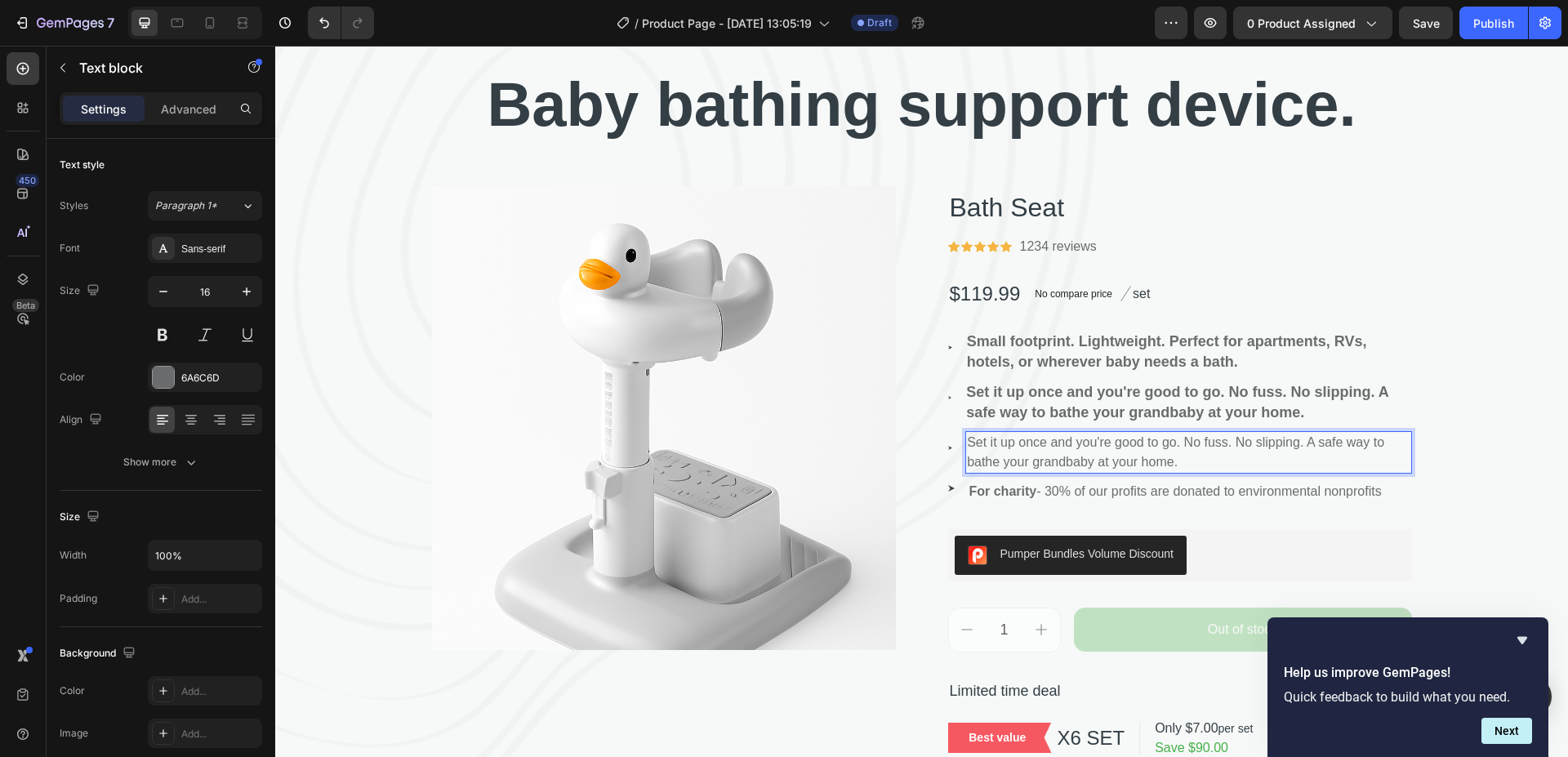
click at [1174, 459] on p "Set it up once and you're good to go. No fuss. No slipping. A safe way to bathe…" at bounding box center [1188, 452] width 442 height 39
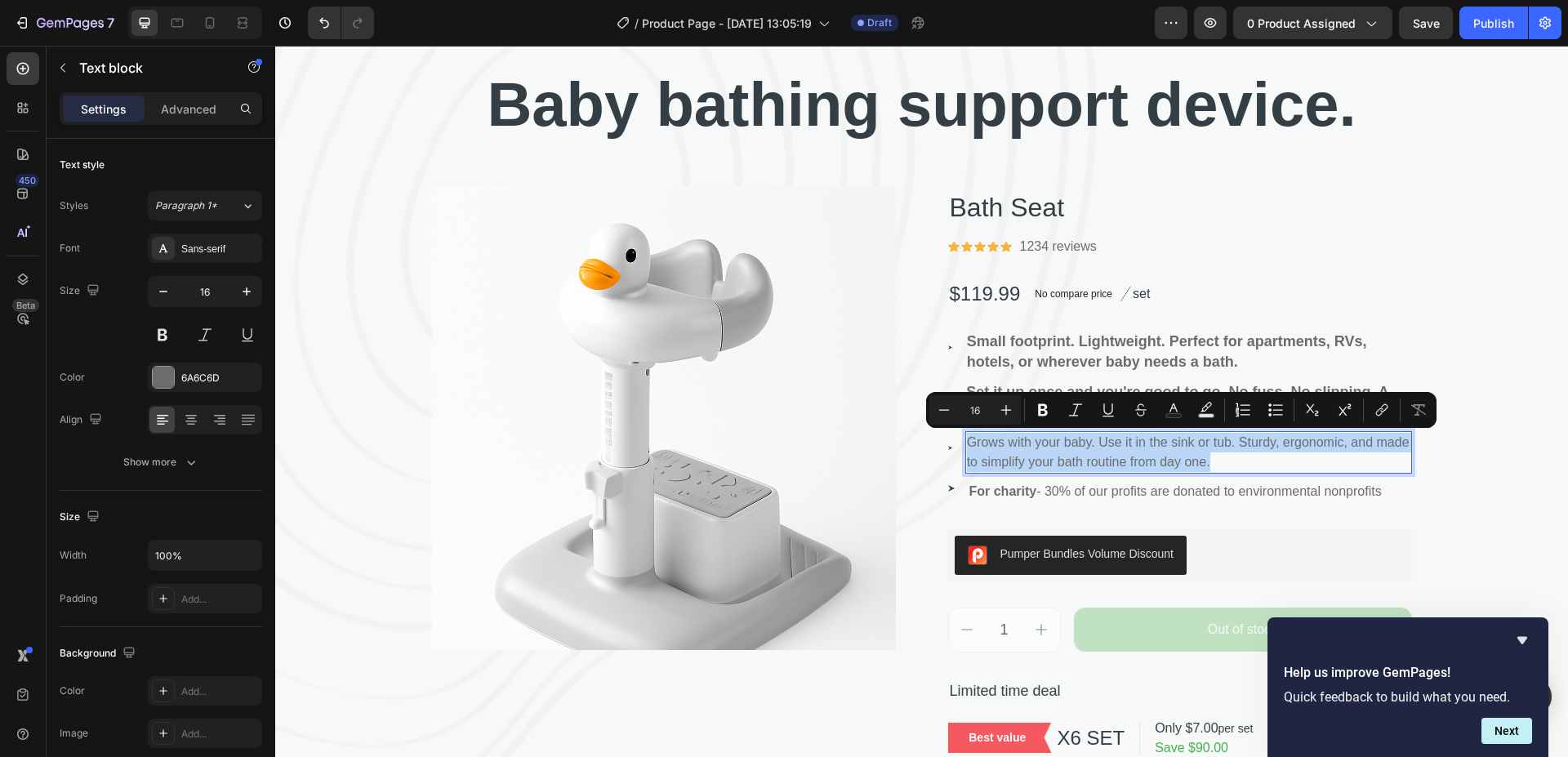
drag, startPoint x: 1209, startPoint y: 459, endPoint x: 959, endPoint y: 438, distance: 250.9
click at [967, 438] on p "Grows with your baby. Use it in the sink or tub. Sturdy, ergonomic, and made to…" at bounding box center [1188, 452] width 443 height 39
click at [1006, 404] on icon "Editor contextual toolbar" at bounding box center [1006, 410] width 17 height 17
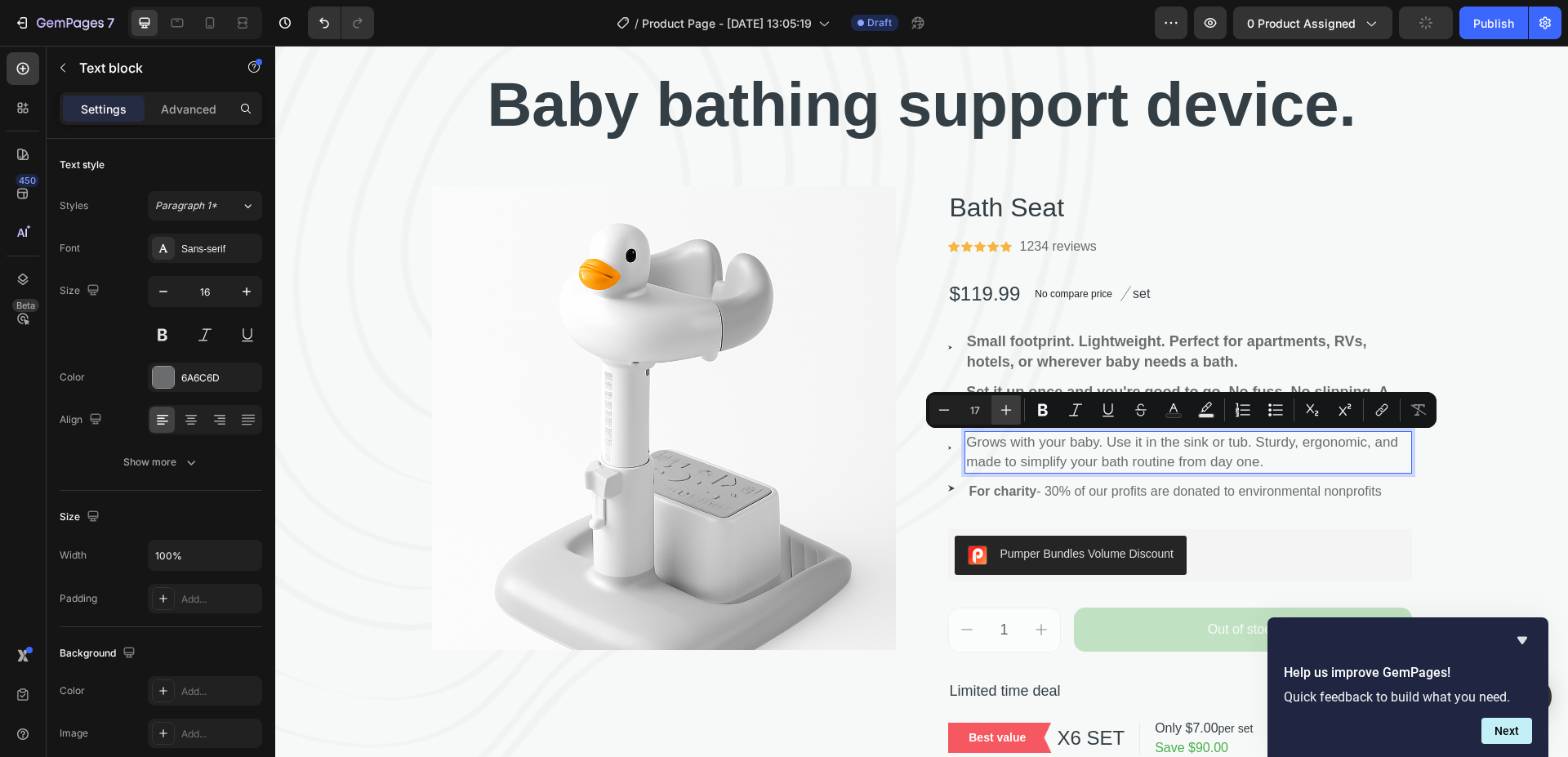
click at [1006, 404] on icon "Editor contextual toolbar" at bounding box center [1006, 410] width 17 height 17
type input "18"
click at [1038, 411] on icon "Editor contextual toolbar" at bounding box center [1043, 410] width 17 height 17
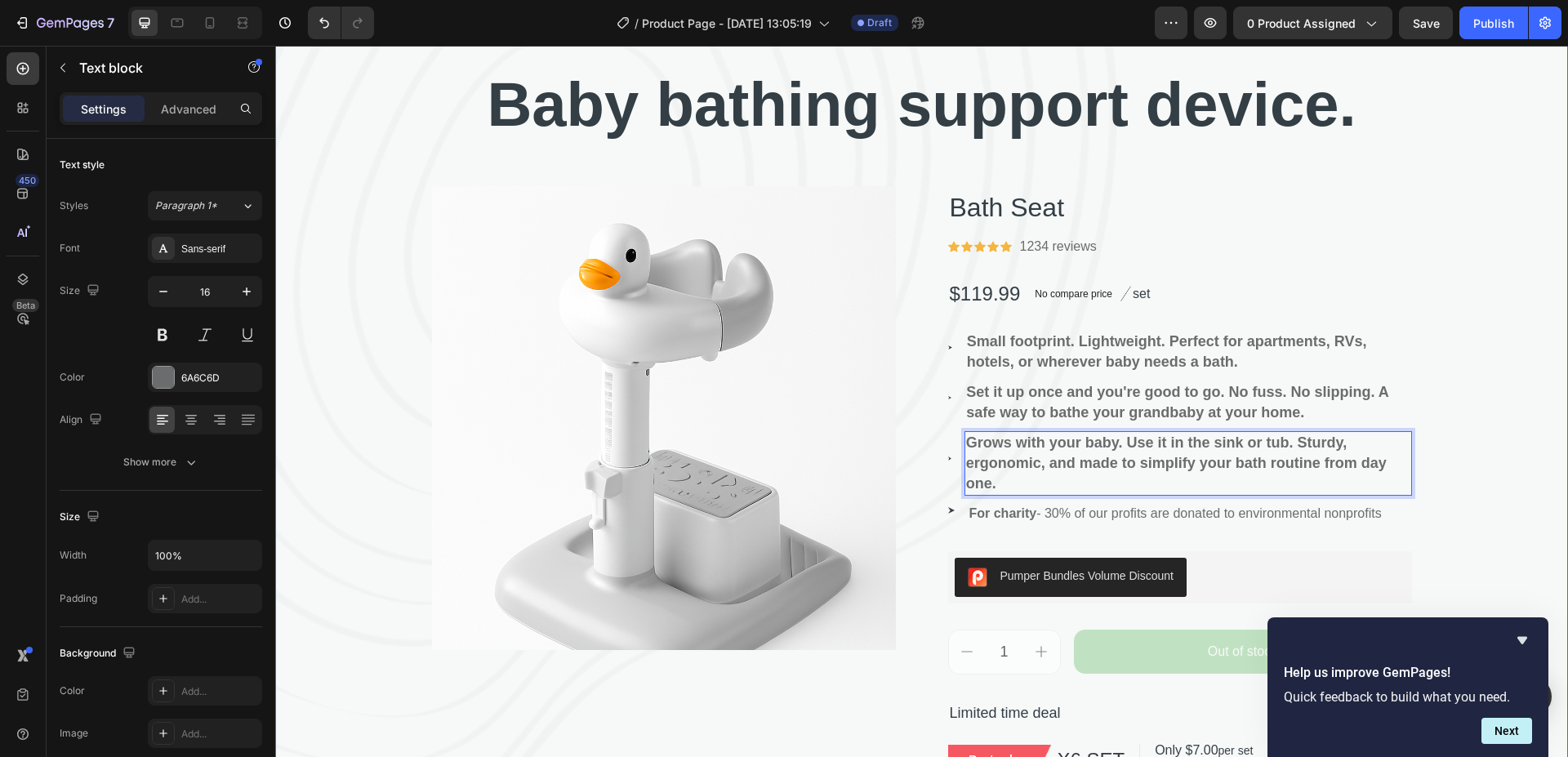
click at [1467, 312] on div "⁠⁠⁠⁠⁠⁠⁠ Baby bathing support device. Heading Product Images Bath Seat Product T…" at bounding box center [922, 450] width 1293 height 774
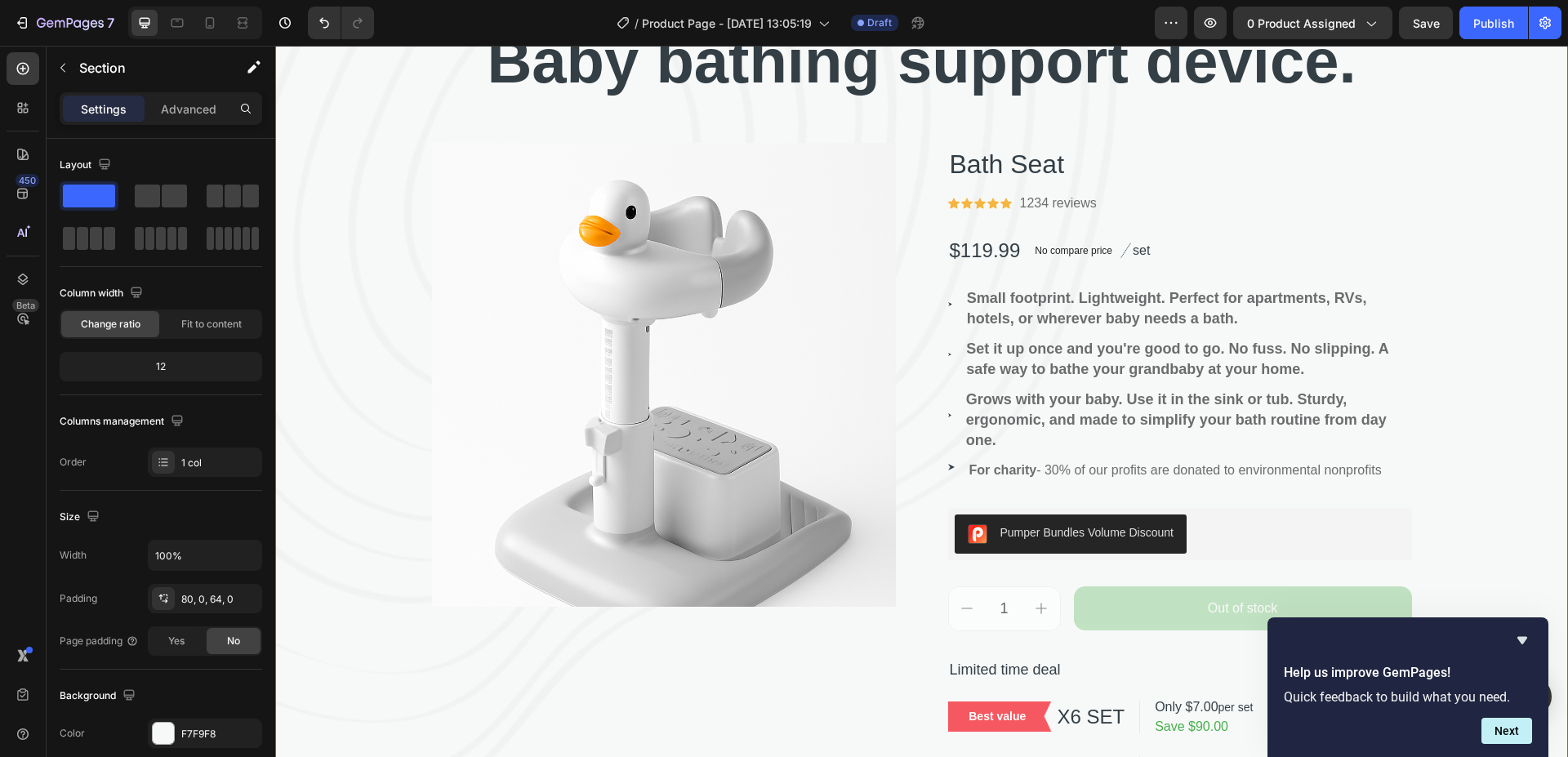
scroll to position [163, 0]
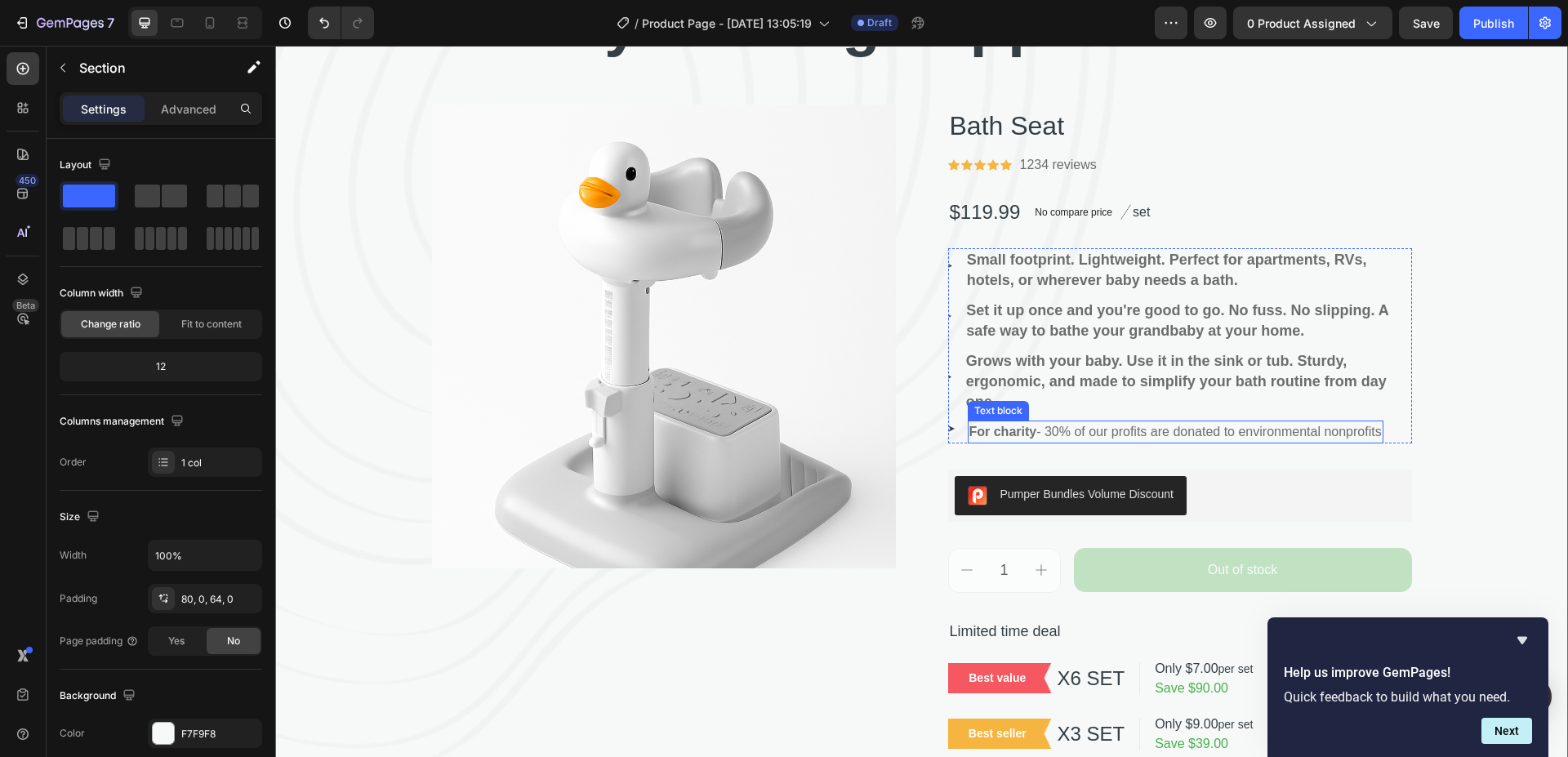
click at [1103, 433] on p "For charity - 30% of our profits are donated to environmental nonprofits" at bounding box center [1175, 431] width 412 height 19
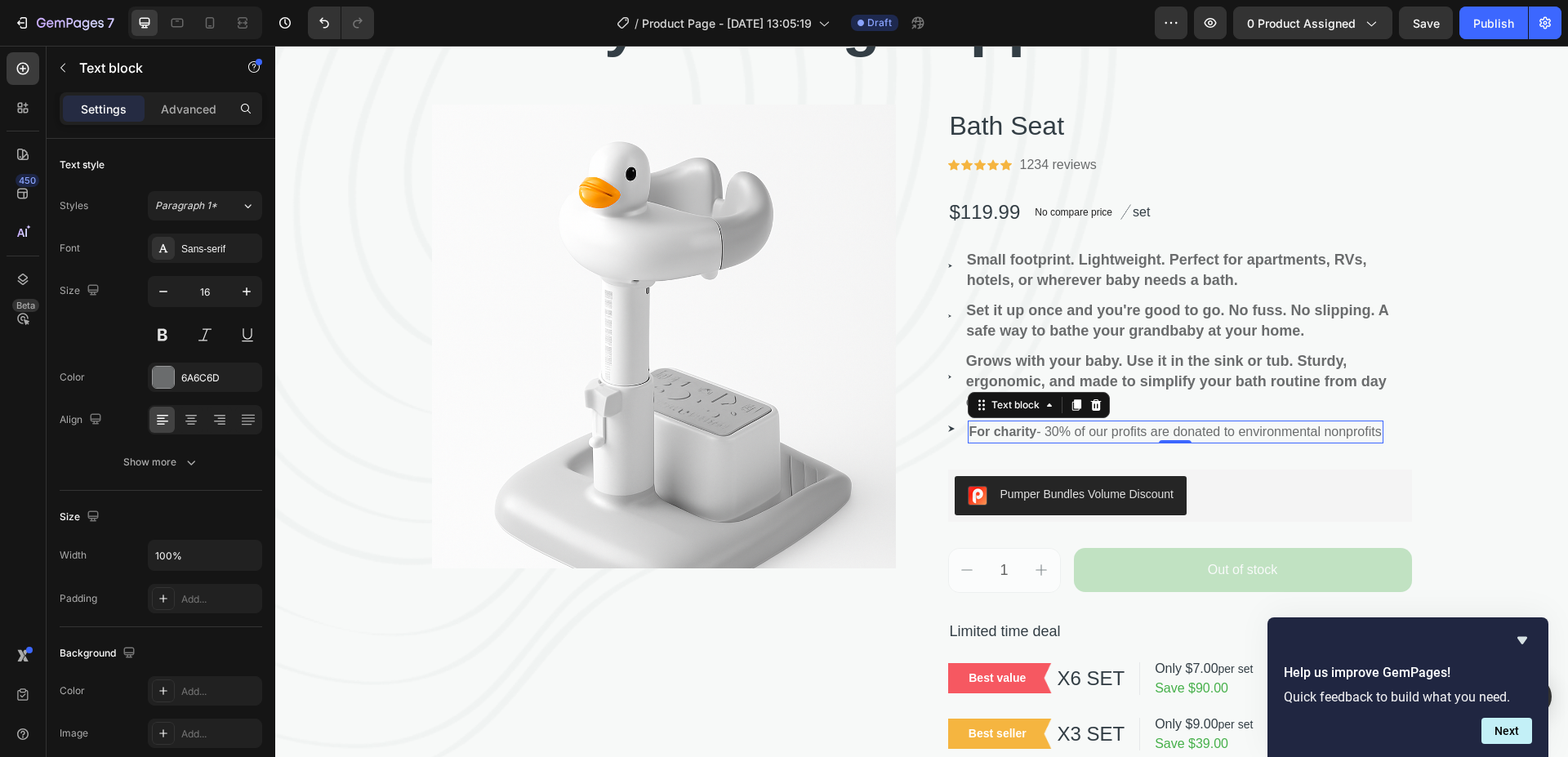
click at [1372, 430] on p "For charity - 30% of our profits are donated to environmental nonprofits" at bounding box center [1175, 431] width 412 height 19
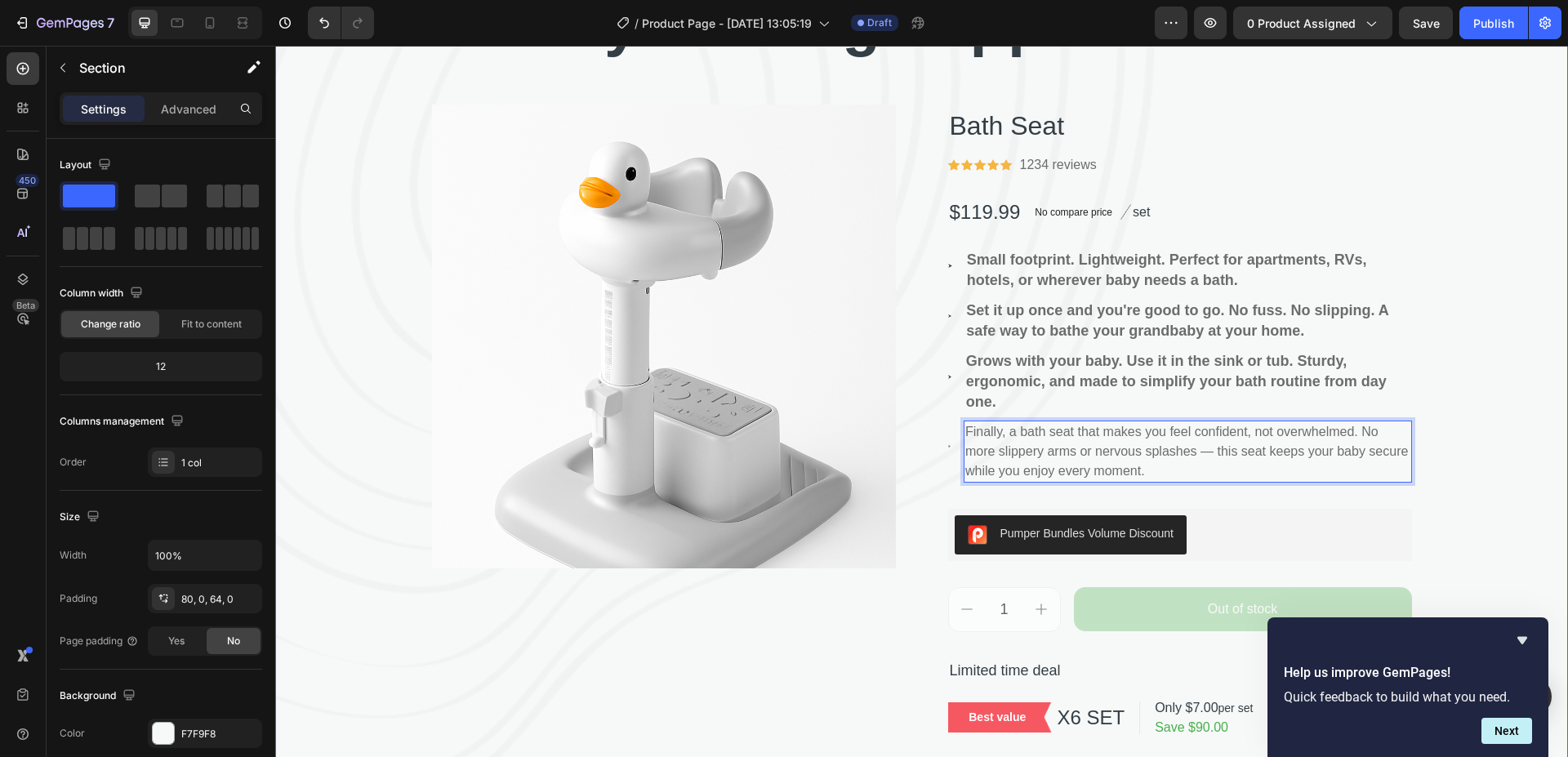
click at [1509, 279] on div "⁠⁠⁠⁠⁠⁠⁠ Baby bathing support device. Heading Product Images Bath Seat Product T…" at bounding box center [922, 388] width 1293 height 813
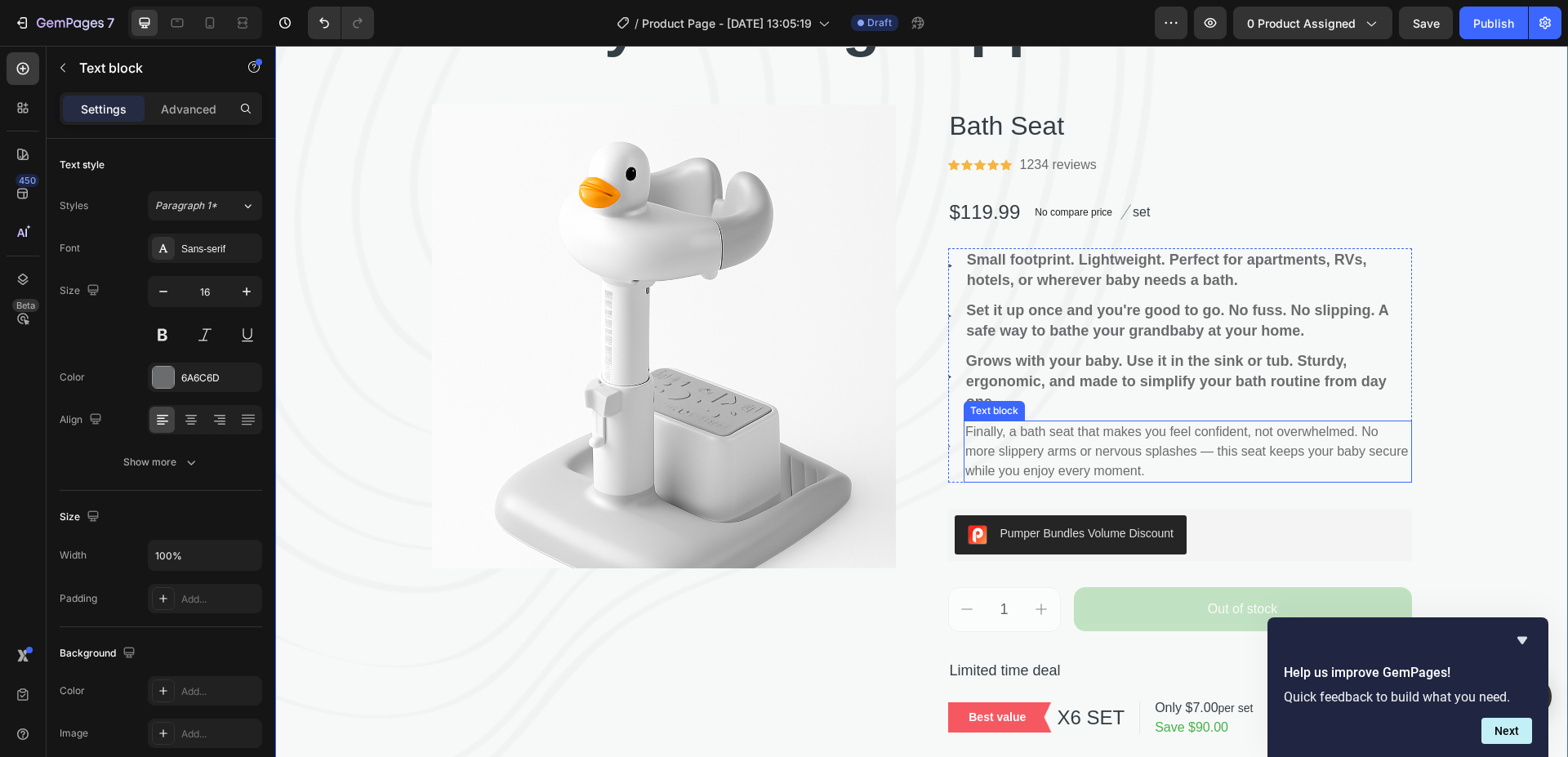
click at [1146, 468] on p "Finally, a bath seat that makes you feel confident, not overwhelmed. No more sl…" at bounding box center [1188, 451] width 445 height 59
click at [1128, 468] on p "Finally, a bath seat that makes you feel confident, not overwhelmed. No more sl…" at bounding box center [1188, 451] width 445 height 59
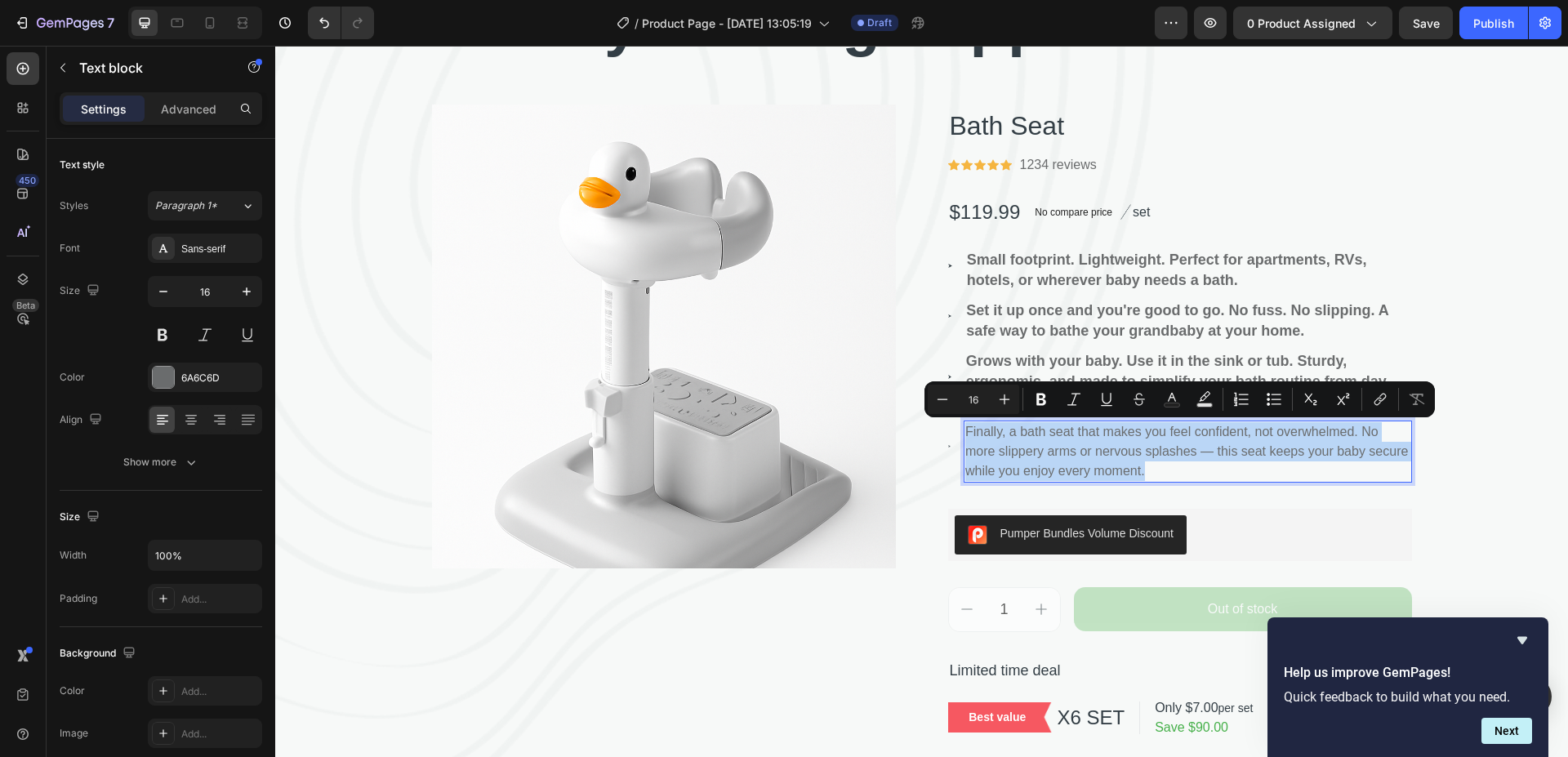
drag, startPoint x: 1143, startPoint y: 472, endPoint x: 959, endPoint y: 423, distance: 190.4
click at [966, 423] on p "Finally, a bath seat that makes you feel confident, not overwhelmed. No more sl…" at bounding box center [1188, 451] width 445 height 59
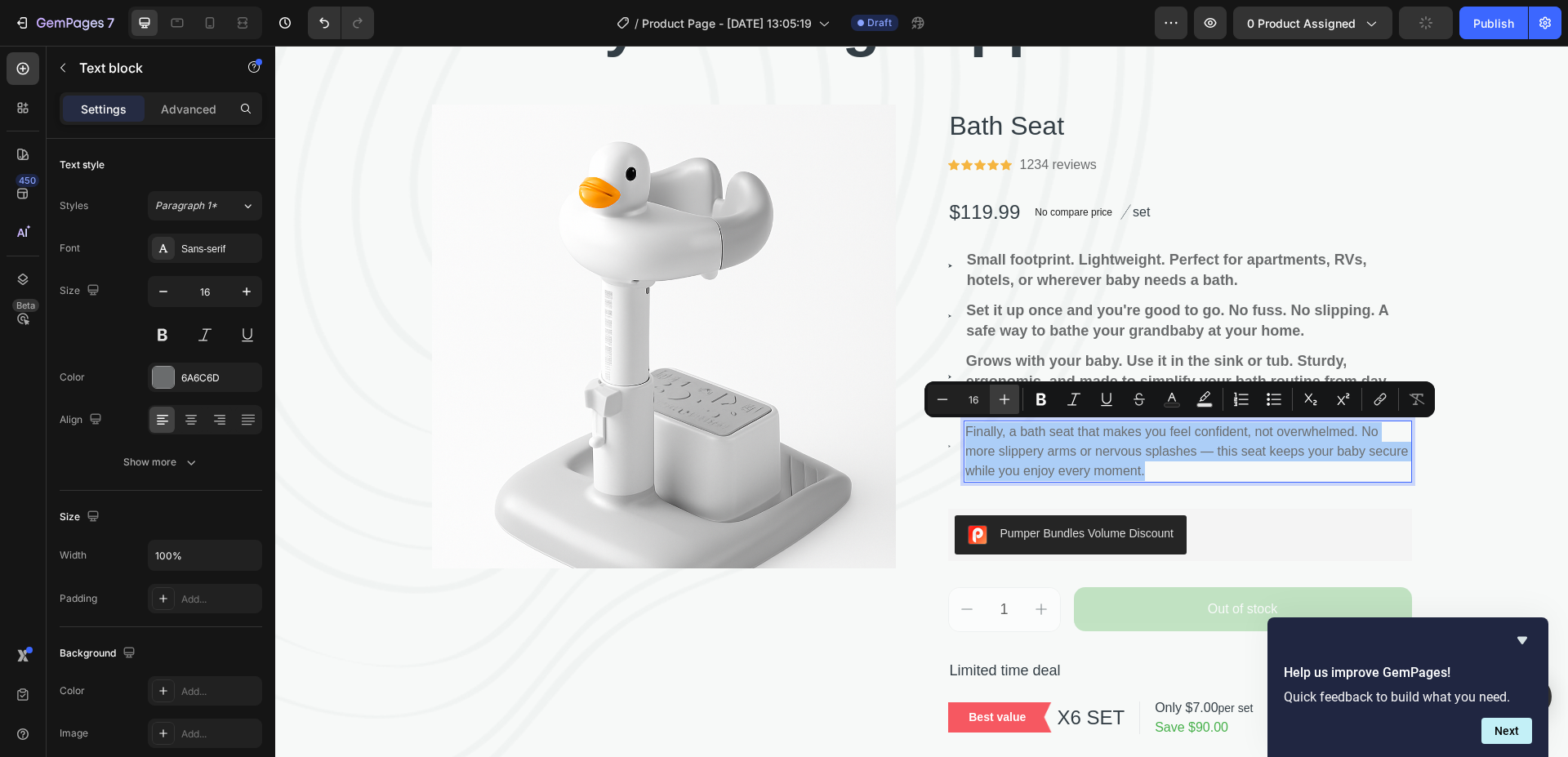
click at [1007, 402] on icon "Editor contextual toolbar" at bounding box center [1004, 399] width 17 height 17
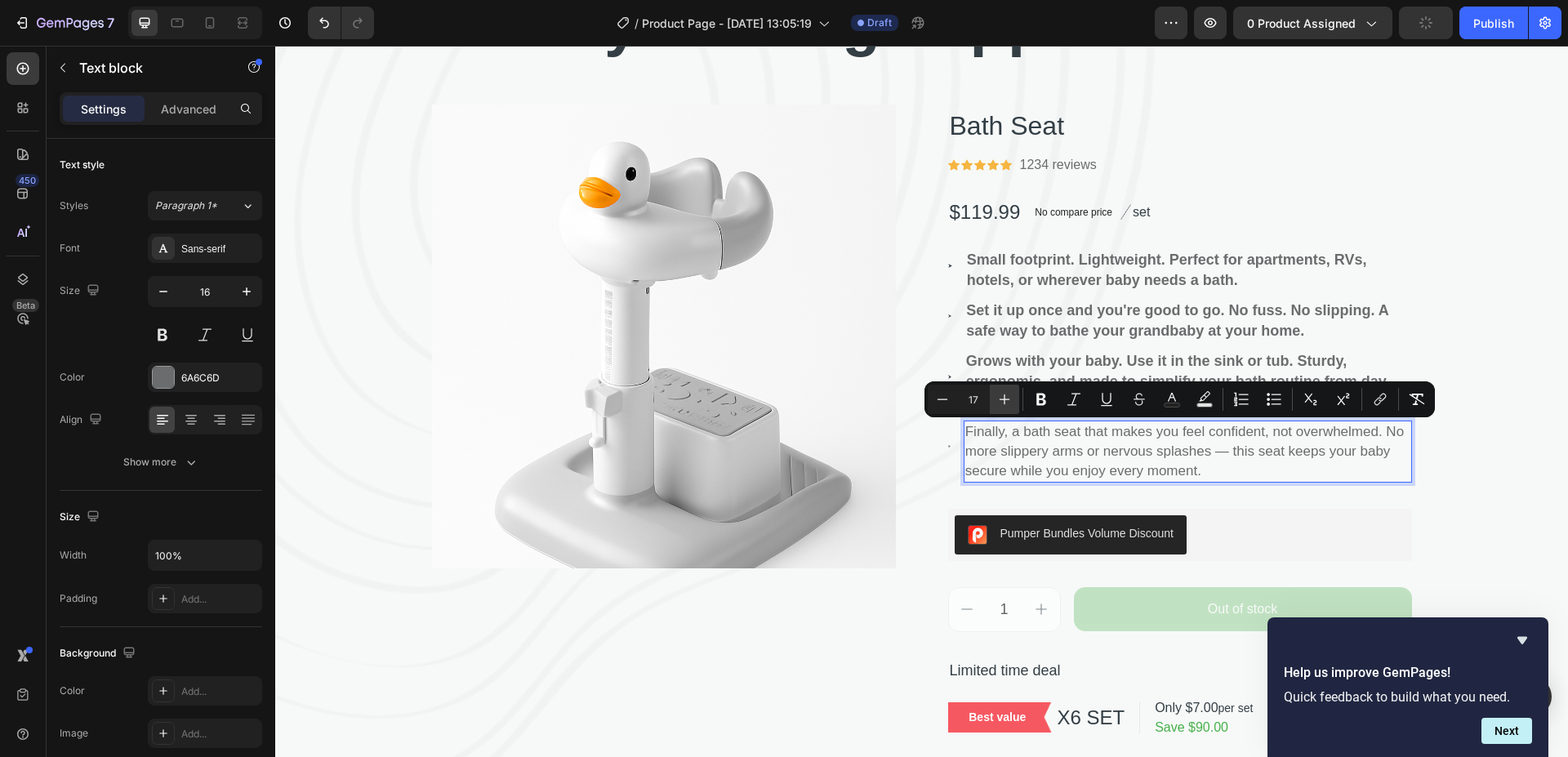
click at [1007, 401] on icon "Editor contextual toolbar" at bounding box center [1004, 399] width 17 height 17
type input "18"
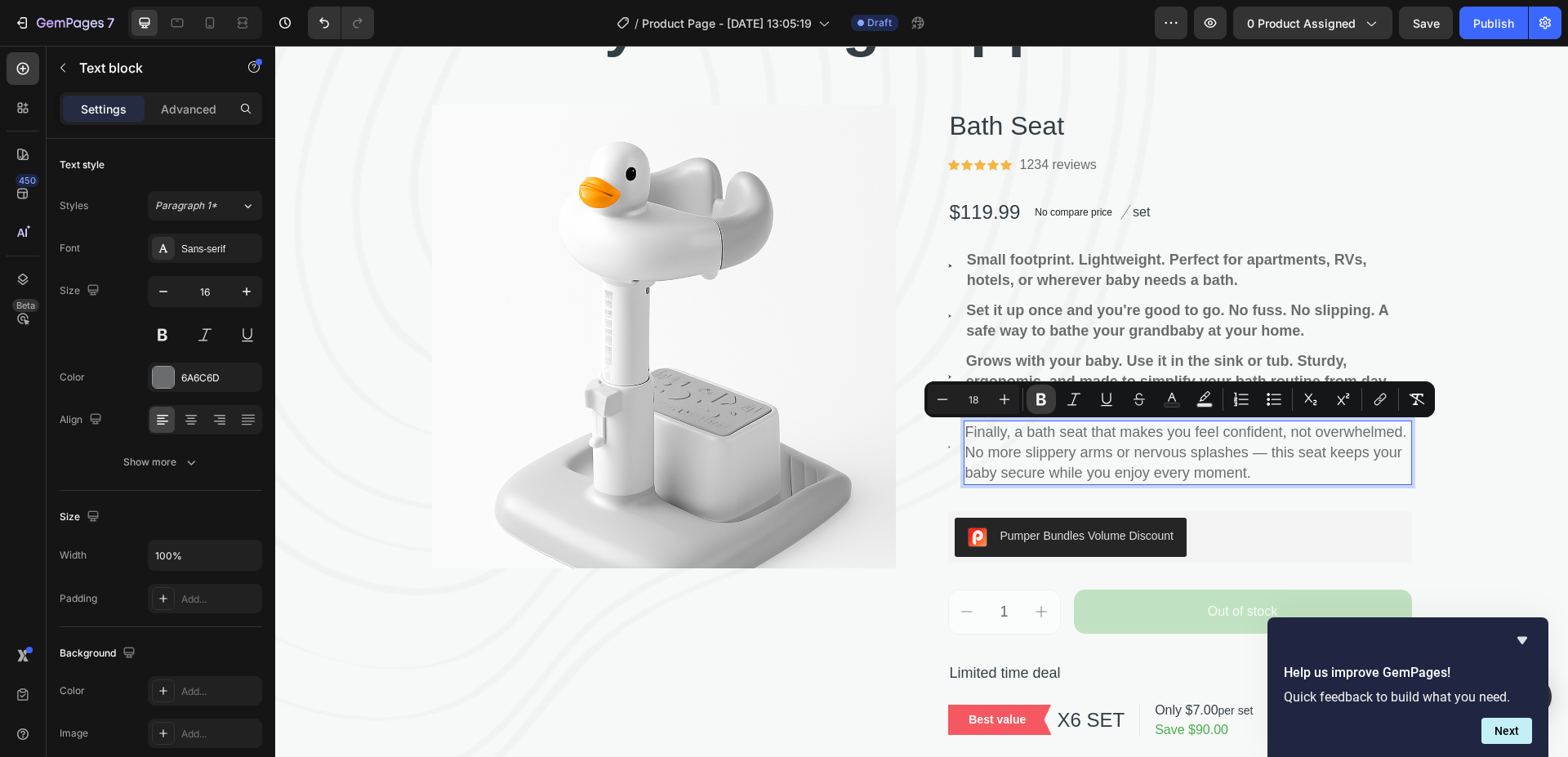
click at [1032, 400] on button "Bold" at bounding box center [1041, 399] width 29 height 29
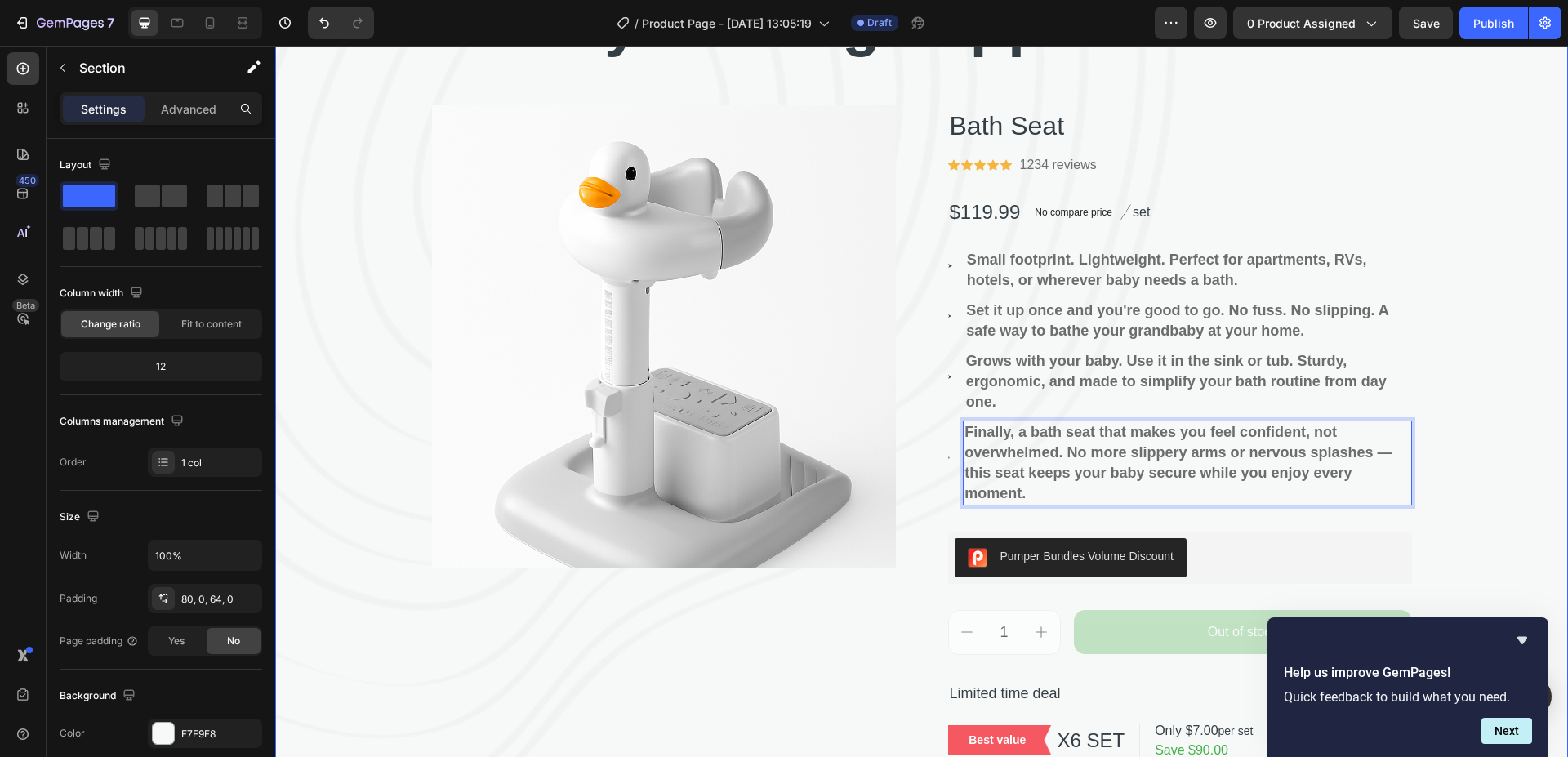
click at [1480, 226] on div "⁠⁠⁠⁠⁠⁠⁠ Baby bathing support device. Heading Product Images Bath Seat Product T…" at bounding box center [922, 399] width 1293 height 836
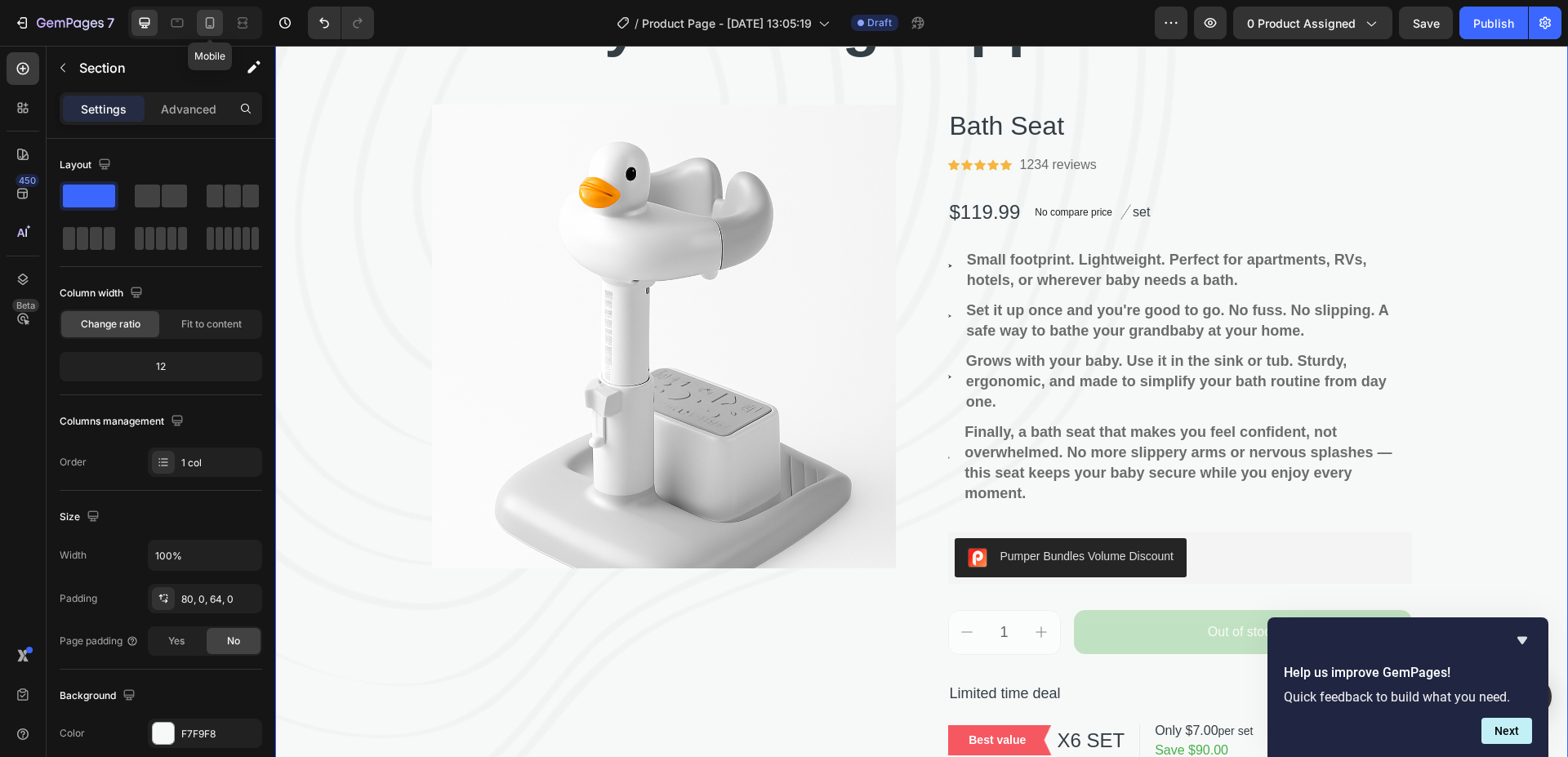
click at [216, 22] on icon at bounding box center [210, 23] width 17 height 17
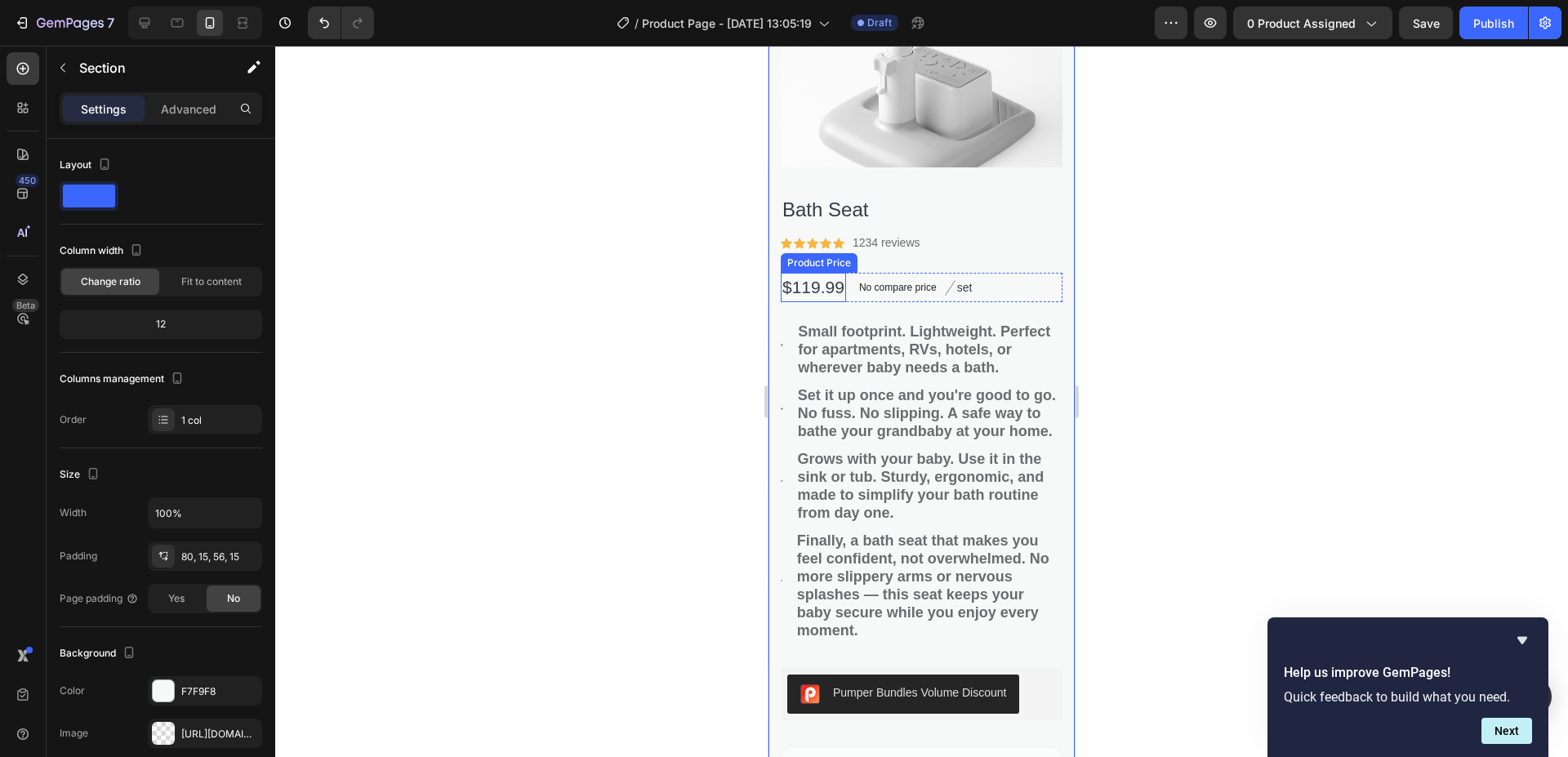
scroll to position [572, 0]
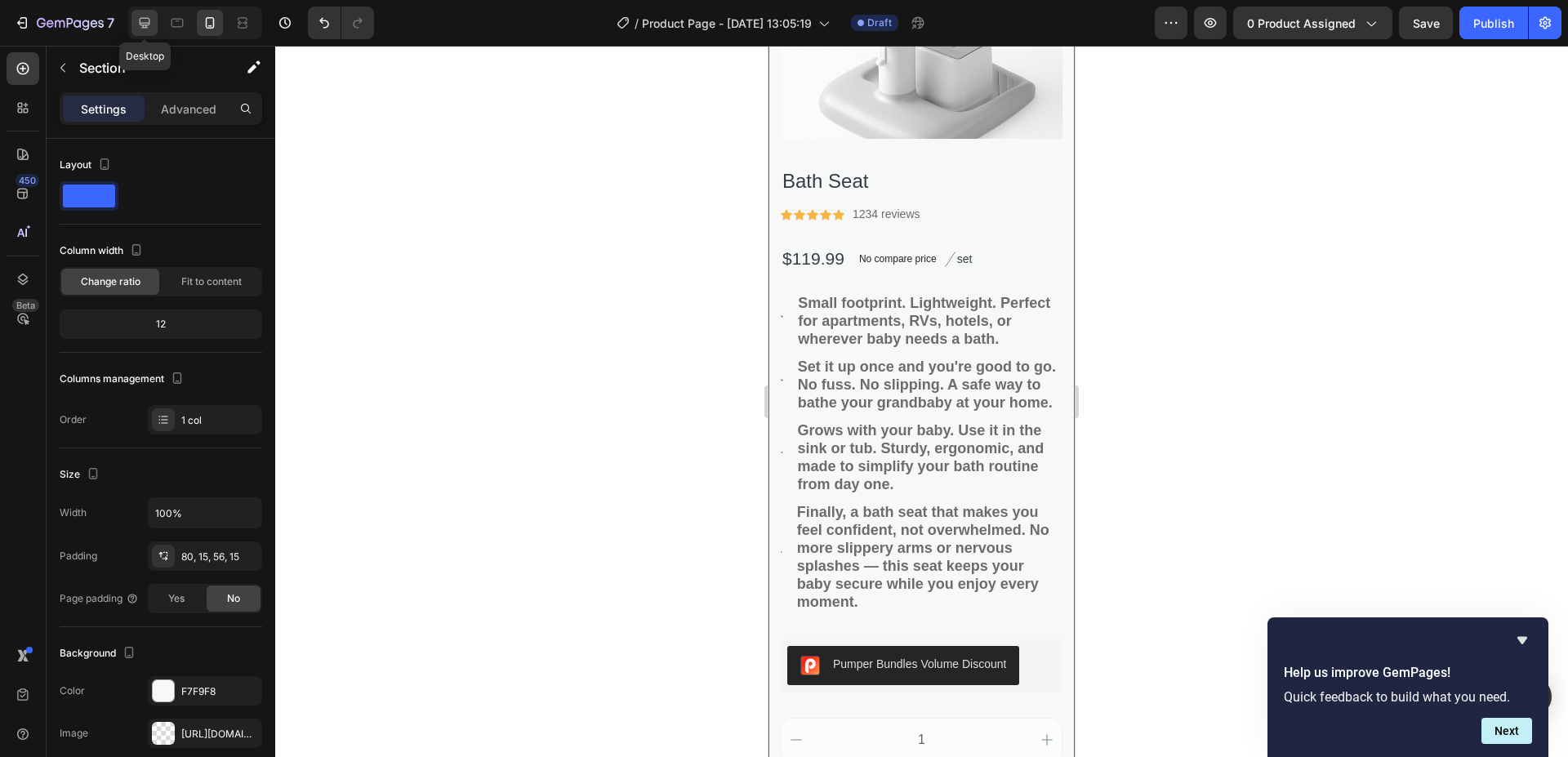
click at [140, 22] on icon at bounding box center [145, 24] width 11 height 11
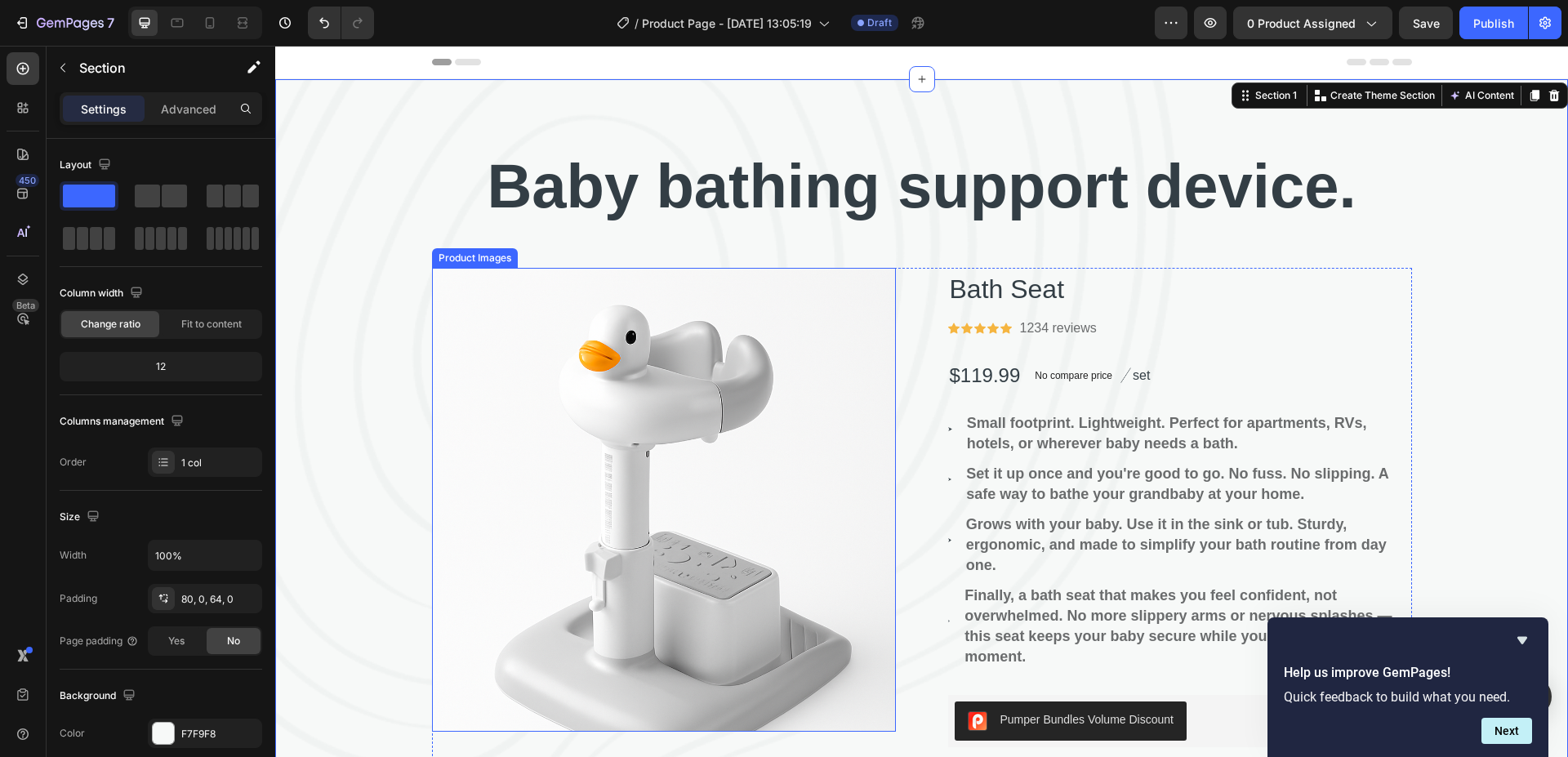
scroll to position [245, 0]
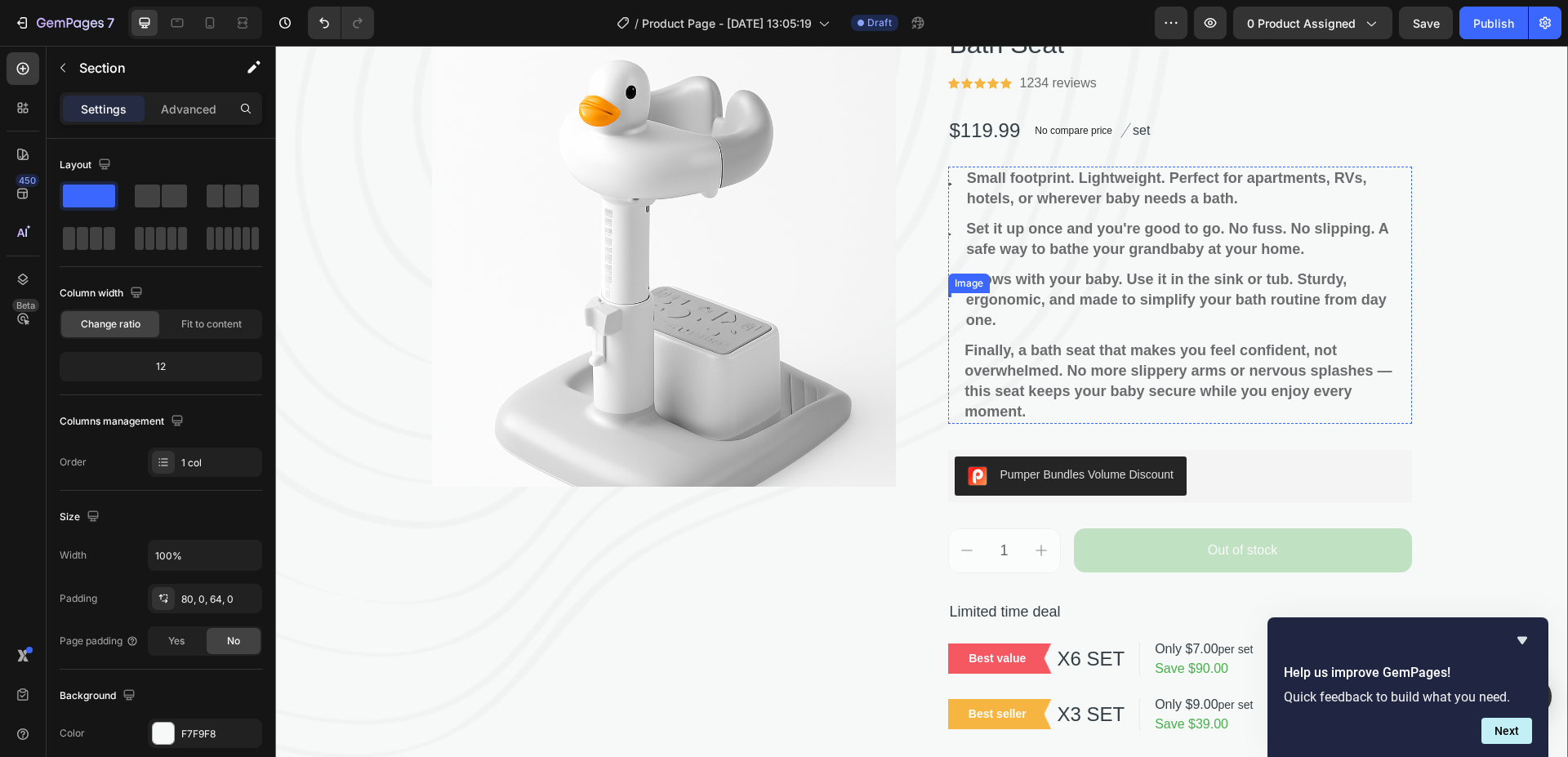
click at [948, 293] on div "Image" at bounding box center [950, 295] width 4 height 4
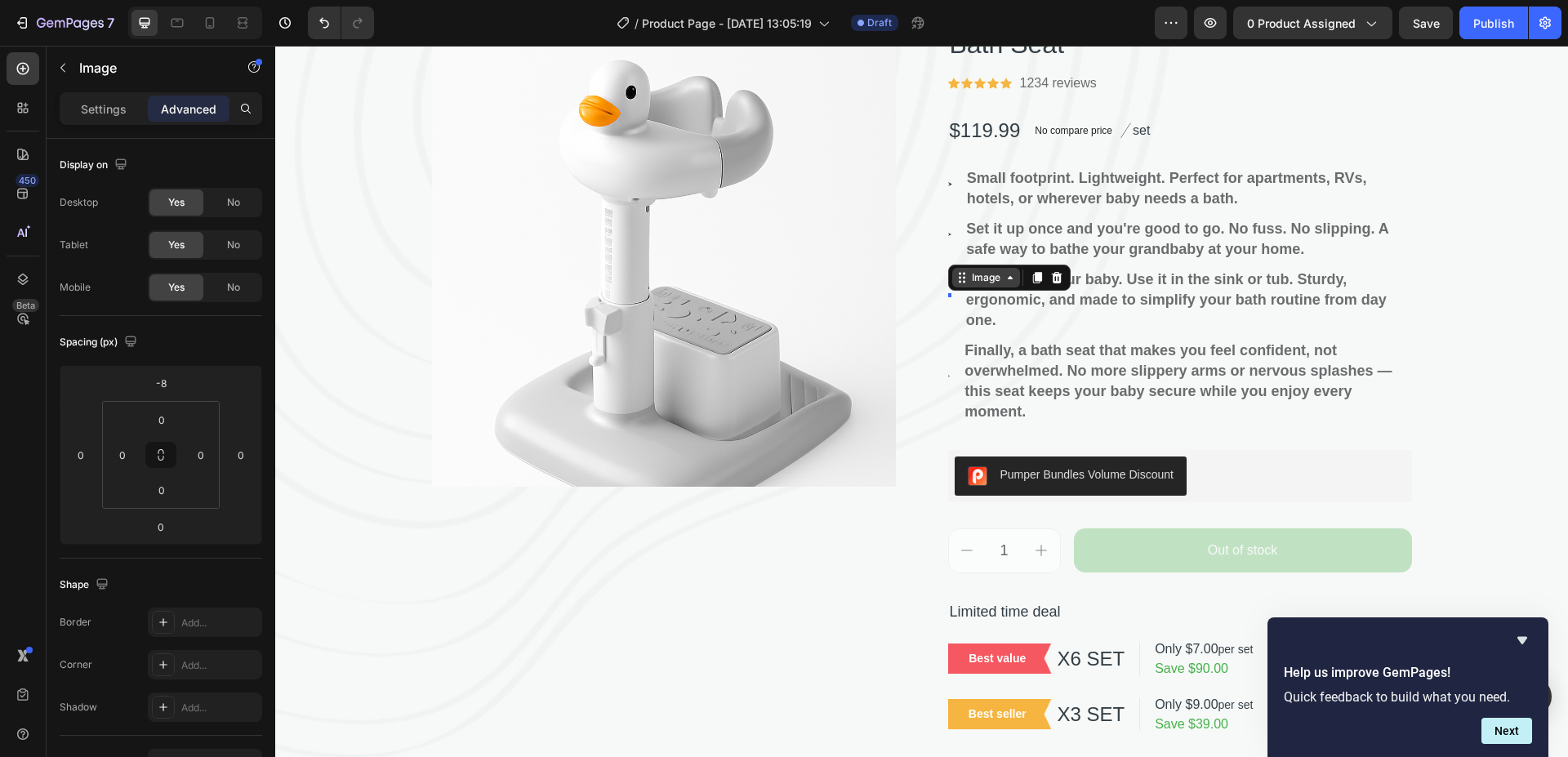
click at [1005, 284] on div "Image" at bounding box center [986, 277] width 68 height 19
click at [1462, 283] on div "⁠⁠⁠⁠⁠⁠⁠ Baby bathing support device. Heading Product Images Bath Seat Product T…" at bounding box center [922, 317] width 1293 height 836
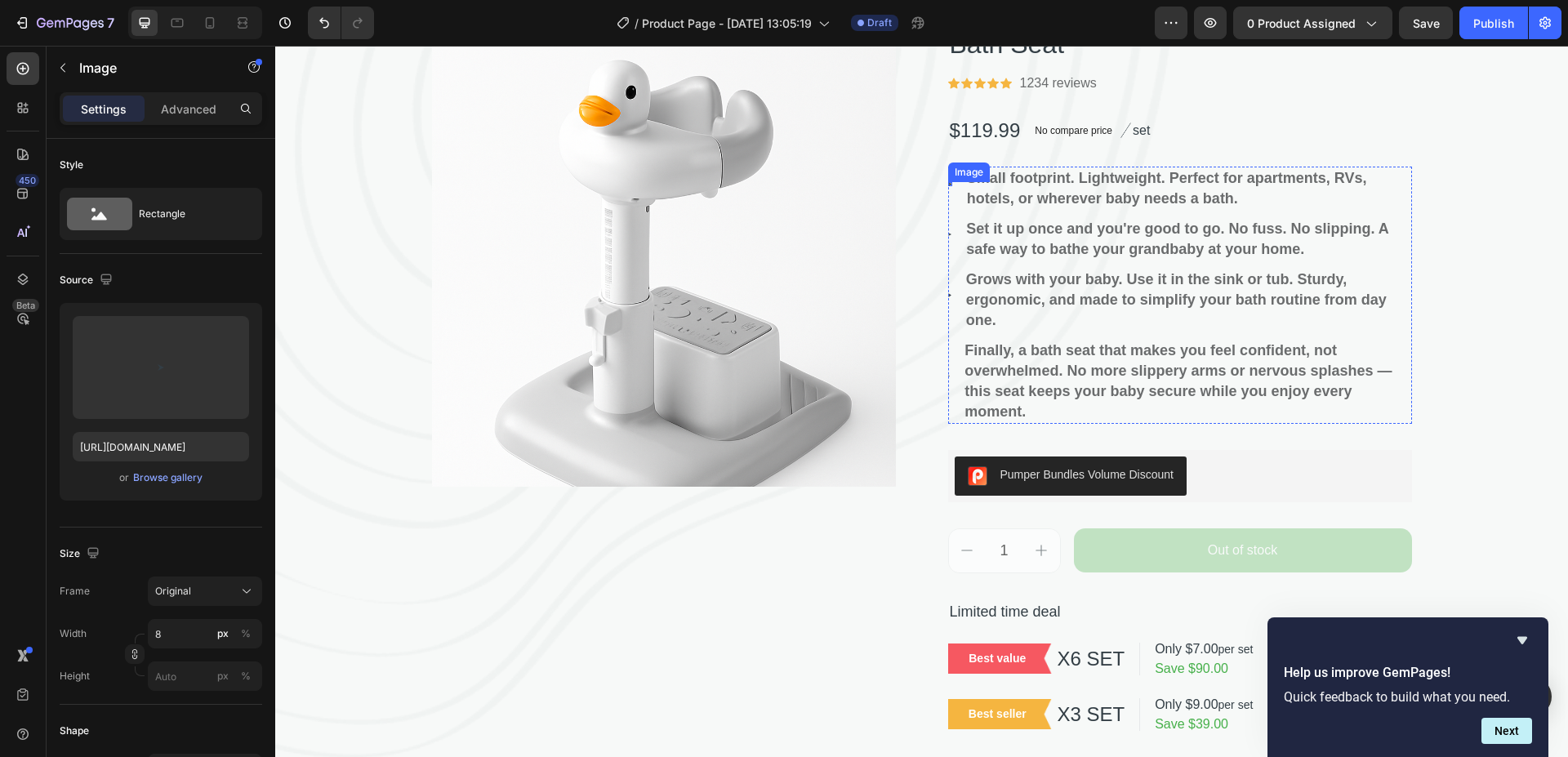
click at [948, 184] on div "Image" at bounding box center [950, 184] width 4 height 4
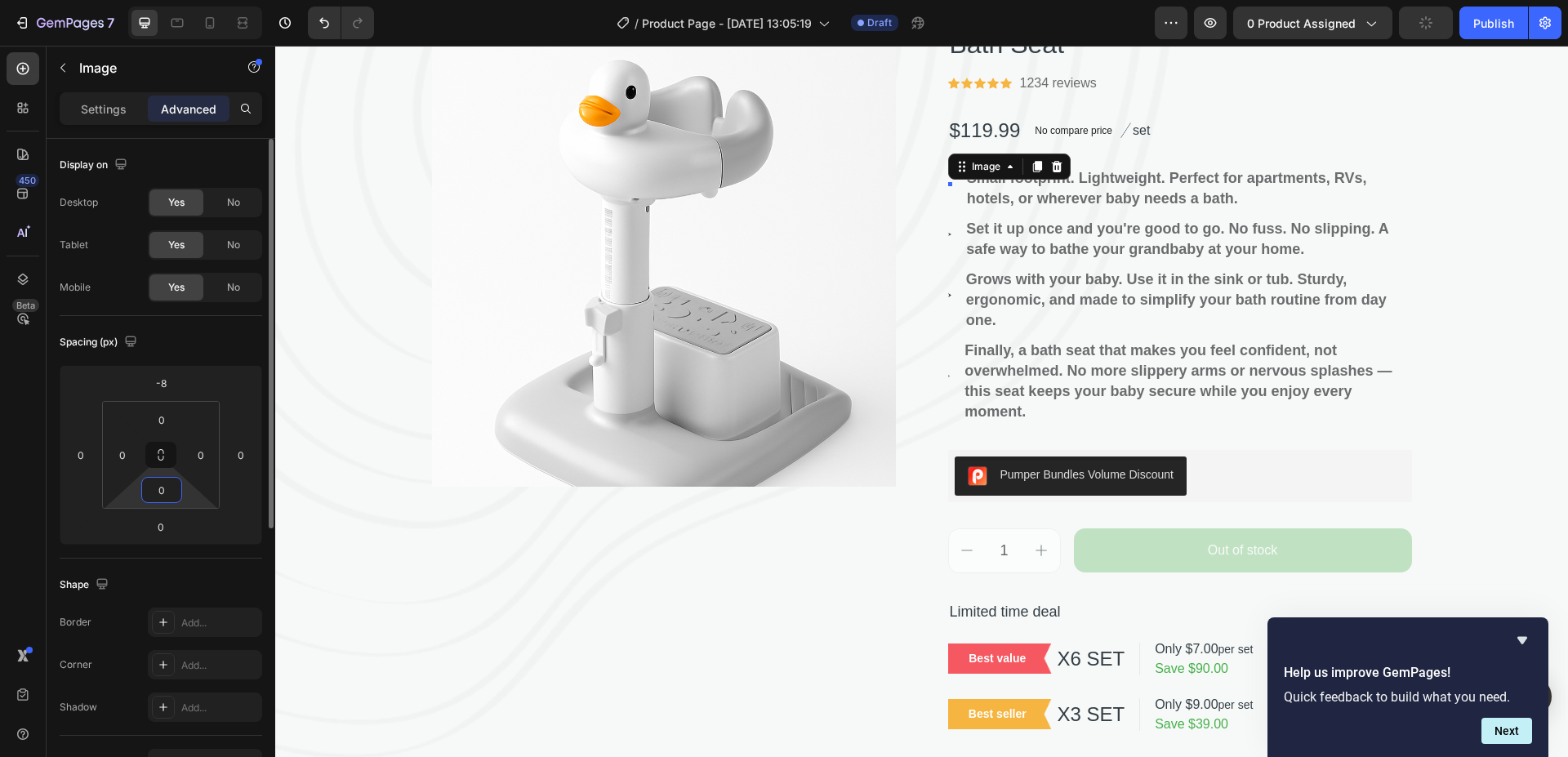
click at [159, 493] on input "0" at bounding box center [162, 489] width 33 height 25
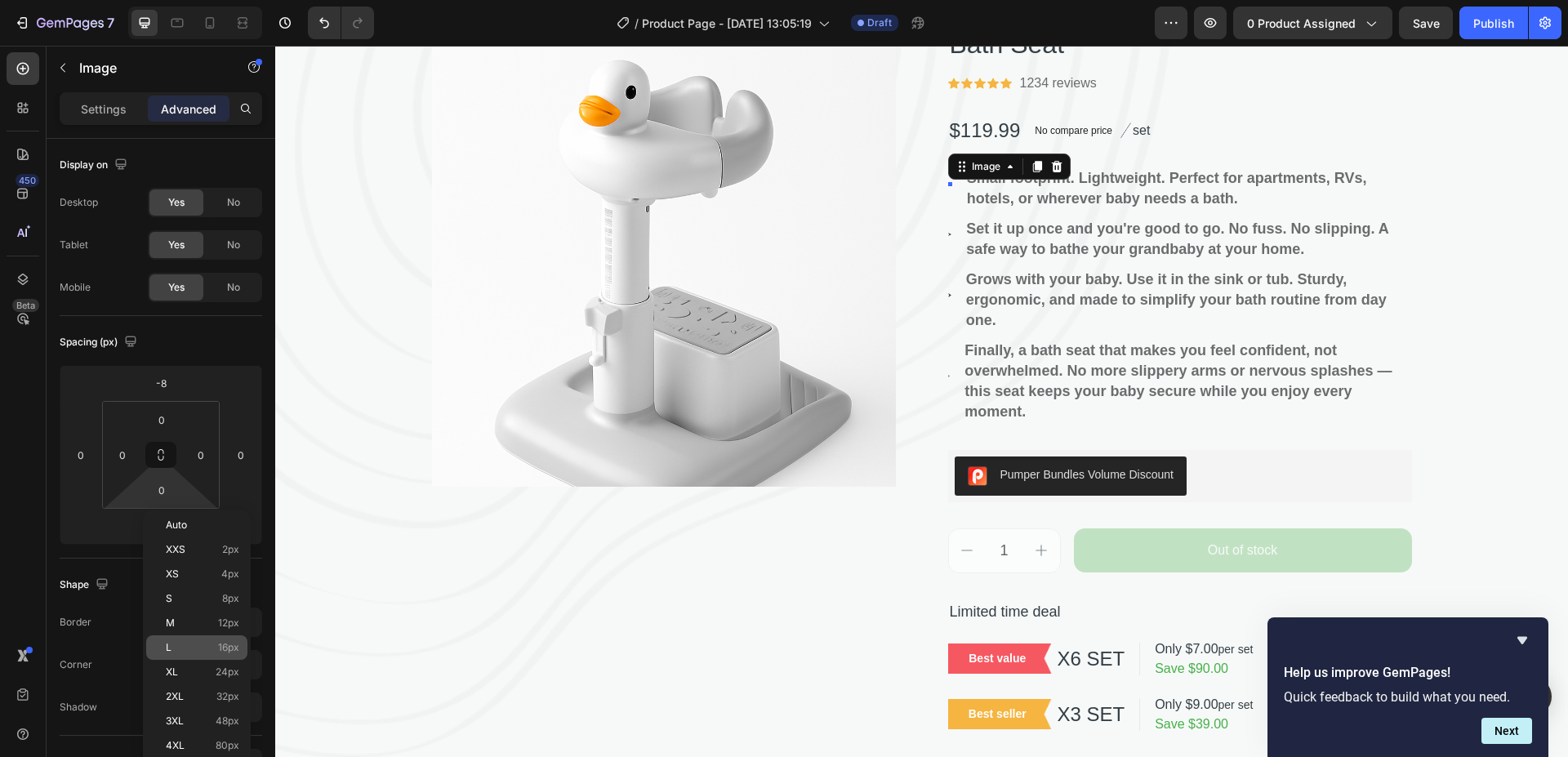
click at [177, 641] on div "L 16px" at bounding box center [196, 647] width 101 height 25
type input "16"
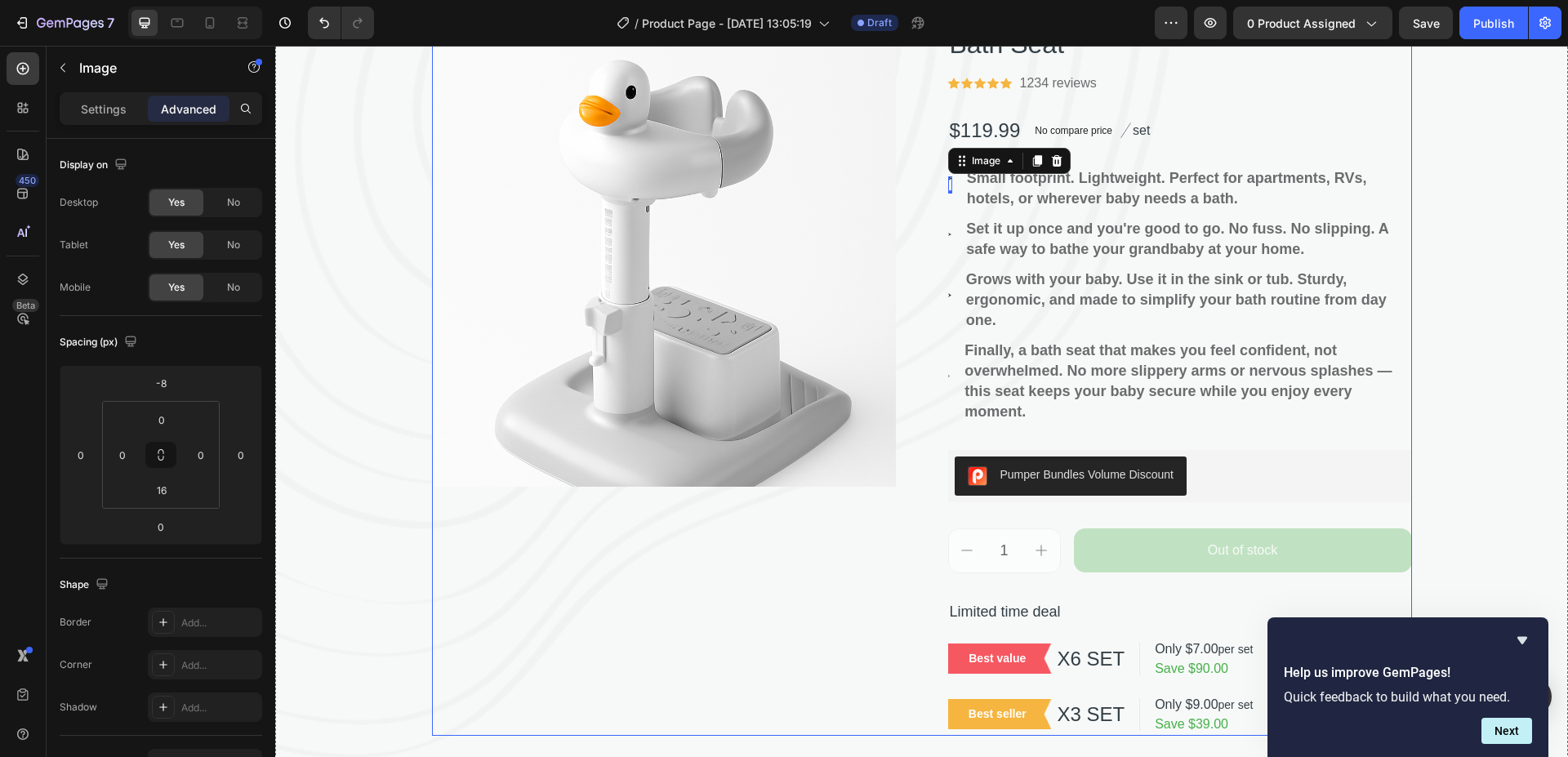
click at [1344, 105] on div "Bath Seat Product Title Icon Icon Icon Icon Icon Icon List Hoz 1234 reviews Tex…" at bounding box center [1180, 379] width 464 height 713
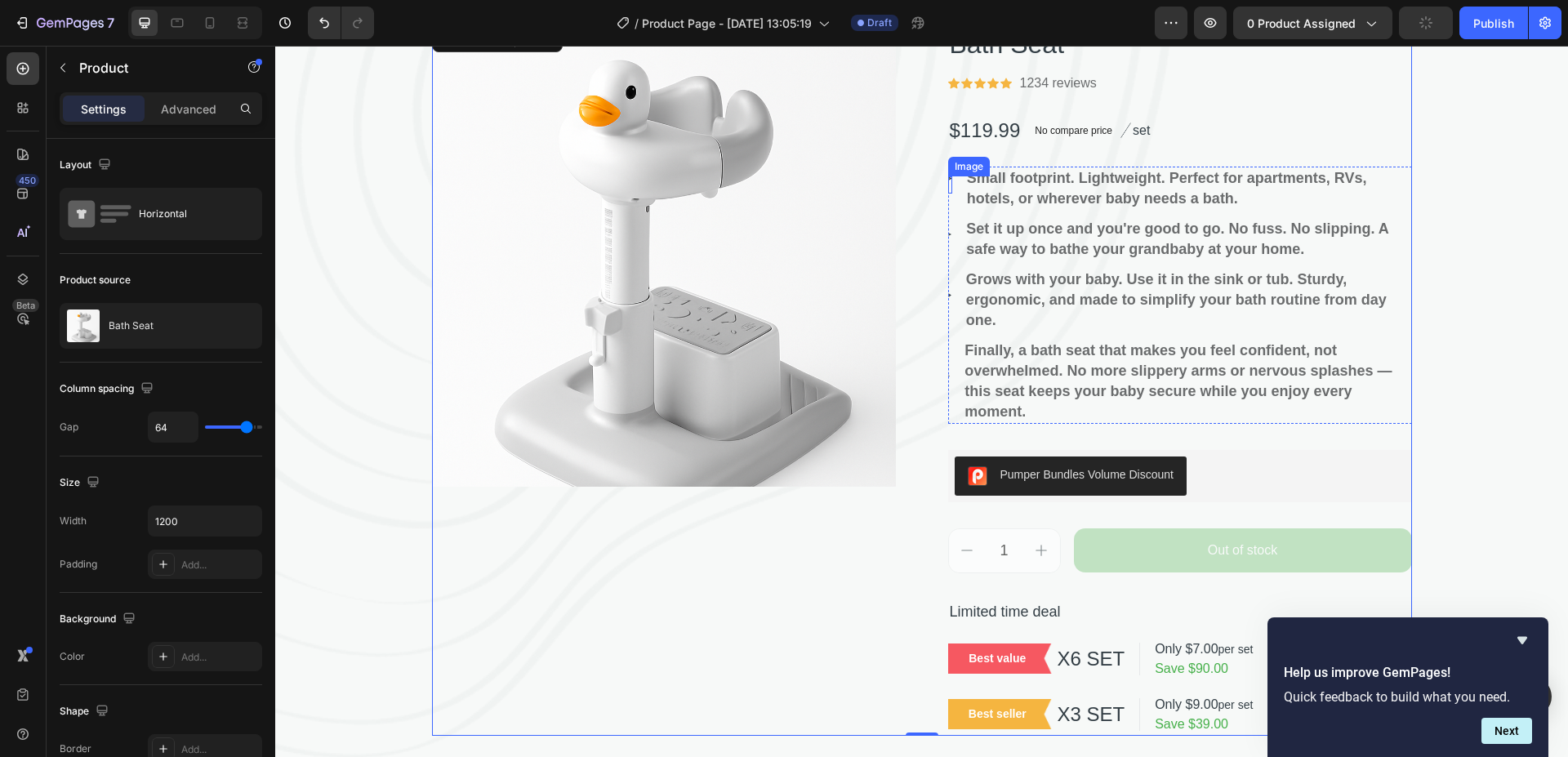
click at [948, 178] on img at bounding box center [950, 178] width 4 height 4
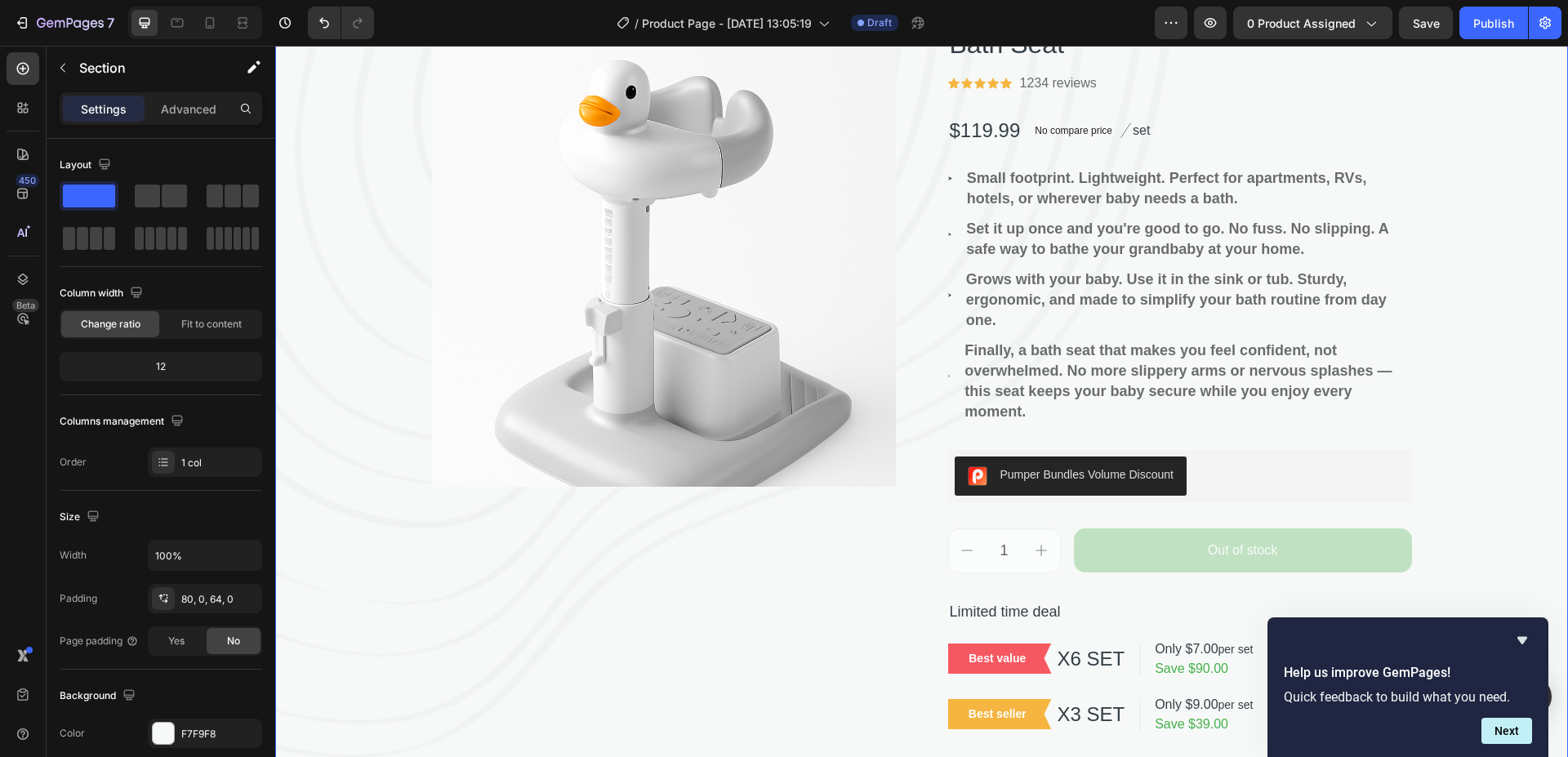
click at [1500, 126] on div "⁠⁠⁠⁠⁠⁠⁠ Baby bathing support device. Heading Product Images Bath Seat Product T…" at bounding box center [922, 317] width 1293 height 836
click at [948, 174] on li "Image Small footprint. Lightweight. Perfect for apartments, RVs, hotels, or whe…" at bounding box center [1180, 188] width 464 height 44
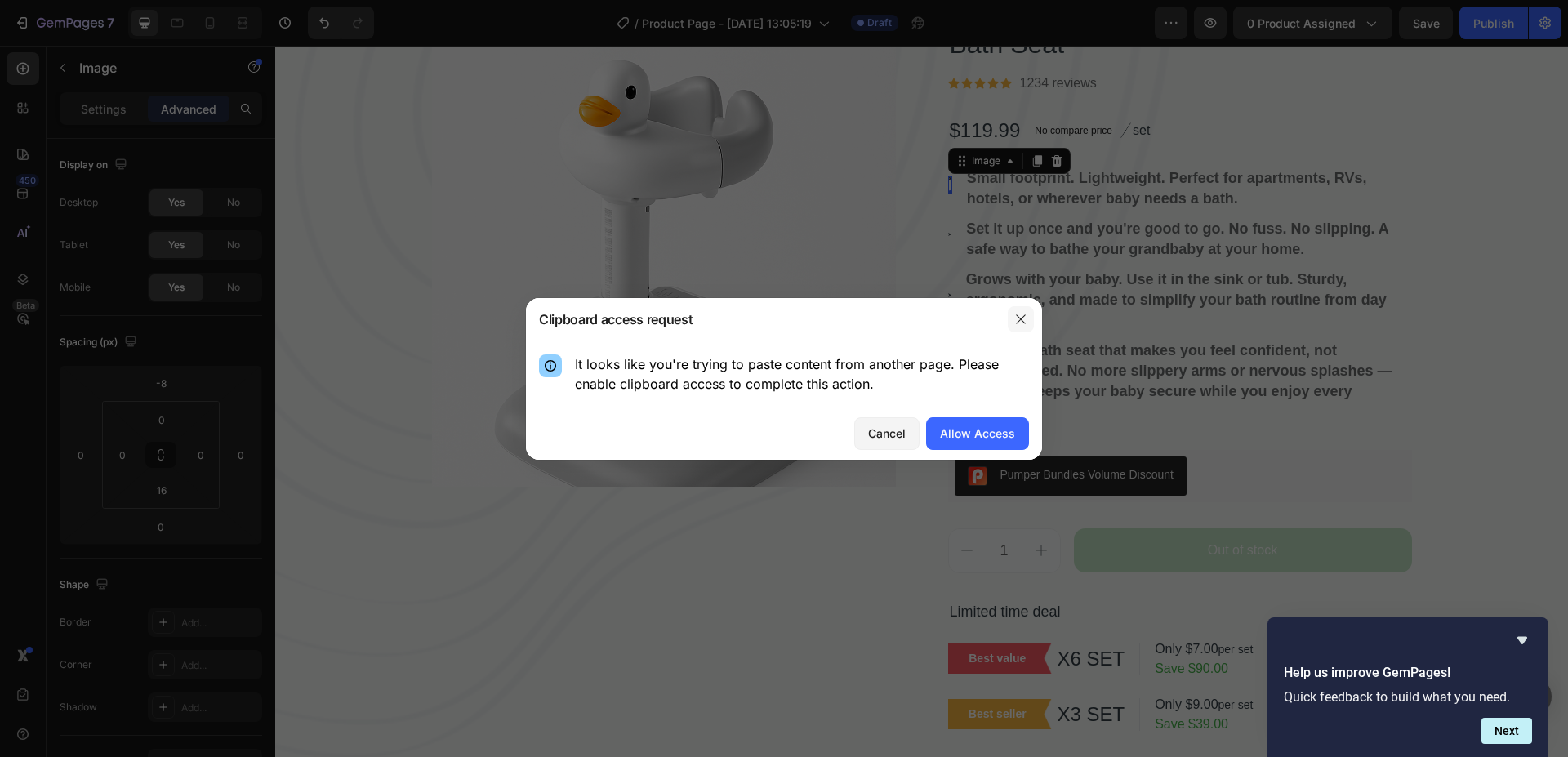
click at [1021, 325] on icon "button" at bounding box center [1021, 319] width 13 height 13
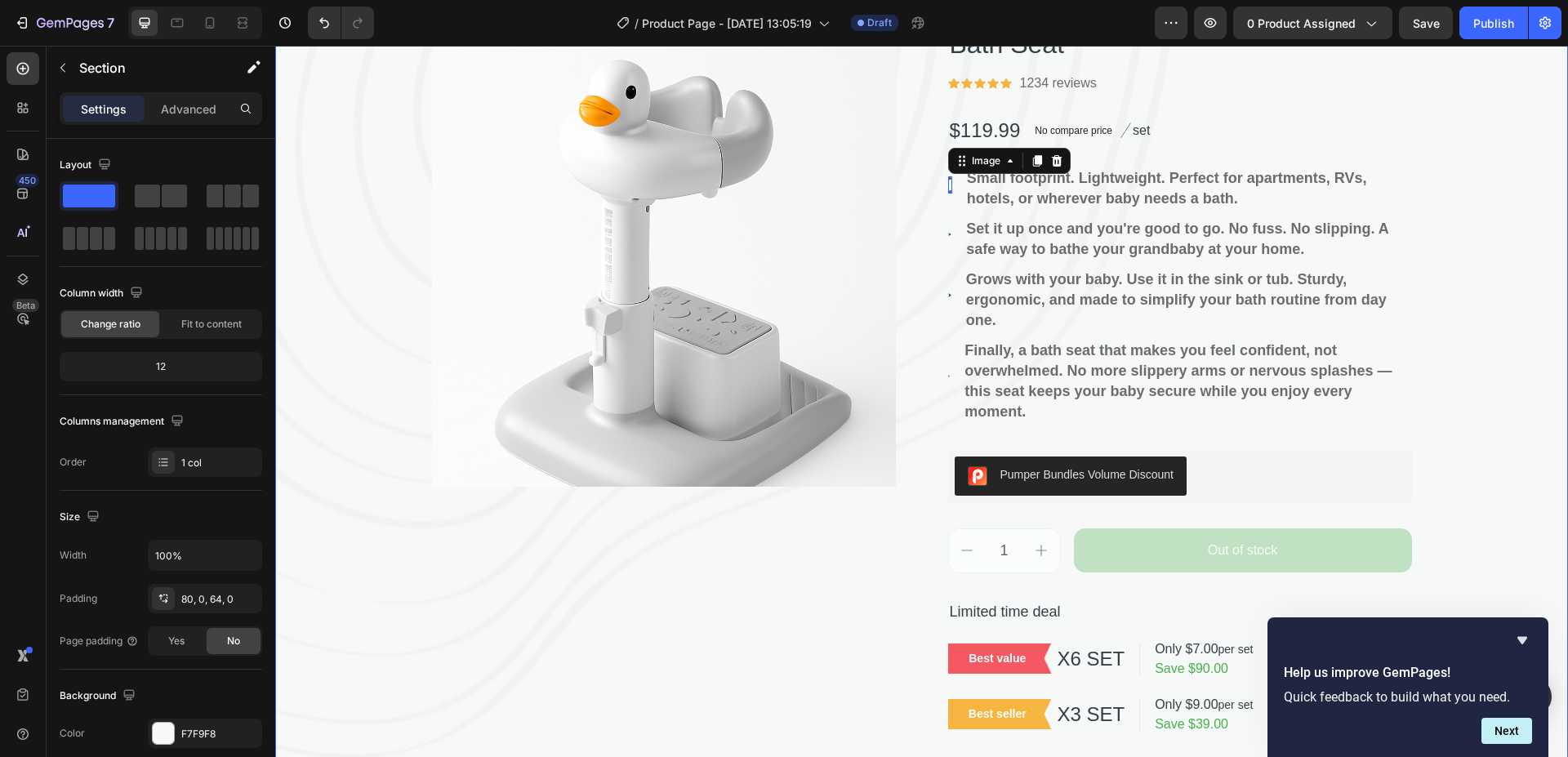
click at [1443, 167] on div "⁠⁠⁠⁠⁠⁠⁠ Baby bathing support device. Heading Product Images Bath Seat Product T…" at bounding box center [922, 317] width 1293 height 836
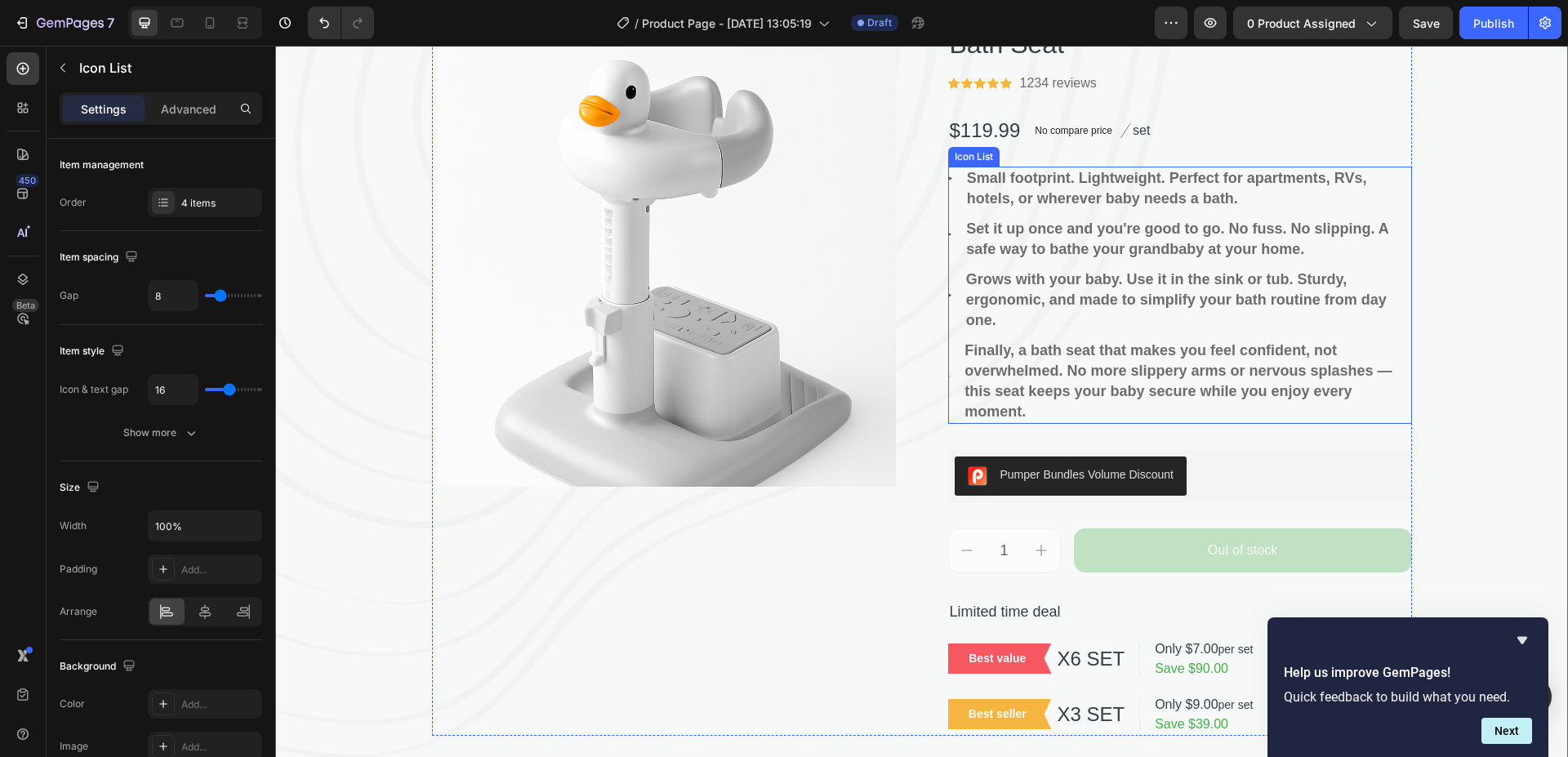
click at [948, 178] on li "Image Small footprint. Lightweight. Perfect for apartments, RVs, hotels, or whe…" at bounding box center [1180, 188] width 464 height 44
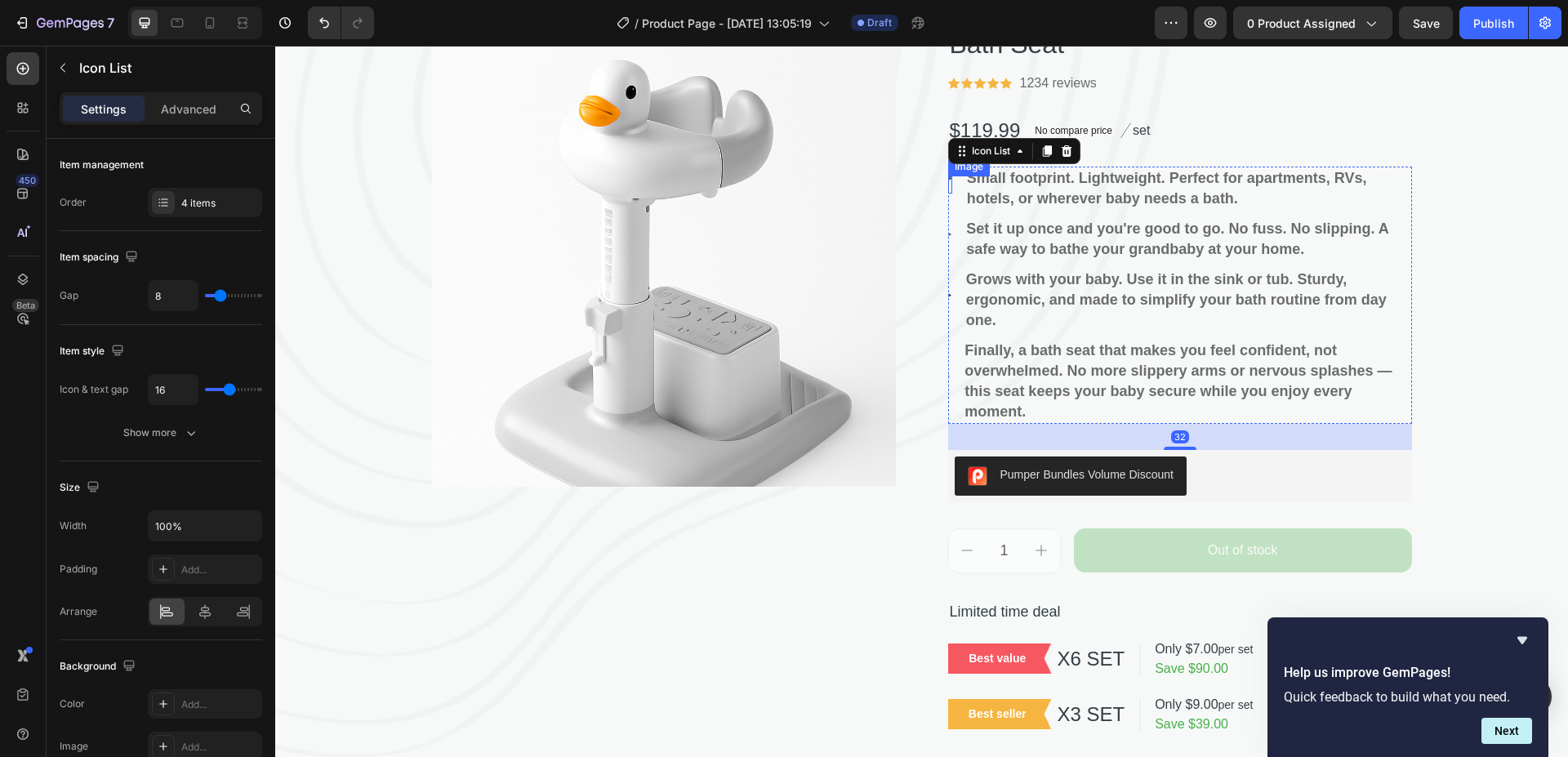
click at [948, 180] on img at bounding box center [950, 178] width 4 height 4
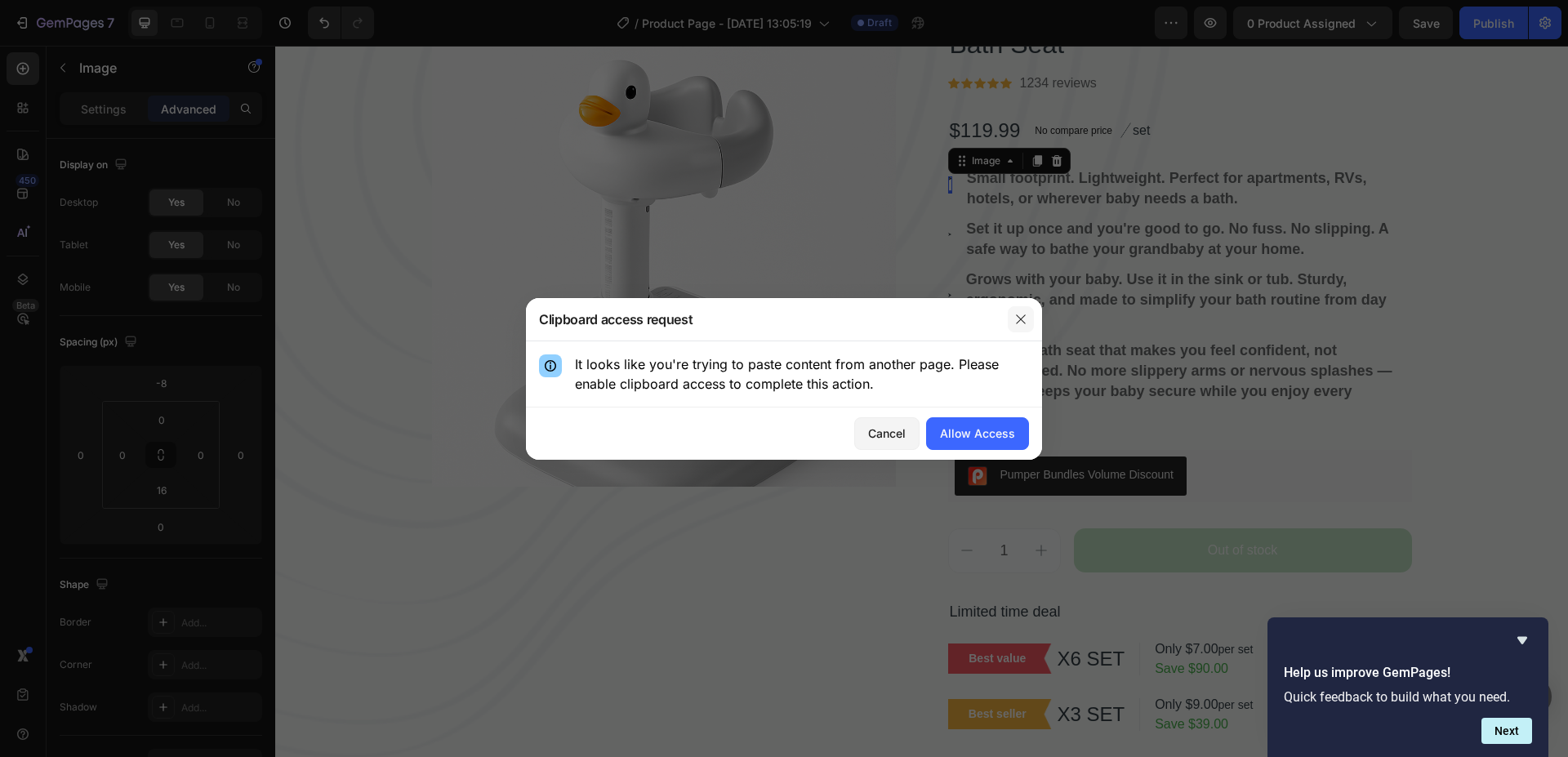
click at [1016, 322] on icon "button" at bounding box center [1021, 319] width 13 height 13
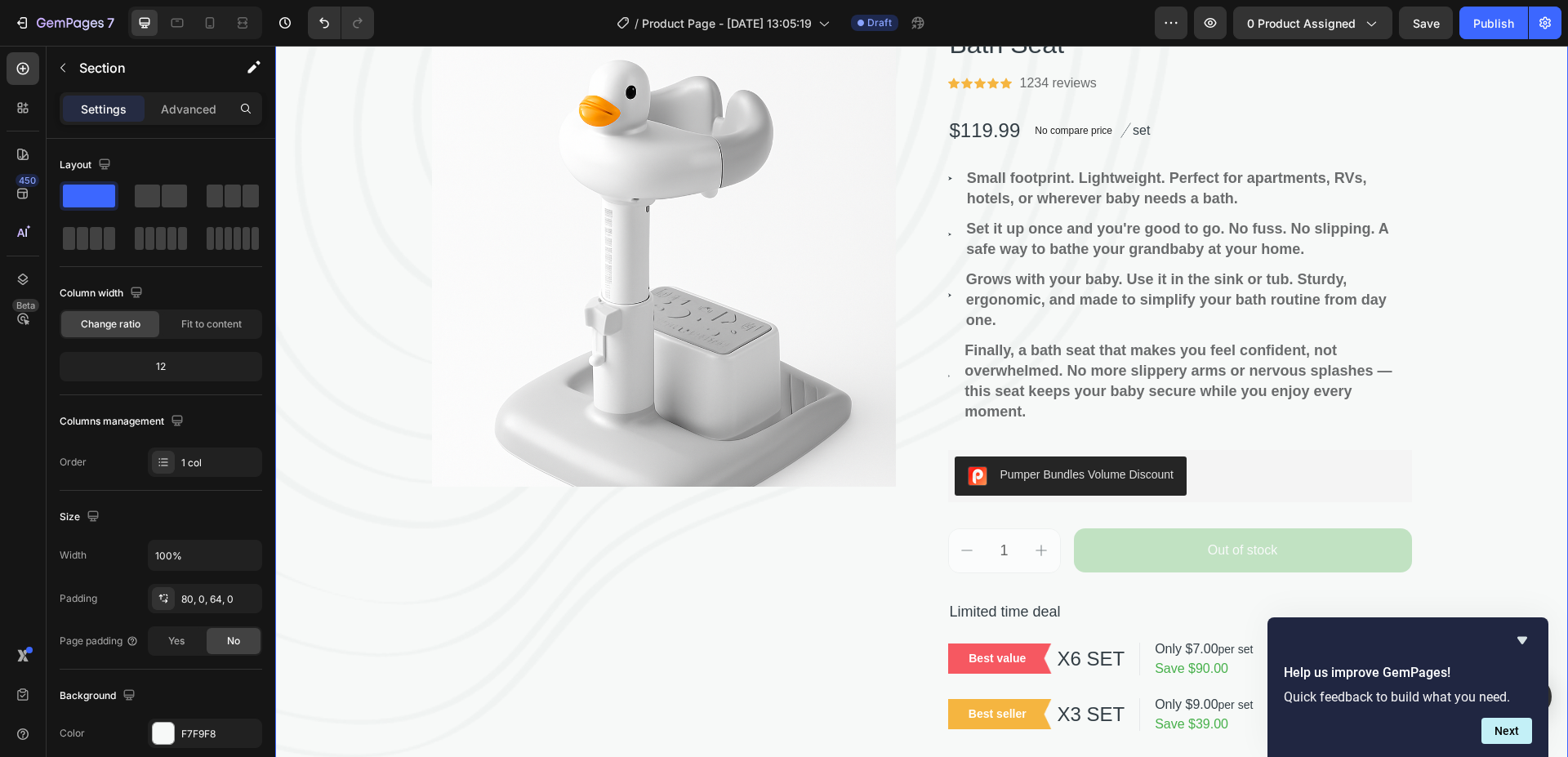
click at [1453, 151] on div "⁠⁠⁠⁠⁠⁠⁠ Baby bathing support device. Heading Product Images Bath Seat Product T…" at bounding box center [922, 317] width 1293 height 836
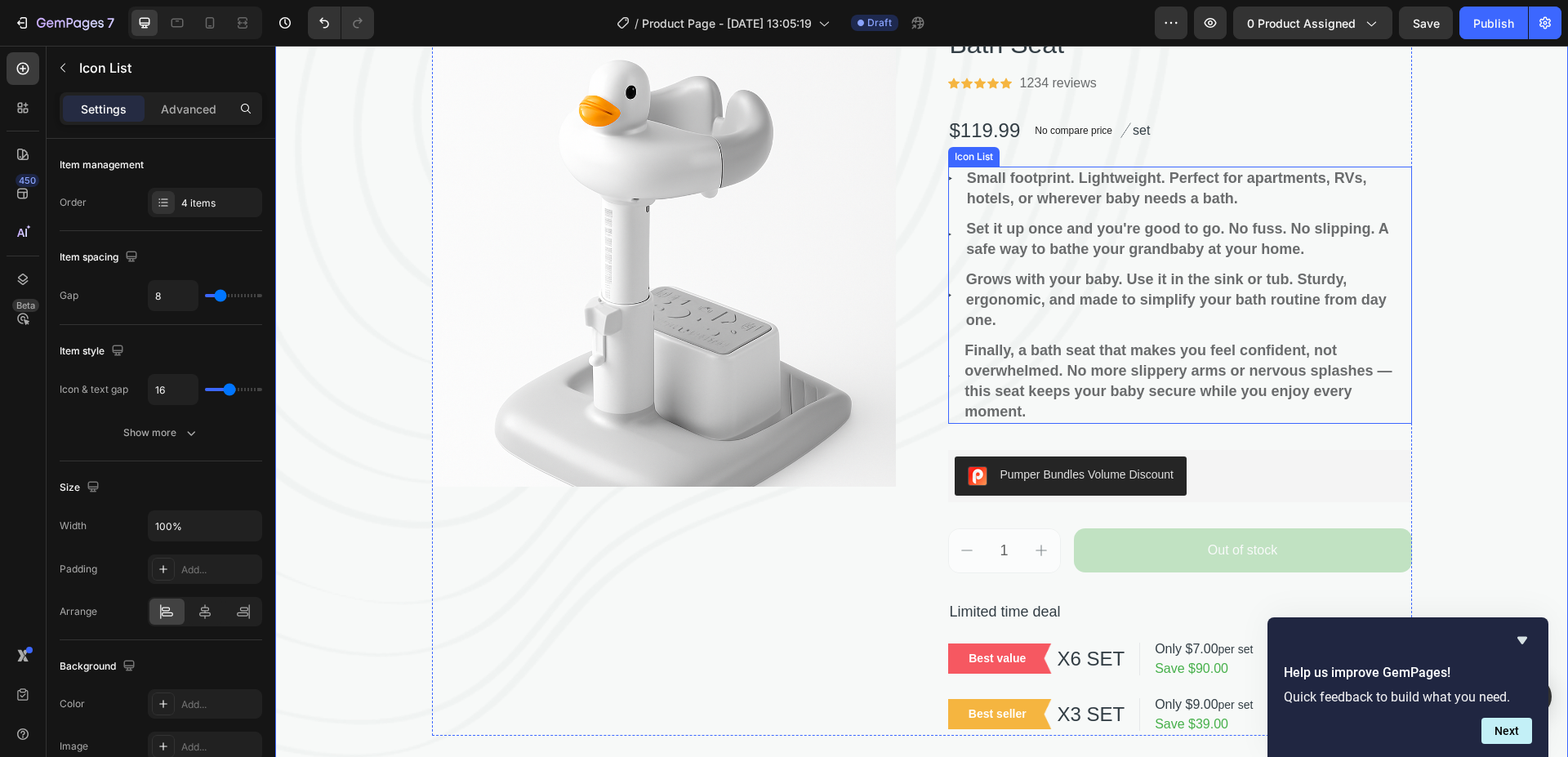
click at [948, 381] on li "Image Finally, a bath seat that makes you feel confident, not overwhelmed. No m…" at bounding box center [1180, 381] width 464 height 85
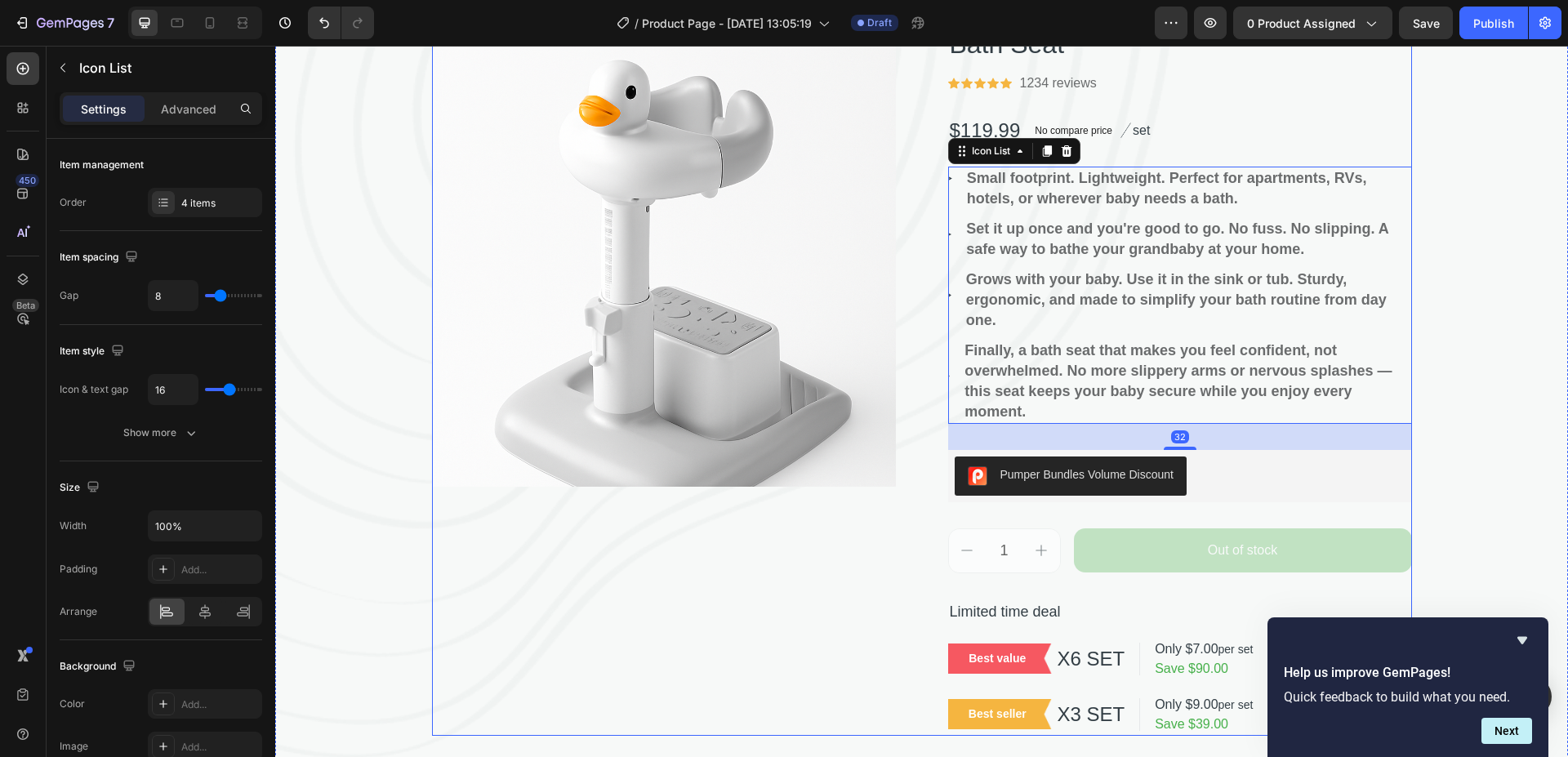
click at [940, 373] on div "Product Images Bath Seat Product Title Icon Icon Icon Icon Icon Icon List Hoz 1…" at bounding box center [923, 379] width 980 height 713
click at [948, 379] on li "Image Finally, a bath seat that makes you feel confident, not overwhelmed. No m…" at bounding box center [1180, 381] width 464 height 85
click at [948, 376] on div "Image" at bounding box center [949, 375] width 3 height 3
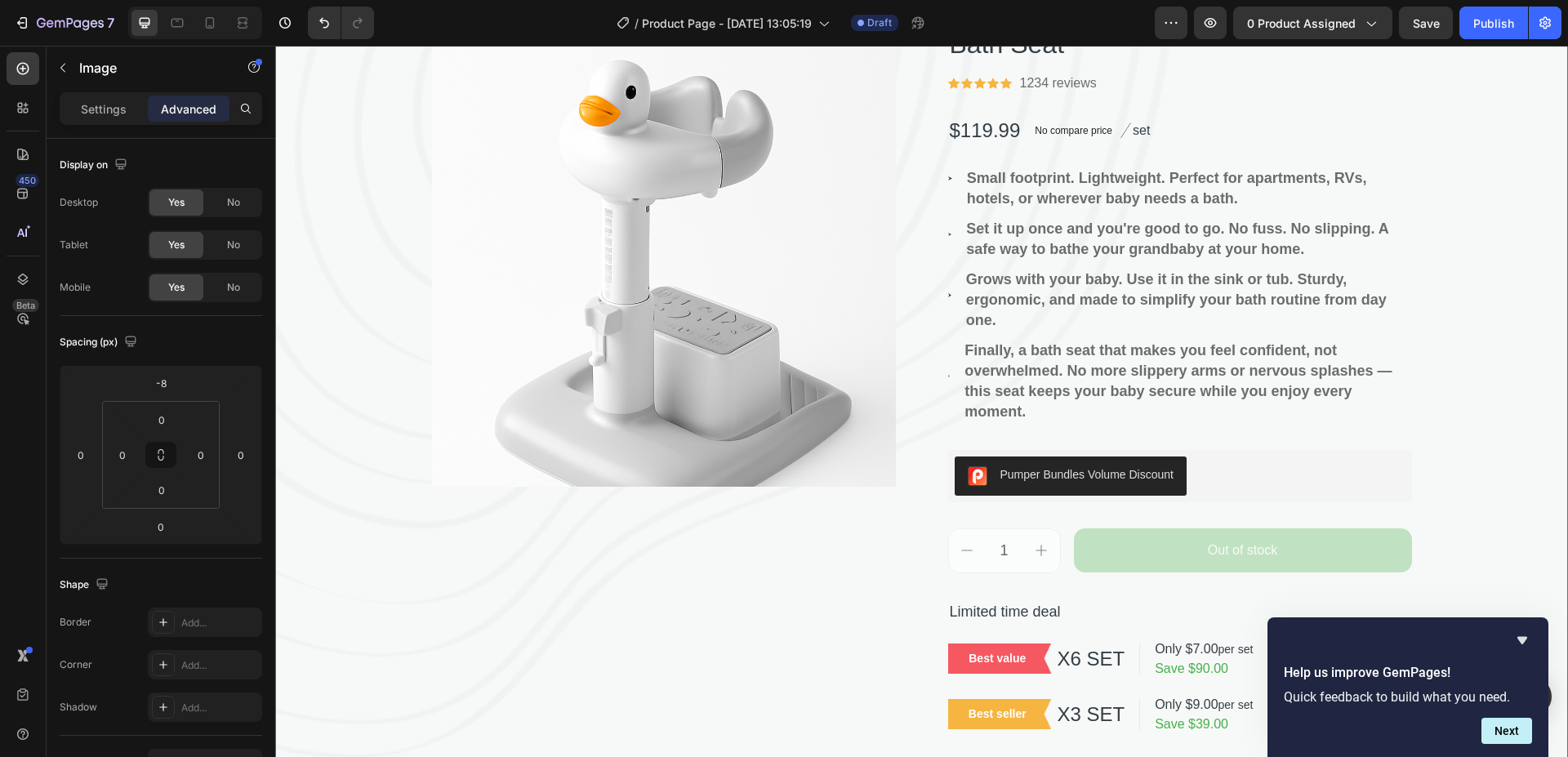
click at [1479, 345] on div "⁠⁠⁠⁠⁠⁠⁠ Baby bathing support device. Heading Product Images Bath Seat Product T…" at bounding box center [922, 317] width 1293 height 836
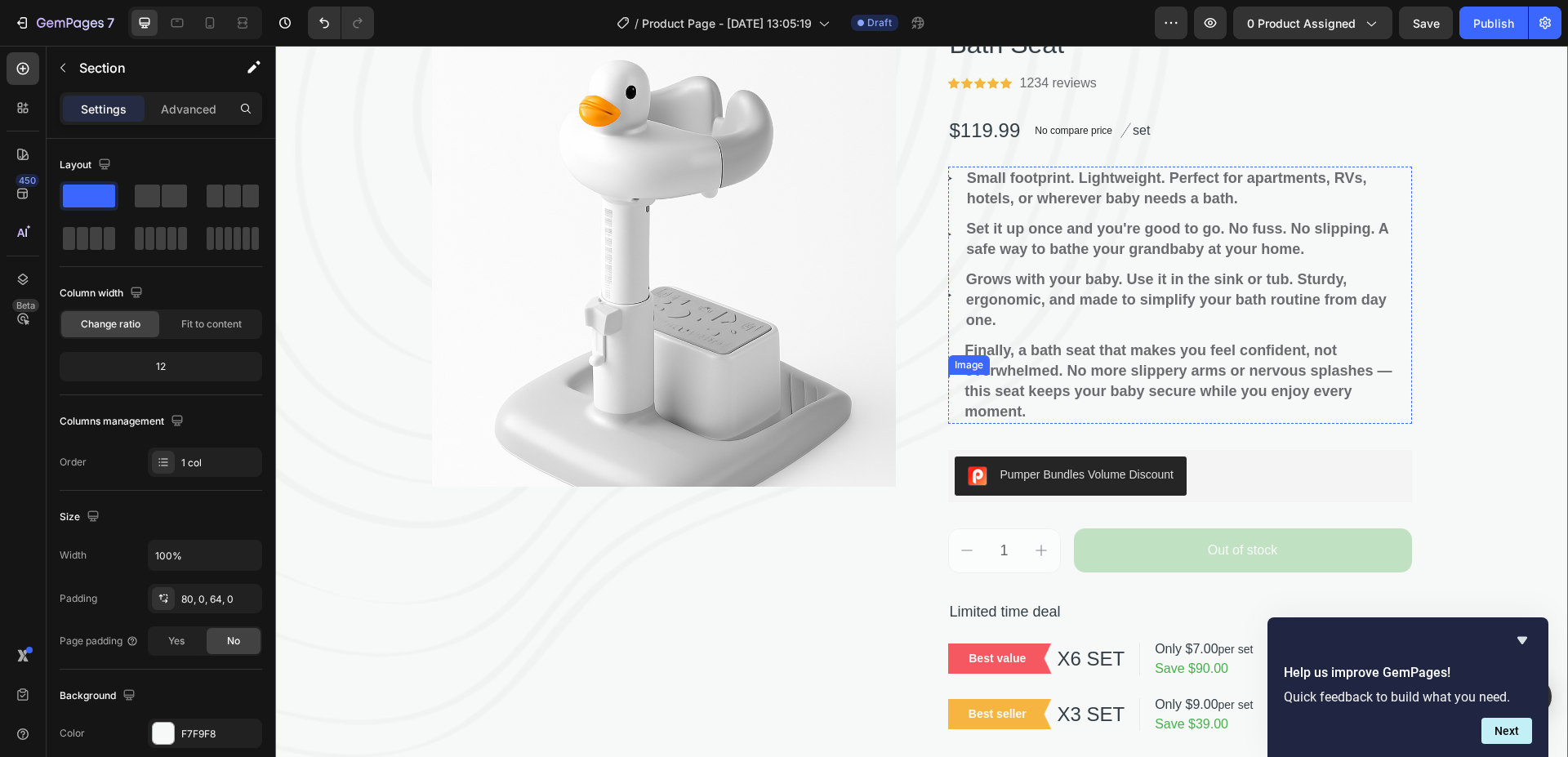
click at [948, 376] on div "Image" at bounding box center [949, 375] width 3 height 3
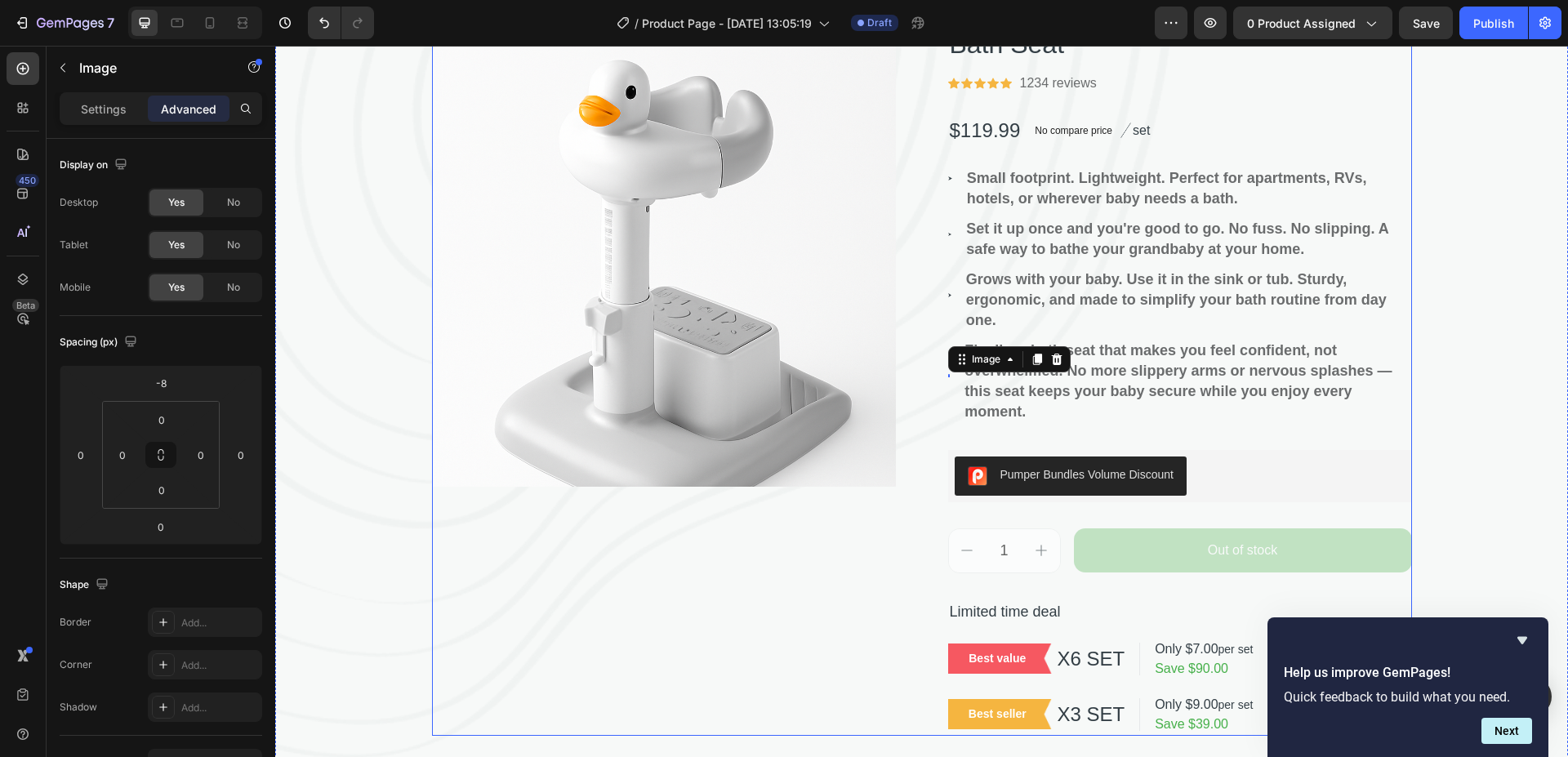
click at [915, 287] on div "Product Images Bath Seat Product Title Icon Icon Icon Icon Icon Icon List Hoz 1…" at bounding box center [923, 379] width 980 height 713
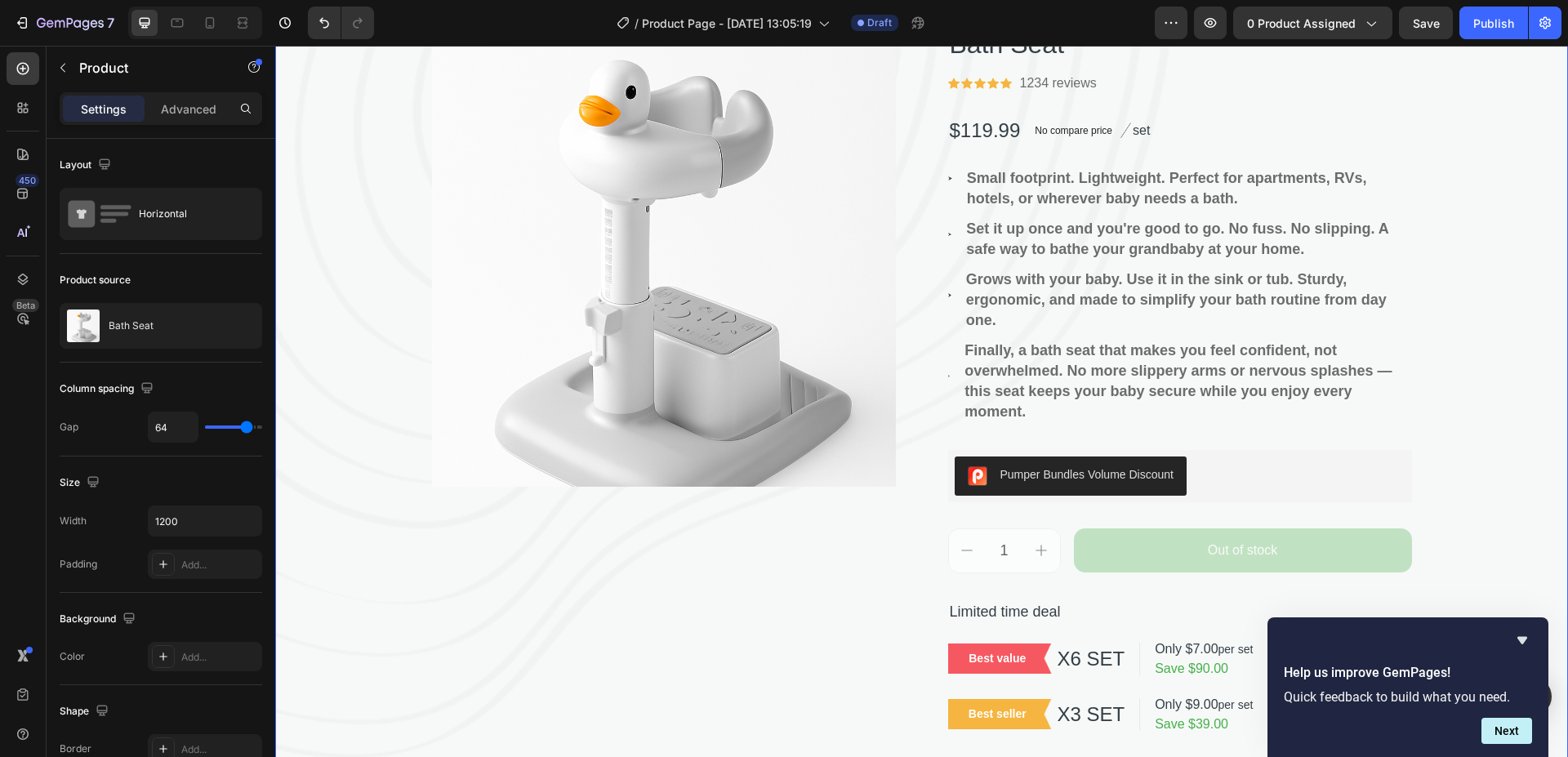
click at [1447, 226] on div "⁠⁠⁠⁠⁠⁠⁠ Baby bathing support device. Heading Product Images Bath Seat Product T…" at bounding box center [922, 317] width 1293 height 836
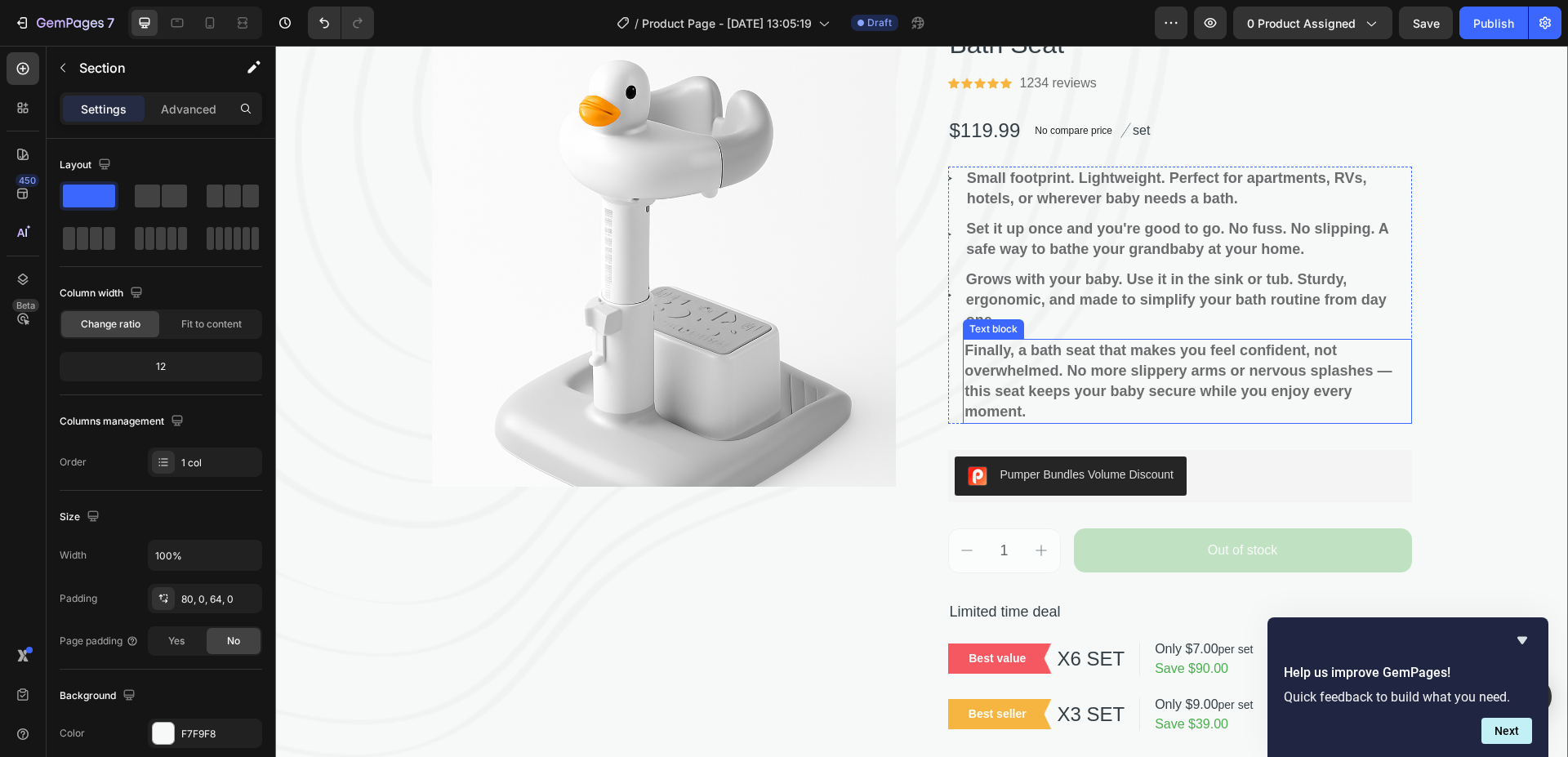
click at [1238, 382] on strong "Finally, a bath seat that makes you feel confident, not overwhelmed. No more sl…" at bounding box center [1178, 381] width 427 height 78
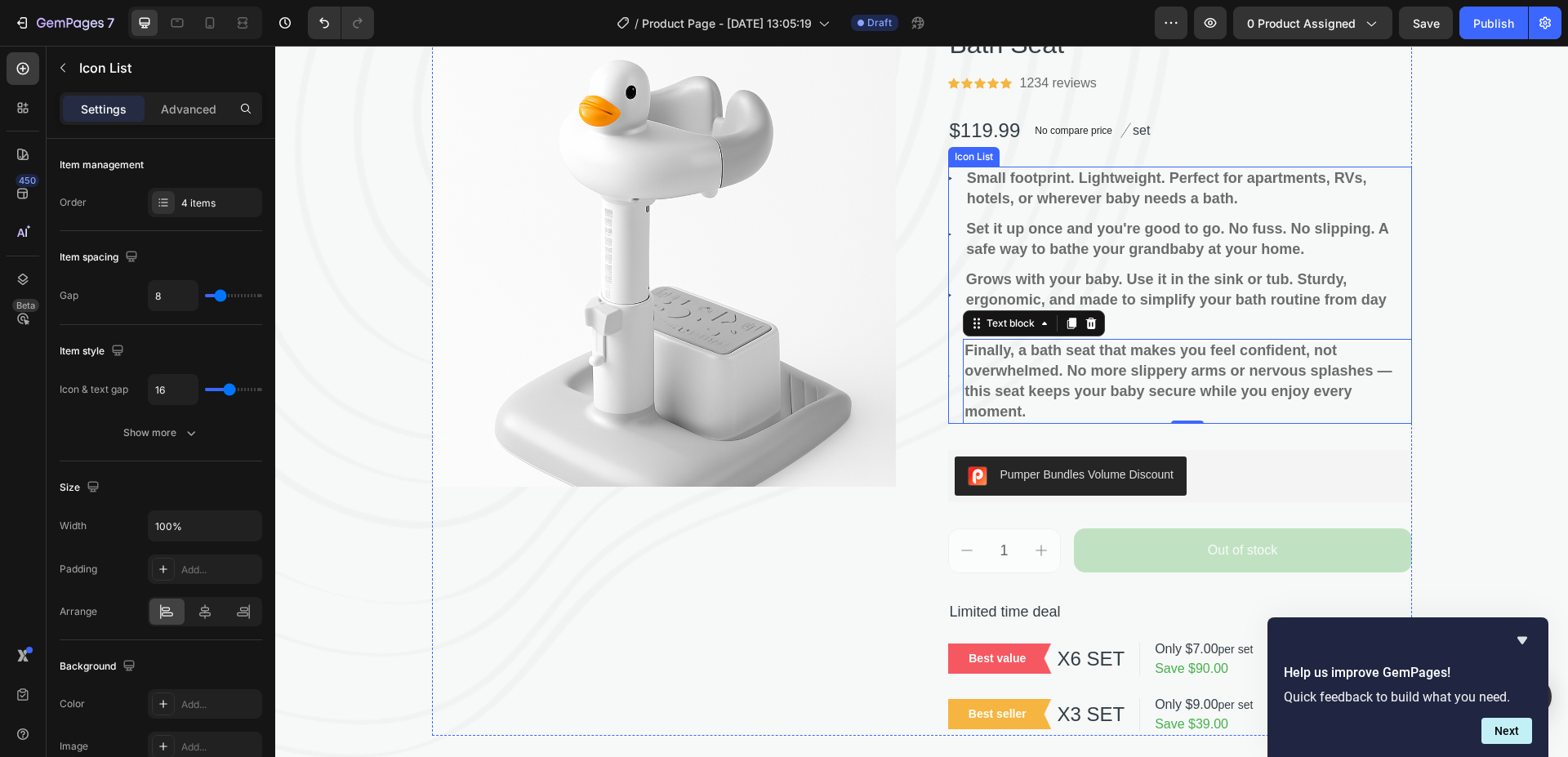
click at [950, 351] on li "Image Finally, a bath seat that makes you feel confident, not overwhelmed. No m…" at bounding box center [1180, 381] width 464 height 85
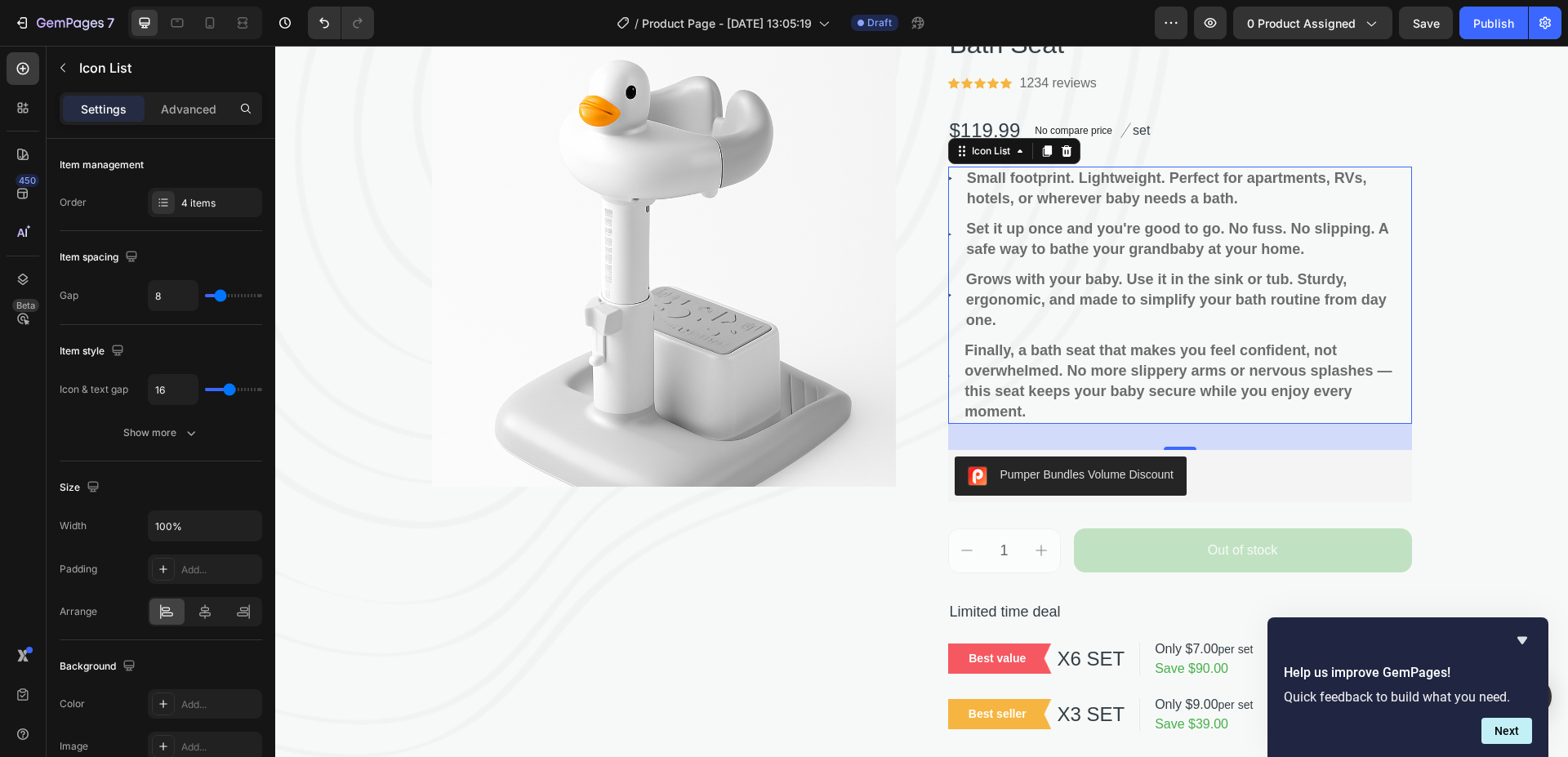
click at [948, 292] on li "Image Grows with your baby. Use it in the sink or tub. Sturdy, ergonomic, and m…" at bounding box center [1180, 300] width 464 height 64
click at [948, 298] on li "Image Grows with your baby. Use it in the sink or tub. Sturdy, ergonomic, and m…" at bounding box center [1180, 300] width 464 height 64
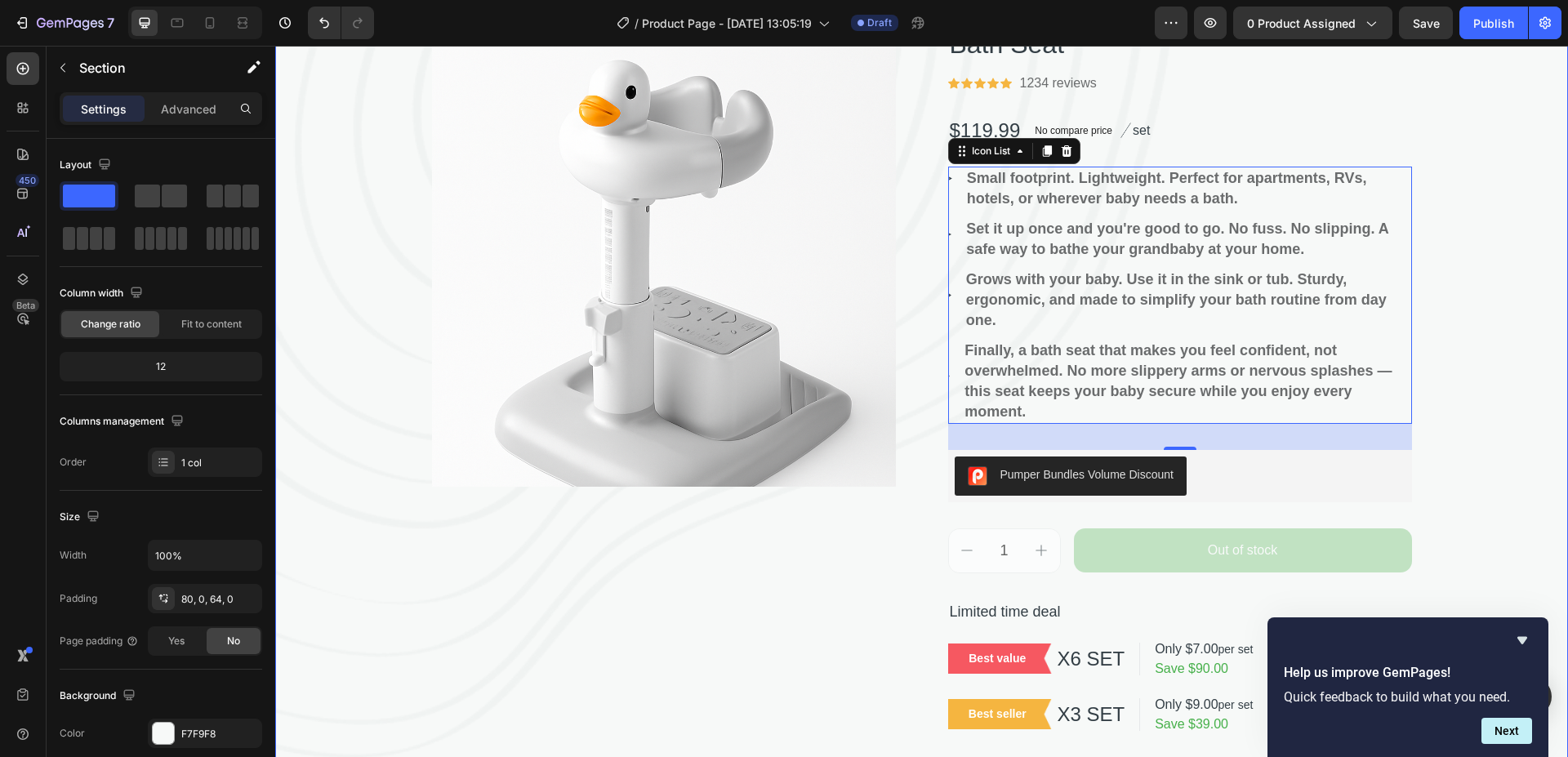
click at [1472, 371] on div "⁠⁠⁠⁠⁠⁠⁠ Baby bathing support device. Heading Product Images Bath Seat Product T…" at bounding box center [922, 317] width 1293 height 836
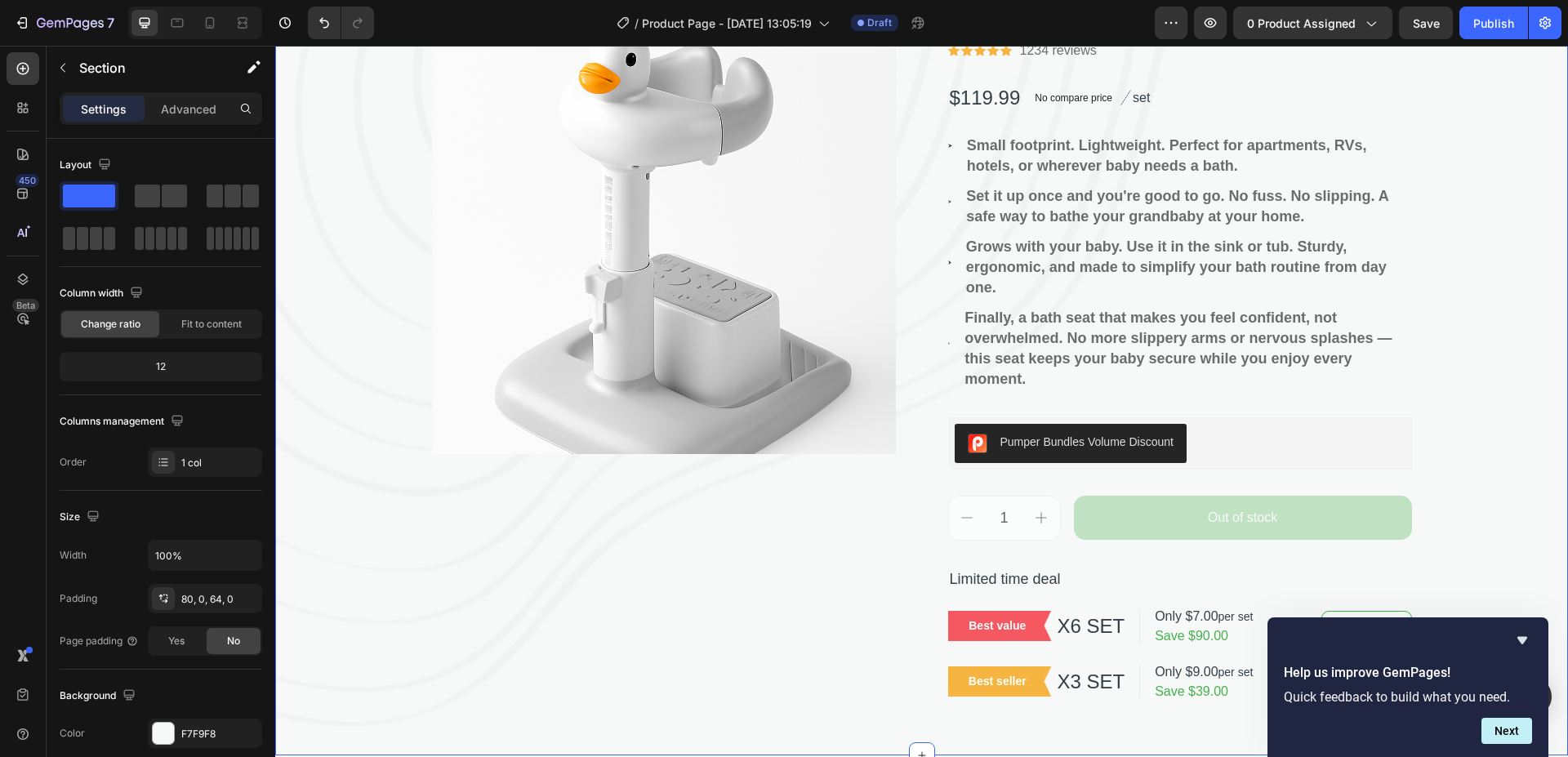
scroll to position [327, 0]
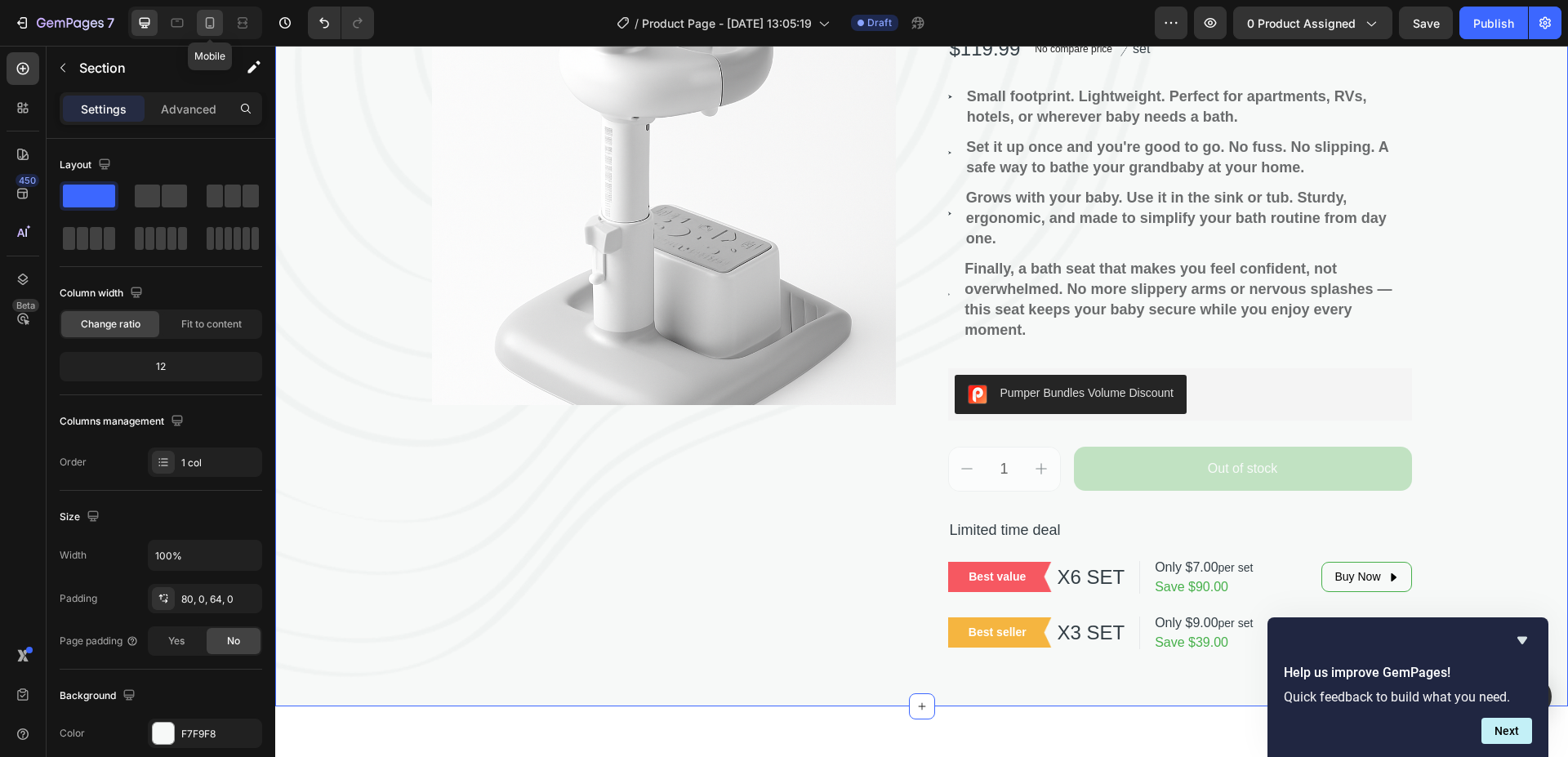
click at [211, 24] on icon at bounding box center [210, 23] width 17 height 17
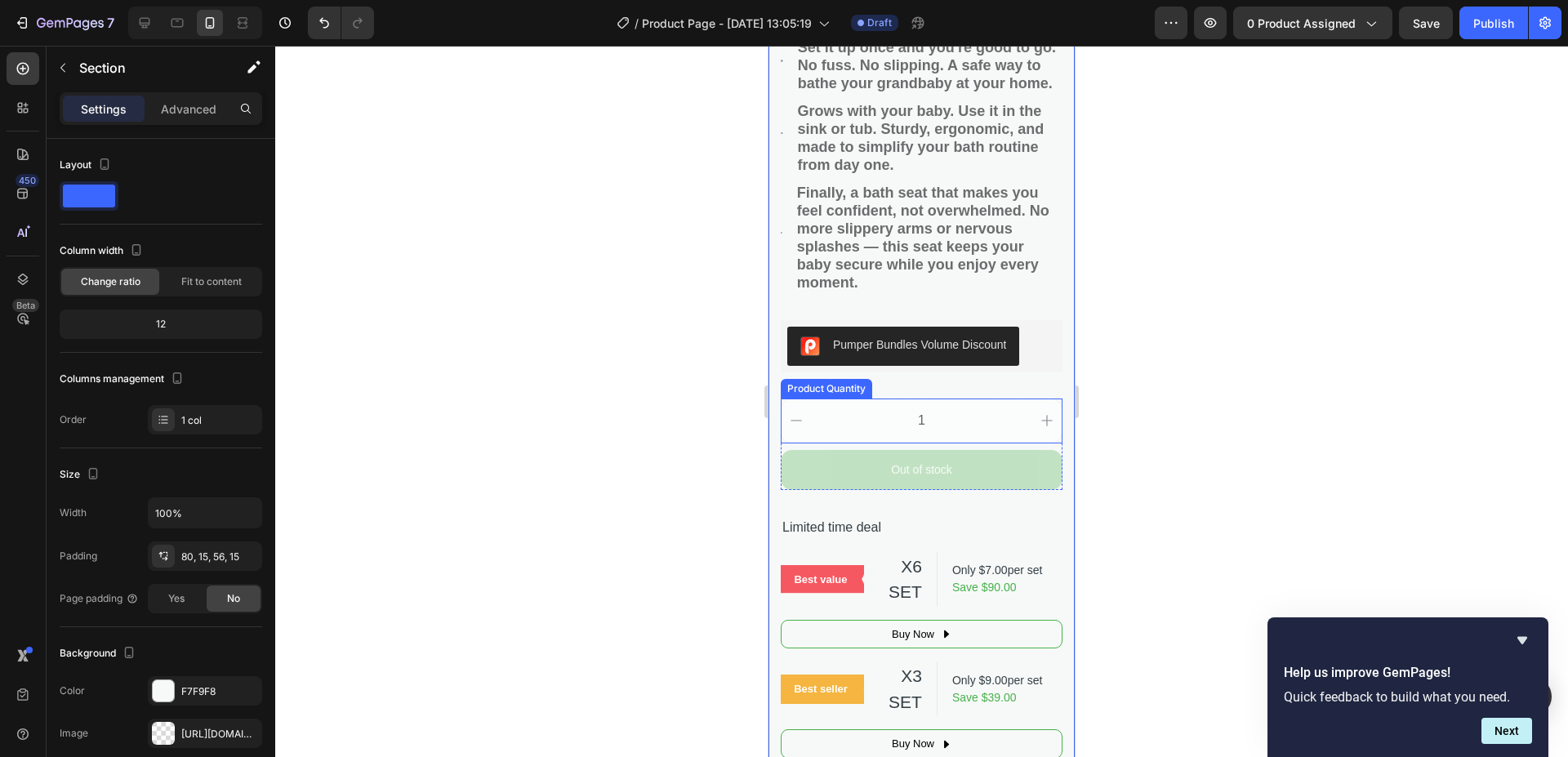
scroll to position [735, 0]
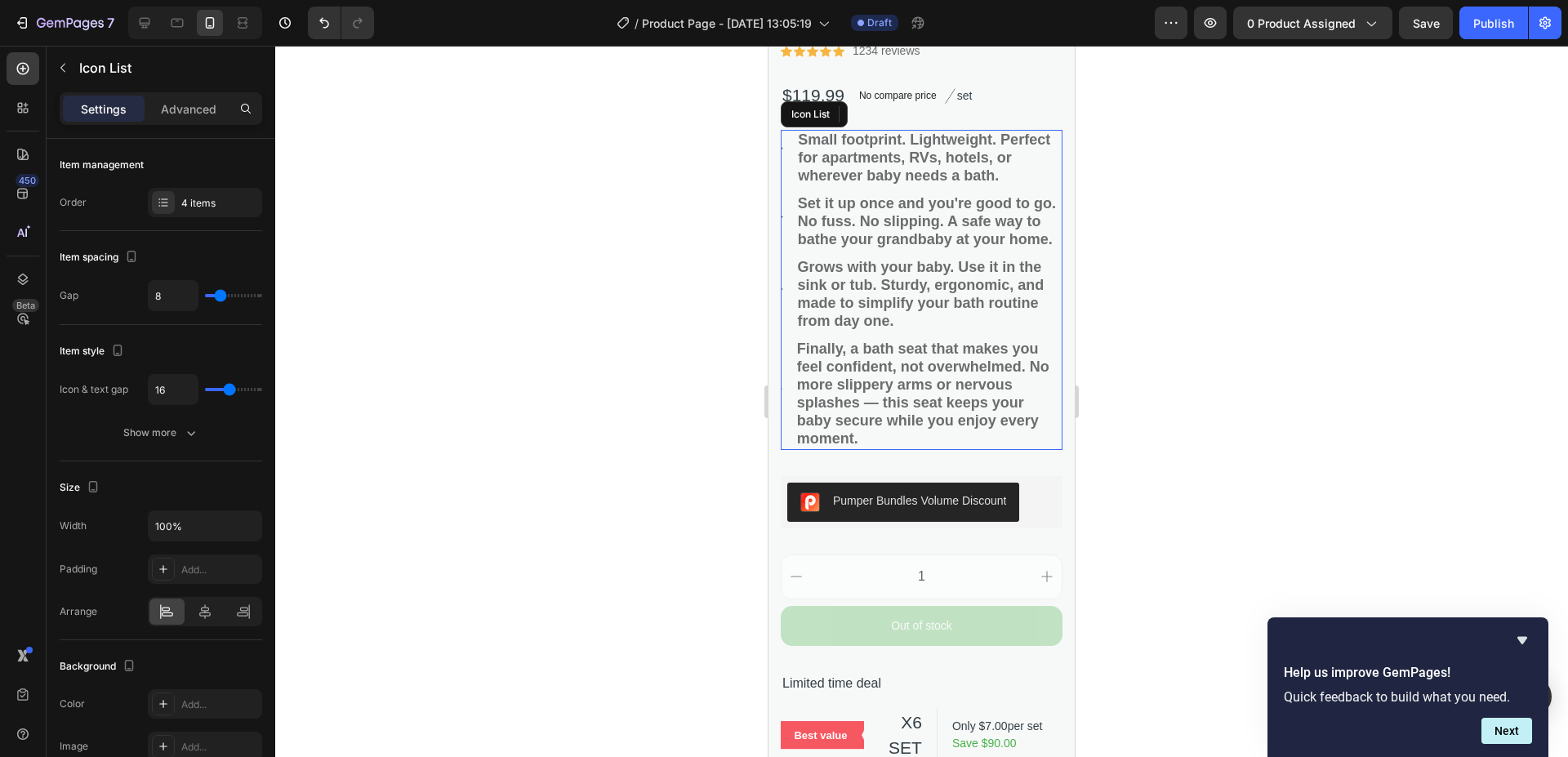
click at [780, 391] on li "Image Finally, a bath seat that makes you feel confident, not overwhelmed. No m…" at bounding box center [921, 394] width 282 height 111
click at [782, 392] on li "Image Finally, a bath seat that makes you feel confident, not overwhelmed. No m…" at bounding box center [921, 394] width 282 height 111
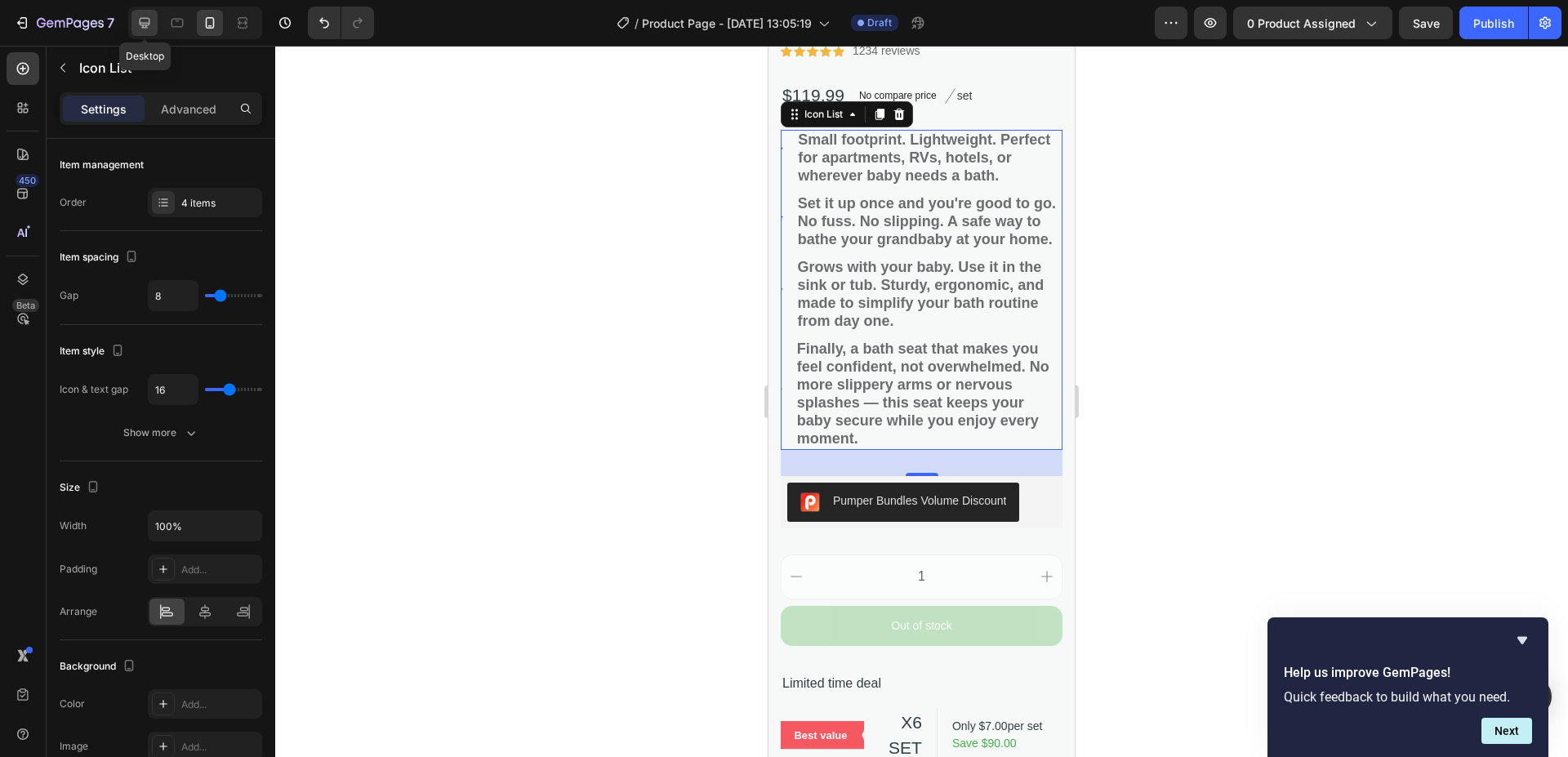
click at [150, 31] on div at bounding box center [144, 23] width 26 height 26
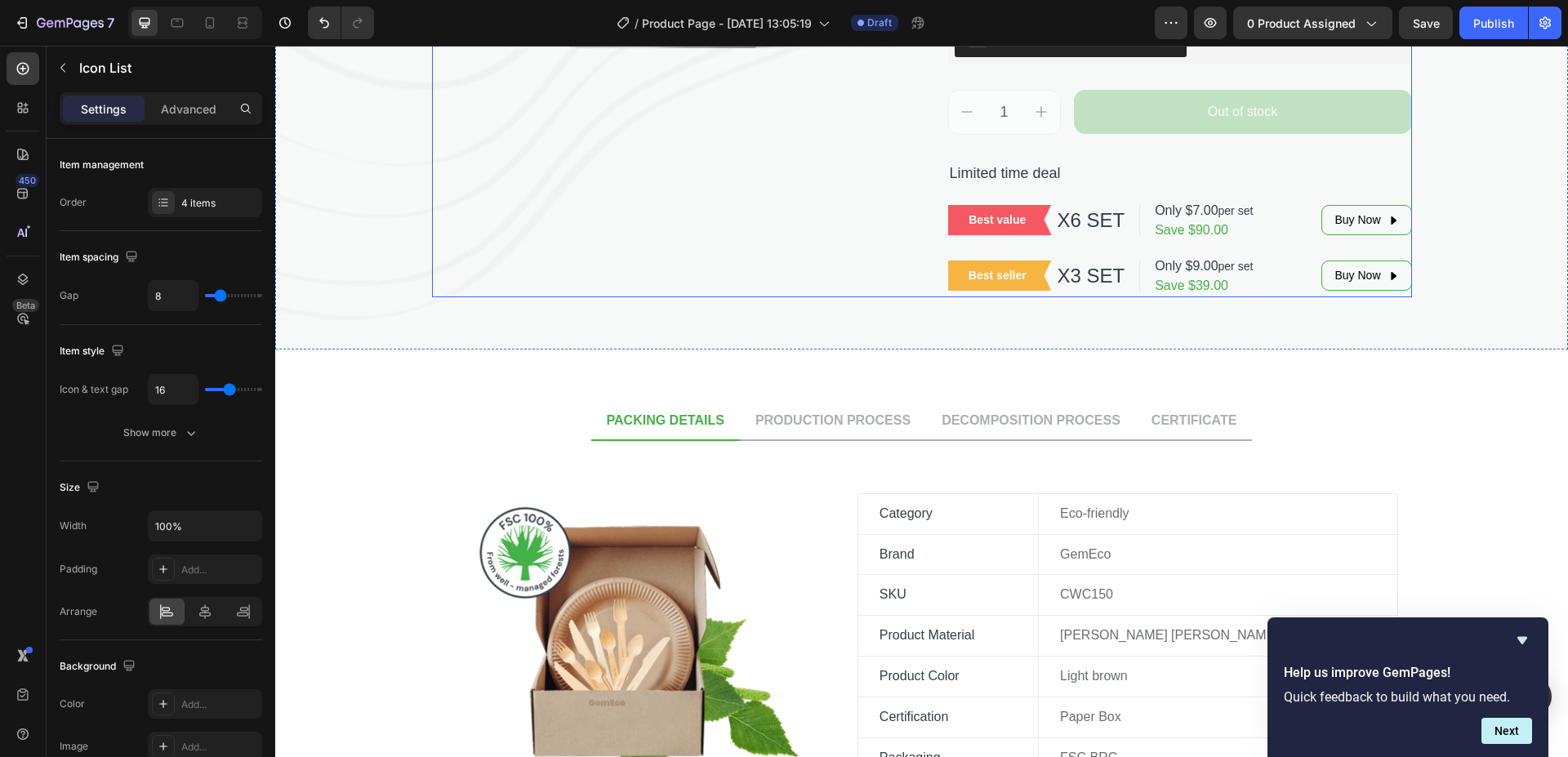
scroll to position [308, 0]
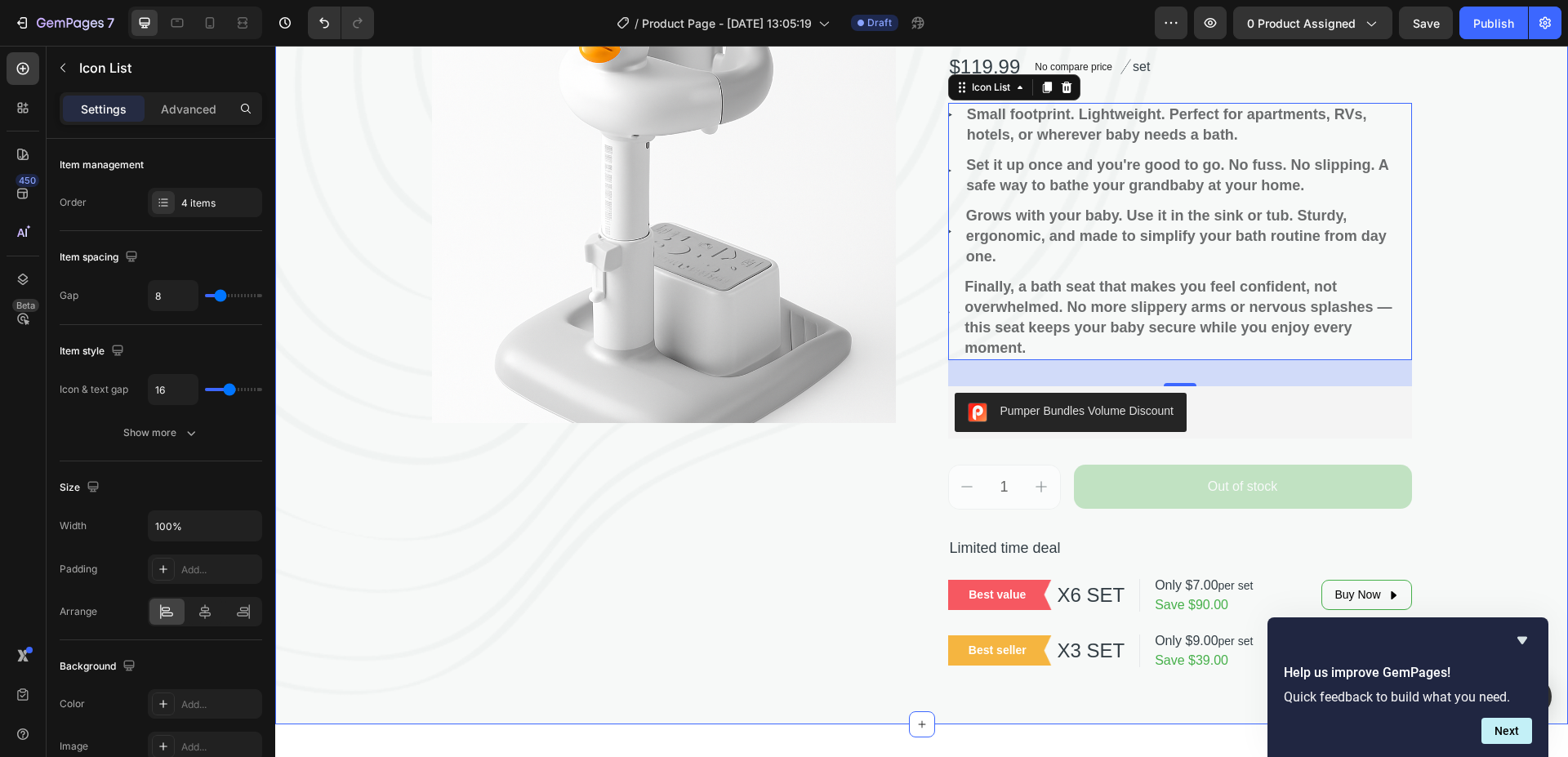
click at [1522, 266] on div "⁠⁠⁠⁠⁠⁠⁠ Baby bathing support device. Heading Product Images Bath Seat Product T…" at bounding box center [922, 253] width 1293 height 836
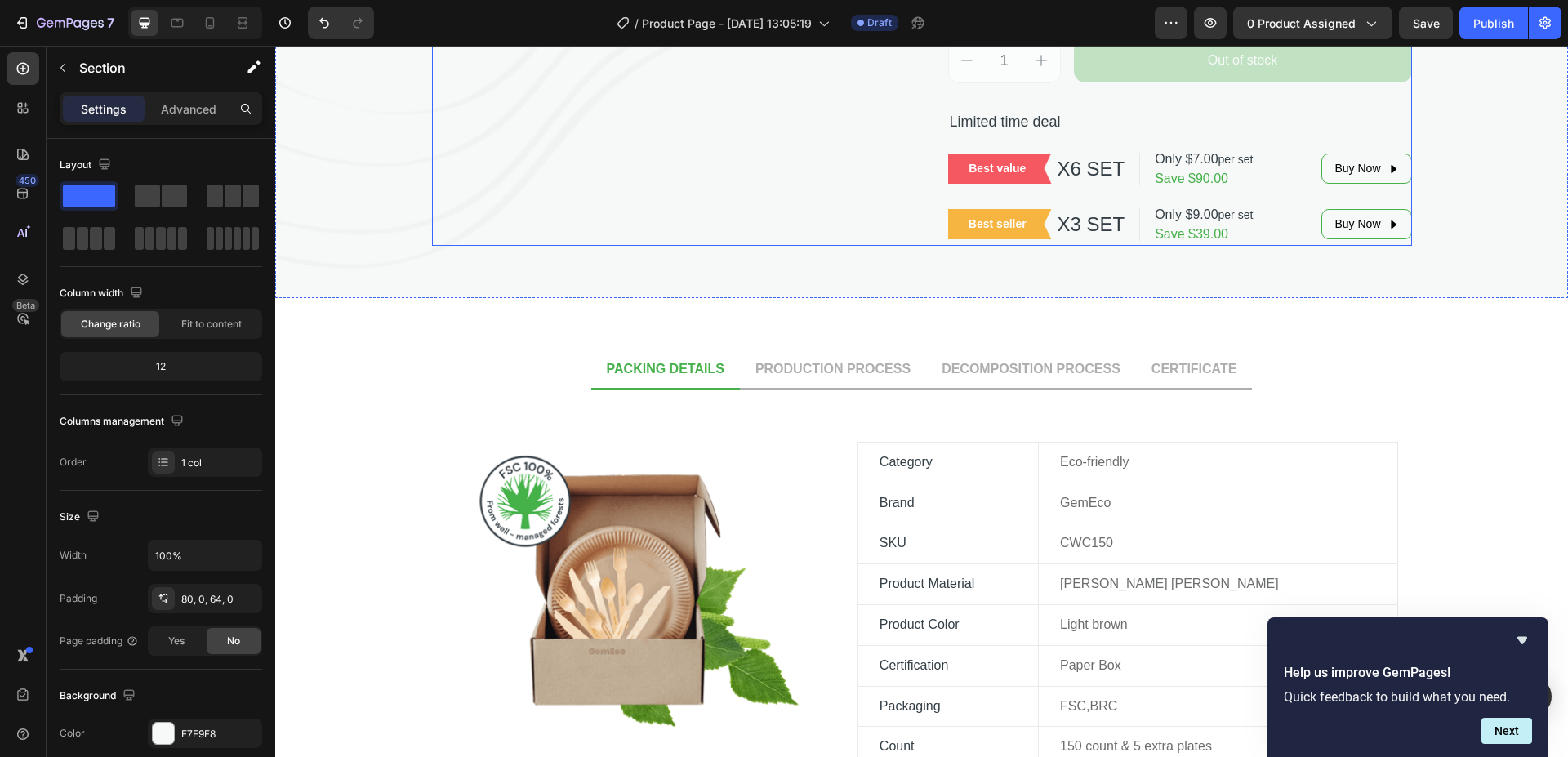
scroll to position [653, 0]
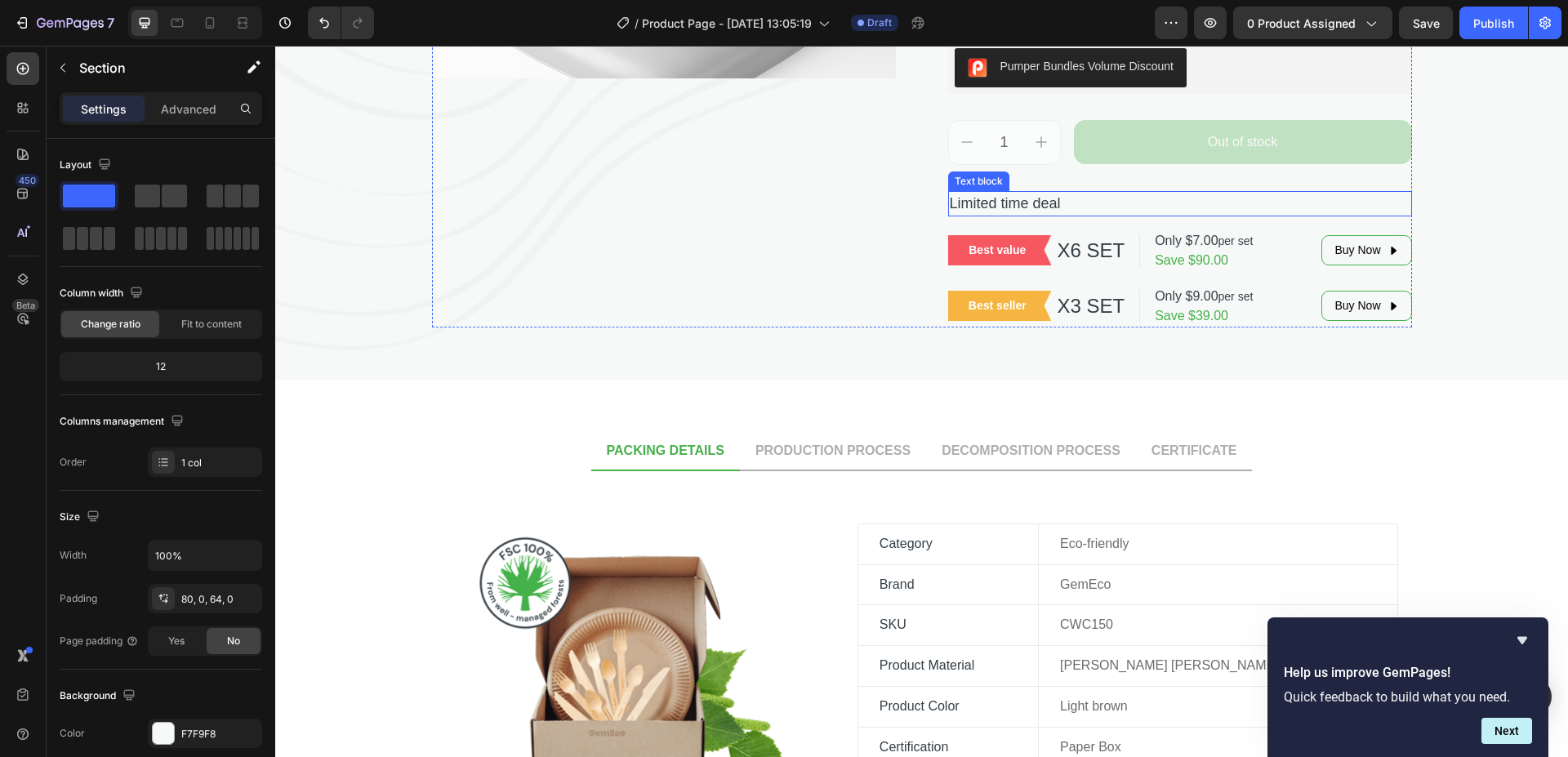
click at [971, 203] on p "Limited time deal" at bounding box center [1181, 204] width 461 height 22
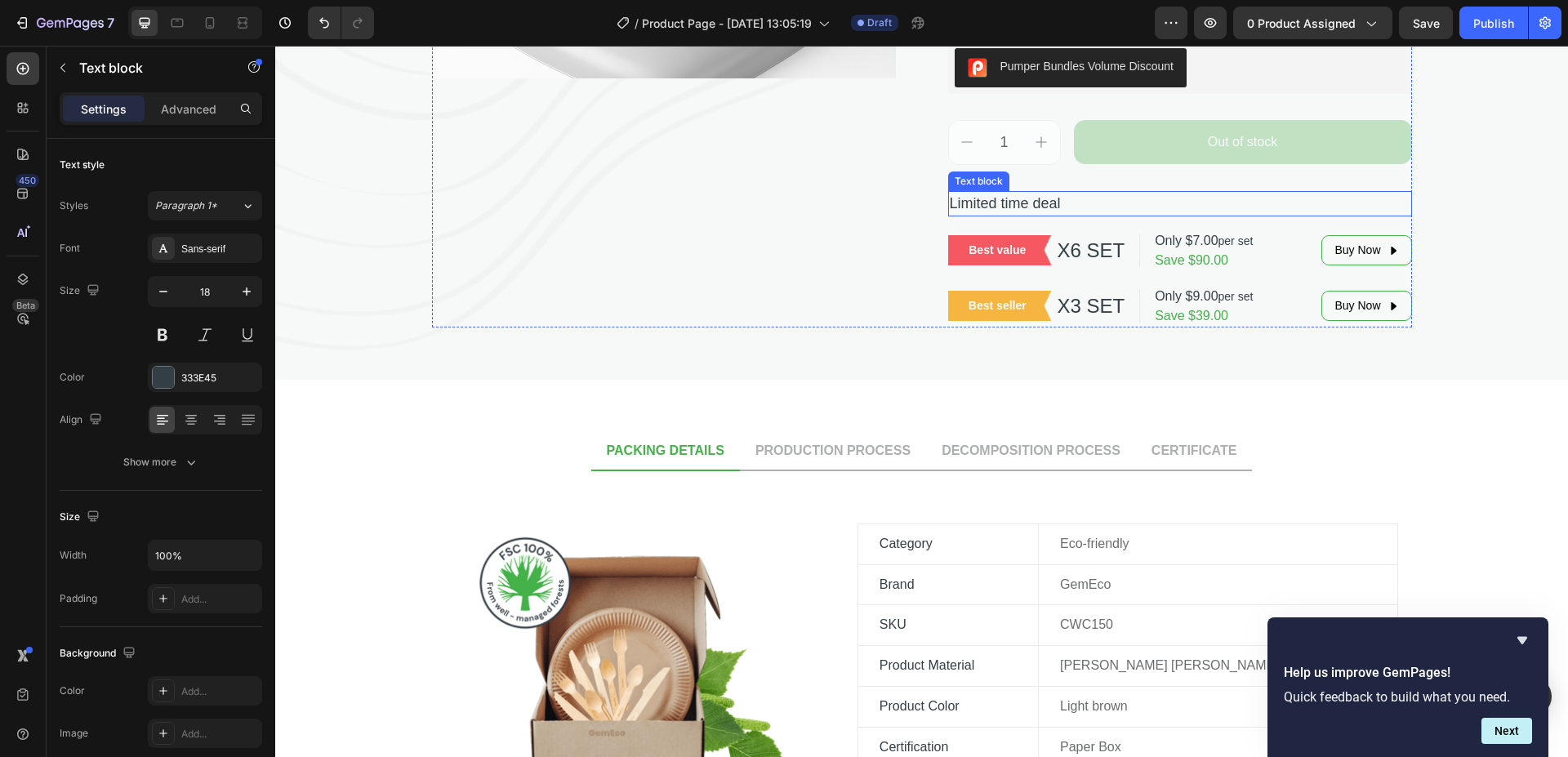
click at [971, 203] on p "Limited time deal" at bounding box center [1181, 204] width 461 height 22
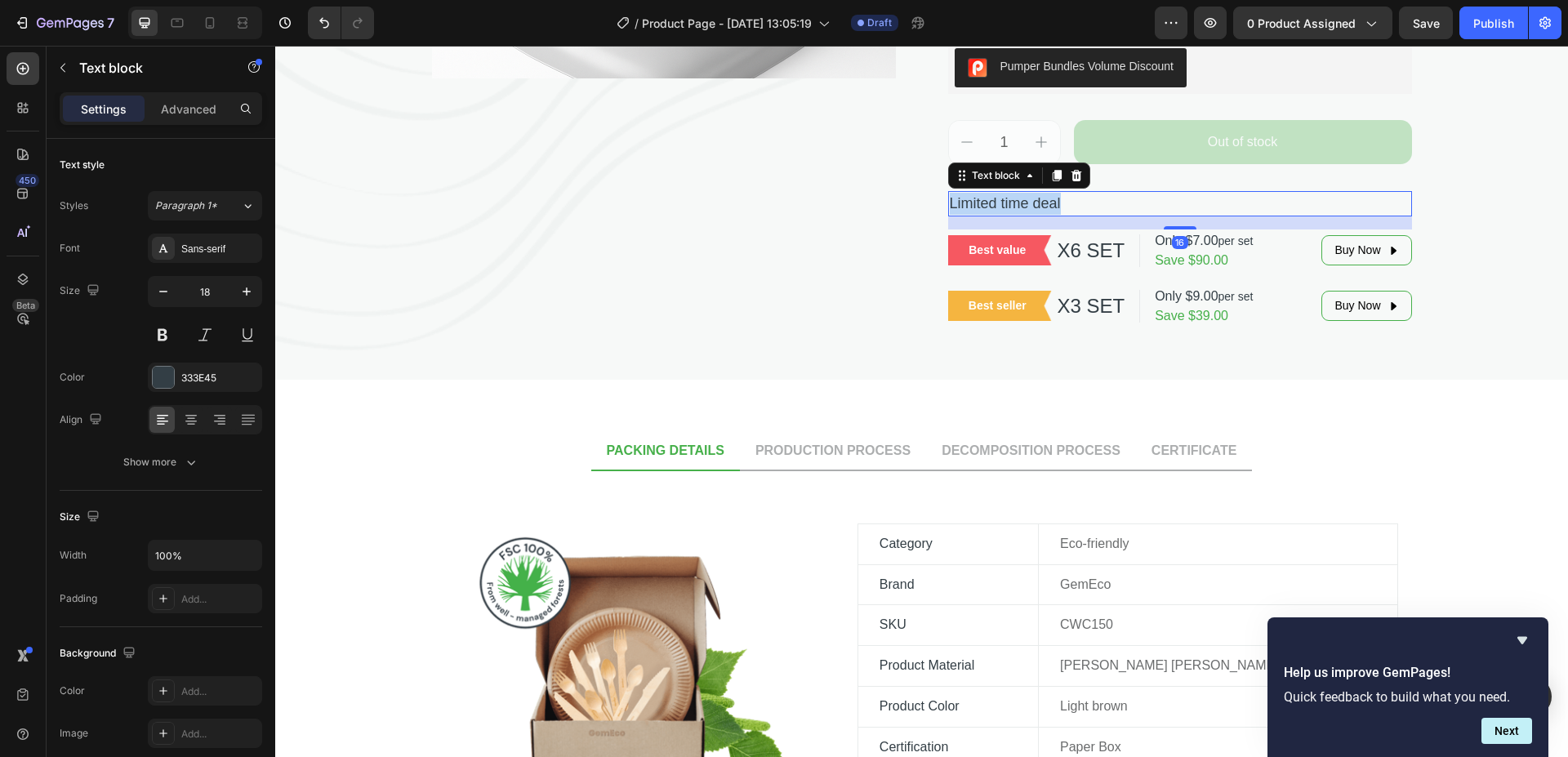
click at [971, 203] on p "Limited time deal" at bounding box center [1181, 204] width 461 height 22
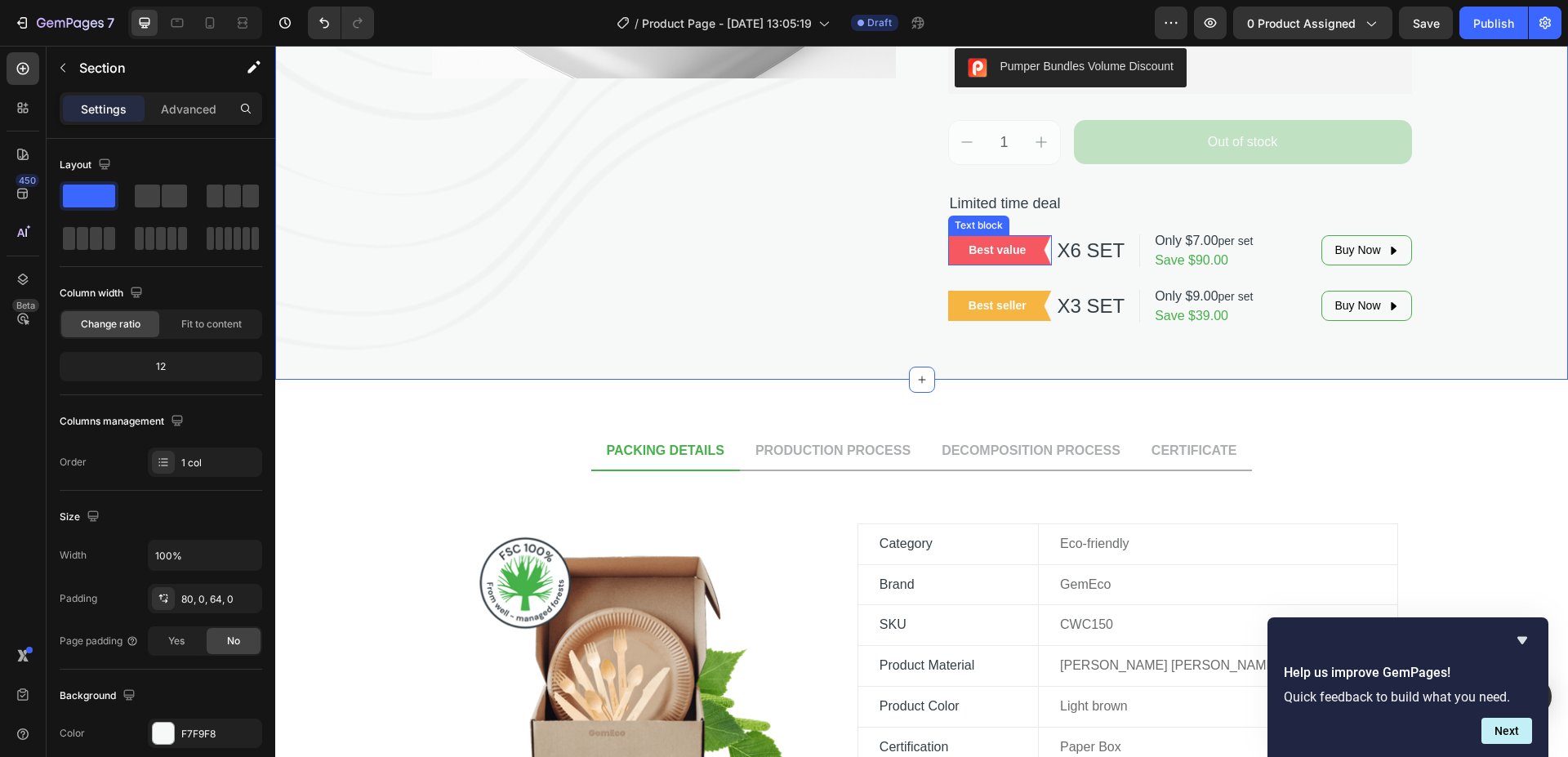
click at [996, 250] on p "Best value" at bounding box center [998, 250] width 77 height 17
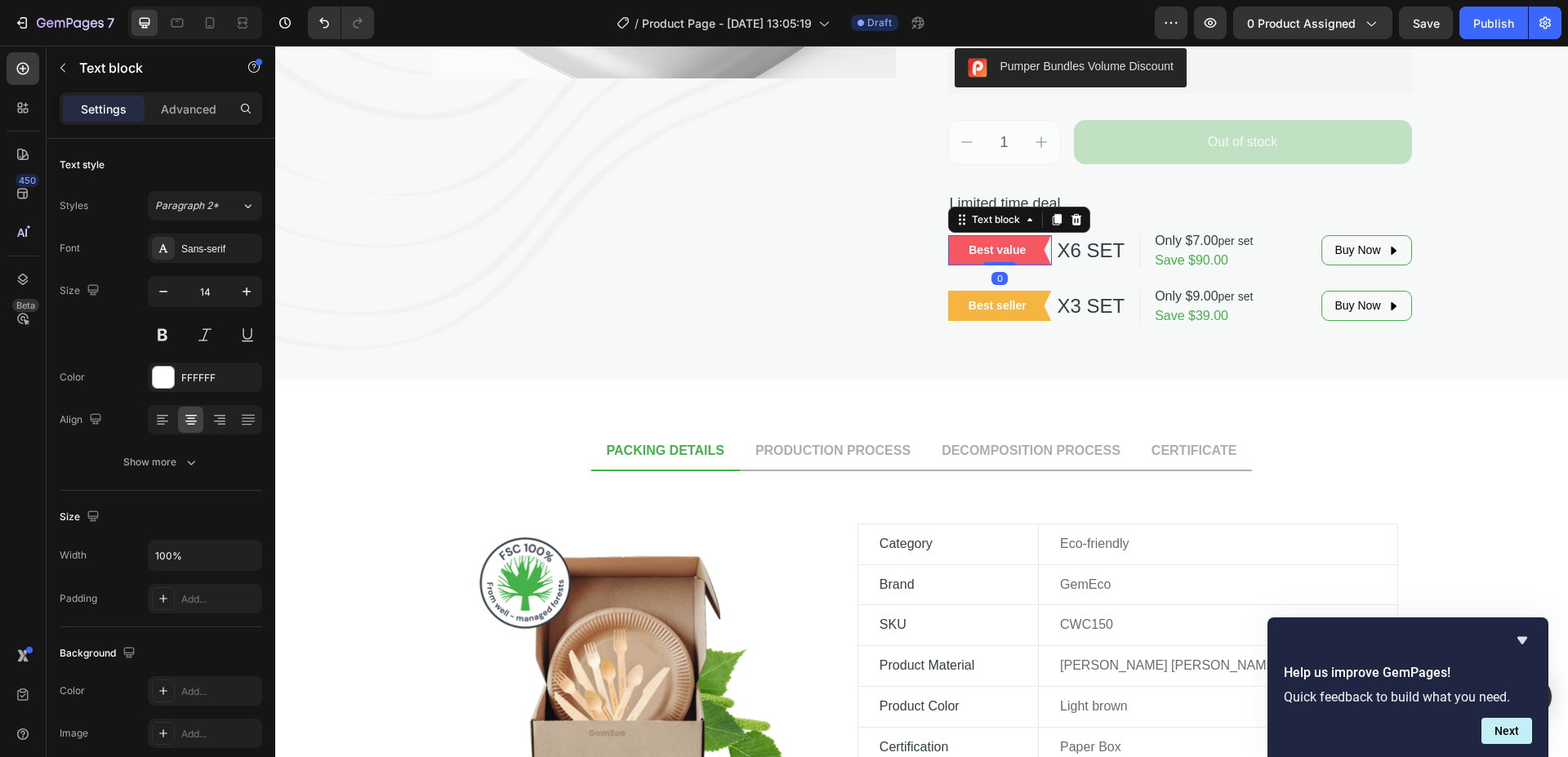
click at [996, 250] on p "Best value" at bounding box center [998, 250] width 77 height 17
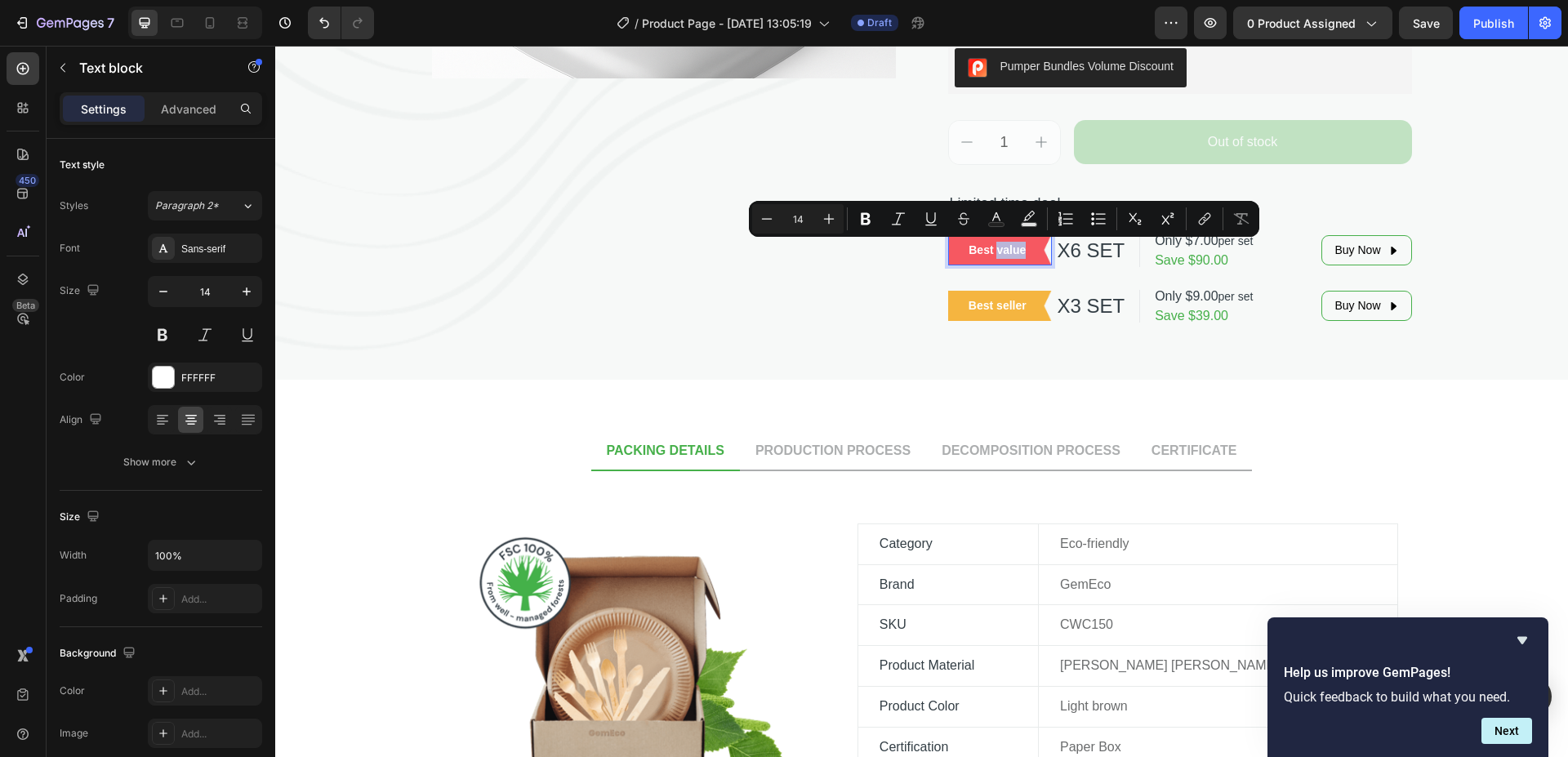
click at [996, 250] on p "Best value" at bounding box center [998, 250] width 77 height 17
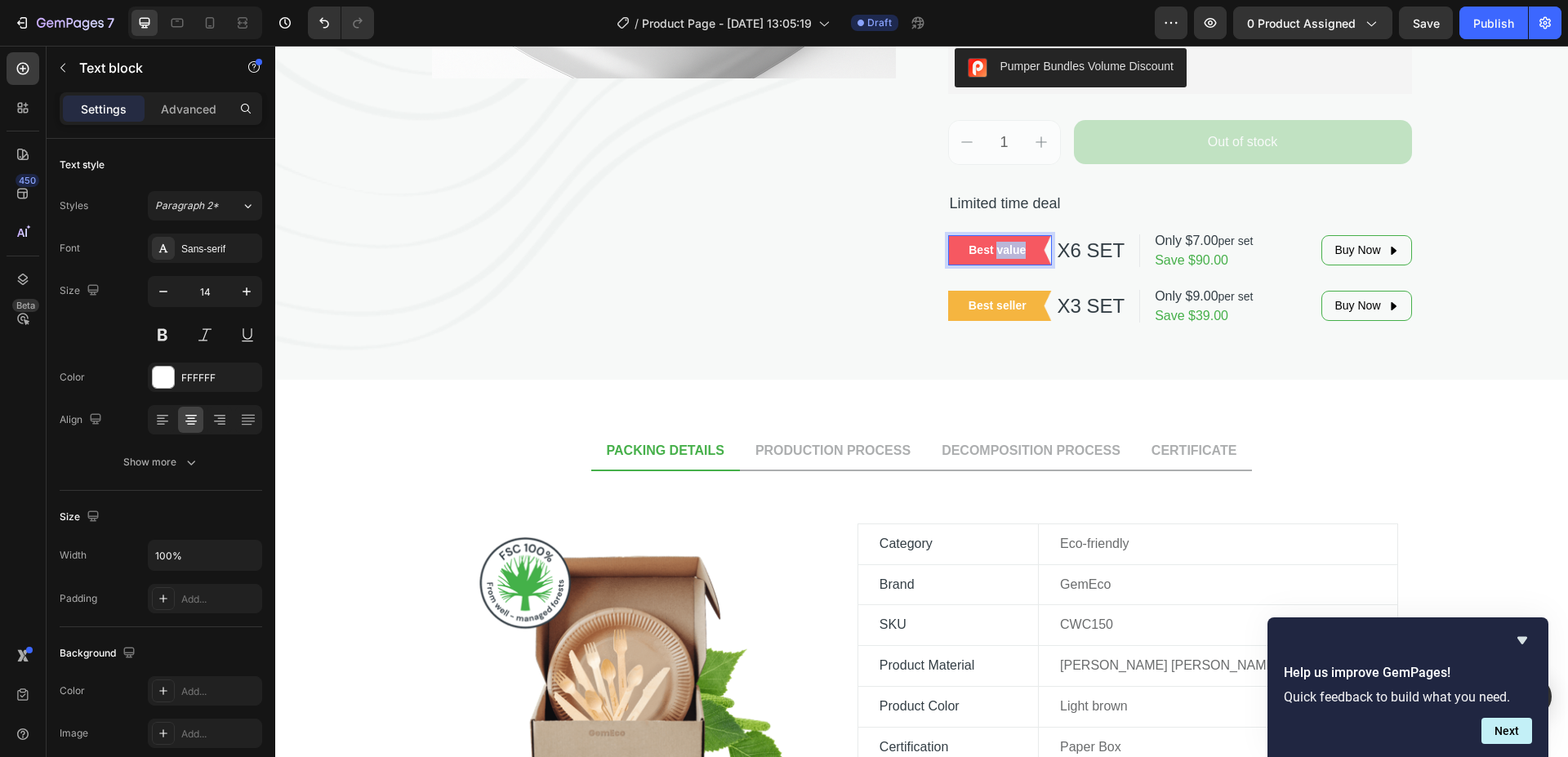
click at [996, 250] on p "Best value" at bounding box center [998, 250] width 77 height 17
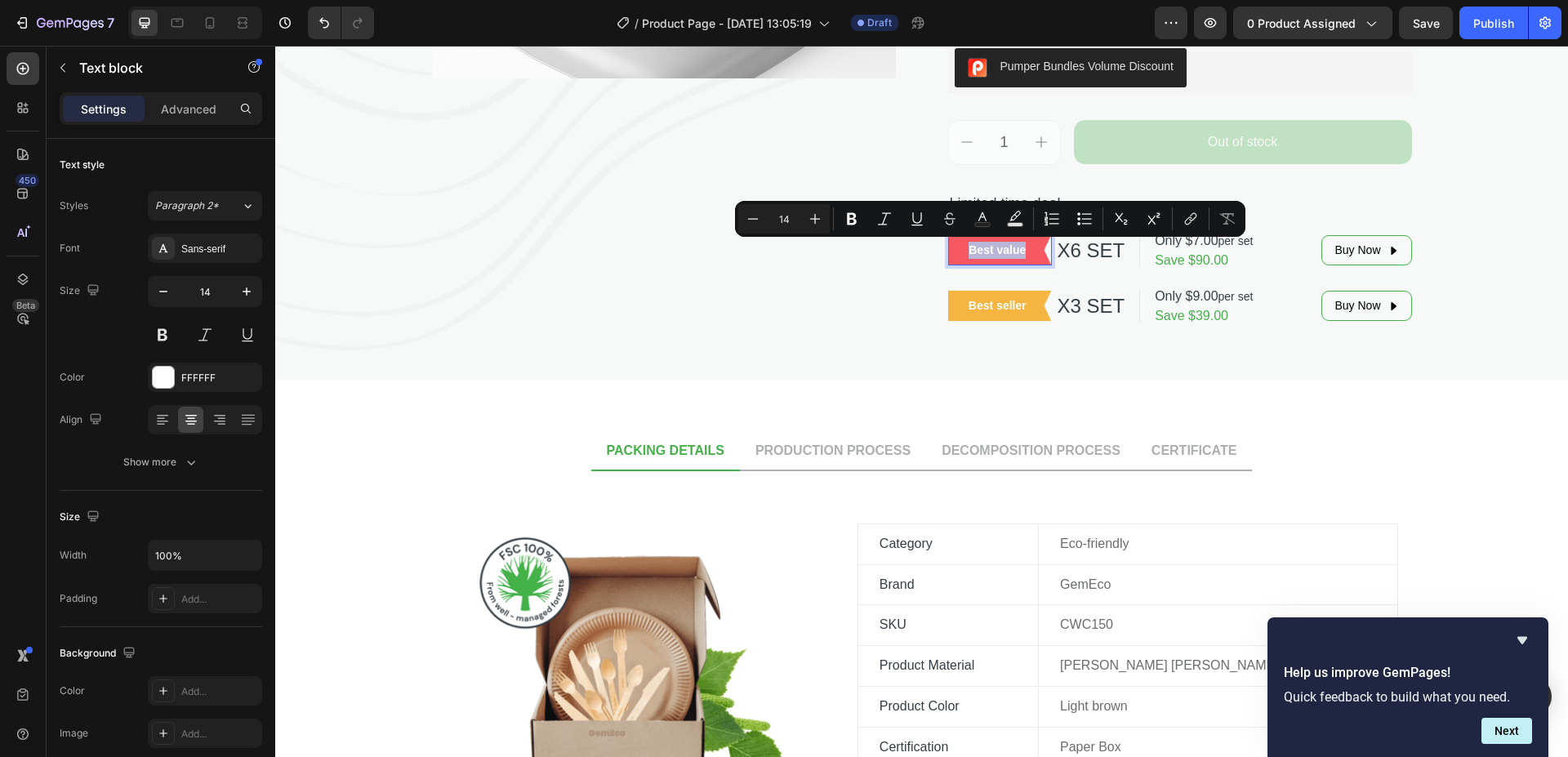
copy p "Best value"
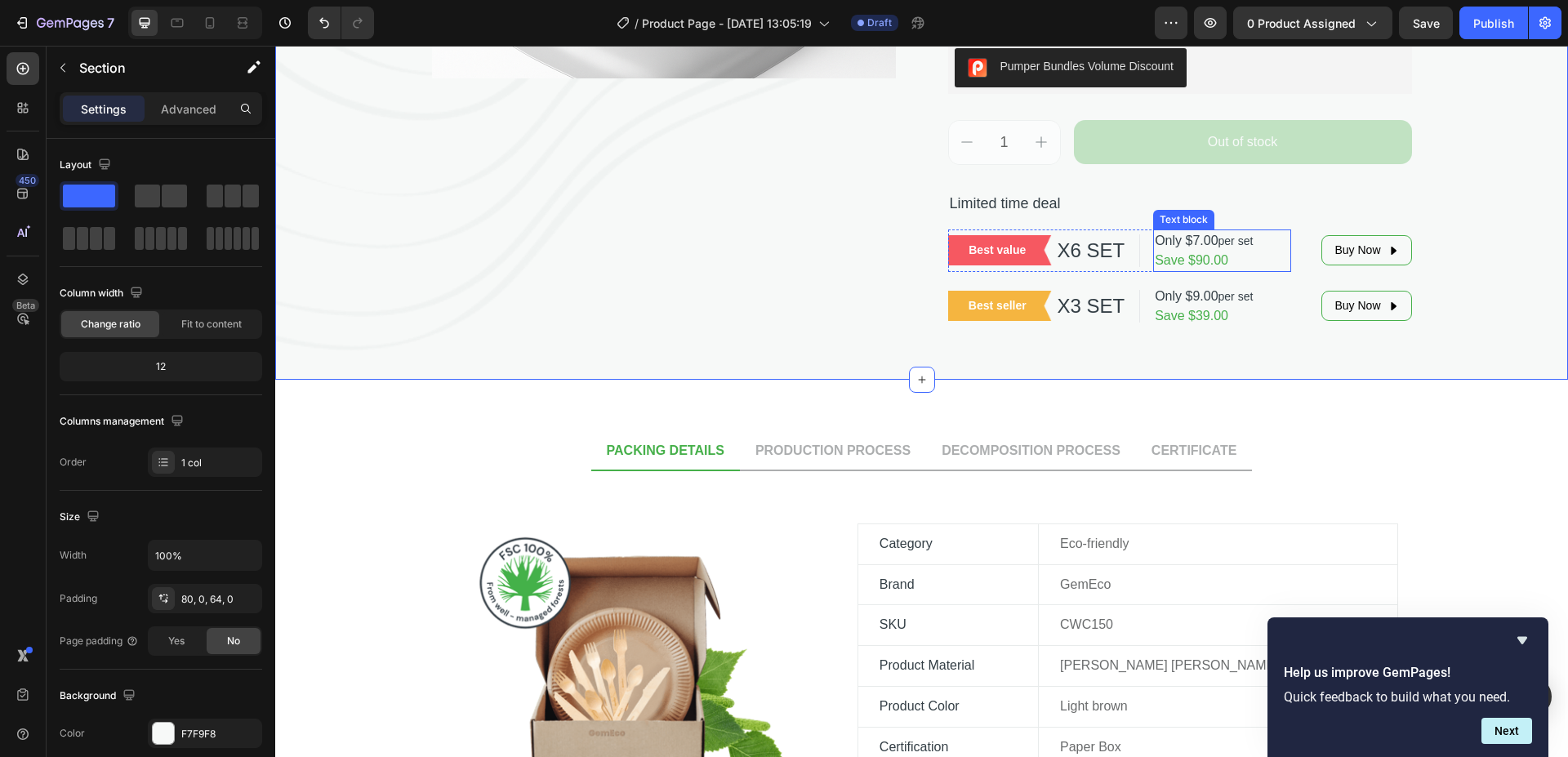
click at [1156, 241] on p "Only $7.00 per set Save $90.00" at bounding box center [1222, 250] width 134 height 39
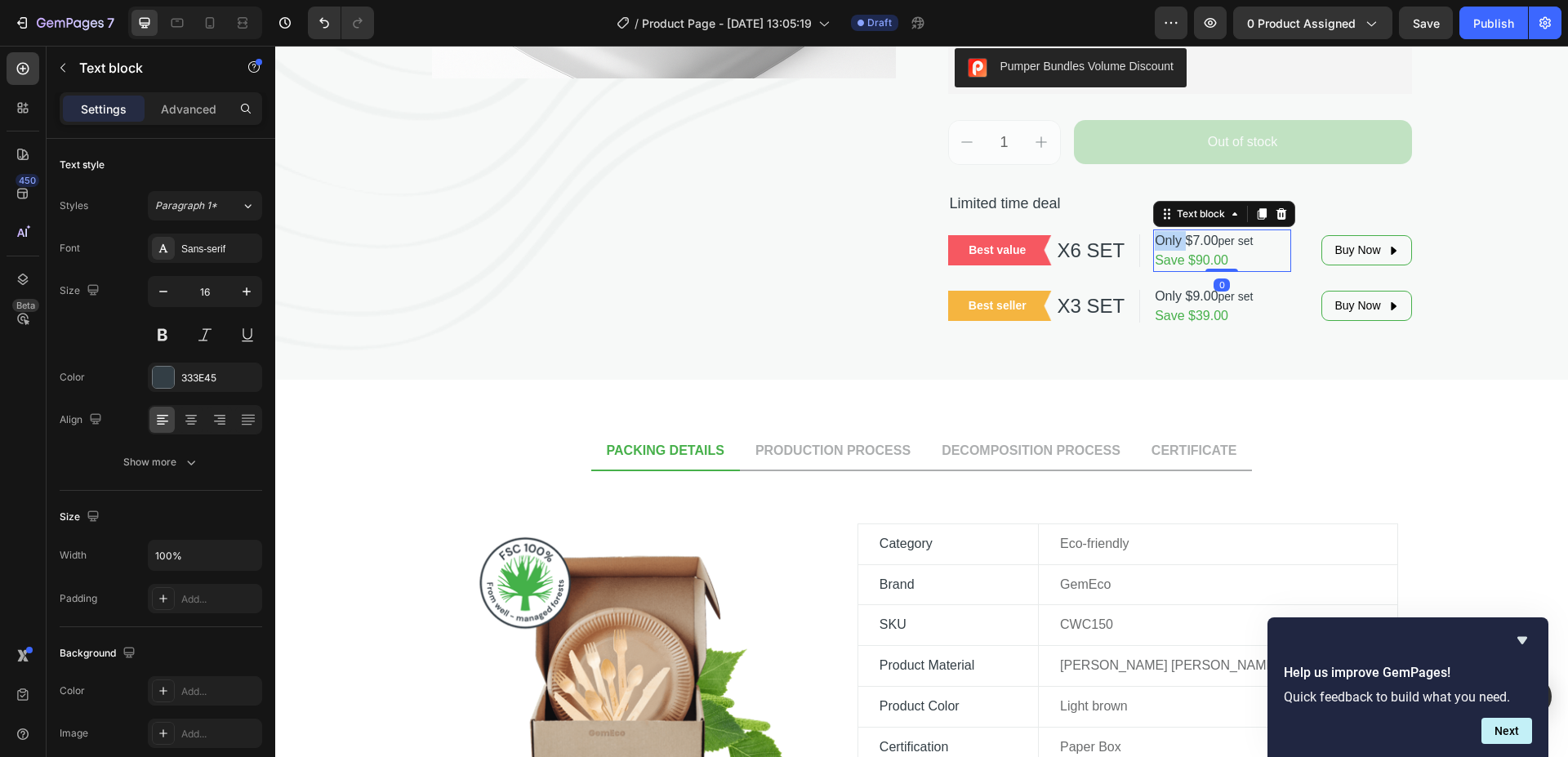
click at [1156, 241] on p "Only $7.00 per set Save $90.00" at bounding box center [1222, 250] width 134 height 39
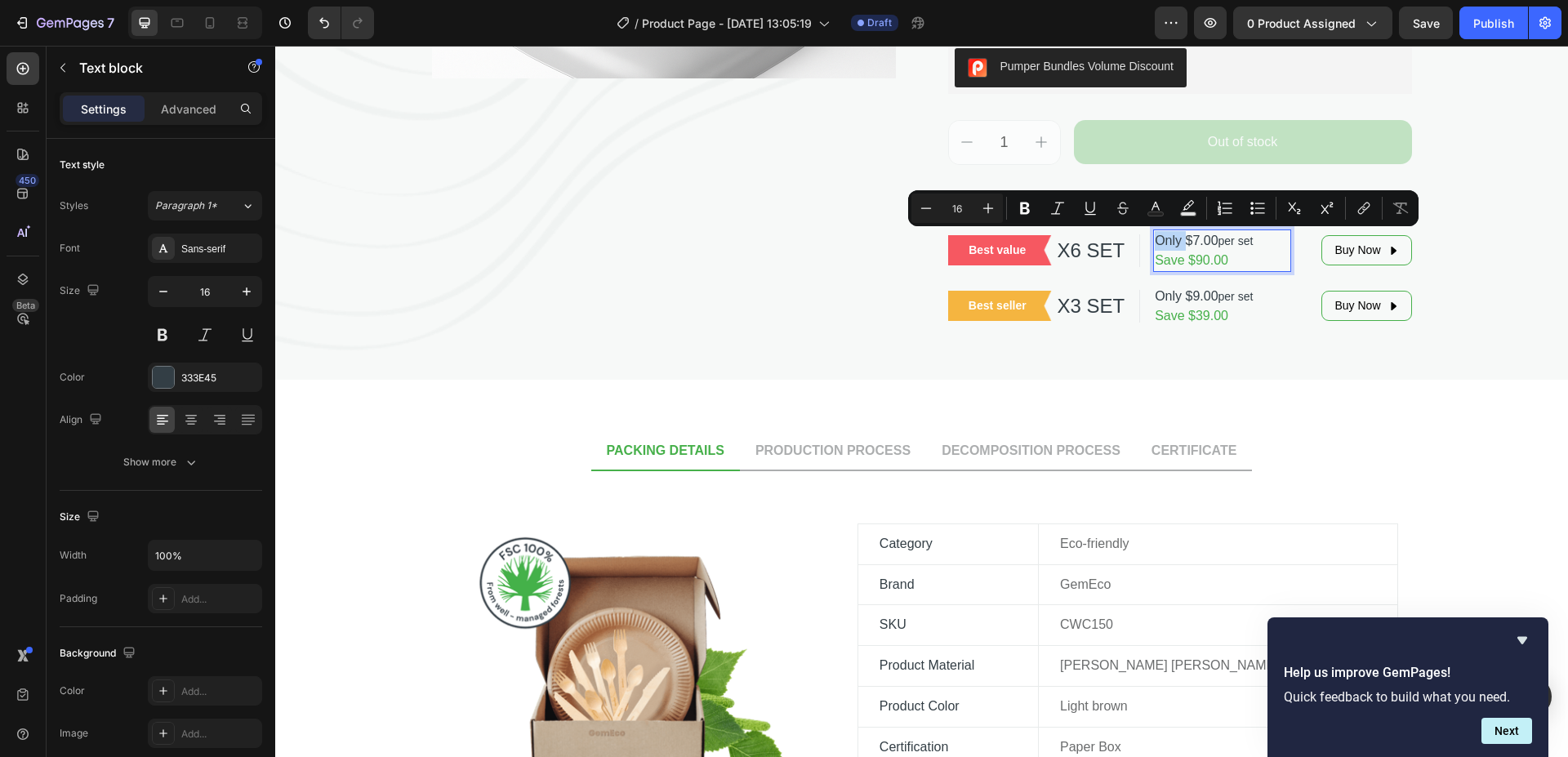
click at [1159, 239] on p "Only $7.00 per set Save $90.00" at bounding box center [1222, 250] width 134 height 39
drag, startPoint x: 1152, startPoint y: 239, endPoint x: 1237, endPoint y: 257, distance: 86.9
click at [1237, 257] on p "Only $7.00 per set Save $90.00" at bounding box center [1222, 250] width 134 height 39
copy p "Only $7.00 per set Save $90.00"
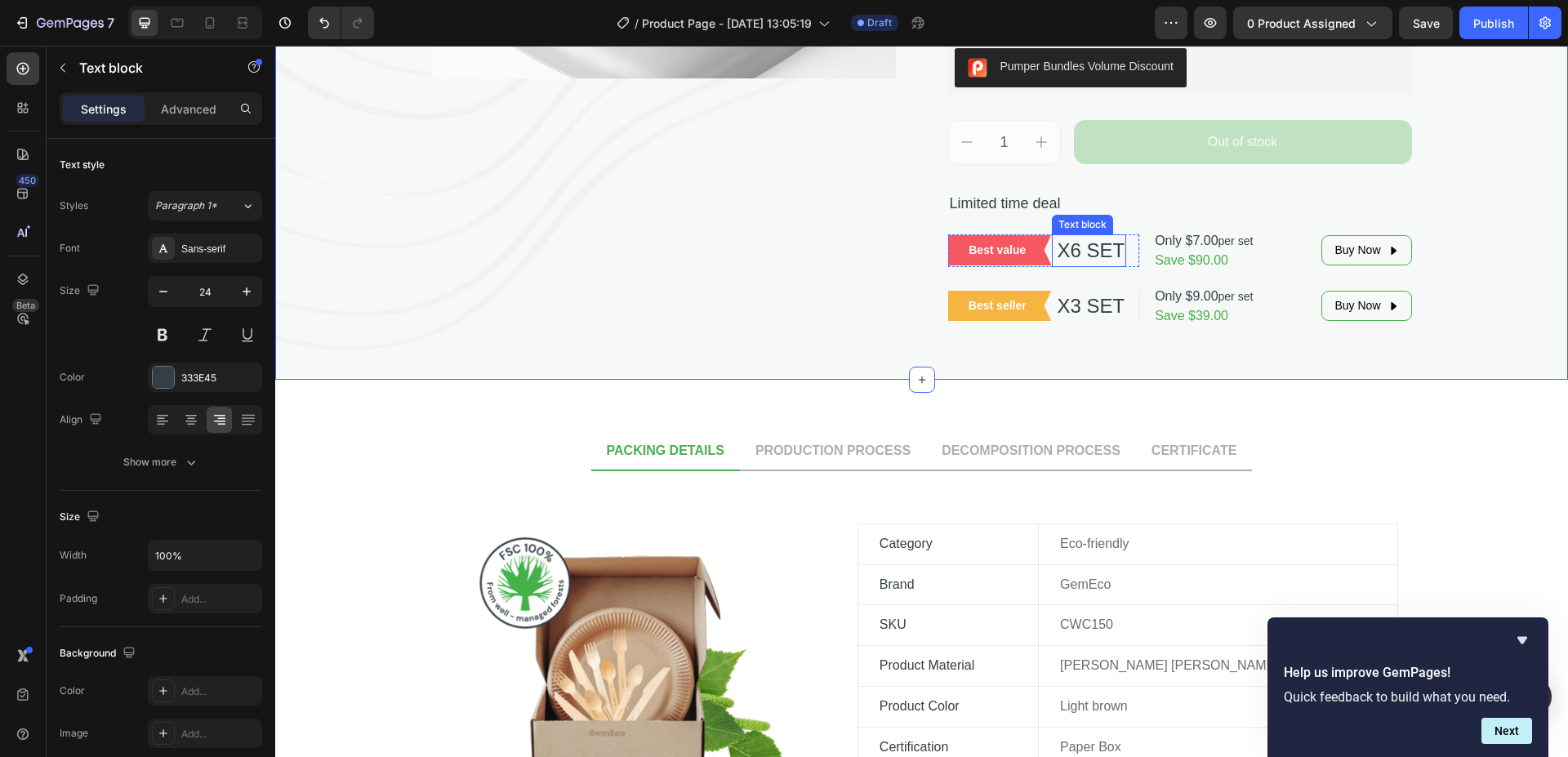
click at [1076, 255] on p "X6 SET" at bounding box center [1089, 250] width 71 height 29
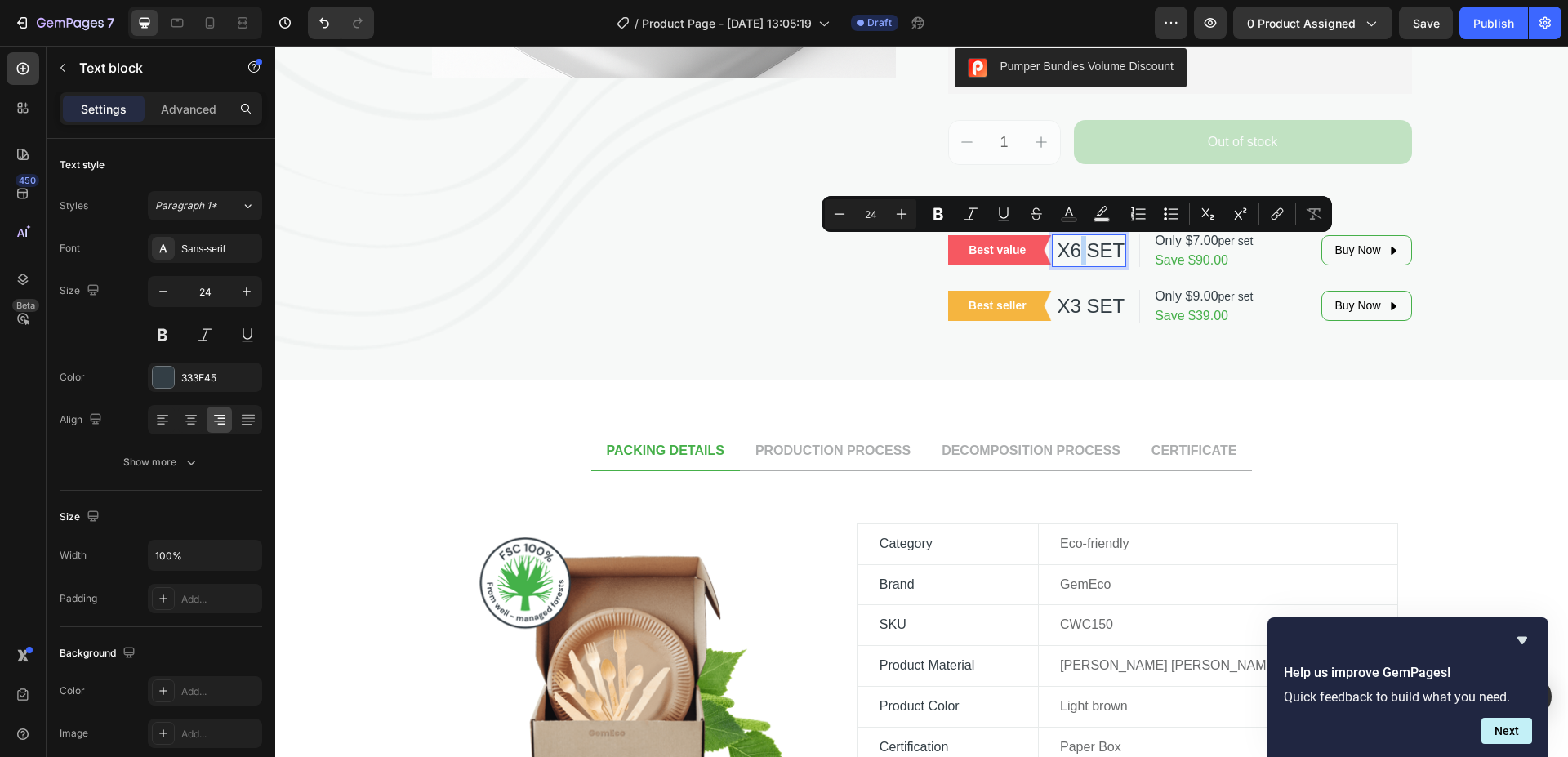
click at [1077, 253] on p "X6 SET" at bounding box center [1089, 250] width 71 height 29
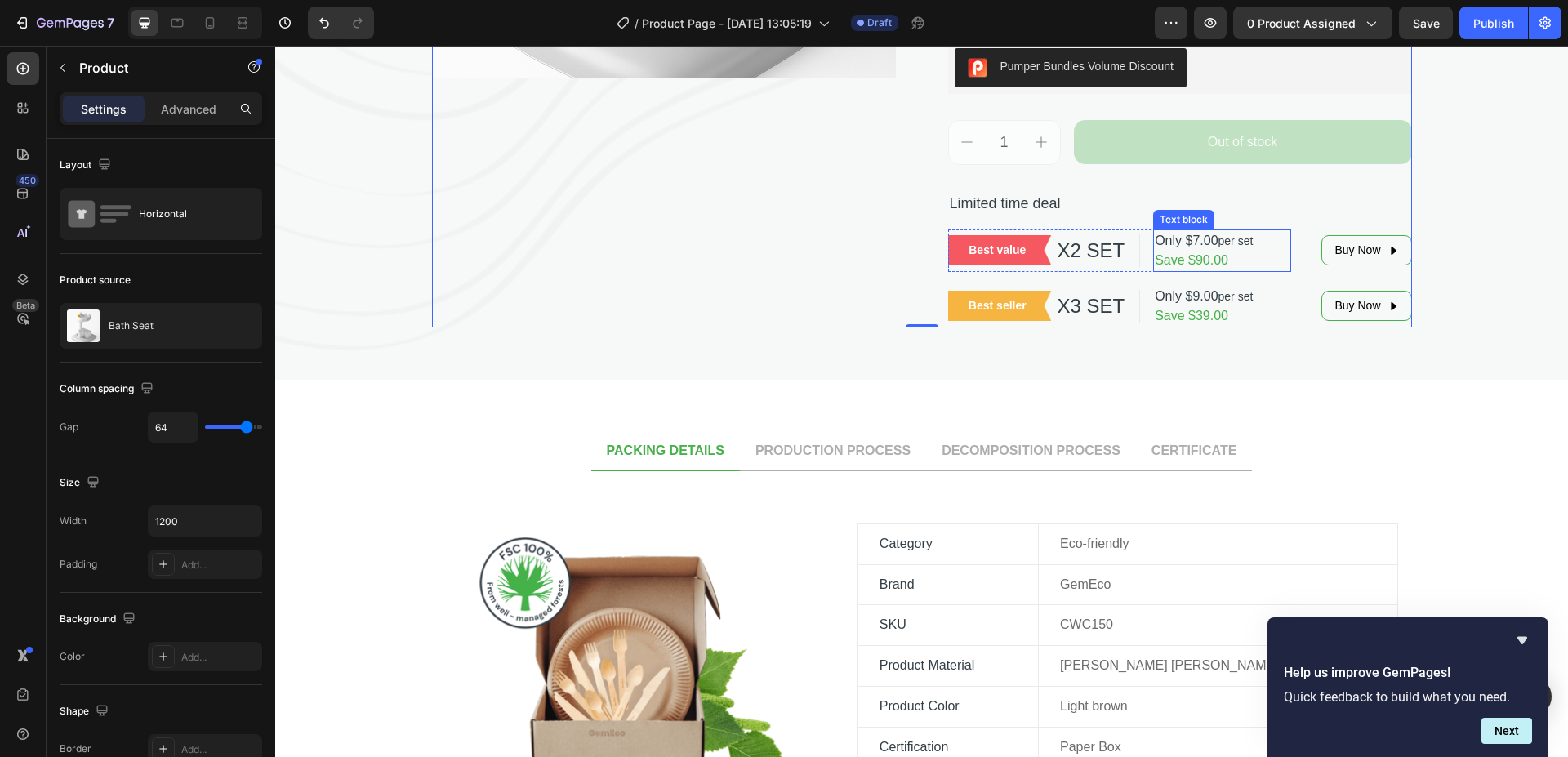
click at [1202, 243] on p "Only $7.00 per set Save $90.00" at bounding box center [1222, 250] width 134 height 39
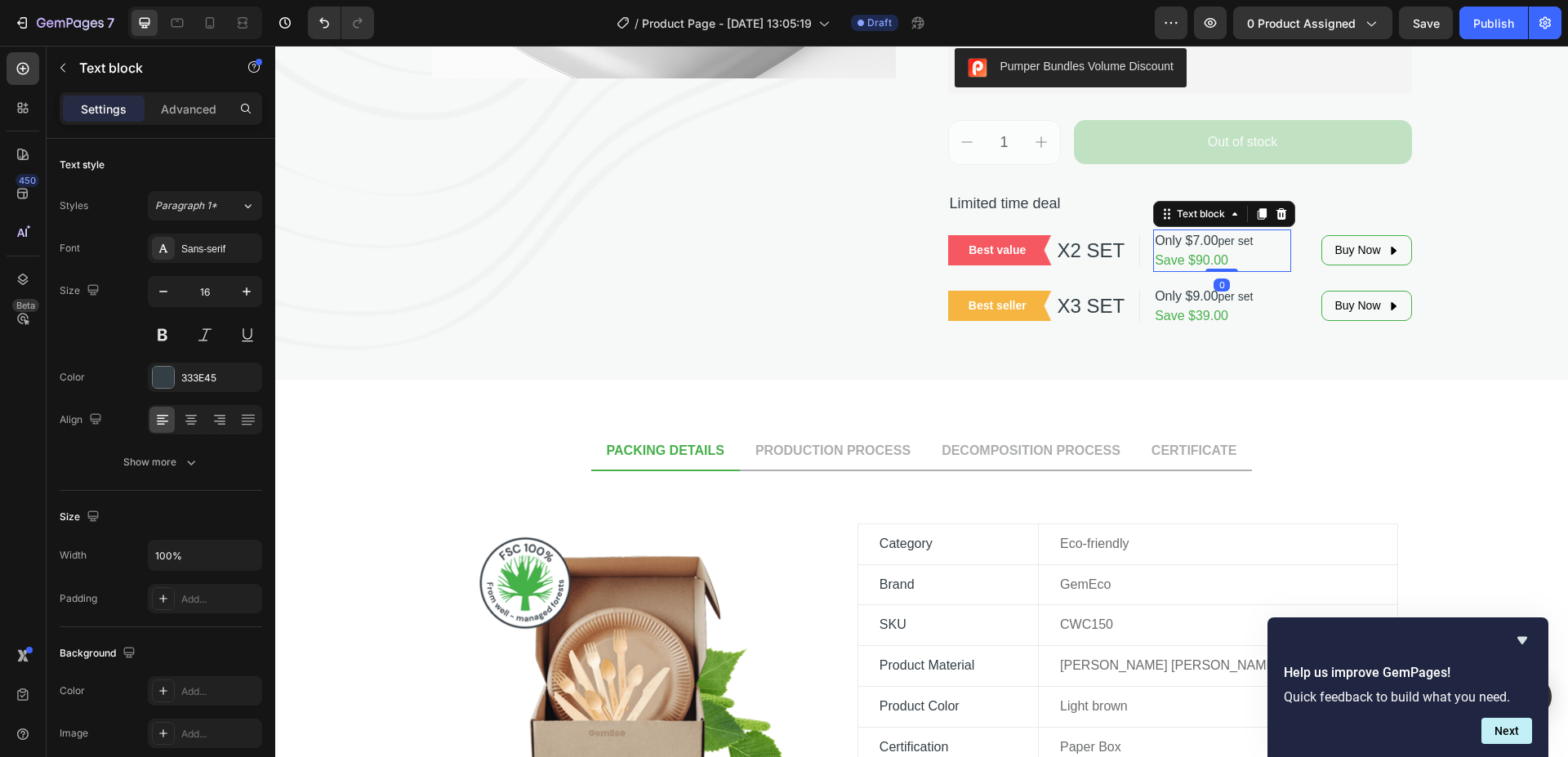
click at [1195, 235] on p "Only $7.00 per set Save $90.00" at bounding box center [1222, 250] width 134 height 39
click at [1244, 238] on p "Only $99 per set Save $90.00" at bounding box center [1222, 250] width 134 height 39
click at [1221, 257] on span "Save $90.00" at bounding box center [1192, 260] width 73 height 14
click at [1198, 240] on p "Only $99 per set Save $29.00" at bounding box center [1222, 250] width 134 height 39
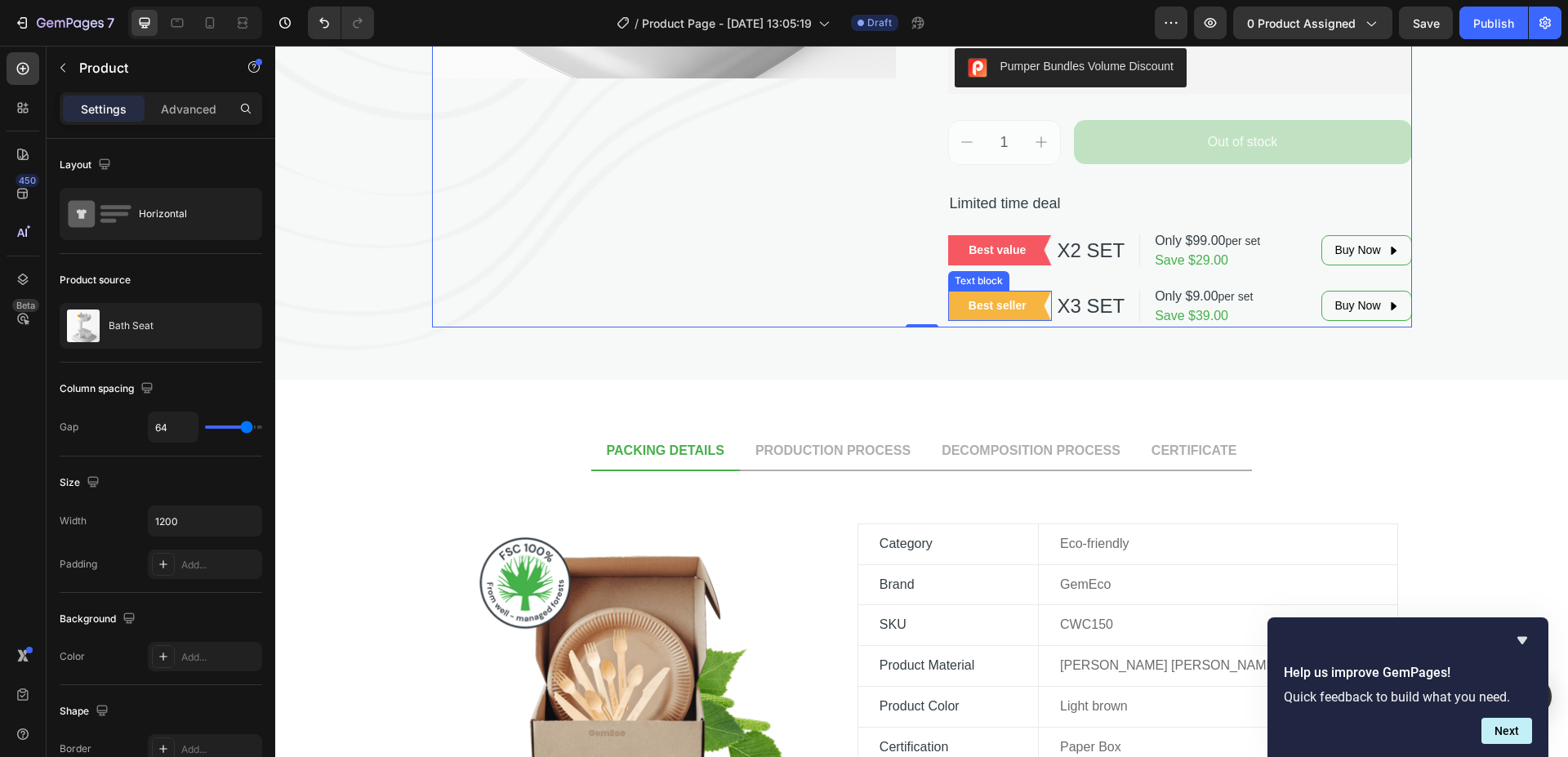
click at [988, 305] on p "Best seller" at bounding box center [998, 306] width 77 height 17
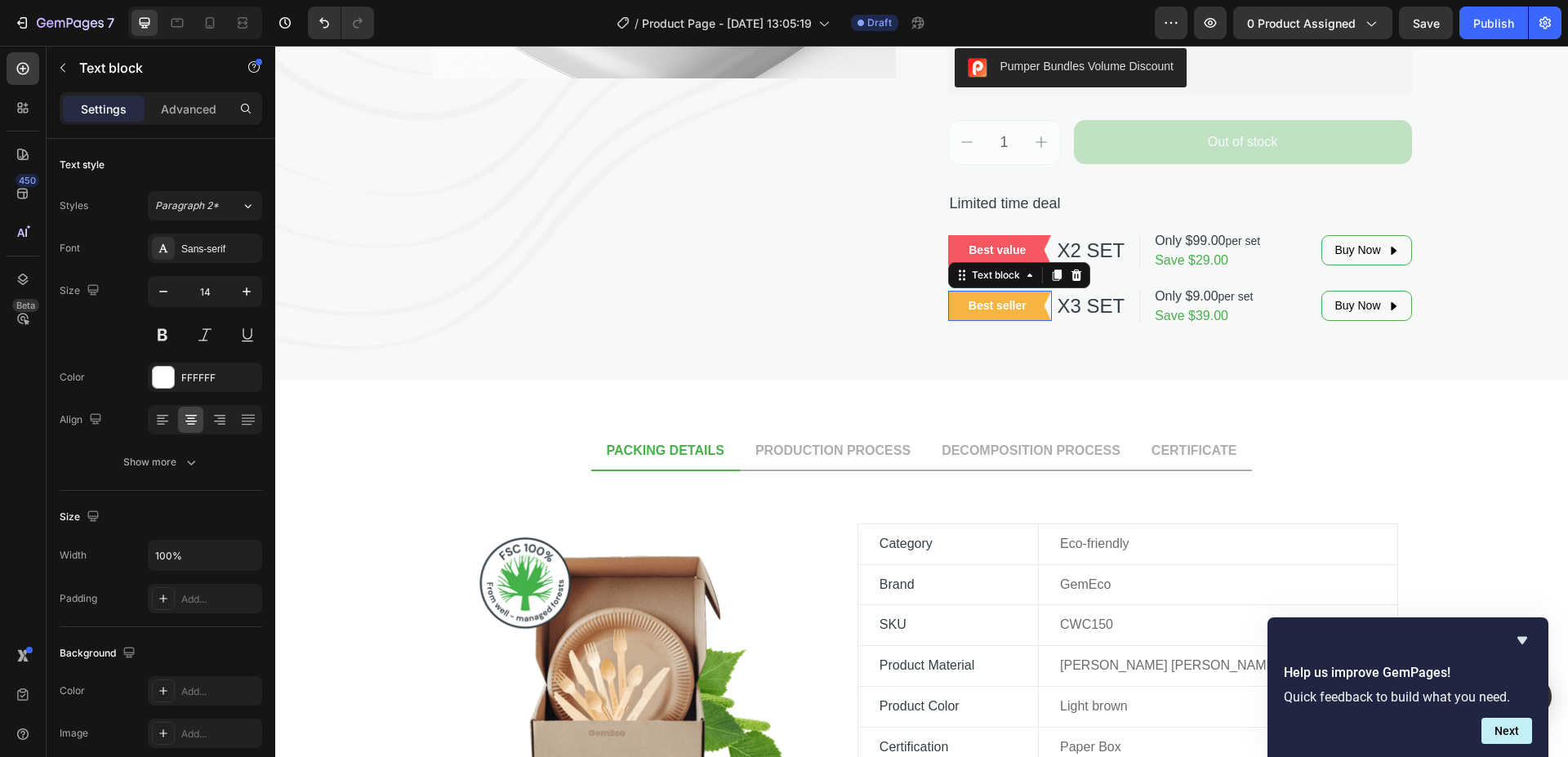
click at [988, 305] on p "Best seller" at bounding box center [998, 306] width 77 height 17
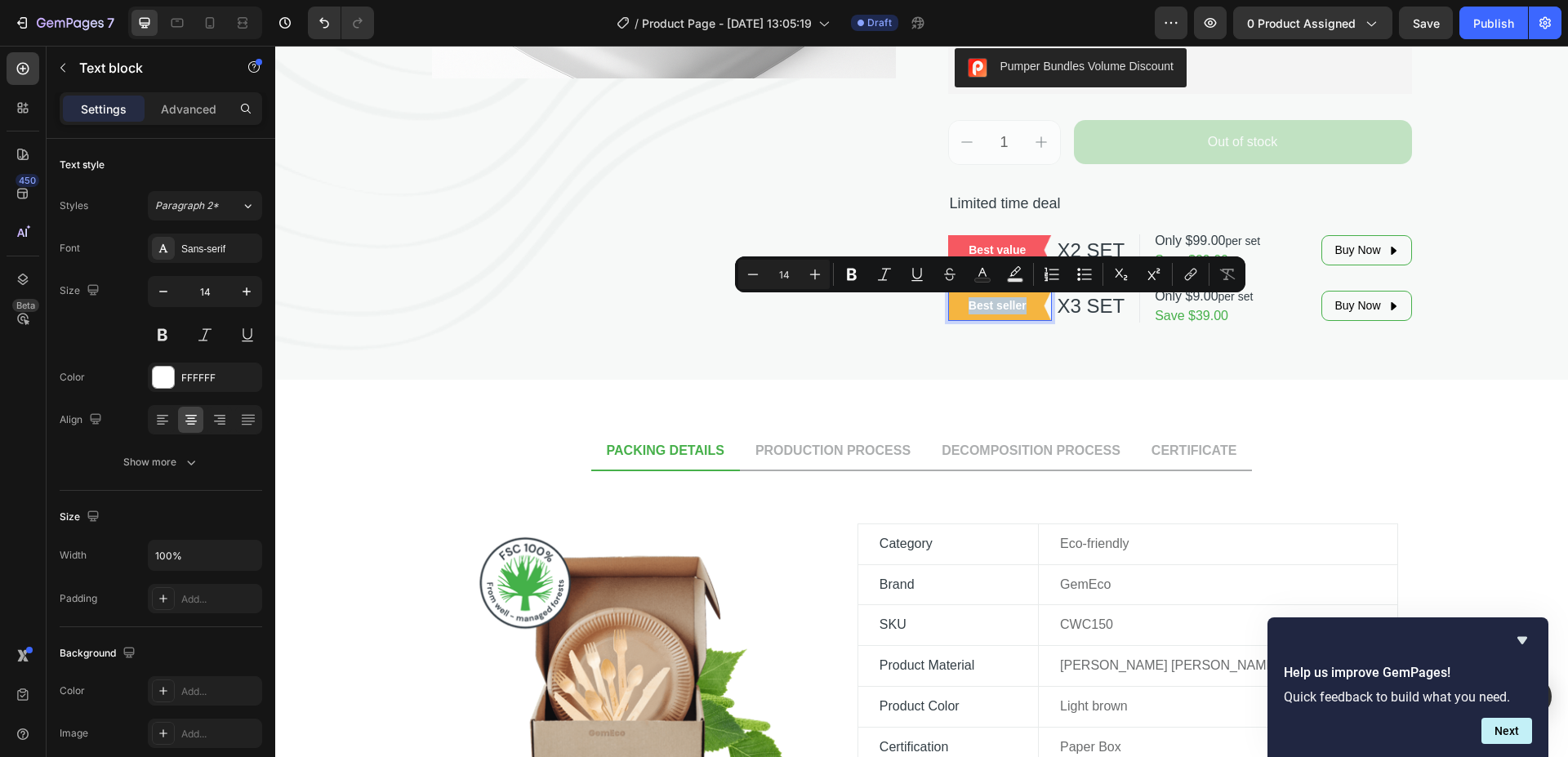
copy p "Best seller"
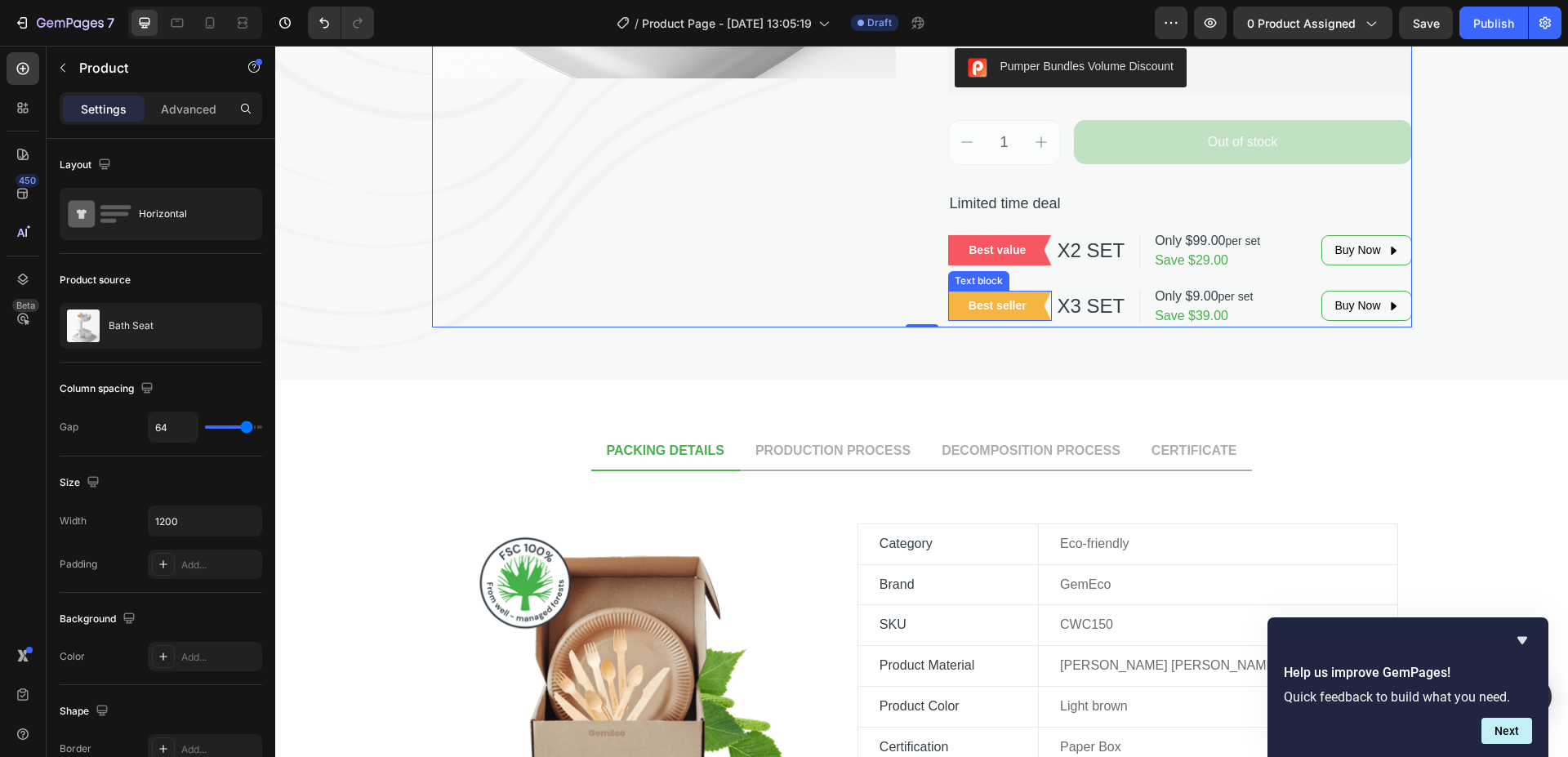
click at [987, 303] on p "Best seller" at bounding box center [998, 306] width 77 height 17
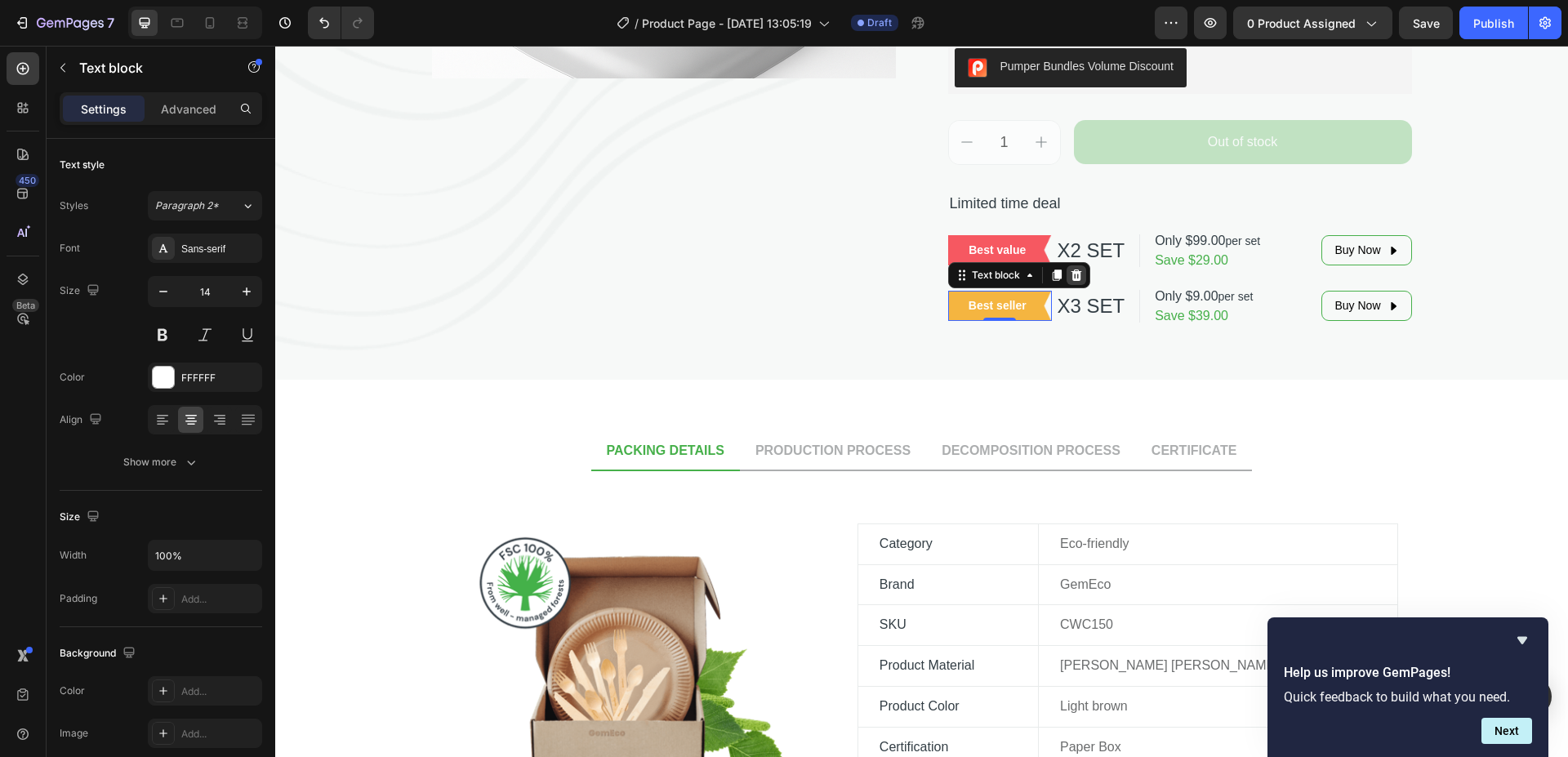
click at [1071, 271] on icon at bounding box center [1076, 275] width 11 height 11
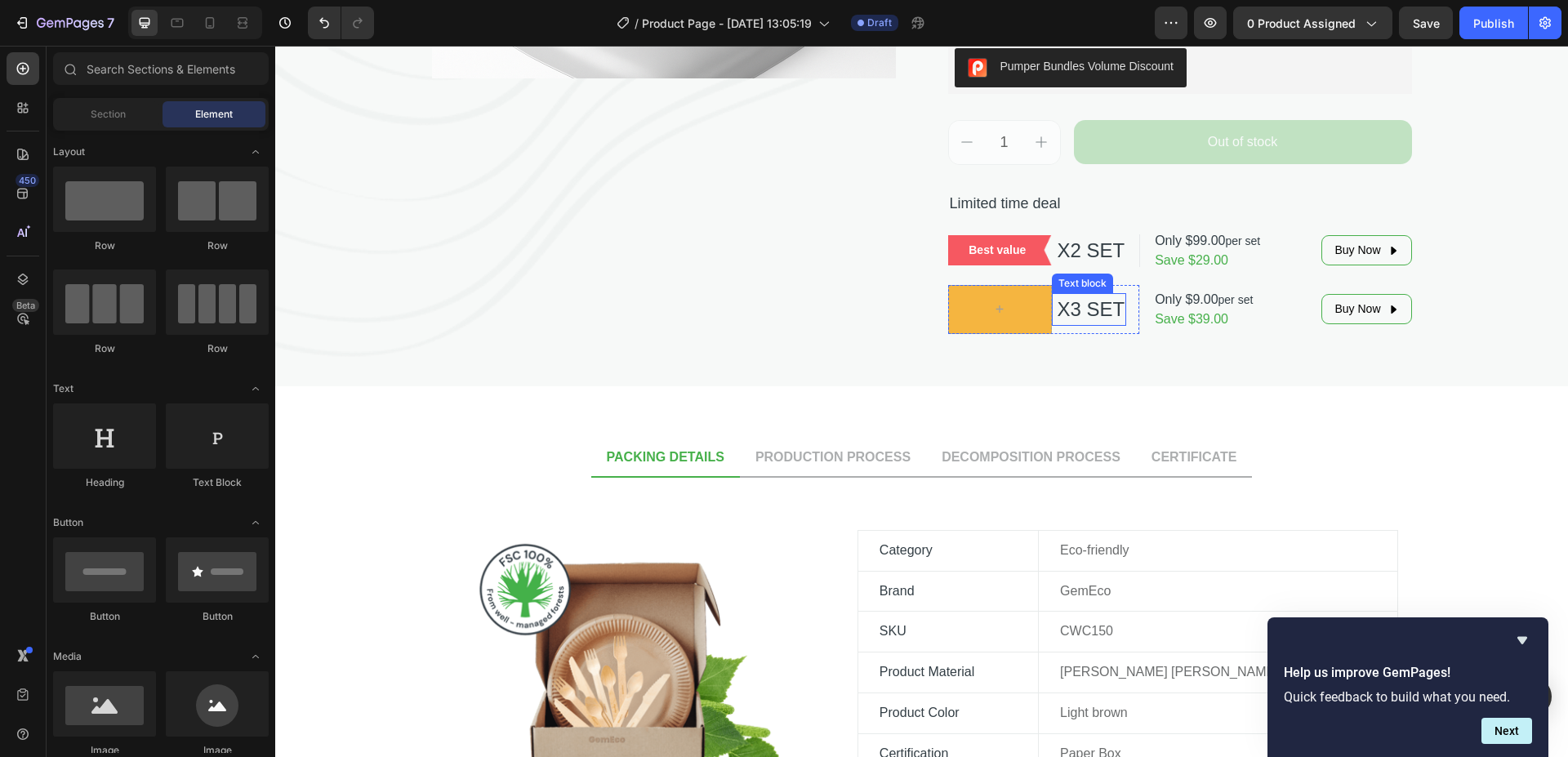
click at [1089, 310] on p "X3 SET" at bounding box center [1089, 309] width 71 height 29
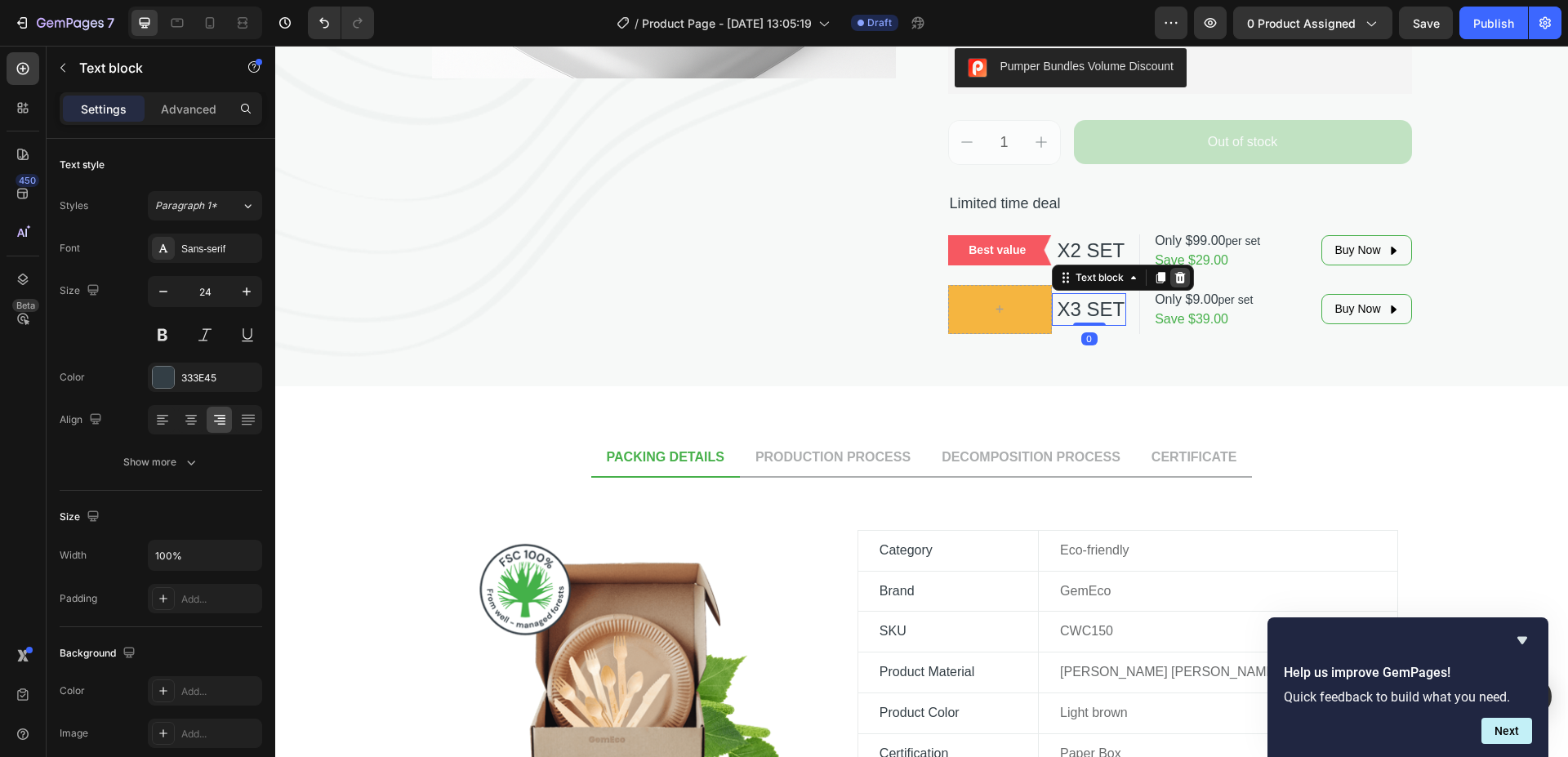
click at [1176, 274] on icon at bounding box center [1181, 277] width 11 height 11
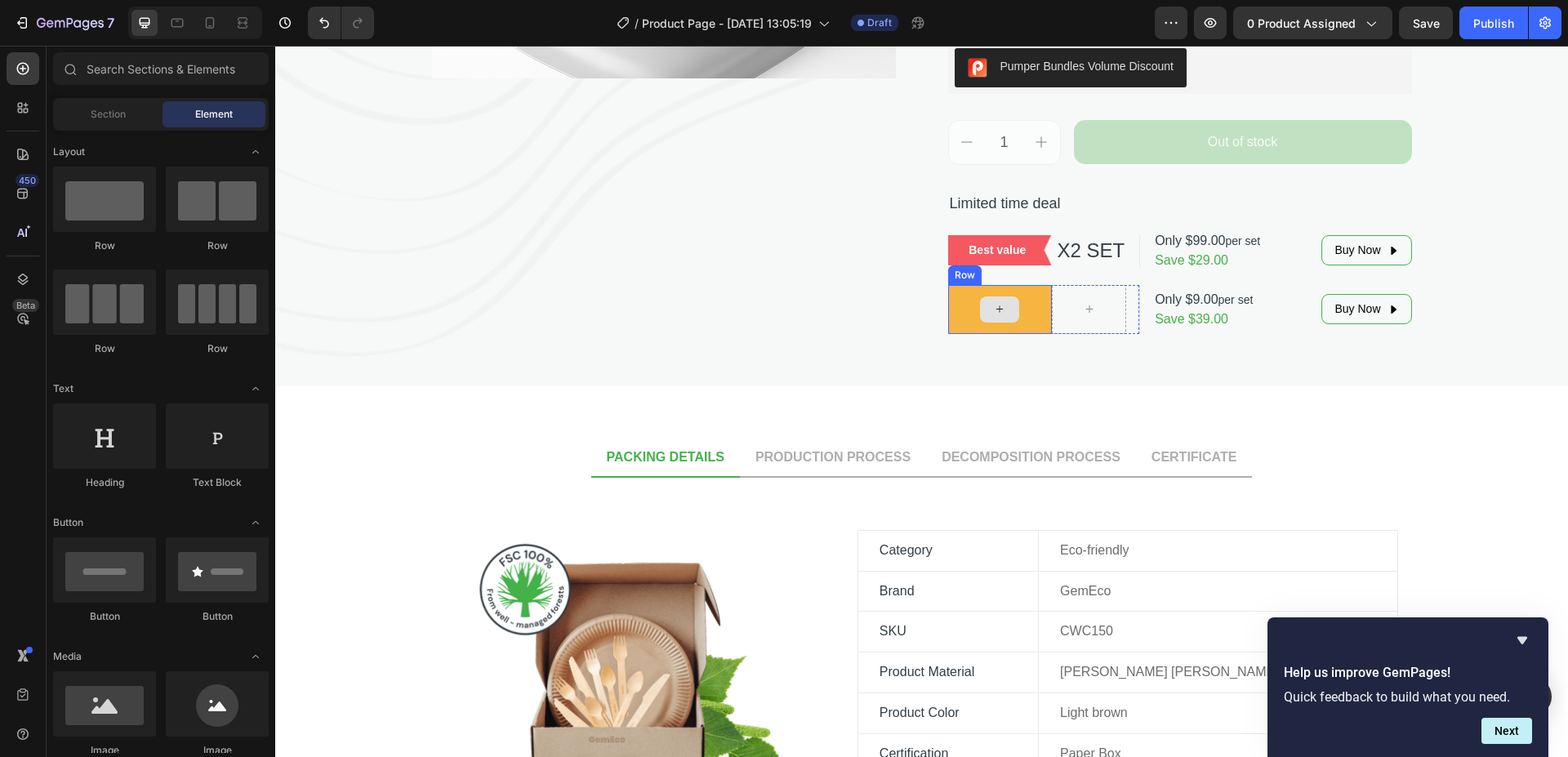
click at [1002, 321] on div at bounding box center [1000, 309] width 39 height 26
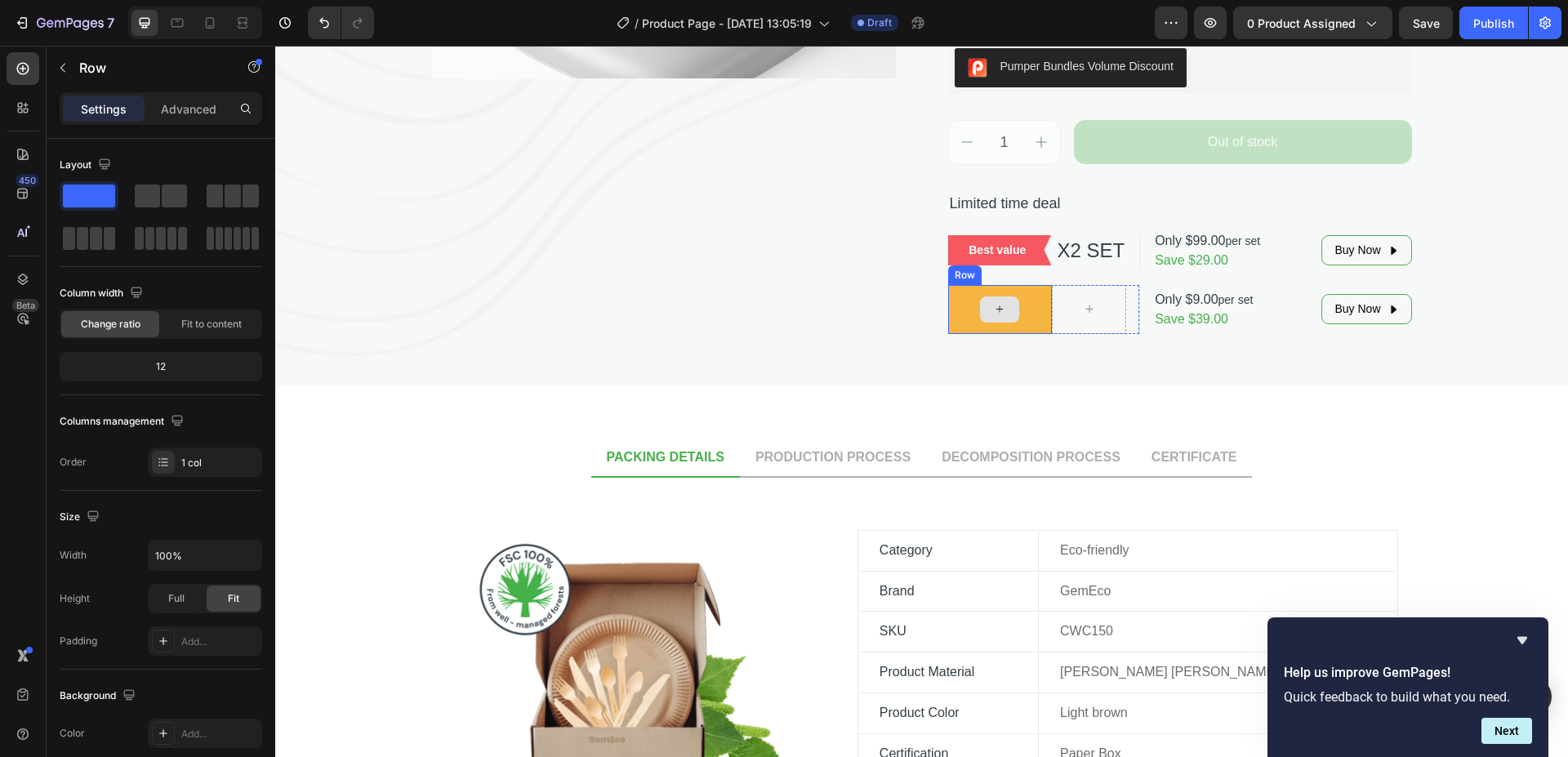
click at [1024, 323] on div at bounding box center [1001, 308] width 105 height 49
click at [1042, 269] on icon at bounding box center [1048, 269] width 13 height 13
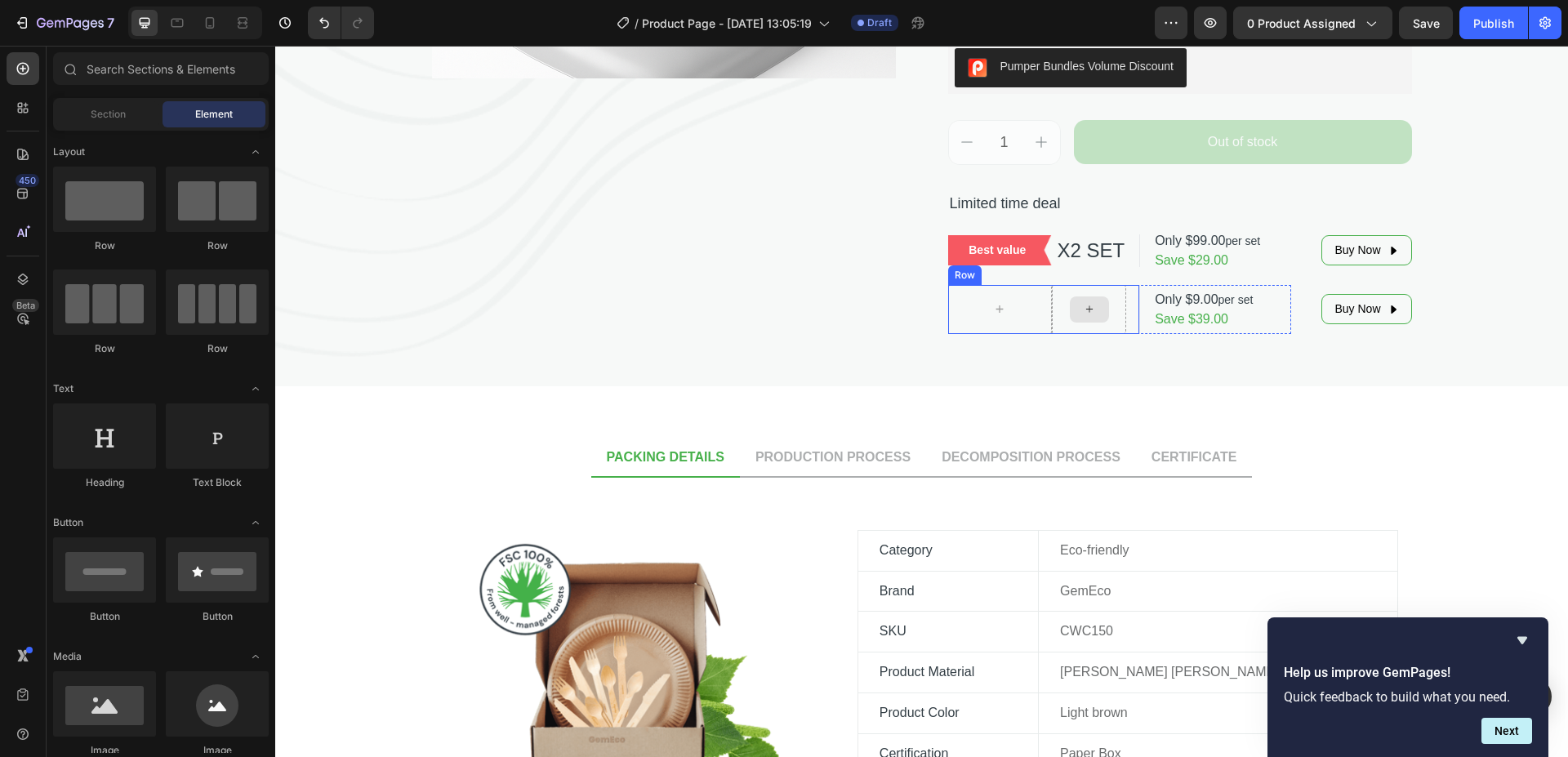
click at [1092, 323] on div at bounding box center [1089, 308] width 74 height 49
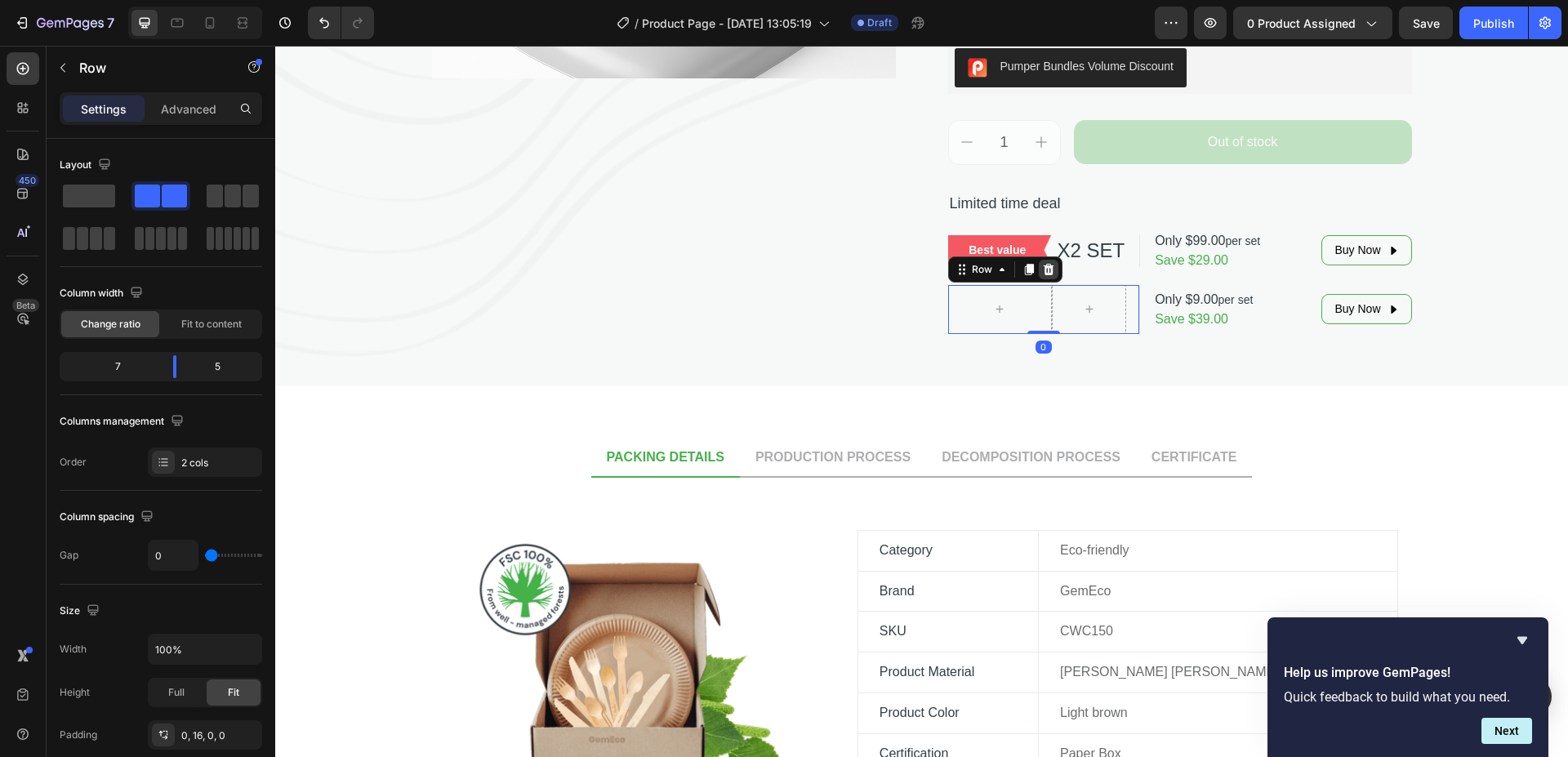
click at [1044, 271] on icon at bounding box center [1048, 269] width 11 height 11
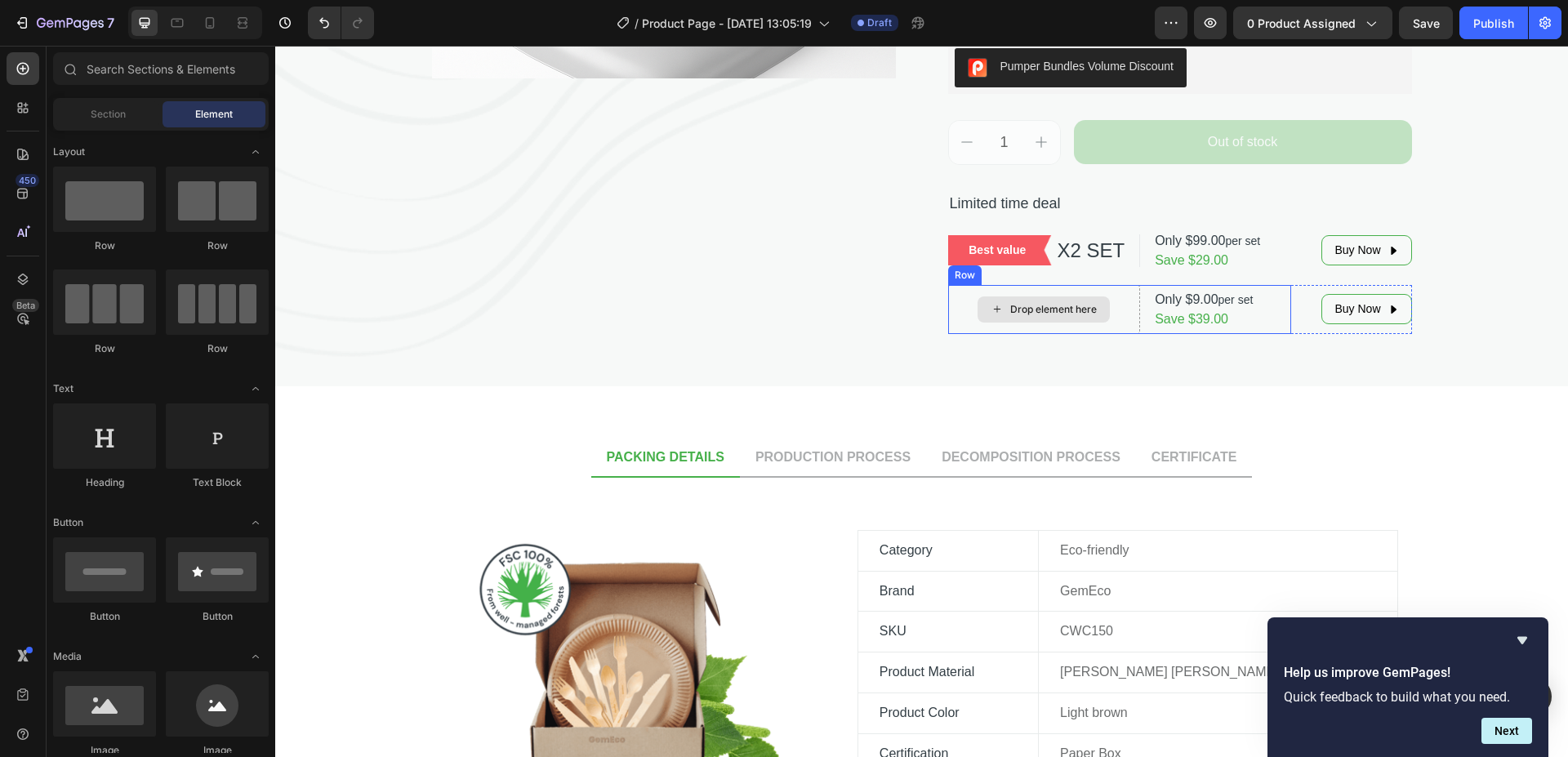
click at [1080, 327] on div "Drop element here" at bounding box center [1045, 308] width 193 height 49
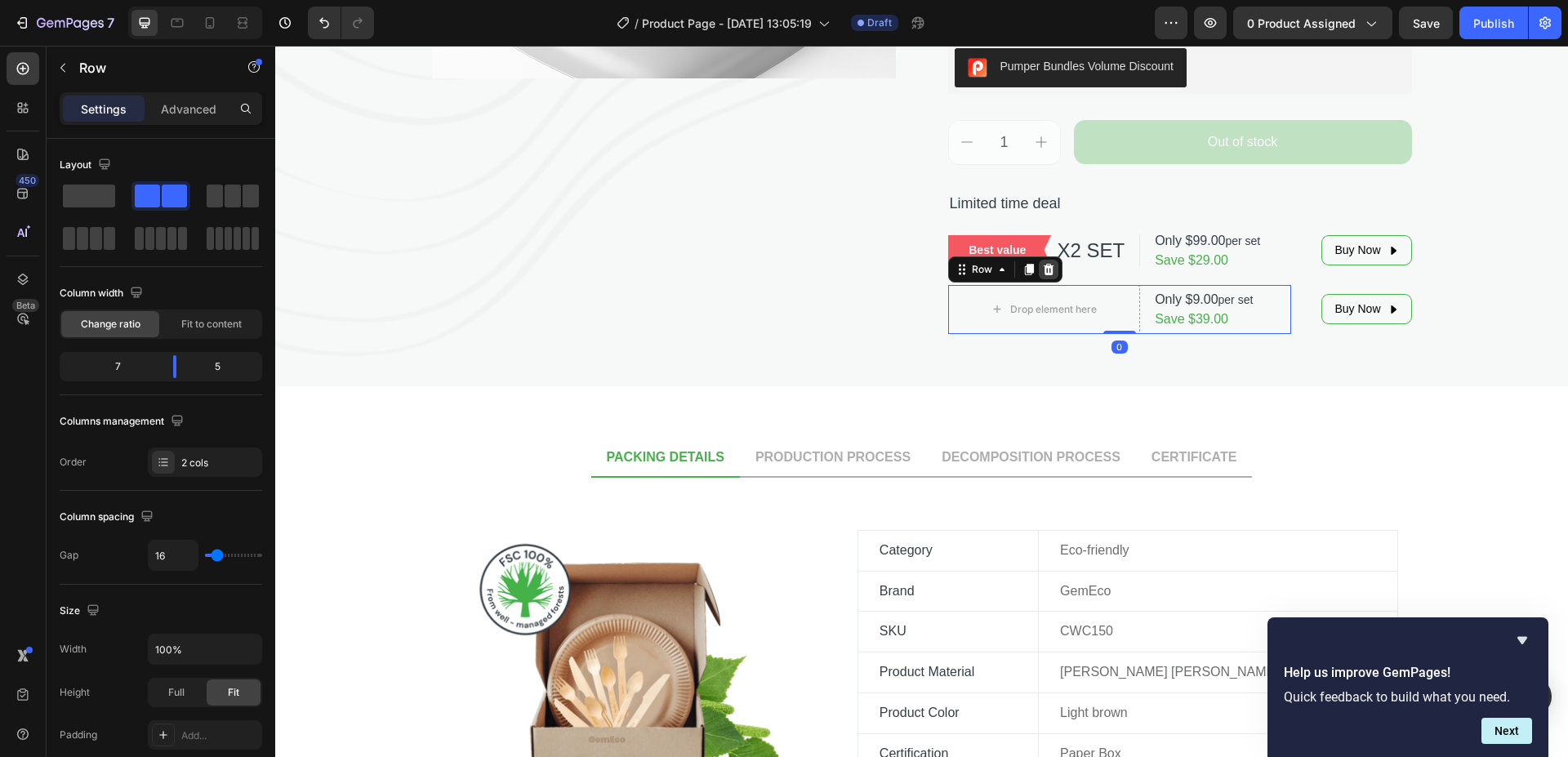
click at [1046, 273] on icon at bounding box center [1048, 269] width 11 height 11
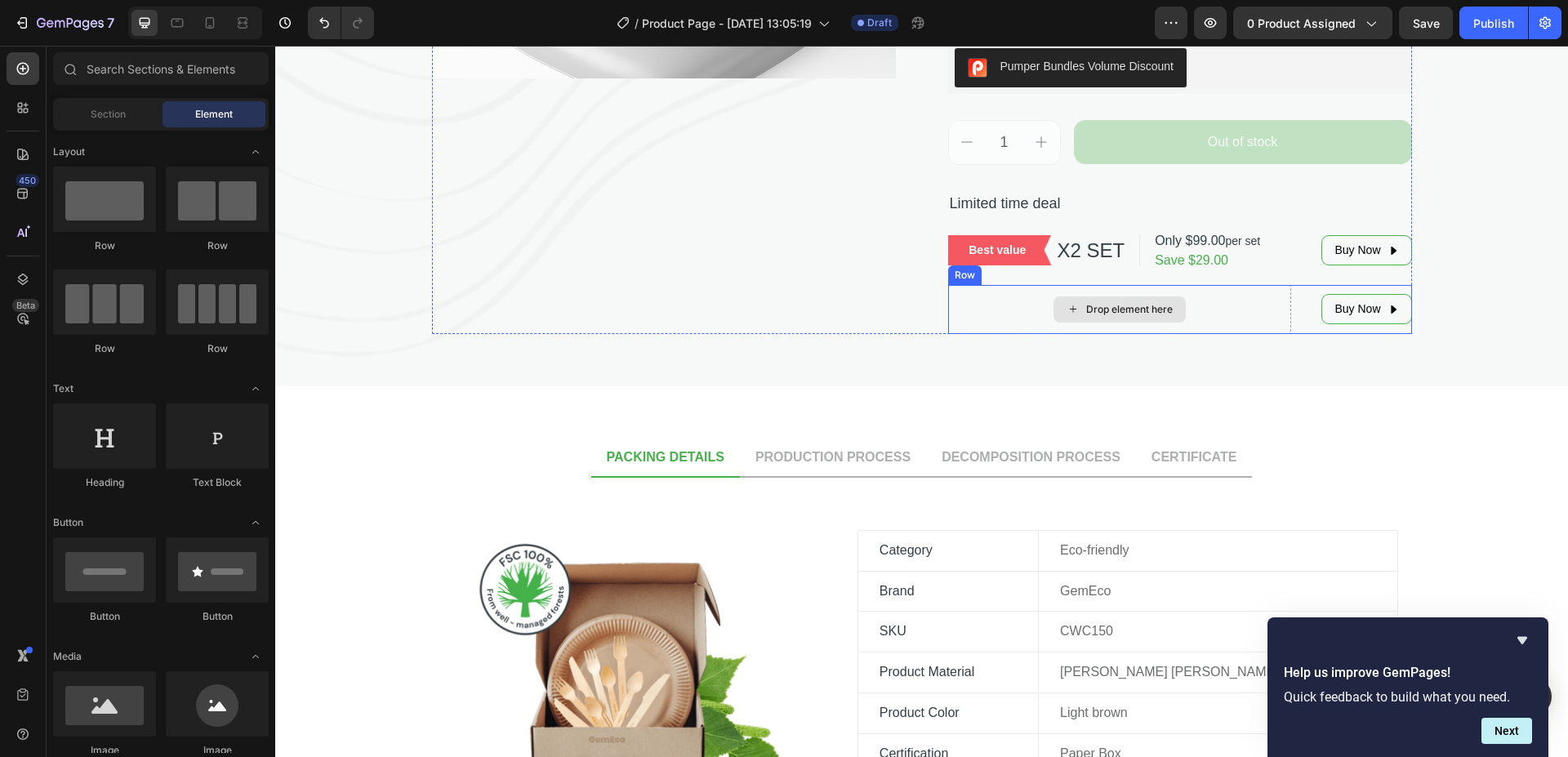
click at [1148, 326] on div "Drop element here" at bounding box center [1120, 308] width 343 height 49
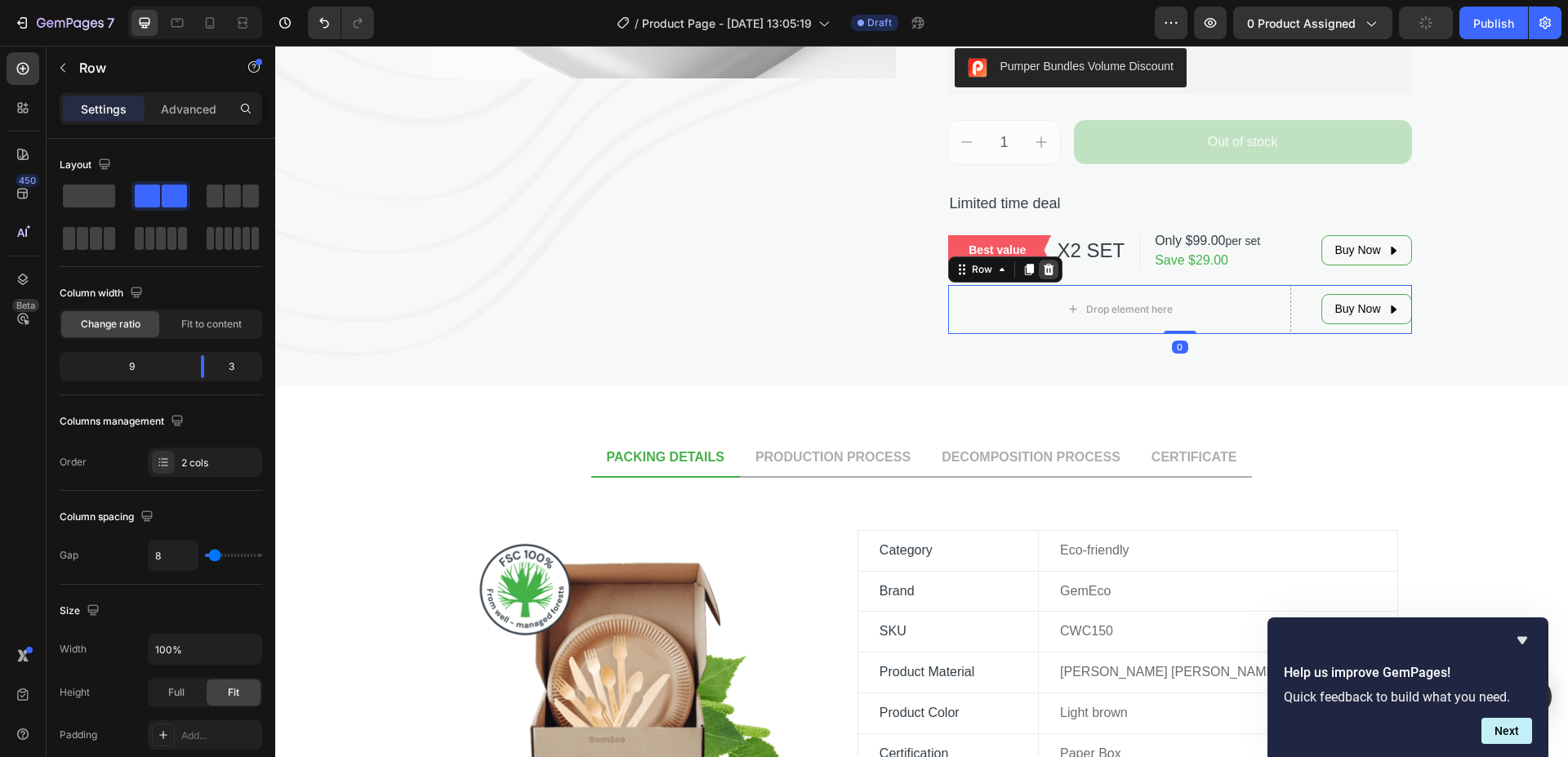
click at [1042, 269] on icon at bounding box center [1048, 269] width 13 height 13
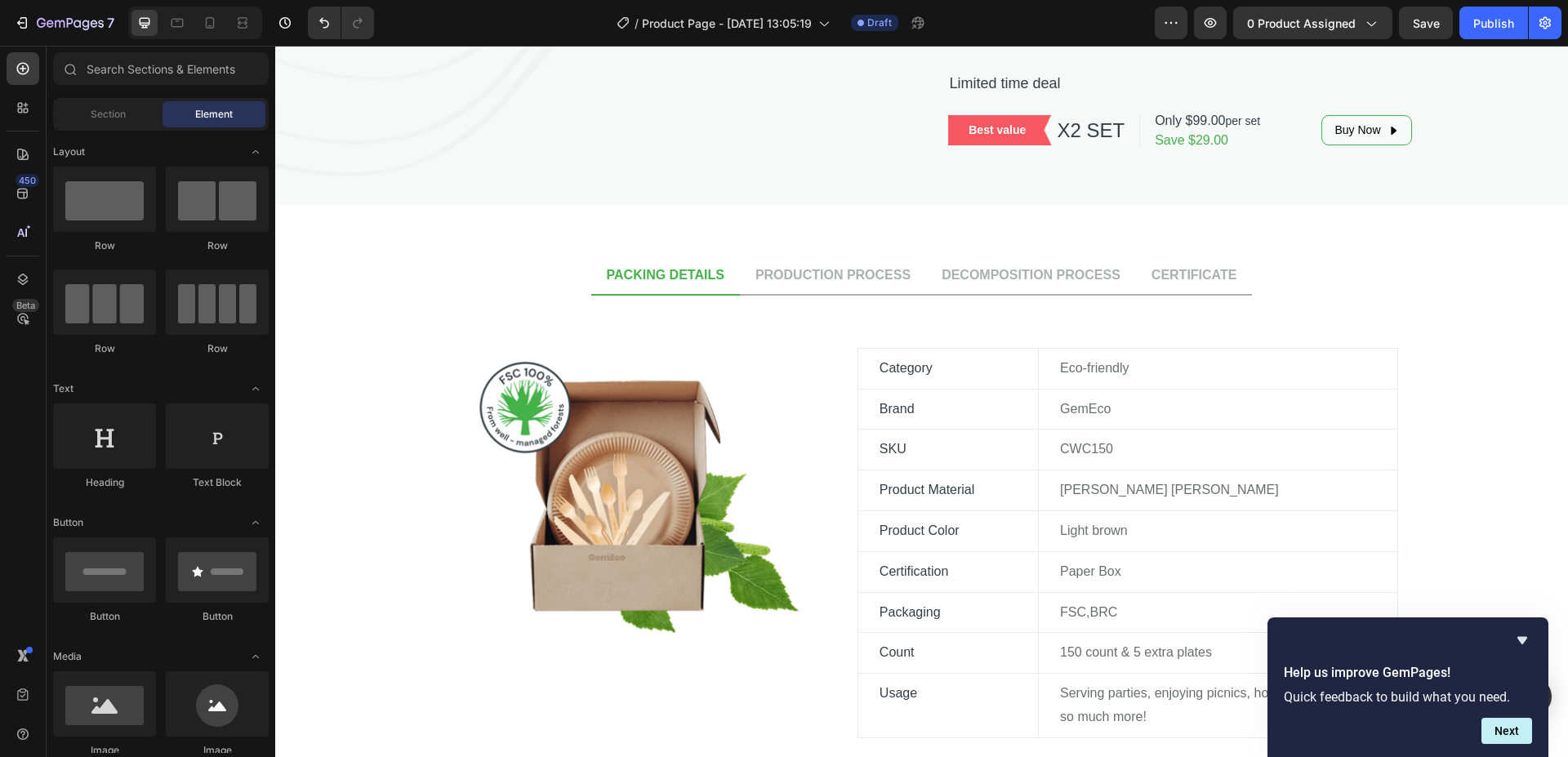
scroll to position [817, 0]
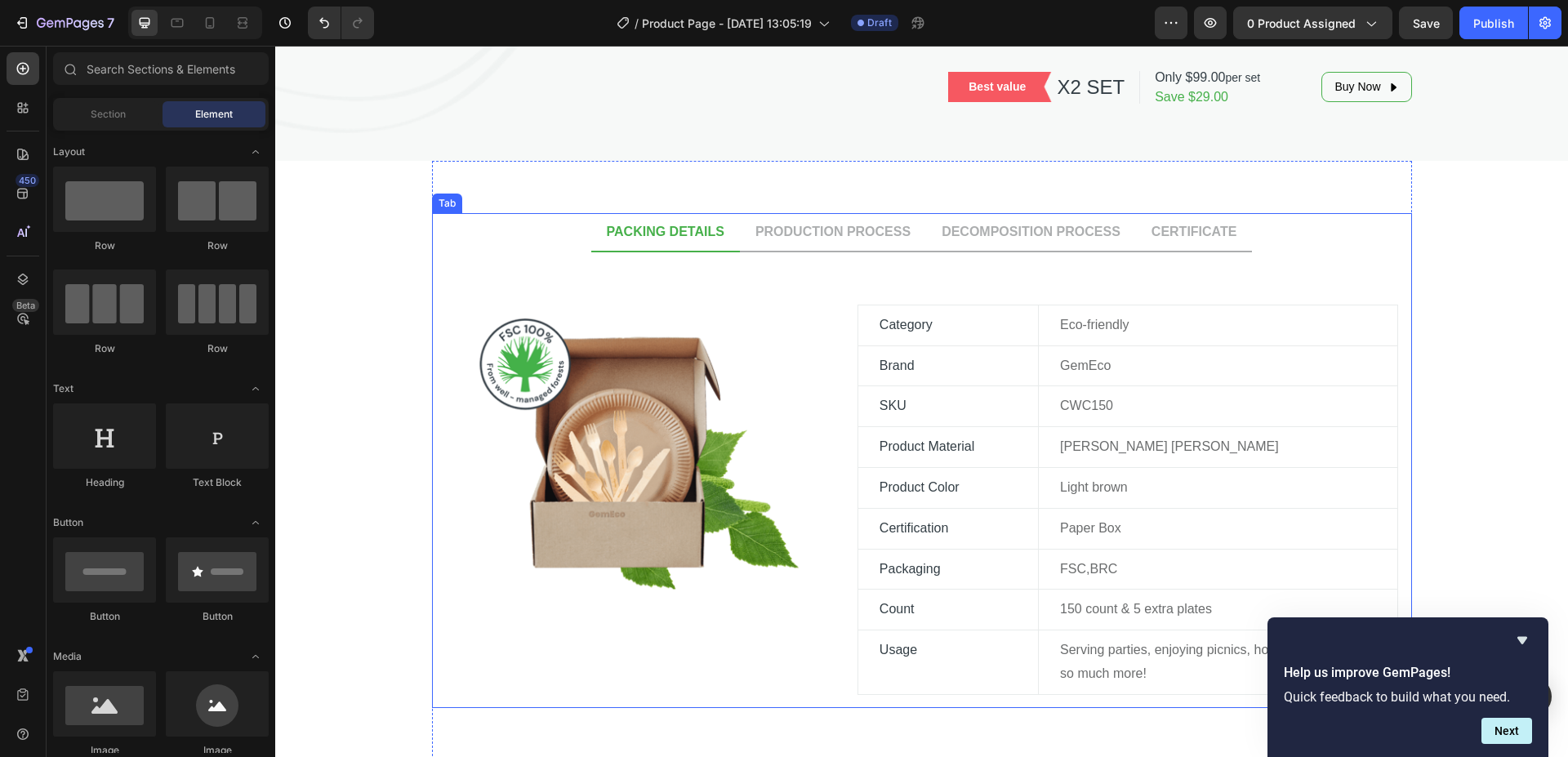
click at [612, 232] on div "PACKING DETAILS" at bounding box center [665, 231] width 122 height 25
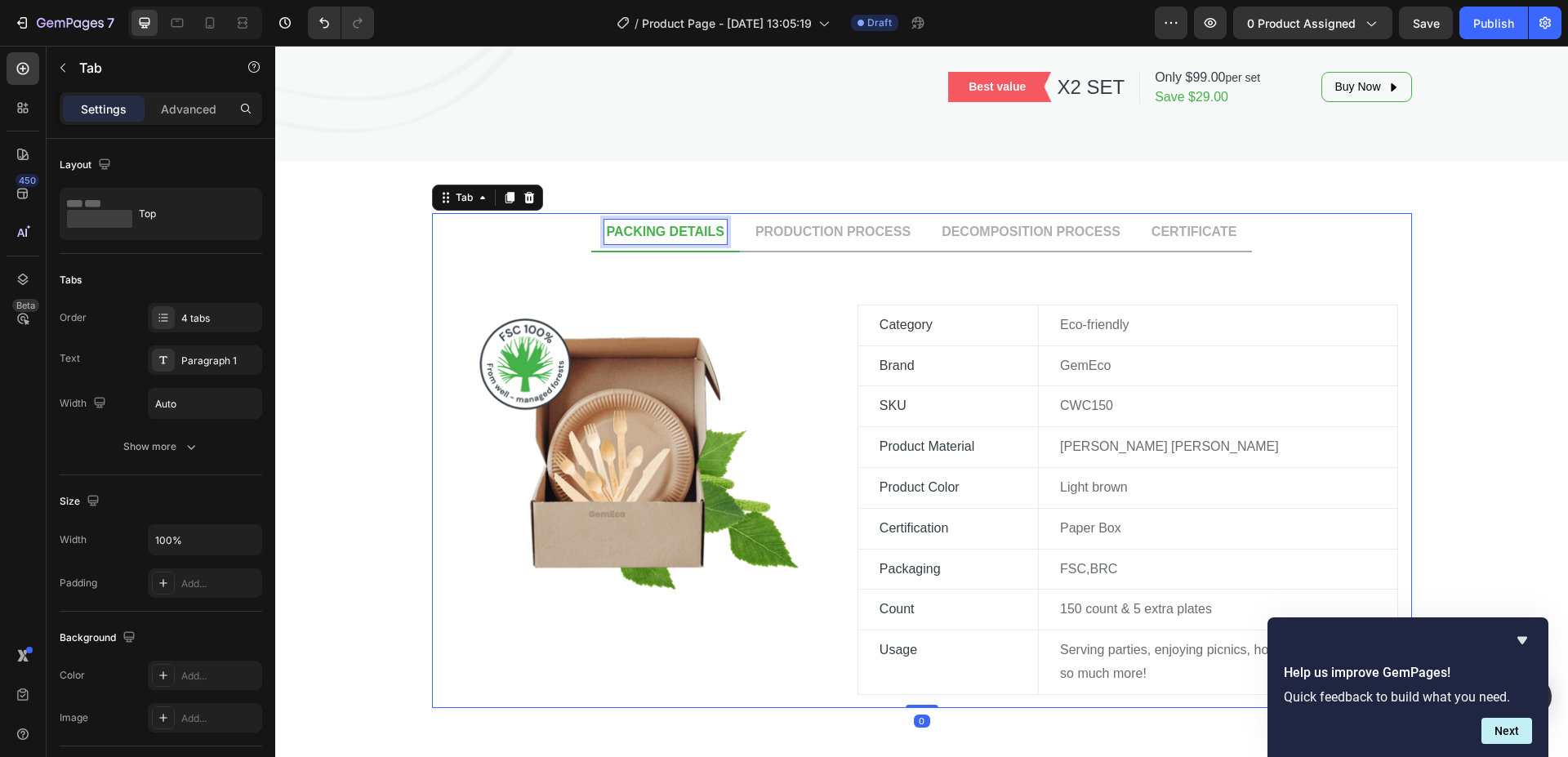
click at [612, 232] on p "PACKING DETAILS" at bounding box center [666, 231] width 118 height 19
